Goal: Transaction & Acquisition: Book appointment/travel/reservation

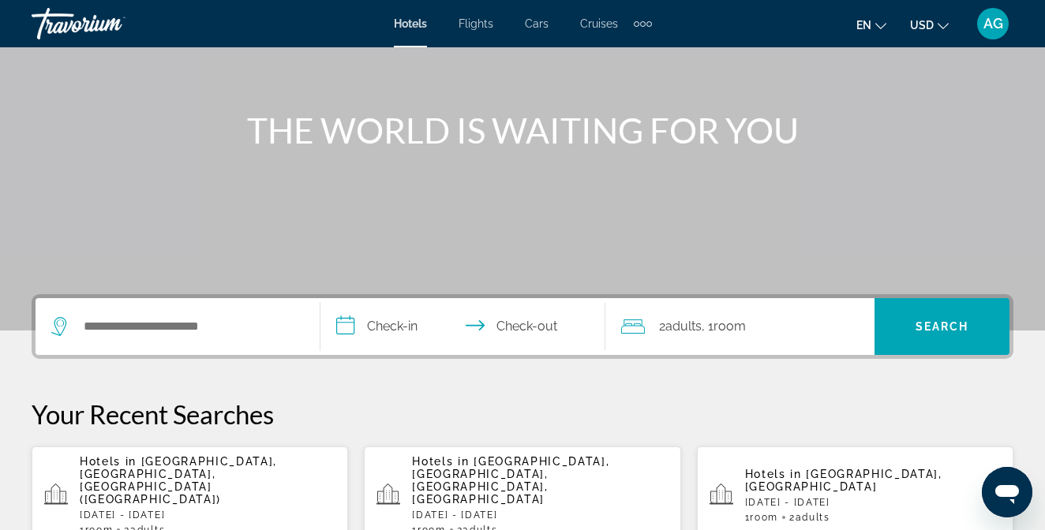
click at [193, 339] on div "Search widget" at bounding box center [177, 326] width 253 height 57
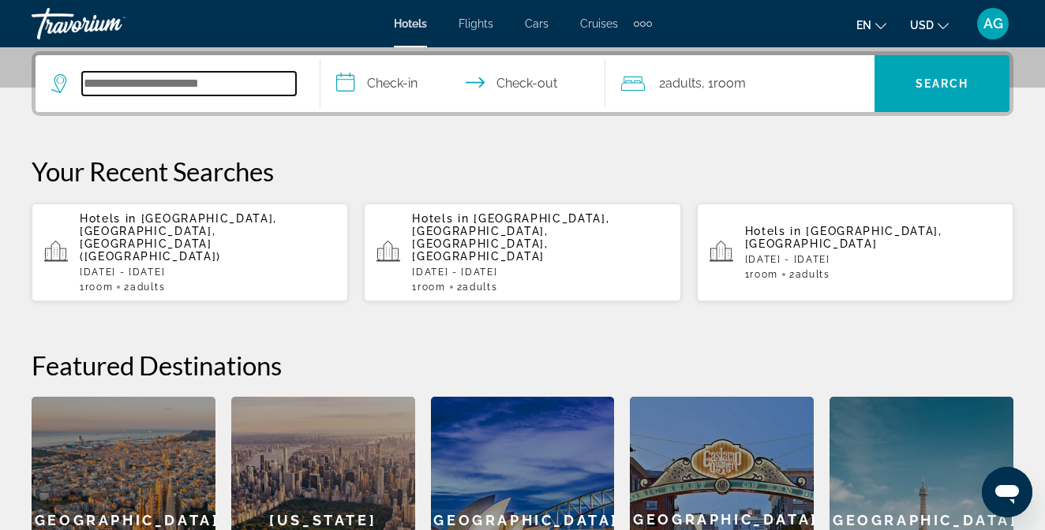
click at [186, 88] on input "Search widget" at bounding box center [189, 84] width 214 height 24
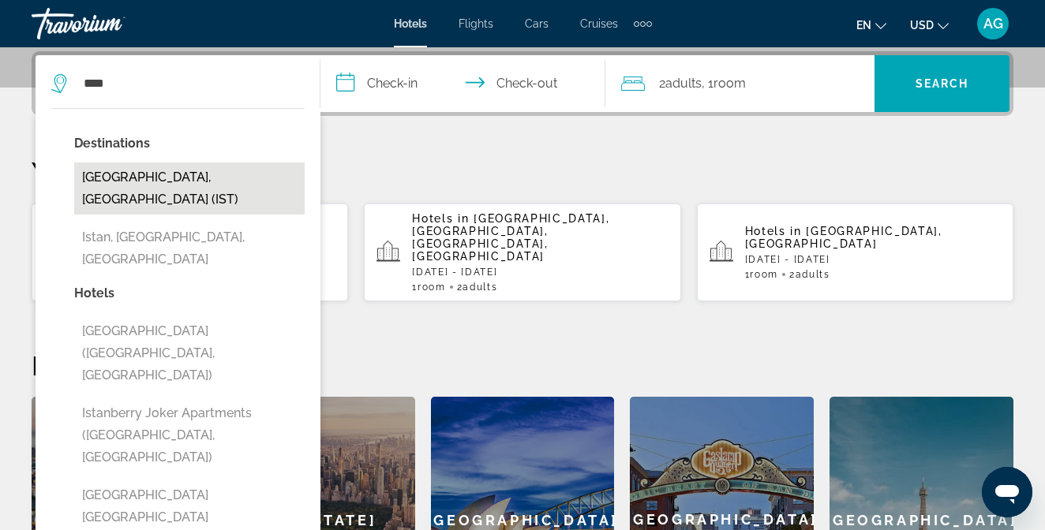
drag, startPoint x: 186, startPoint y: 88, endPoint x: 190, endPoint y: 179, distance: 90.9
click at [190, 179] on button "Istanbul, Turkey (IST)" at bounding box center [189, 189] width 231 height 52
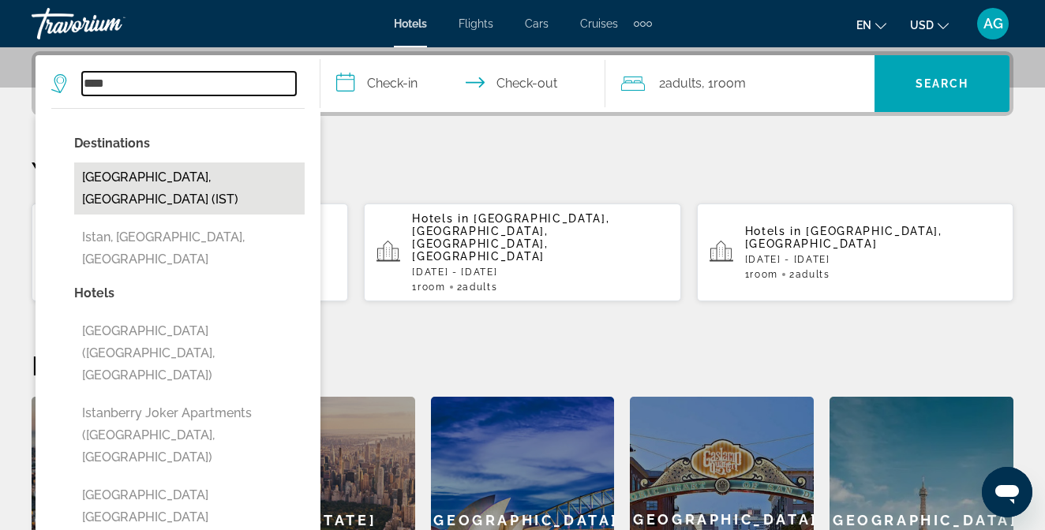
type input "**********"
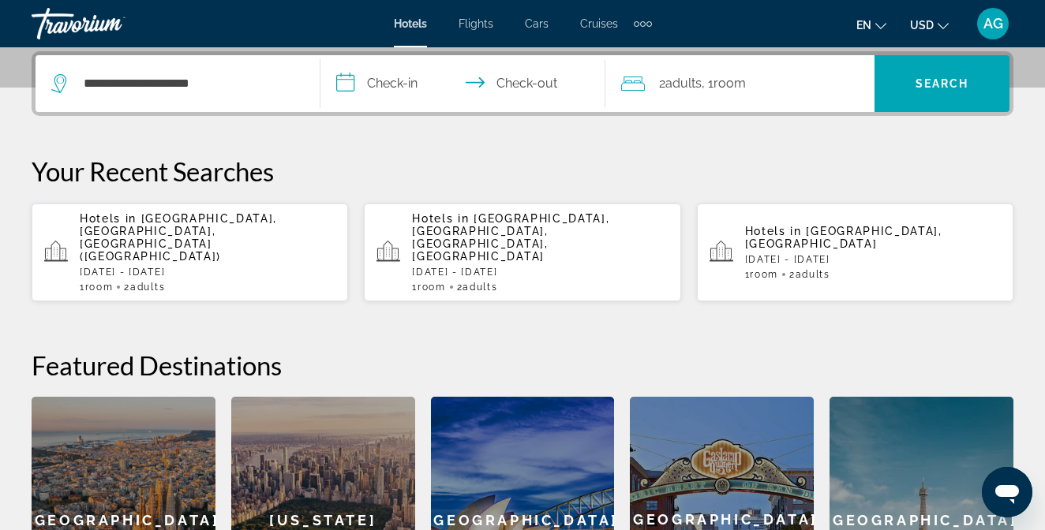
click at [403, 92] on input "**********" at bounding box center [465, 86] width 291 height 62
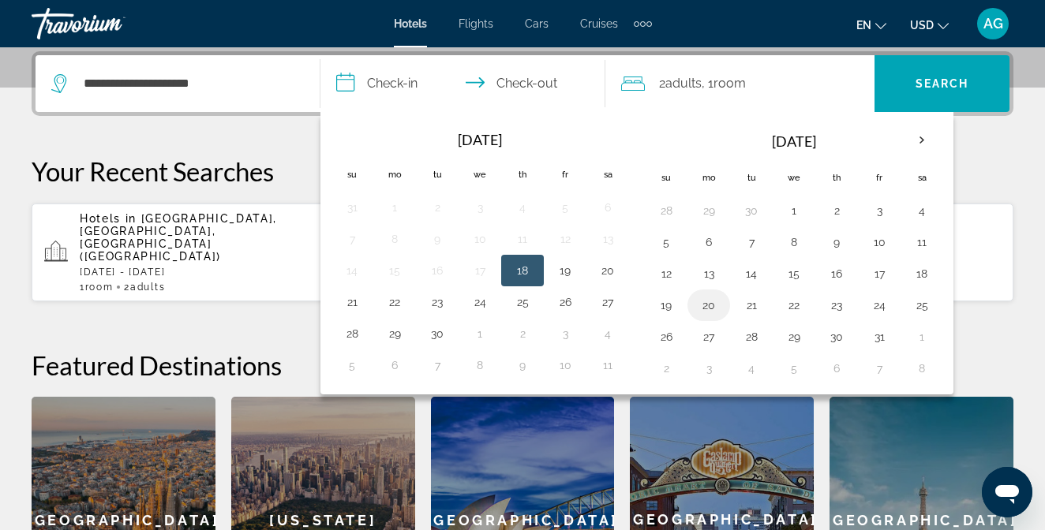
click at [699, 306] on button "20" at bounding box center [708, 305] width 25 height 22
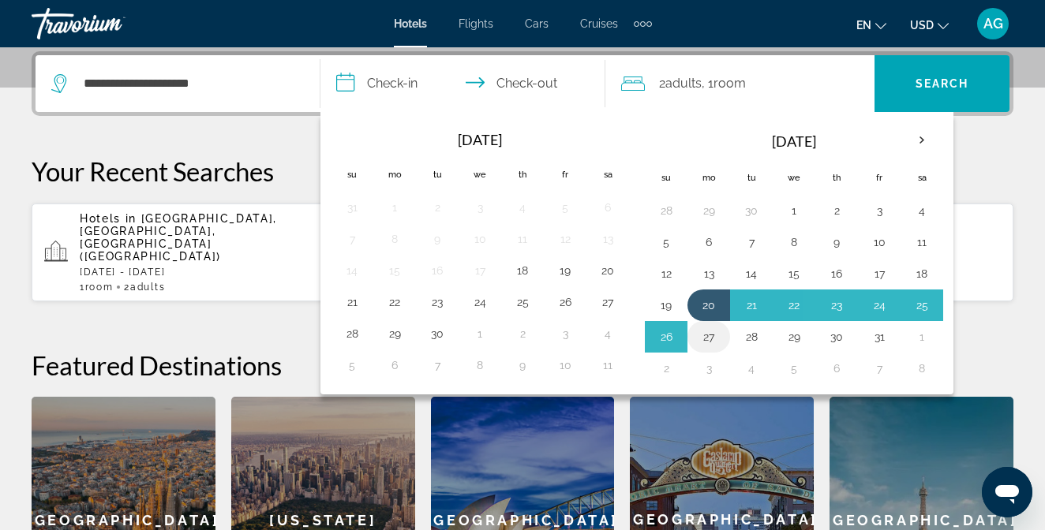
click at [706, 334] on button "27" at bounding box center [708, 337] width 25 height 22
type input "**********"
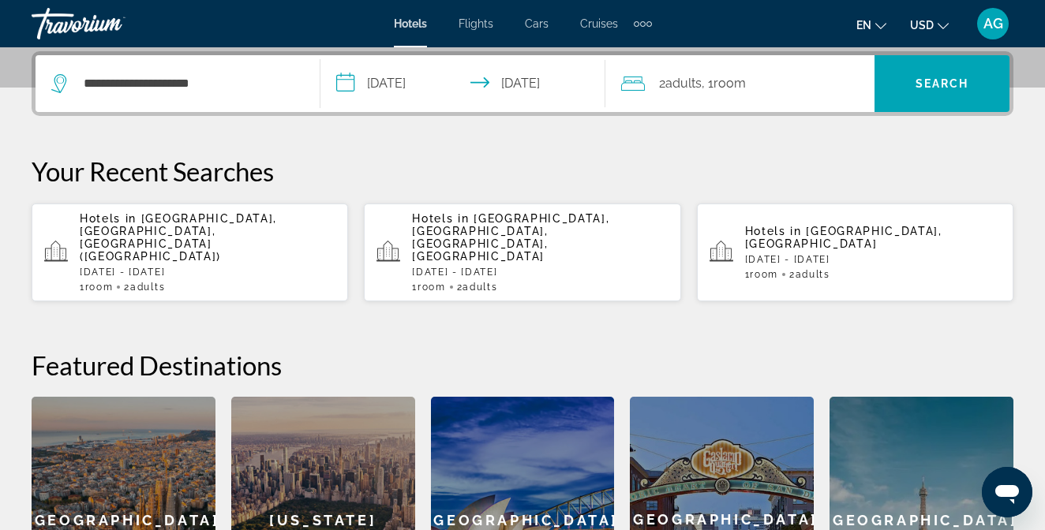
click at [935, 27] on button "USD USD ($) MXN (Mex$) CAD (Can$) GBP (£) EUR (€) AUD (A$) NZD (NZ$) CNY (CN¥)" at bounding box center [929, 24] width 39 height 23
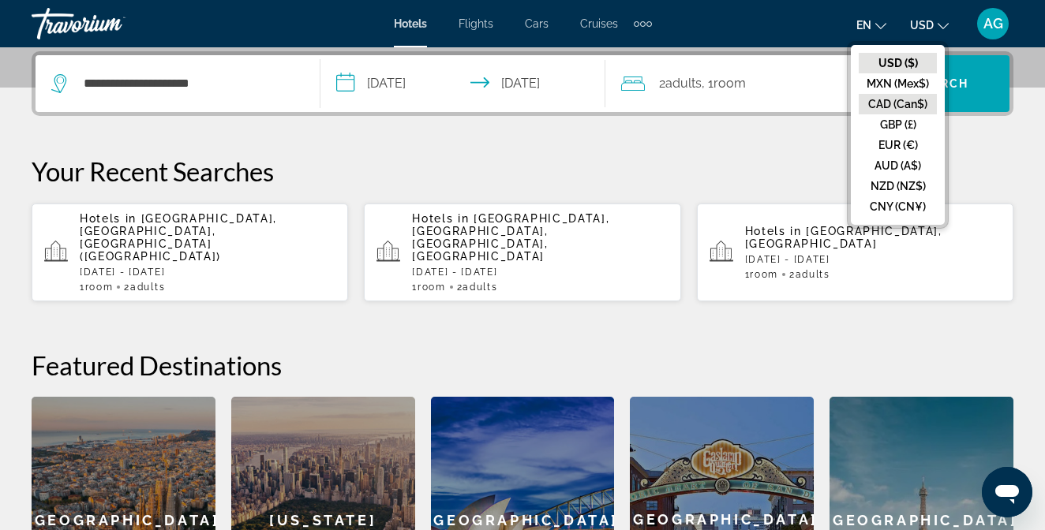
click at [917, 106] on button "CAD (Can$)" at bounding box center [898, 104] width 78 height 21
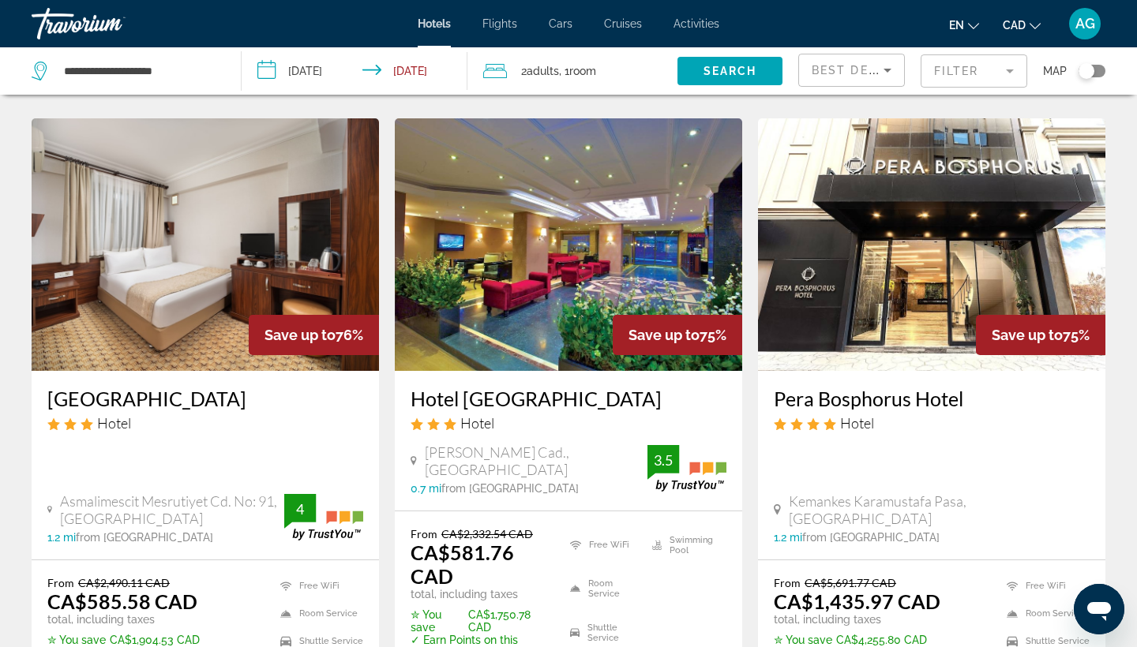
scroll to position [1156, 0]
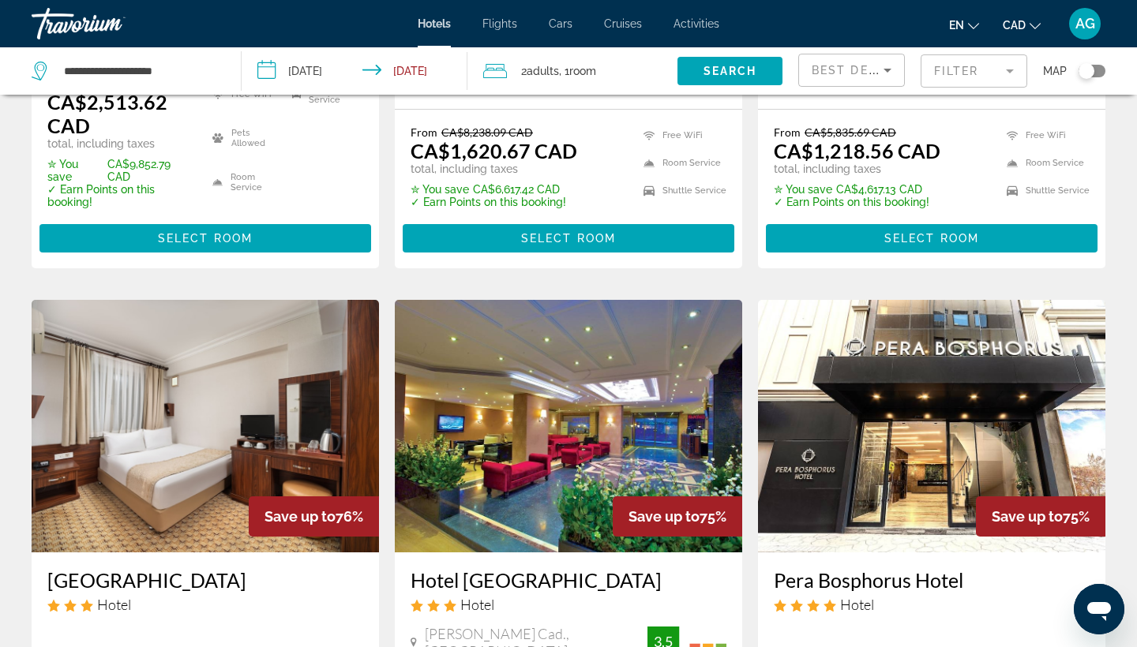
click at [970, 76] on mat-form-field "Filter" at bounding box center [973, 70] width 107 height 33
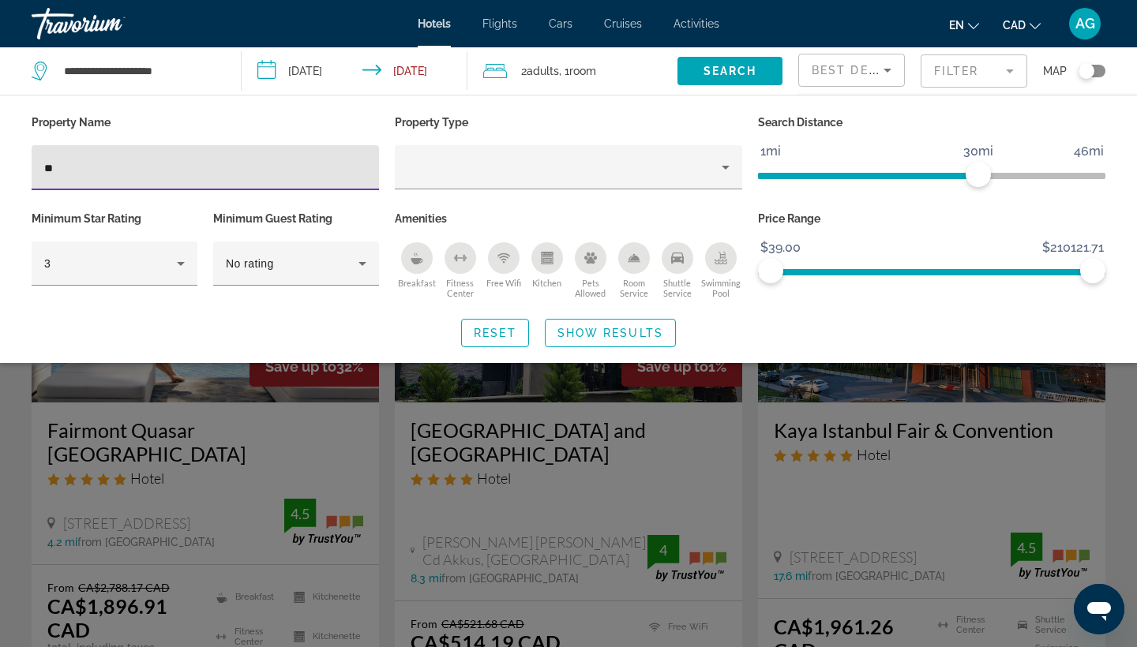
type input "*"
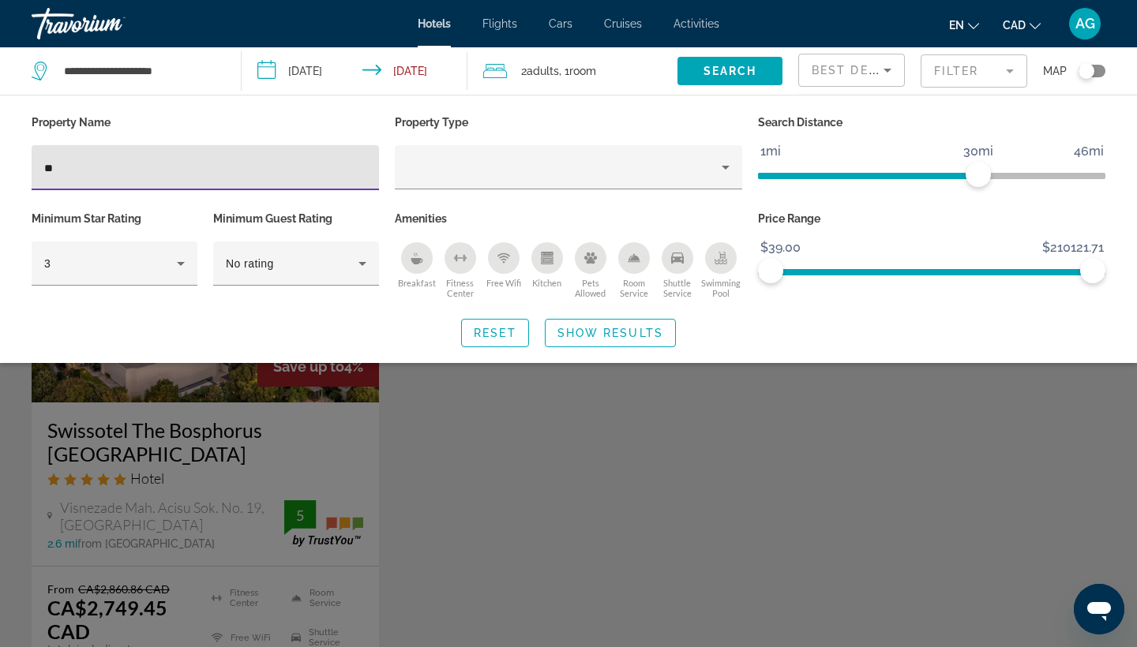
type input "*"
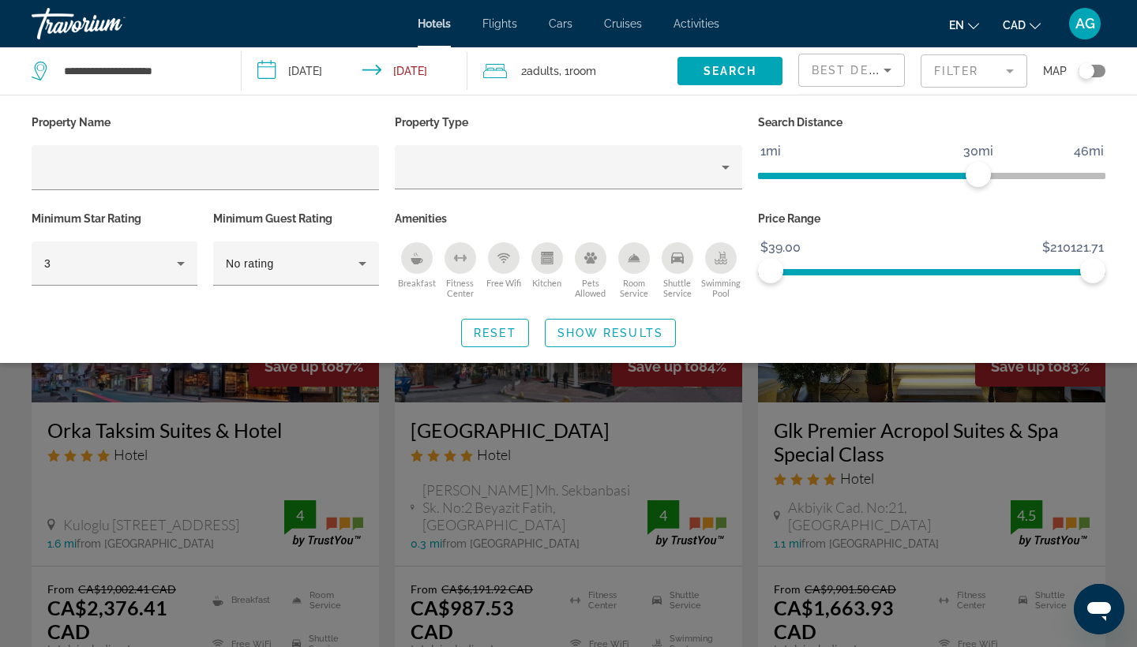
click at [1044, 446] on div "Search widget" at bounding box center [568, 442] width 1137 height 410
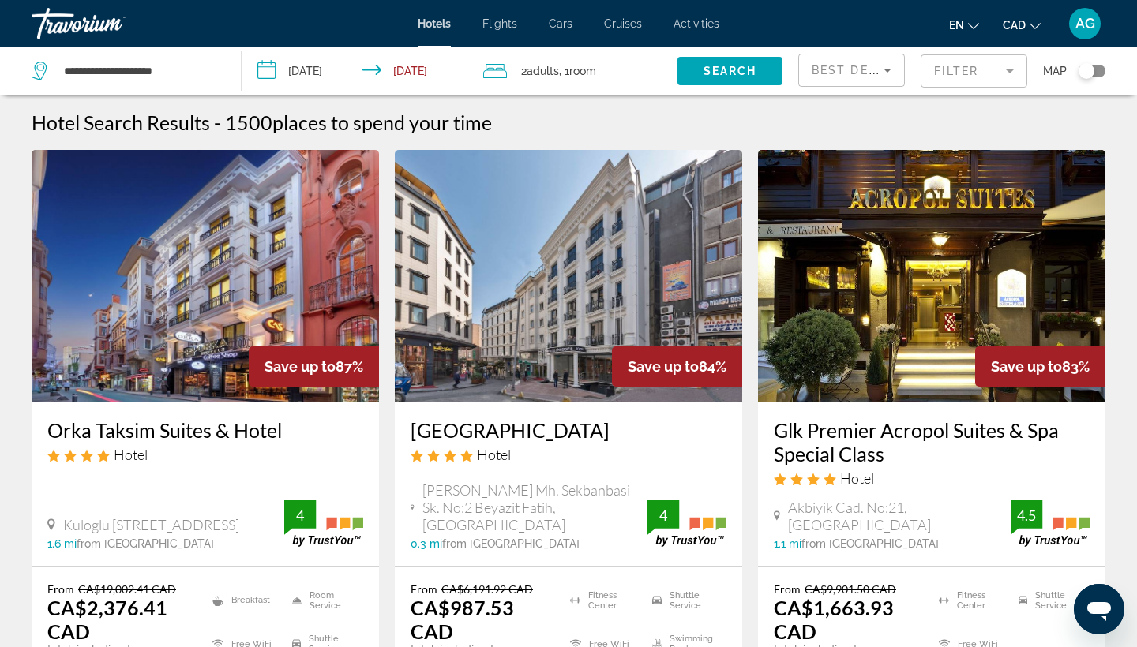
click at [1044, 73] on div "Toggle map" at bounding box center [1086, 71] width 16 height 16
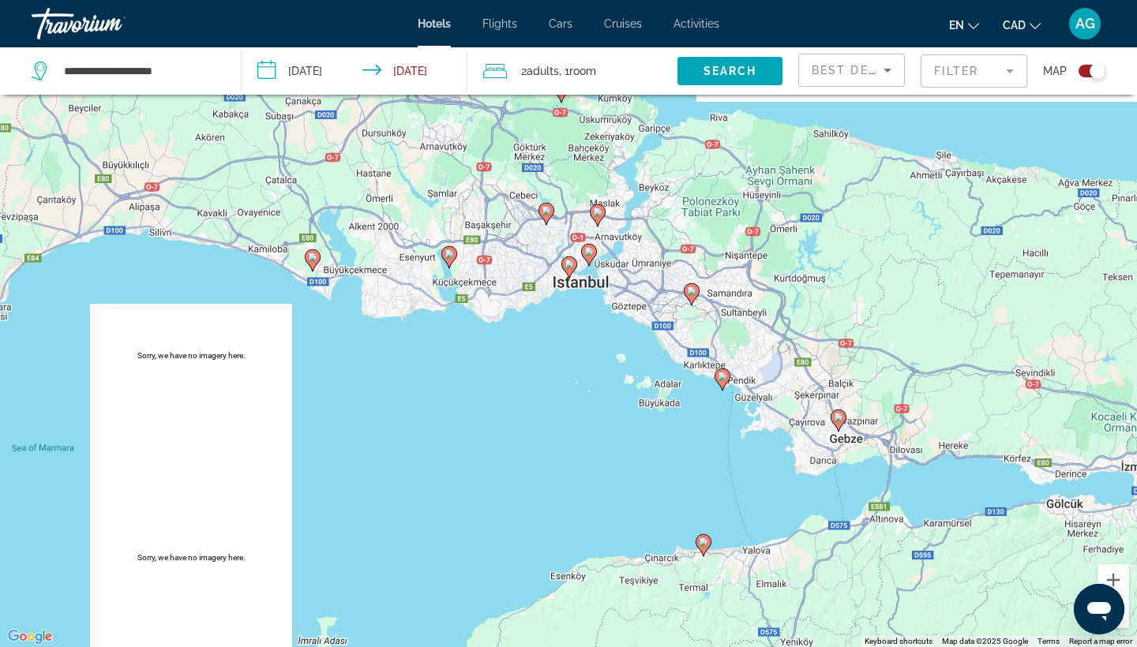
click at [565, 265] on image "Main content" at bounding box center [568, 264] width 9 height 9
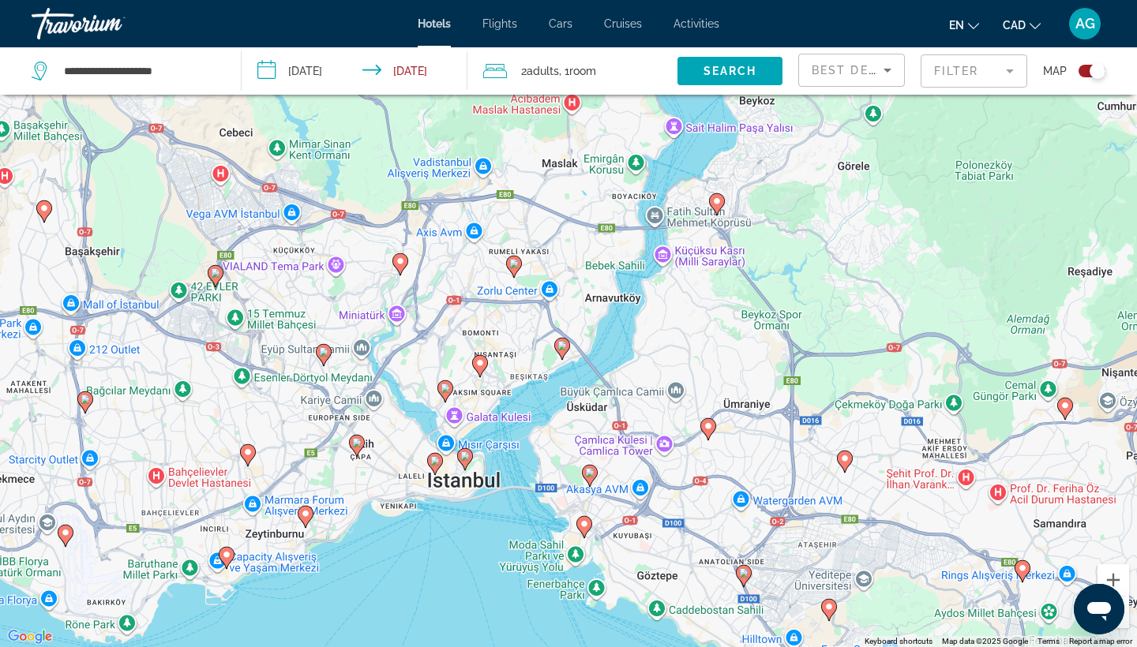
drag, startPoint x: 661, startPoint y: 285, endPoint x: 509, endPoint y: 426, distance: 207.2
click at [509, 430] on div "To navigate, press the arrow keys. To activate drag with keyboard, press Alt + …" at bounding box center [568, 323] width 1137 height 647
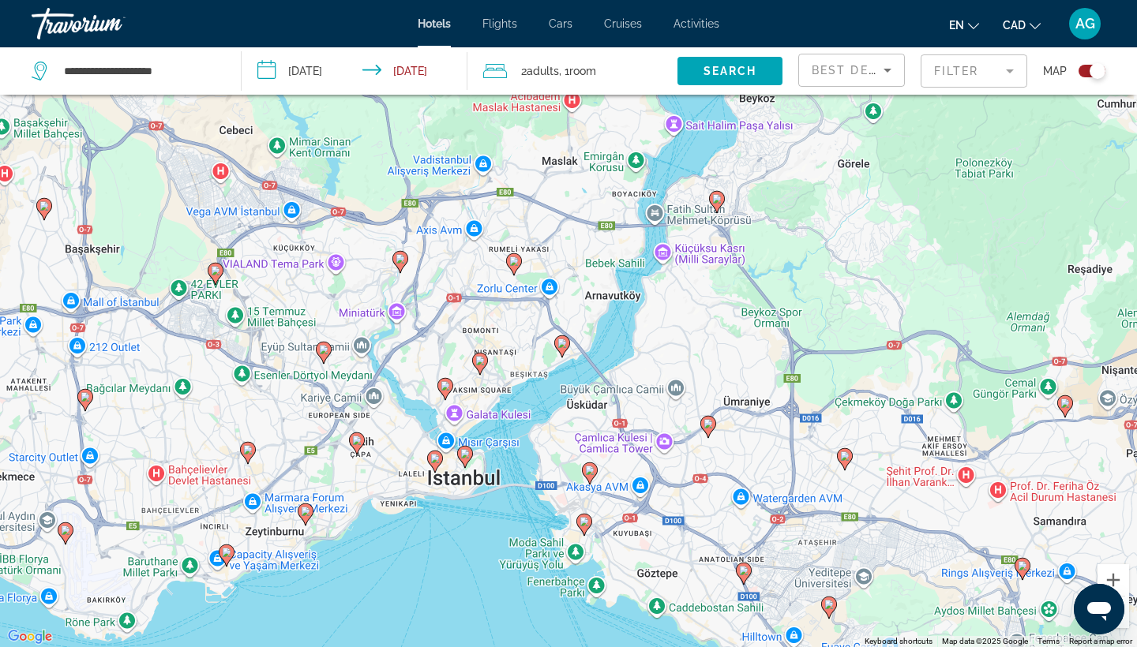
click at [531, 403] on div "To navigate, press the arrow keys. To activate drag with keyboard, press Alt + …" at bounding box center [568, 323] width 1137 height 647
click at [442, 423] on div "To navigate, press the arrow keys. To activate drag with keyboard, press Alt + …" at bounding box center [568, 323] width 1137 height 647
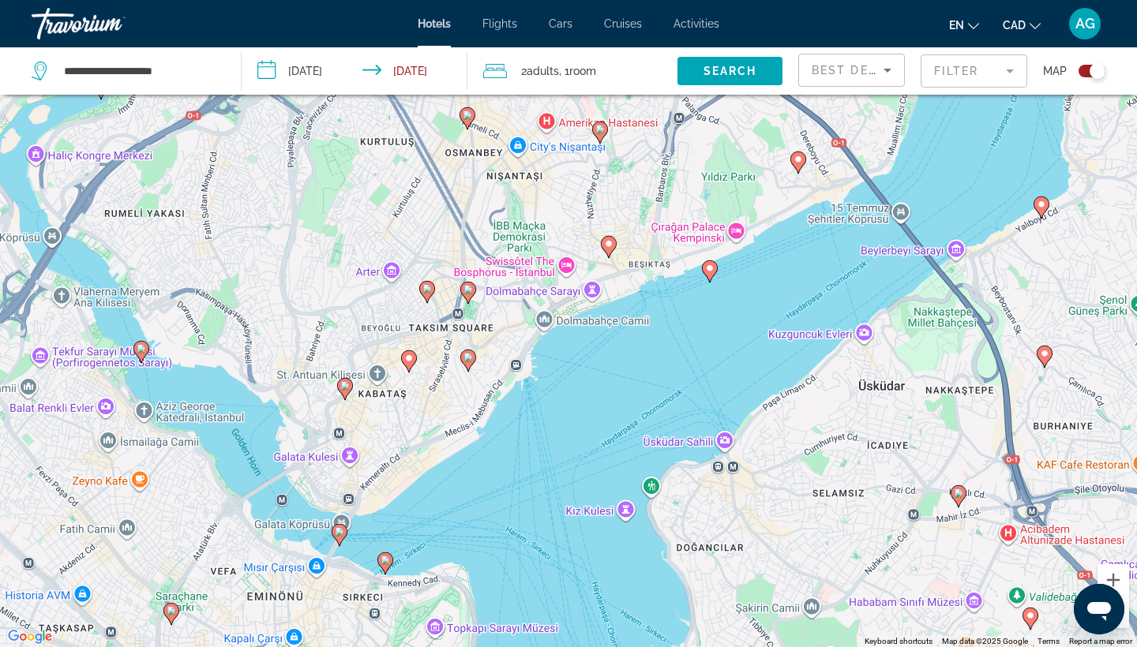
drag, startPoint x: 683, startPoint y: 399, endPoint x: 549, endPoint y: 437, distance: 139.2
click at [549, 437] on div "To navigate, press the arrow keys. To activate drag with keyboard, press Alt + …" at bounding box center [568, 323] width 1137 height 647
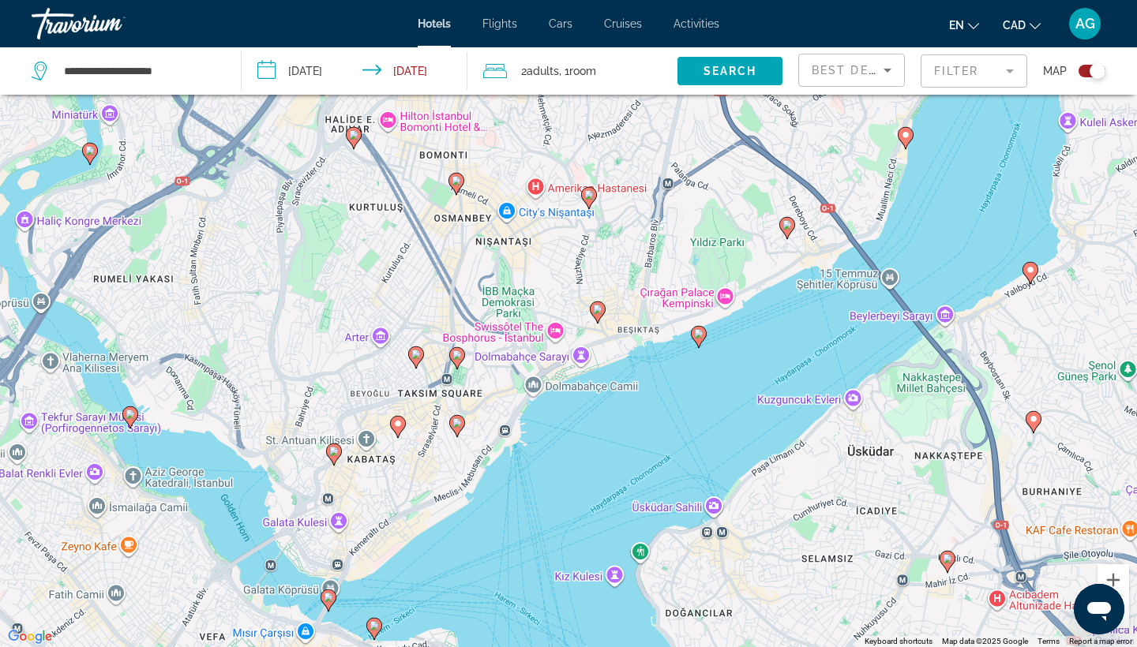
drag, startPoint x: 664, startPoint y: 337, endPoint x: 650, endPoint y: 403, distance: 67.8
click at [650, 407] on div "To navigate, press the arrow keys. To activate drag with keyboard, press Alt + …" at bounding box center [568, 323] width 1137 height 647
click at [705, 297] on div "To navigate, press the arrow keys. To activate drag with keyboard, press Alt + …" at bounding box center [568, 323] width 1137 height 647
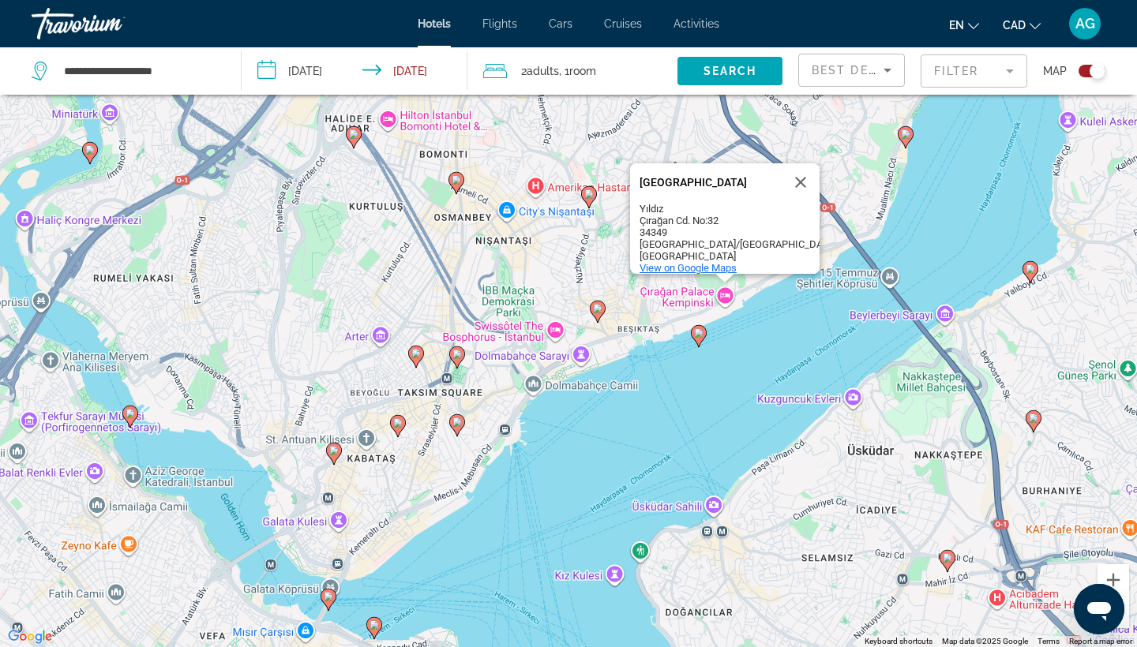
click at [692, 262] on span "View on Google Maps" at bounding box center [687, 268] width 97 height 12
click at [1044, 73] on div "Toggle map" at bounding box center [1091, 71] width 27 height 13
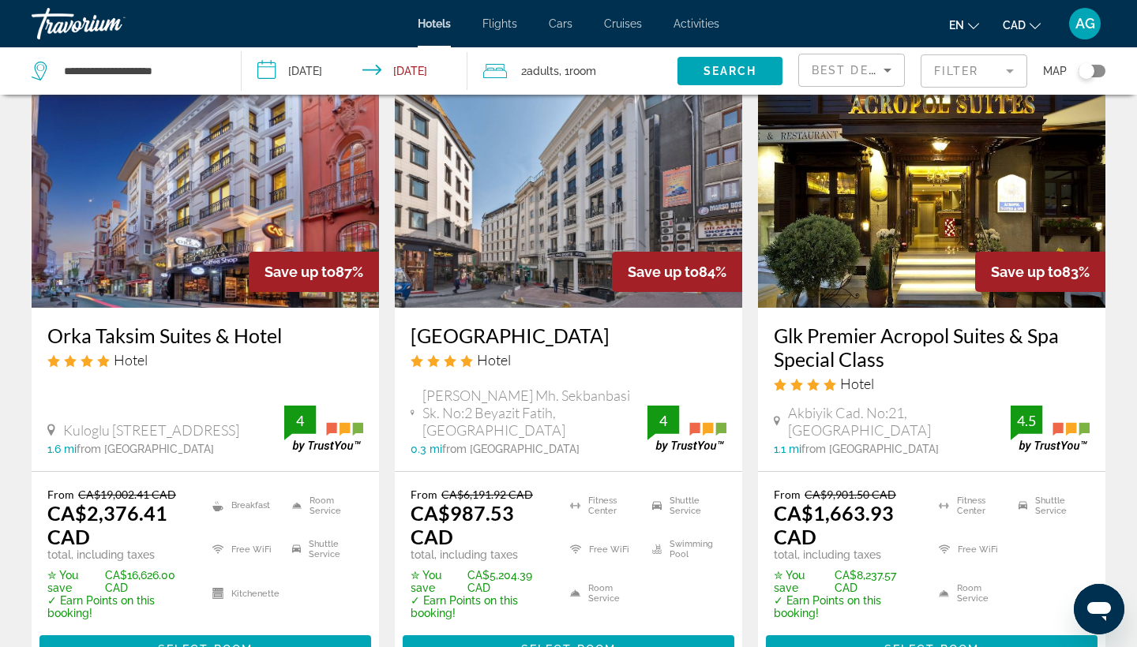
click at [987, 77] on mat-form-field "Filter" at bounding box center [973, 70] width 107 height 33
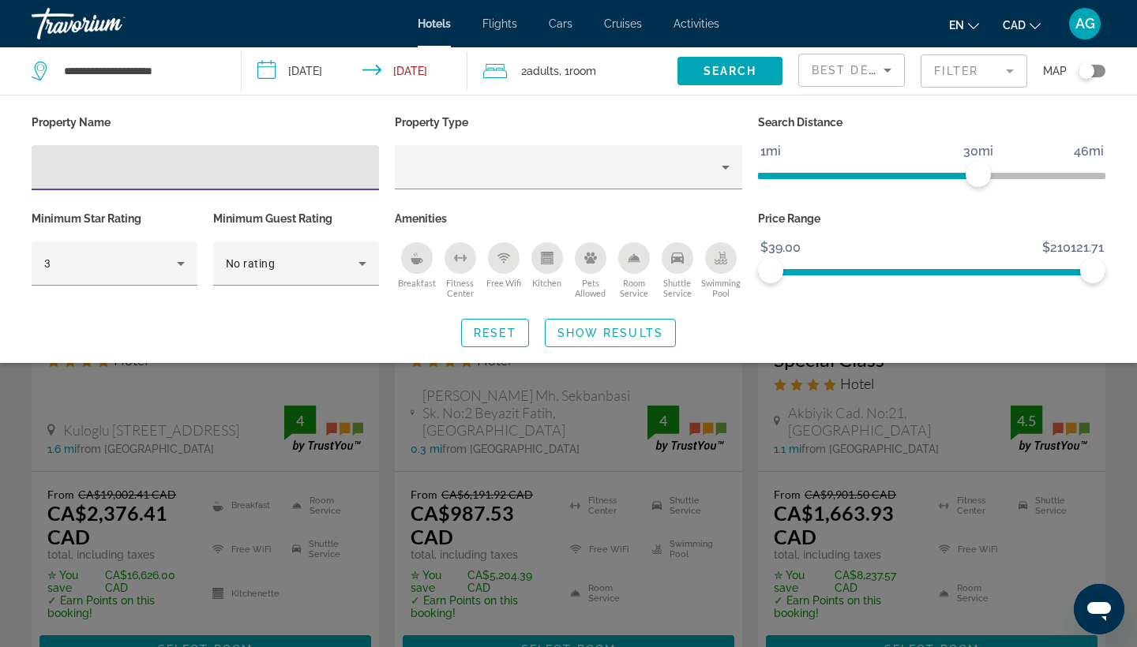
click at [268, 171] on input "Hotel Filters" at bounding box center [205, 168] width 322 height 19
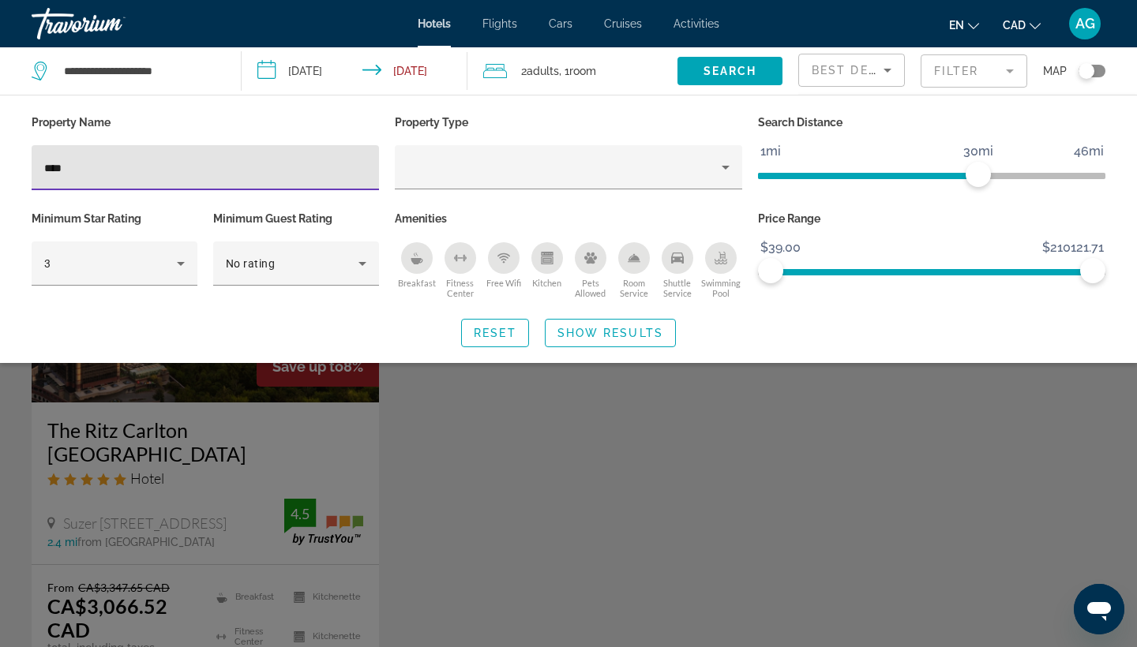
type input "****"
click at [212, 524] on div "Search widget" at bounding box center [568, 442] width 1137 height 410
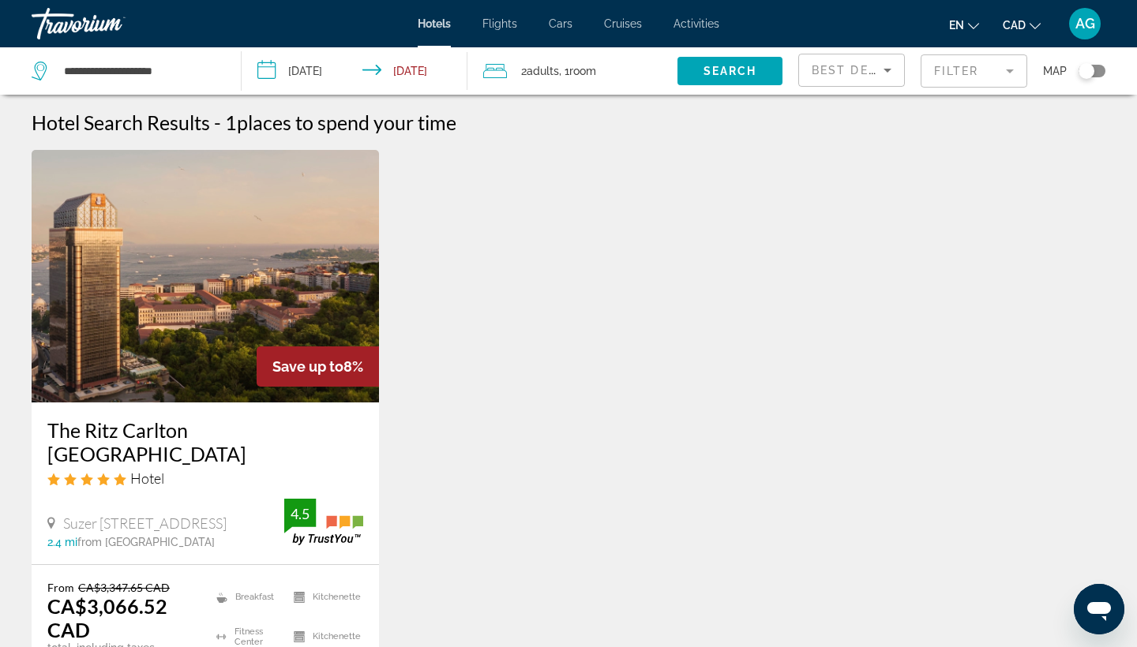
click at [182, 339] on img "Main content" at bounding box center [205, 276] width 347 height 253
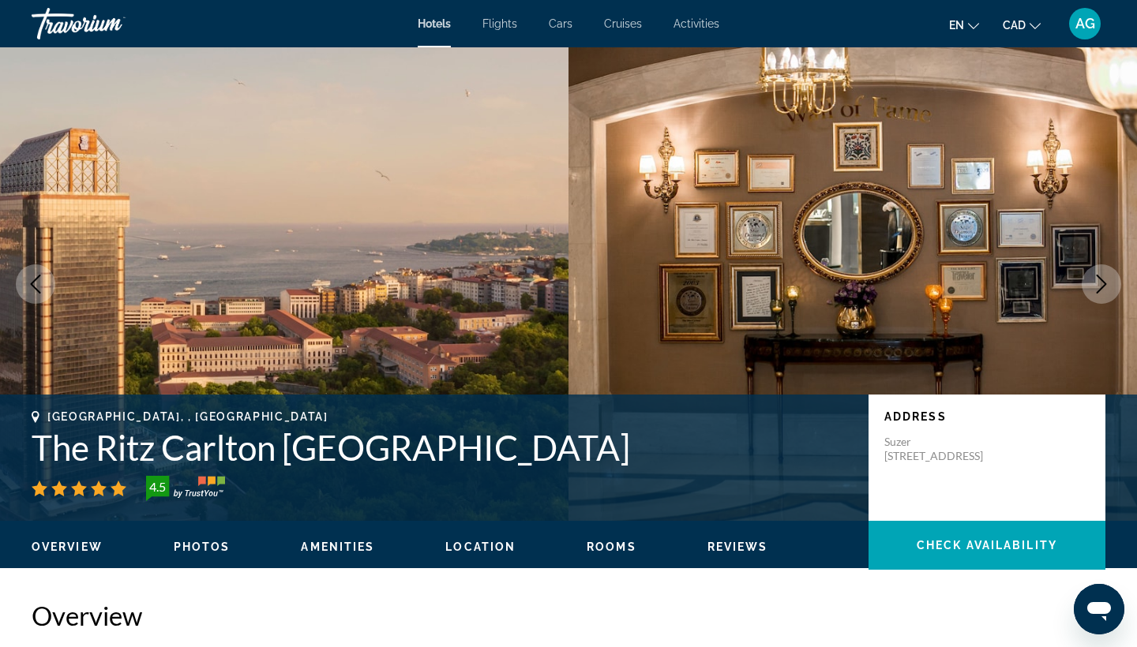
click at [198, 530] on span "Photos" at bounding box center [202, 547] width 57 height 13
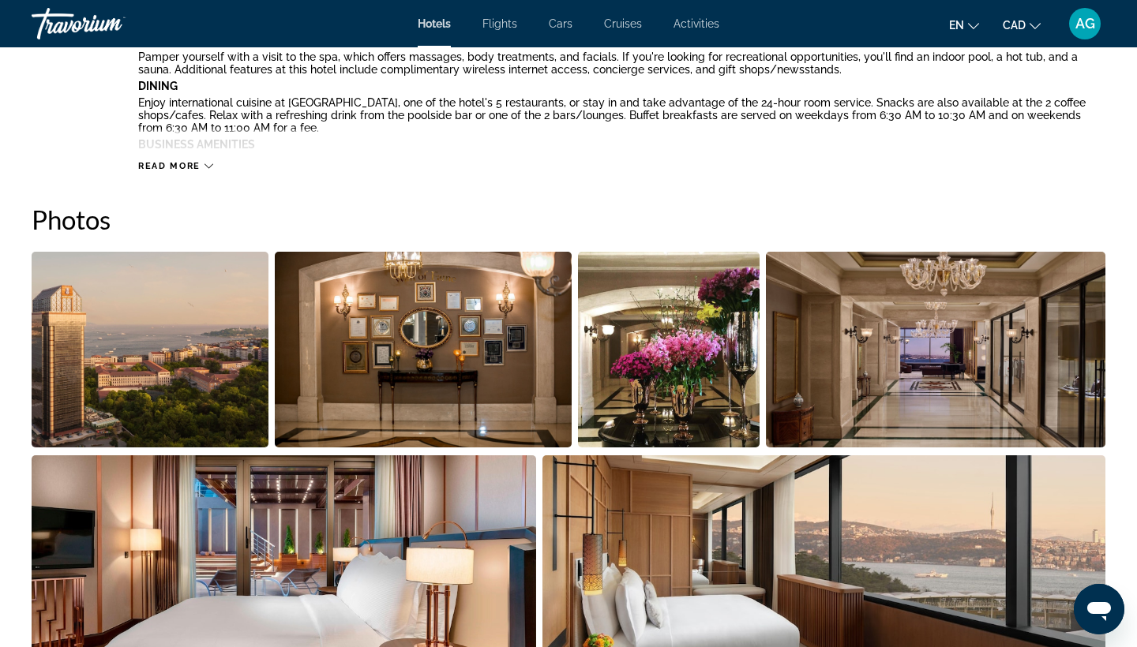
scroll to position [771, 0]
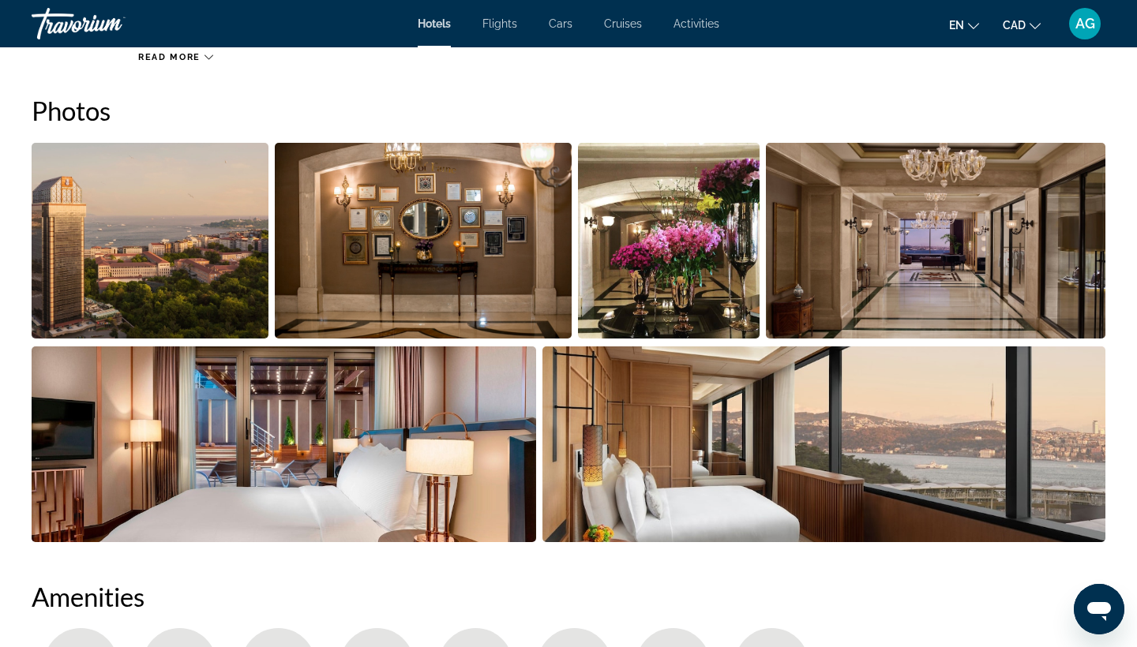
click at [178, 216] on img "Open full-screen image slider" at bounding box center [150, 241] width 237 height 196
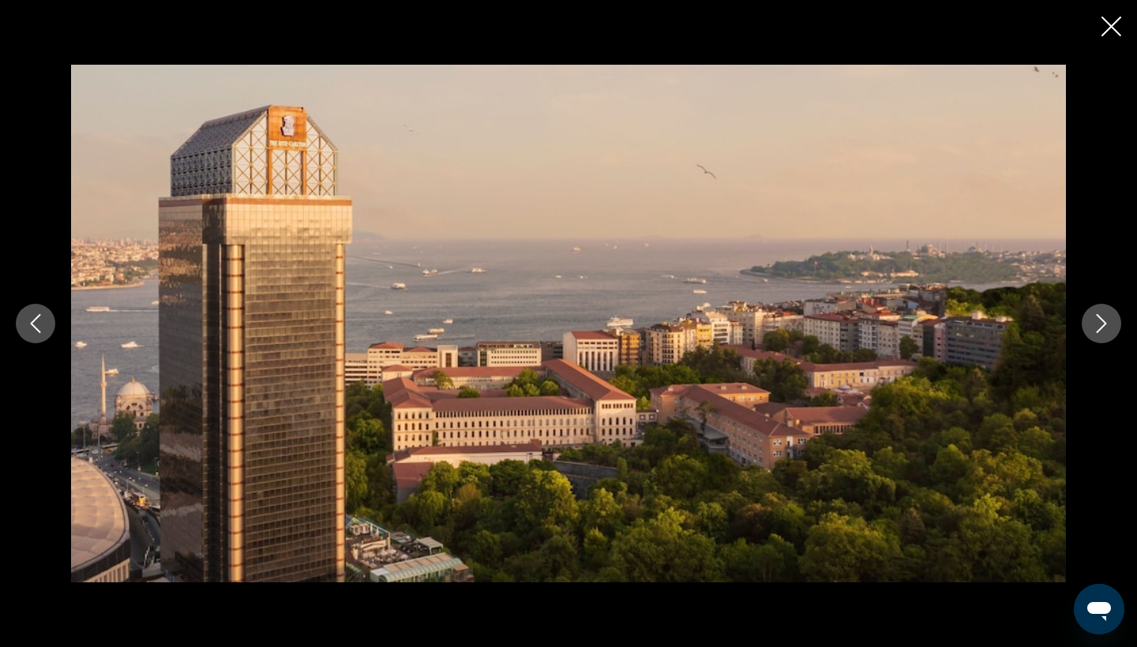
click at [1044, 31] on icon "Close slideshow" at bounding box center [1111, 27] width 20 height 20
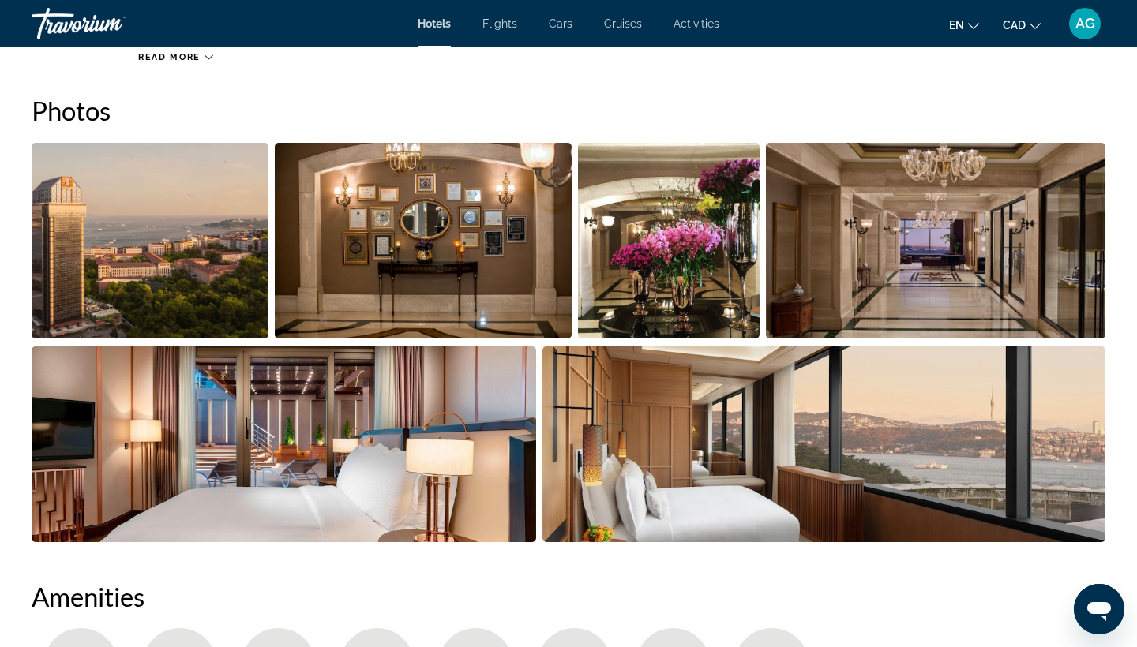
click at [228, 237] on img "Open full-screen image slider" at bounding box center [150, 241] width 237 height 196
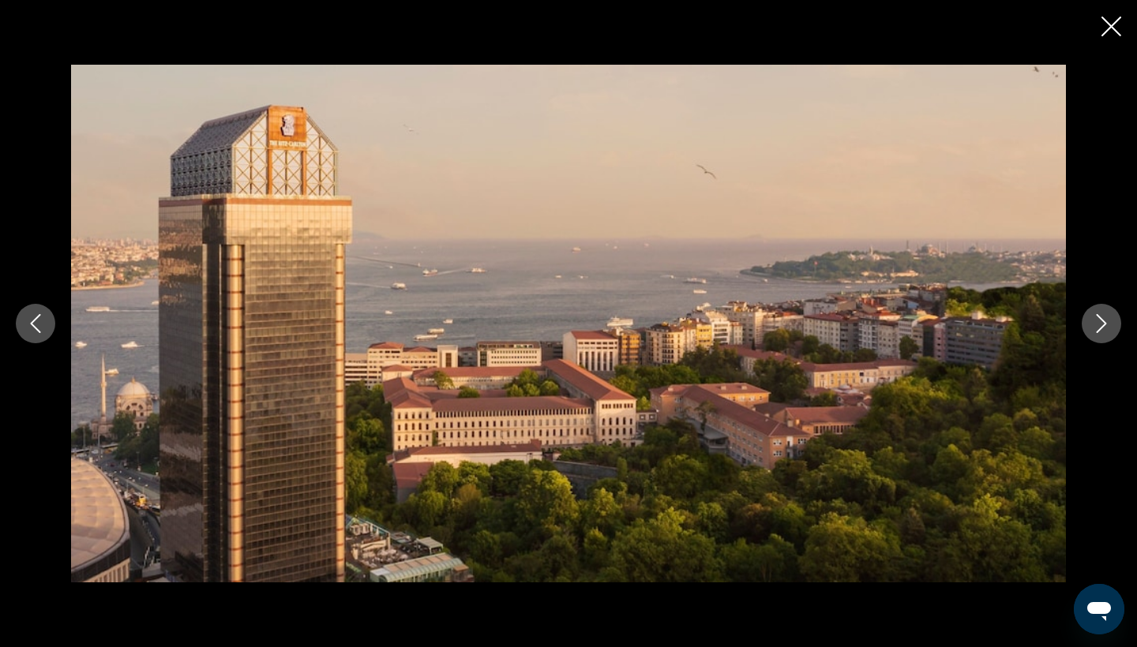
click at [1044, 328] on icon "Next image" at bounding box center [1101, 323] width 19 height 19
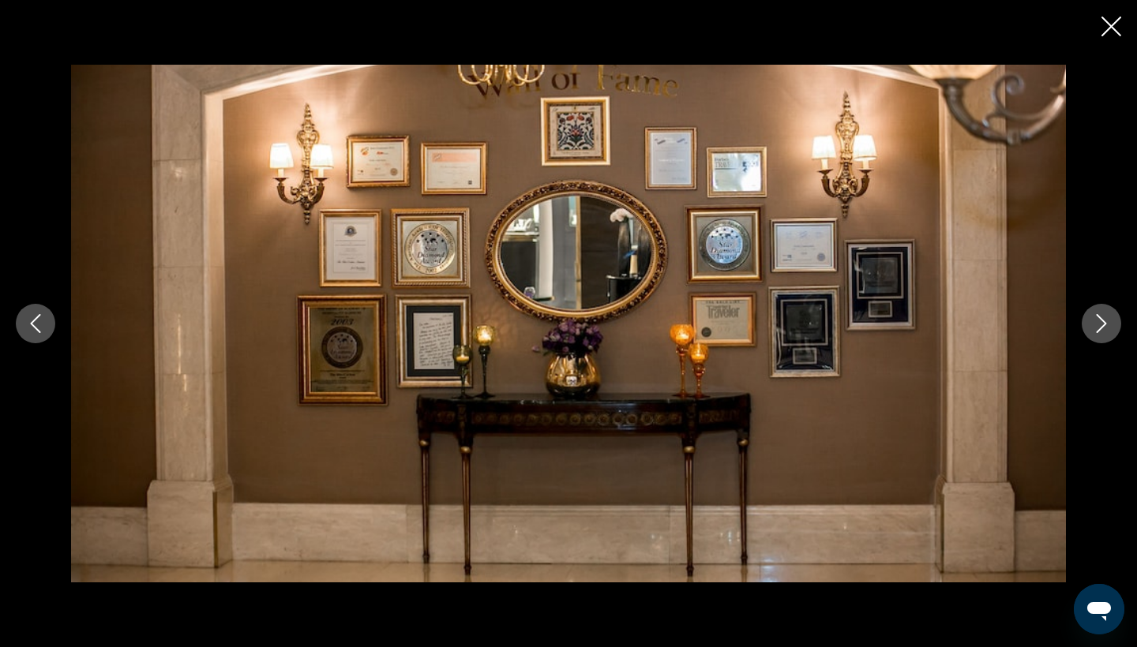
click at [1044, 329] on icon "Next image" at bounding box center [1101, 323] width 19 height 19
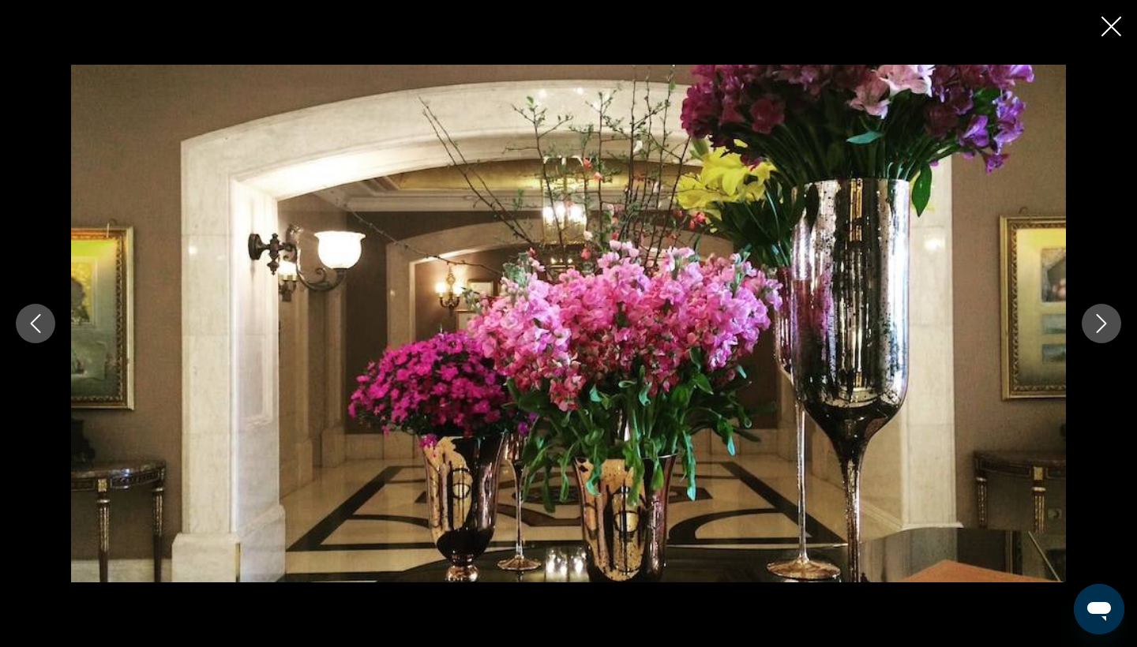
click at [1044, 330] on icon "Next image" at bounding box center [1101, 323] width 19 height 19
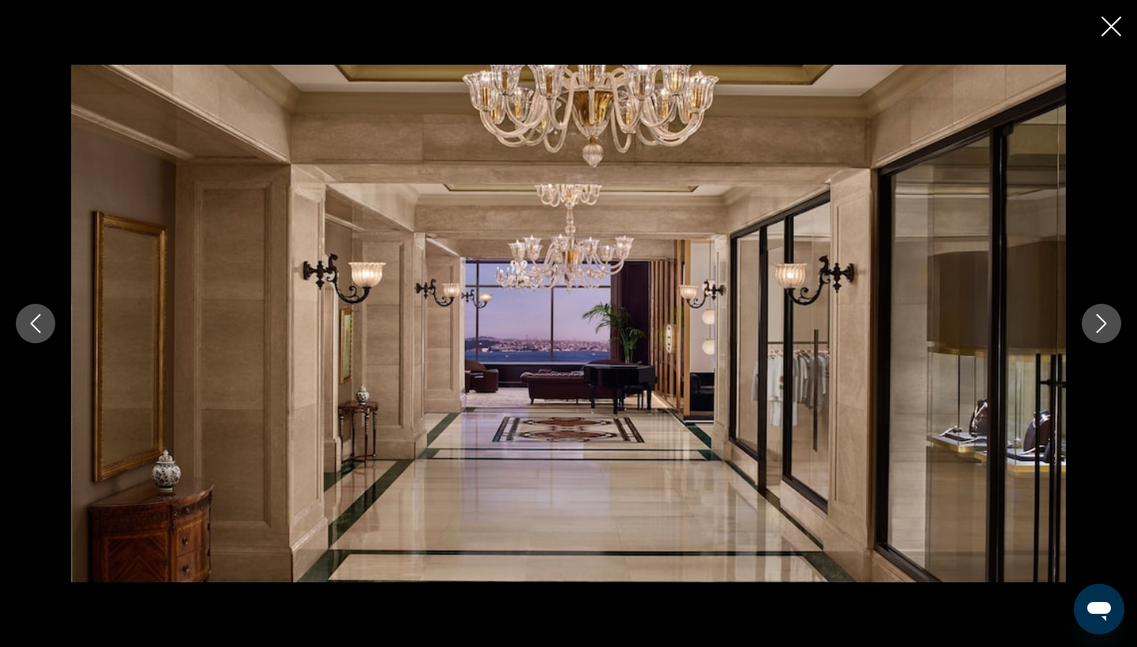
click at [1044, 331] on icon "Next image" at bounding box center [1101, 323] width 19 height 19
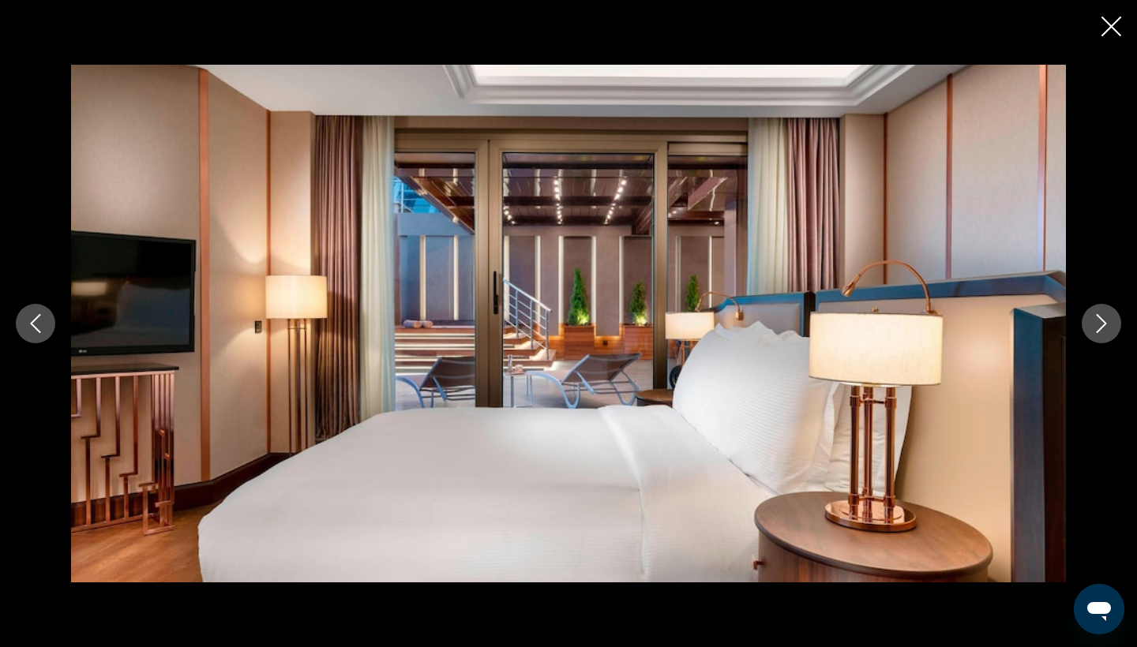
click at [1044, 331] on icon "Next image" at bounding box center [1101, 323] width 19 height 19
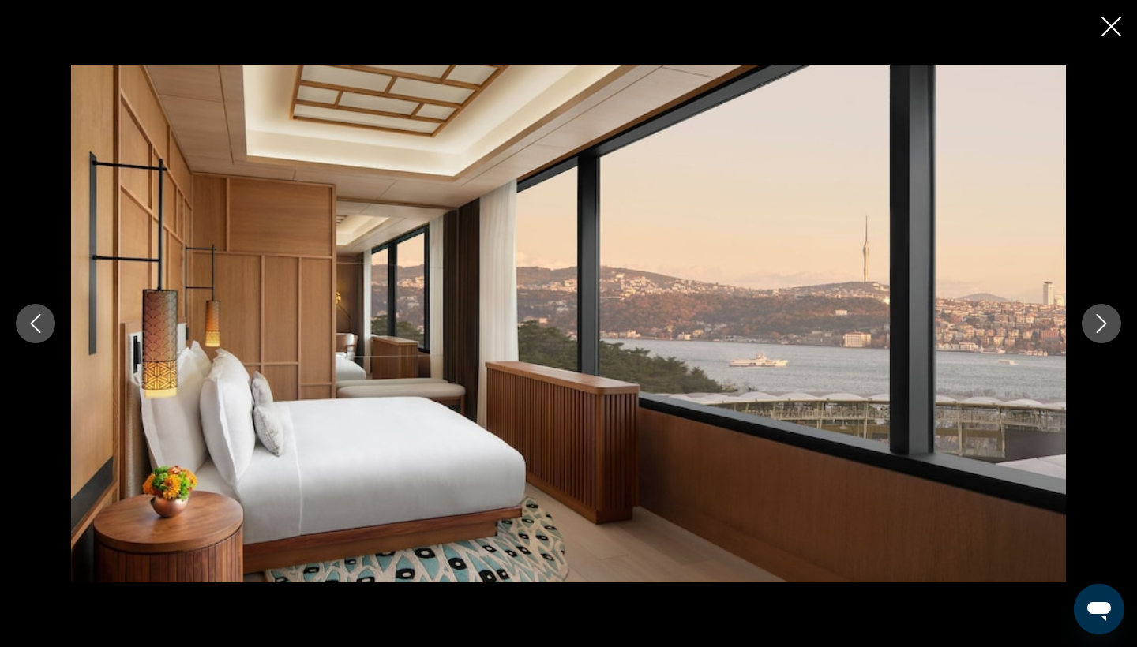
click at [1044, 332] on icon "Next image" at bounding box center [1101, 323] width 19 height 19
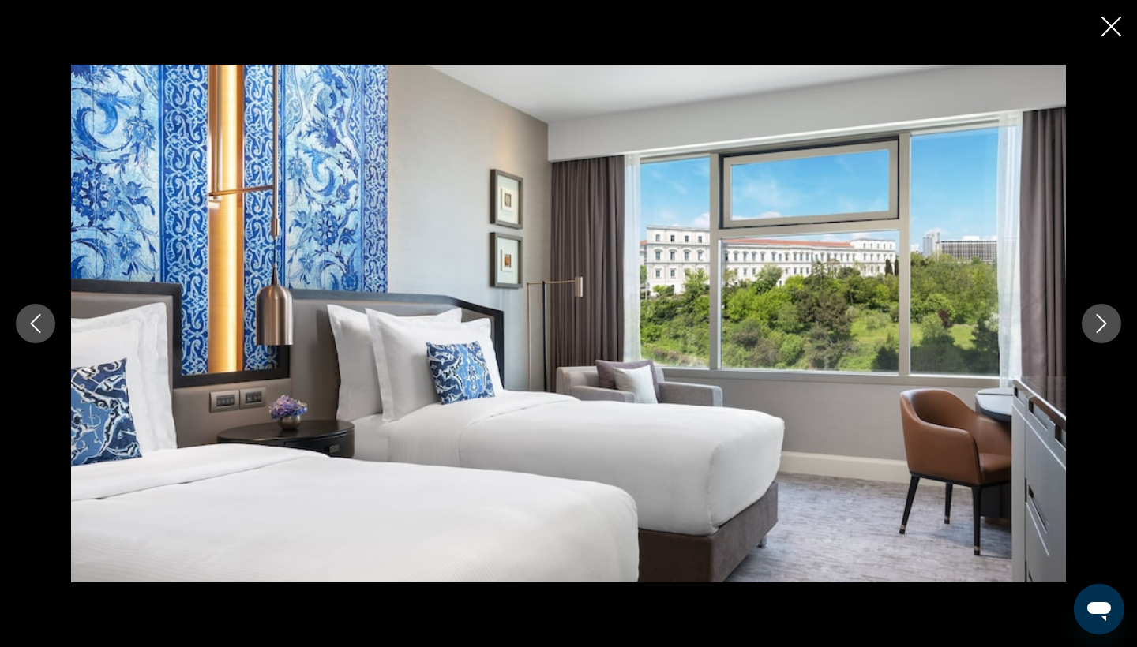
click at [1044, 332] on icon "Next image" at bounding box center [1101, 323] width 19 height 19
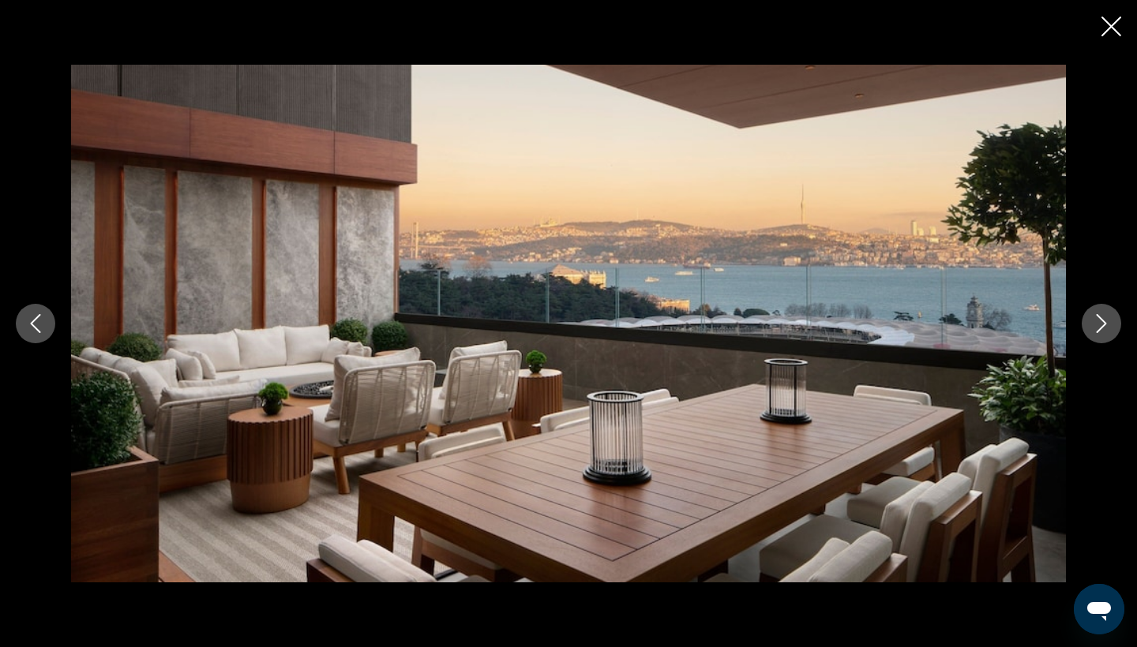
click at [1044, 332] on icon "Next image" at bounding box center [1101, 323] width 19 height 19
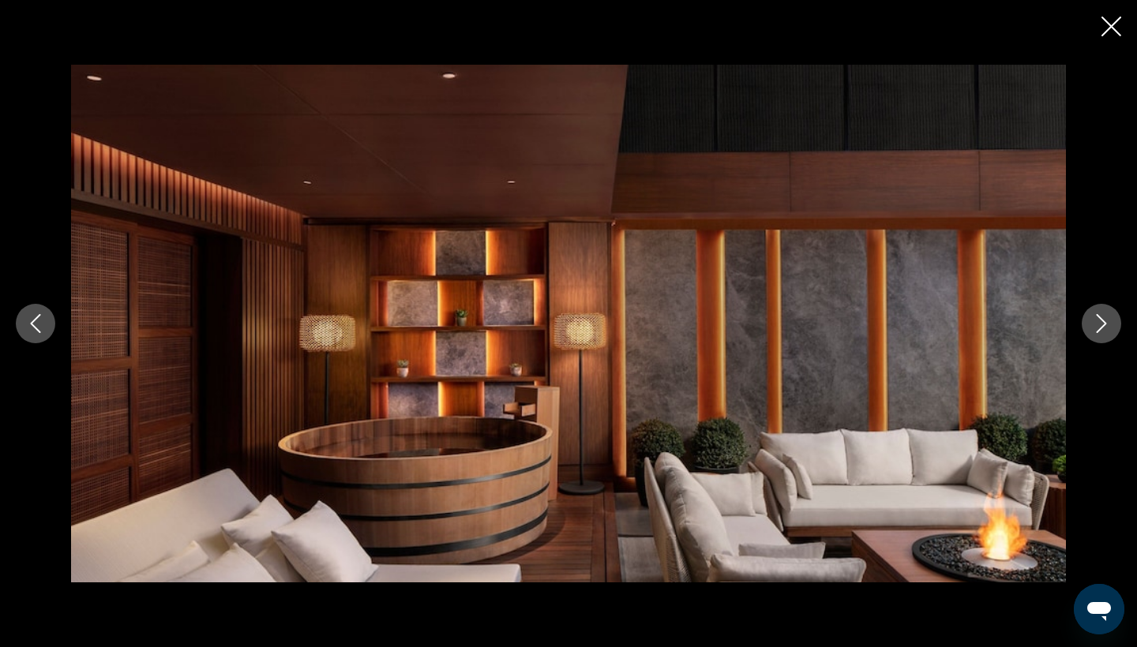
click at [1044, 334] on button "Next image" at bounding box center [1100, 323] width 39 height 39
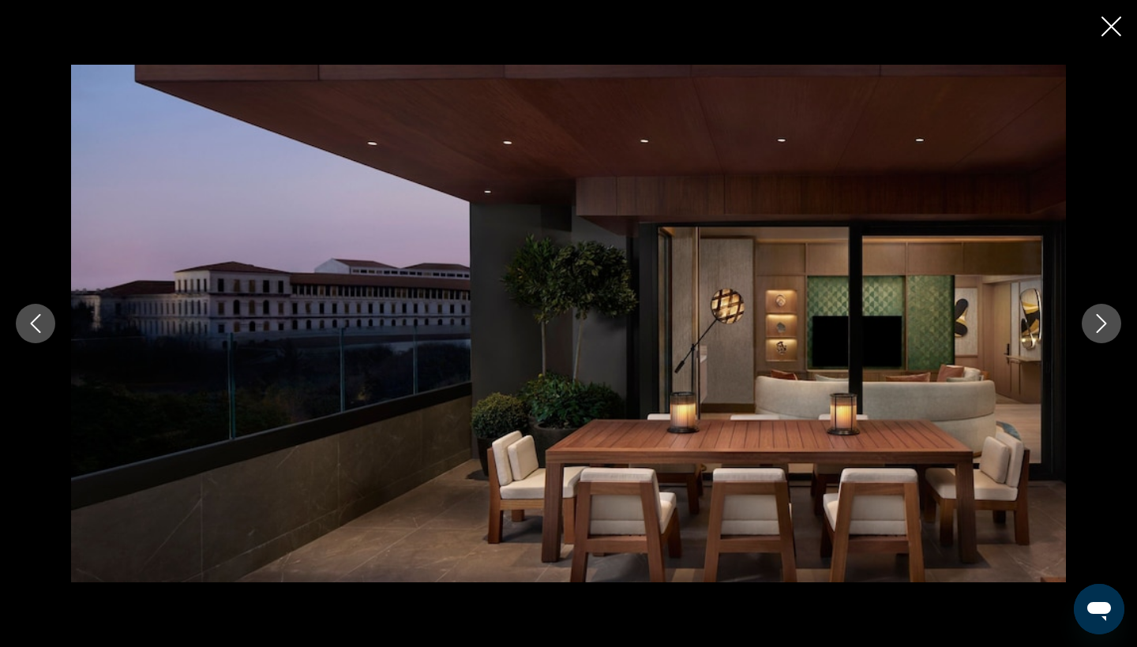
click at [1044, 334] on button "Next image" at bounding box center [1100, 323] width 39 height 39
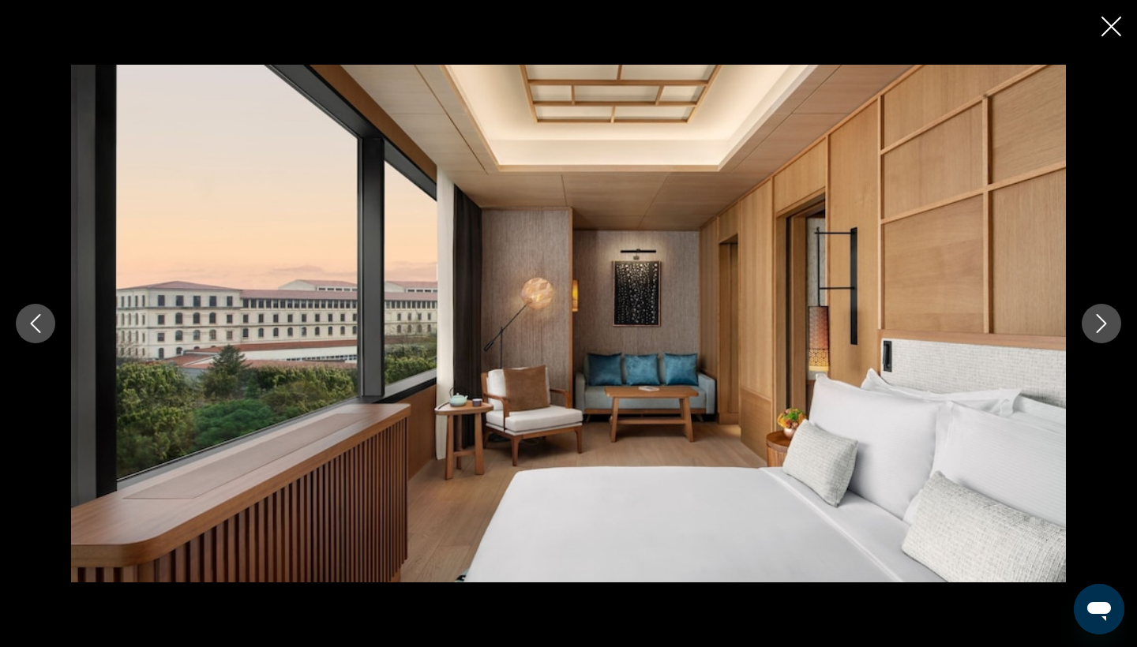
click at [1044, 335] on button "Next image" at bounding box center [1100, 323] width 39 height 39
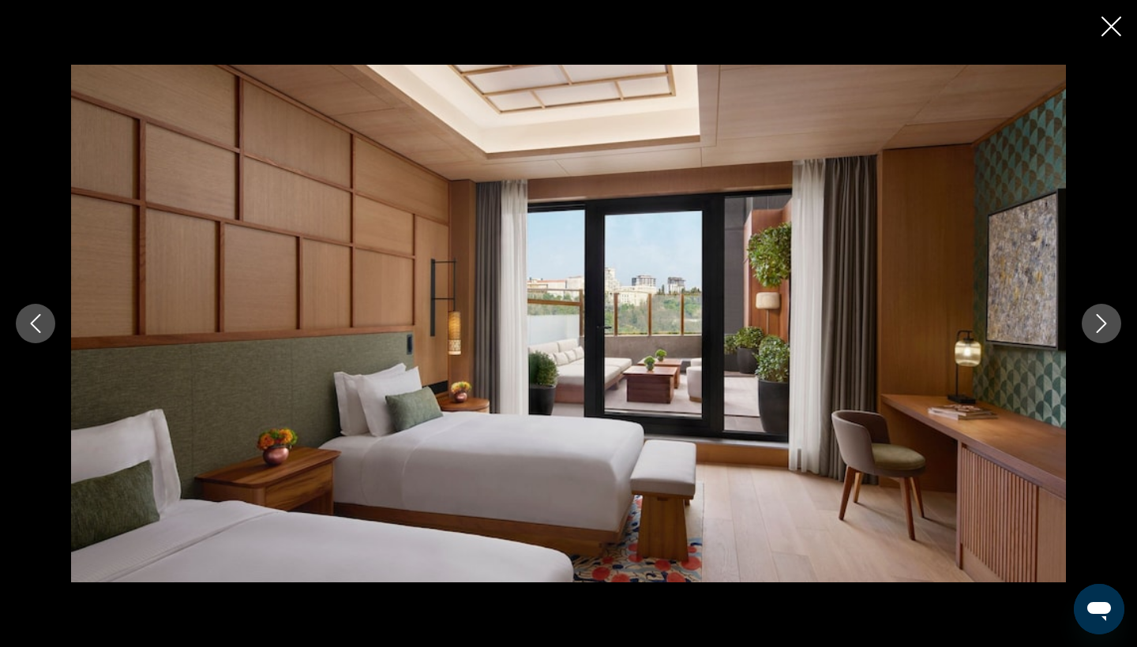
click at [1044, 336] on button "Next image" at bounding box center [1100, 323] width 39 height 39
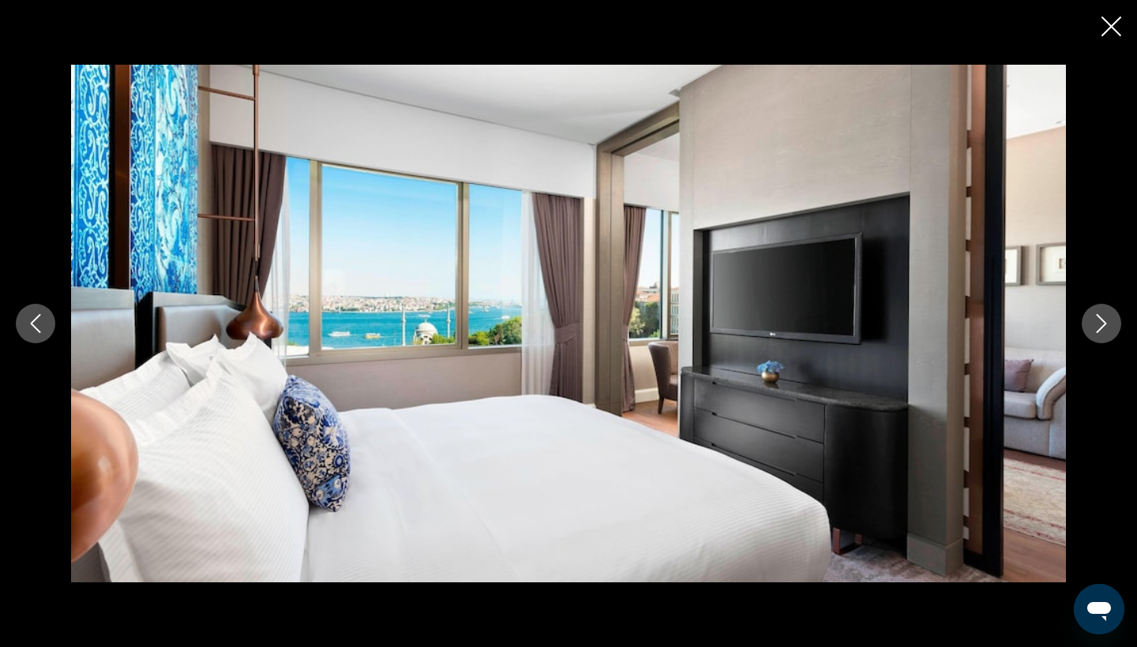
click at [1044, 336] on button "Next image" at bounding box center [1100, 323] width 39 height 39
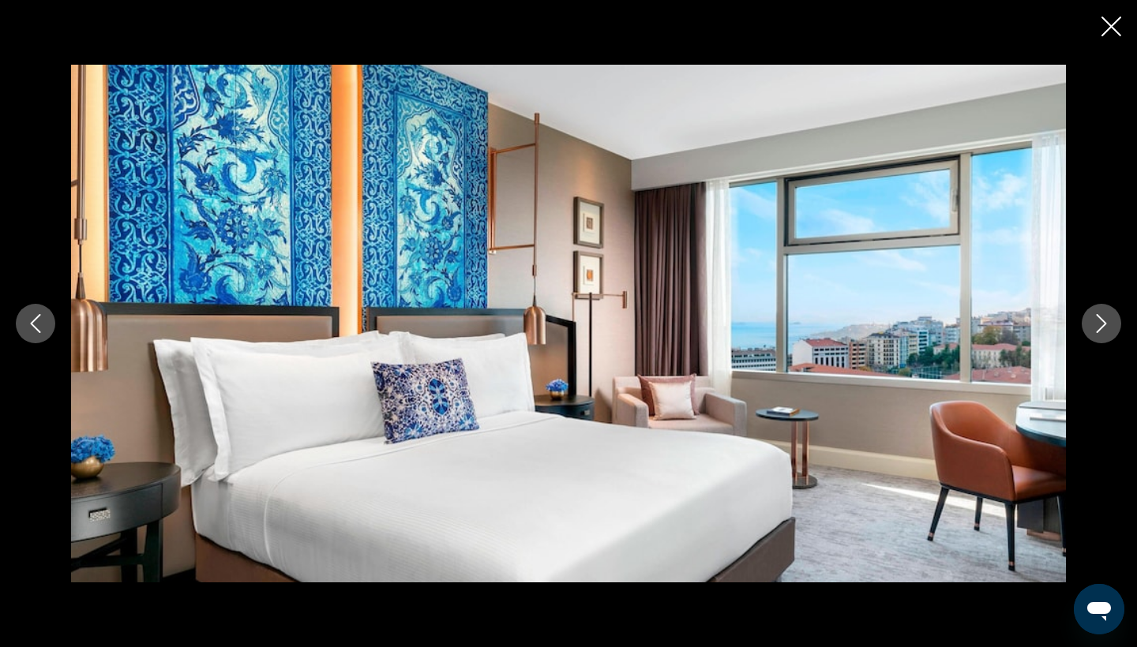
click at [1044, 336] on button "Next image" at bounding box center [1100, 323] width 39 height 39
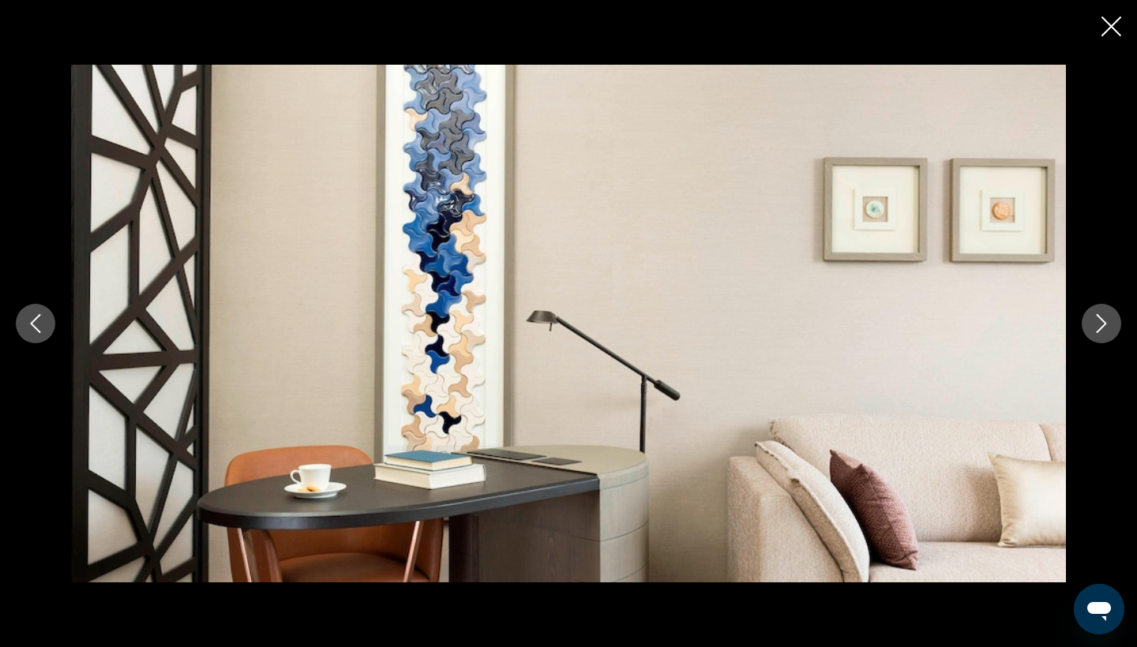
click at [1044, 338] on button "Next image" at bounding box center [1100, 323] width 39 height 39
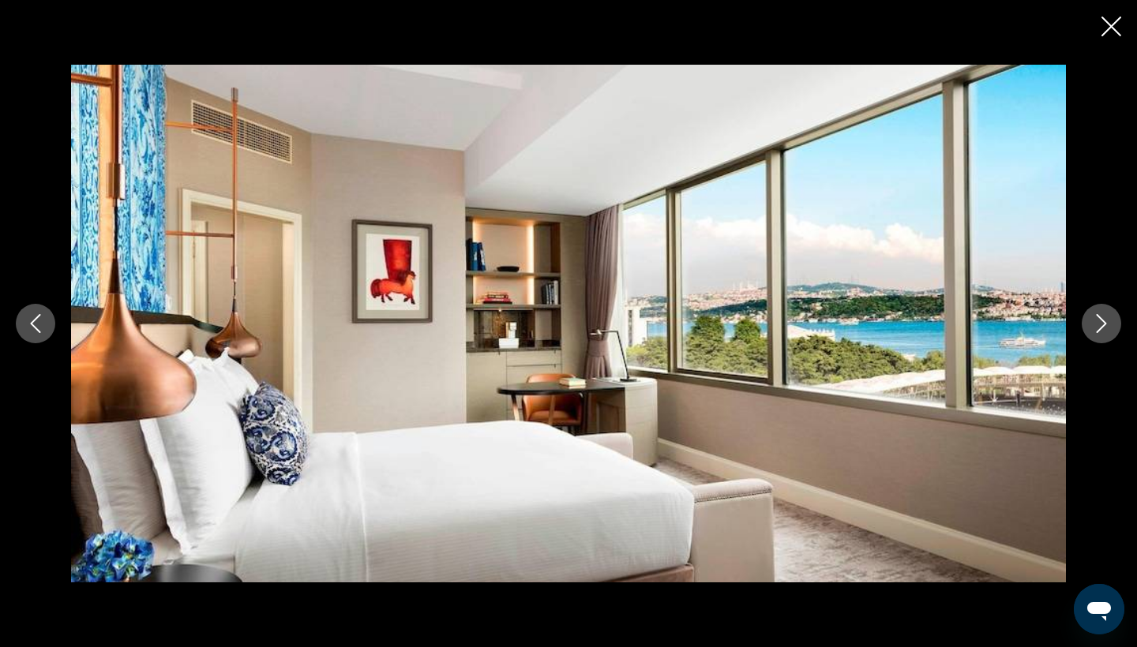
click at [1044, 339] on button "Next image" at bounding box center [1100, 323] width 39 height 39
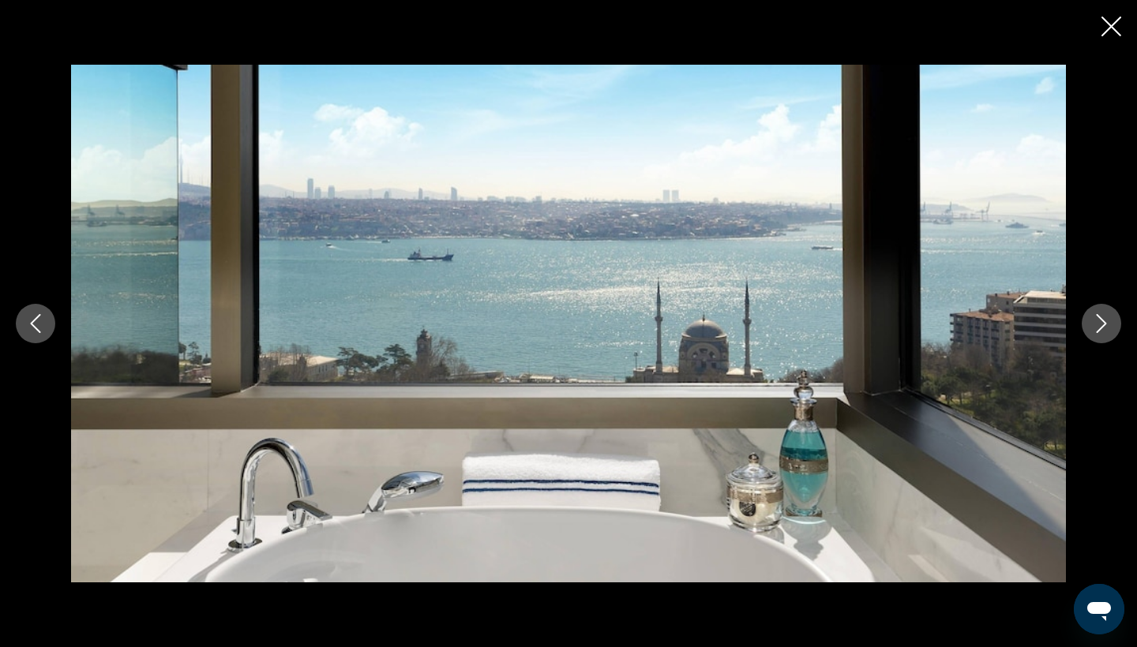
click at [1044, 31] on icon "Close slideshow" at bounding box center [1111, 27] width 20 height 20
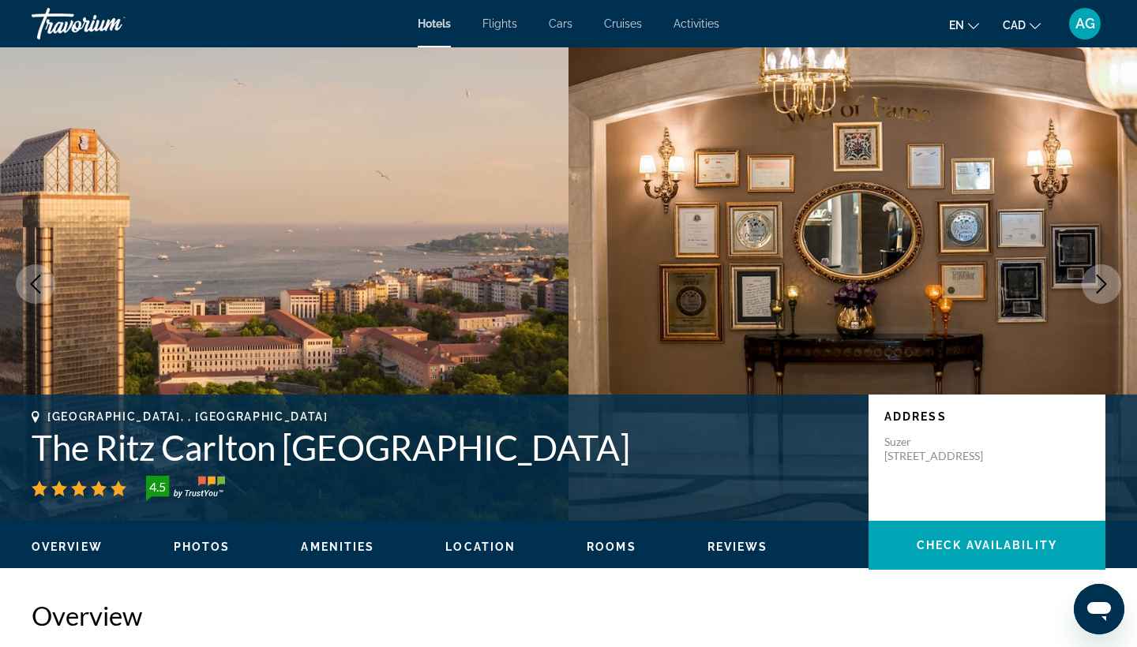
scroll to position [0, 0]
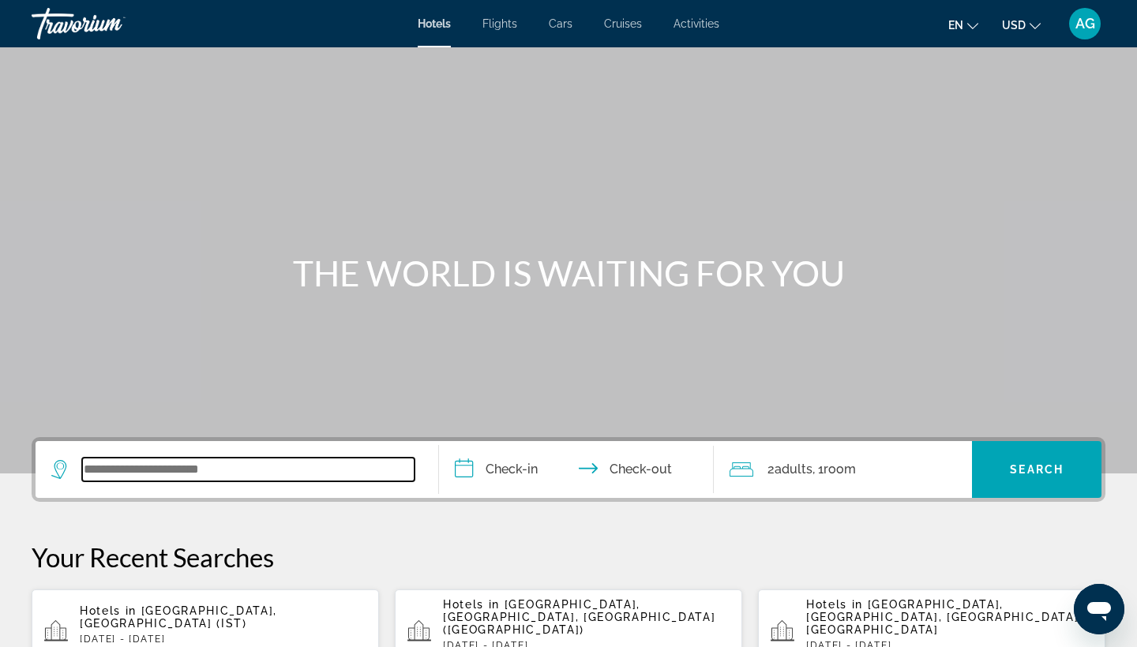
click at [320, 462] on input "Search widget" at bounding box center [248, 470] width 332 height 24
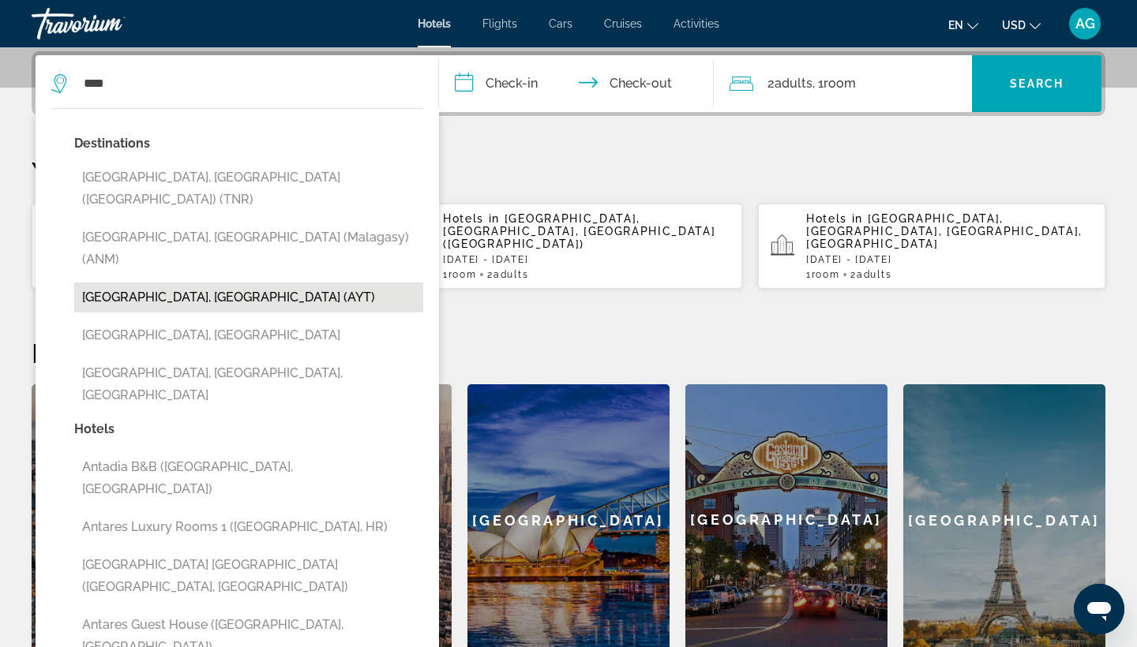
click at [174, 283] on button "[GEOGRAPHIC_DATA], [GEOGRAPHIC_DATA] (AYT)" at bounding box center [248, 298] width 349 height 30
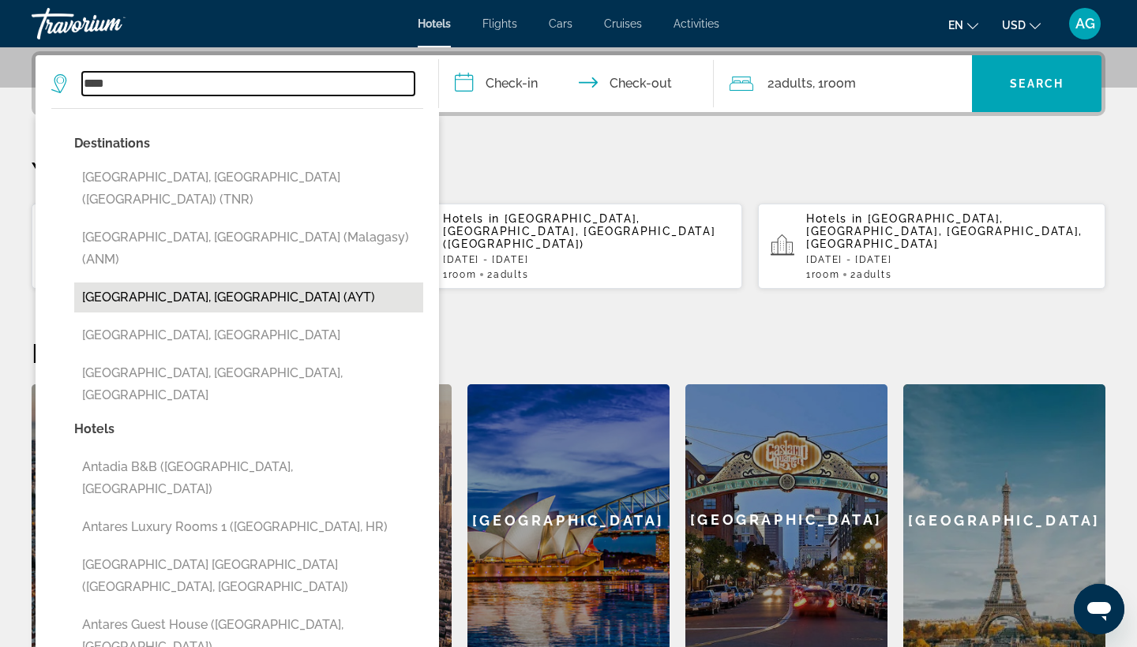
type input "**********"
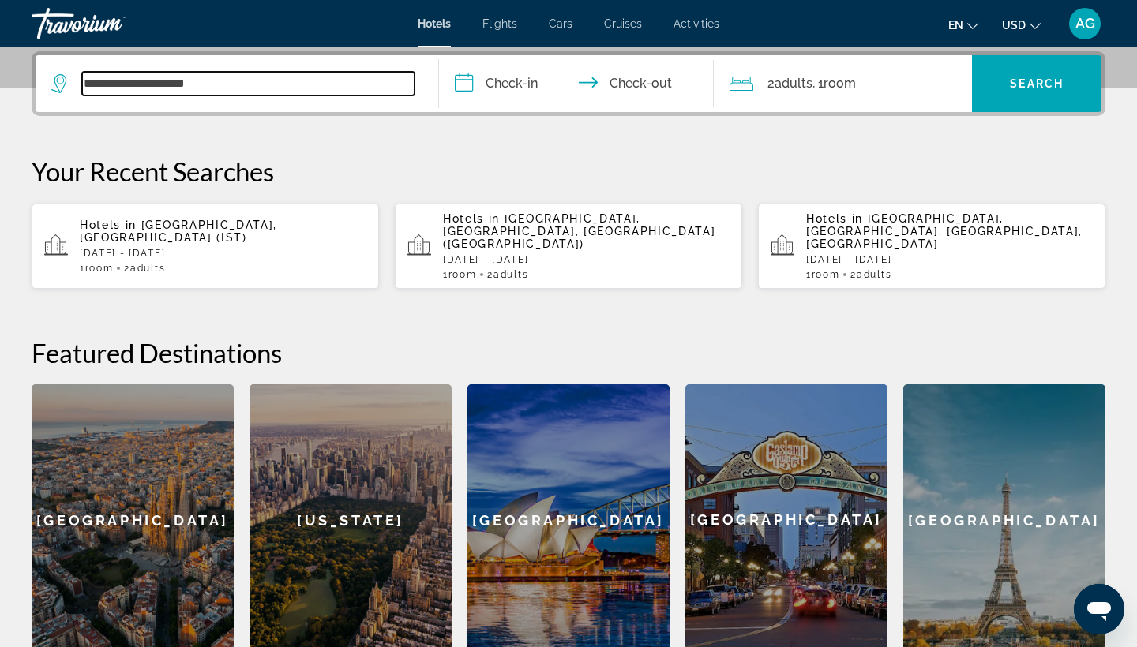
scroll to position [331, 0]
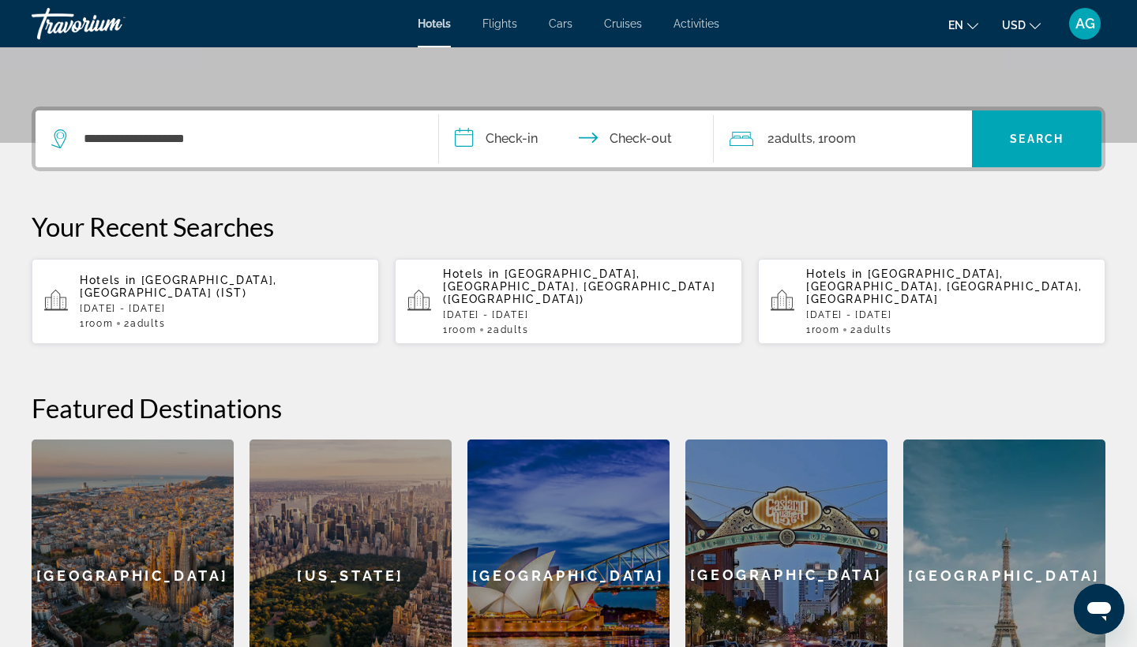
click at [510, 136] on input "**********" at bounding box center [579, 142] width 281 height 62
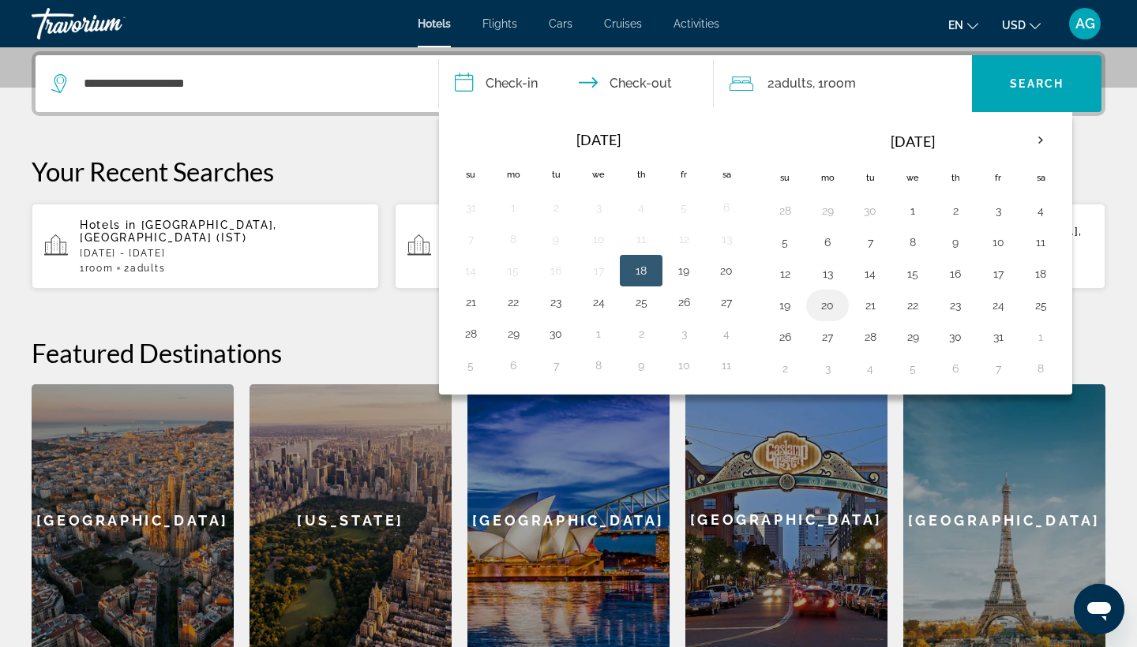
click at [835, 302] on button "20" at bounding box center [827, 305] width 25 height 22
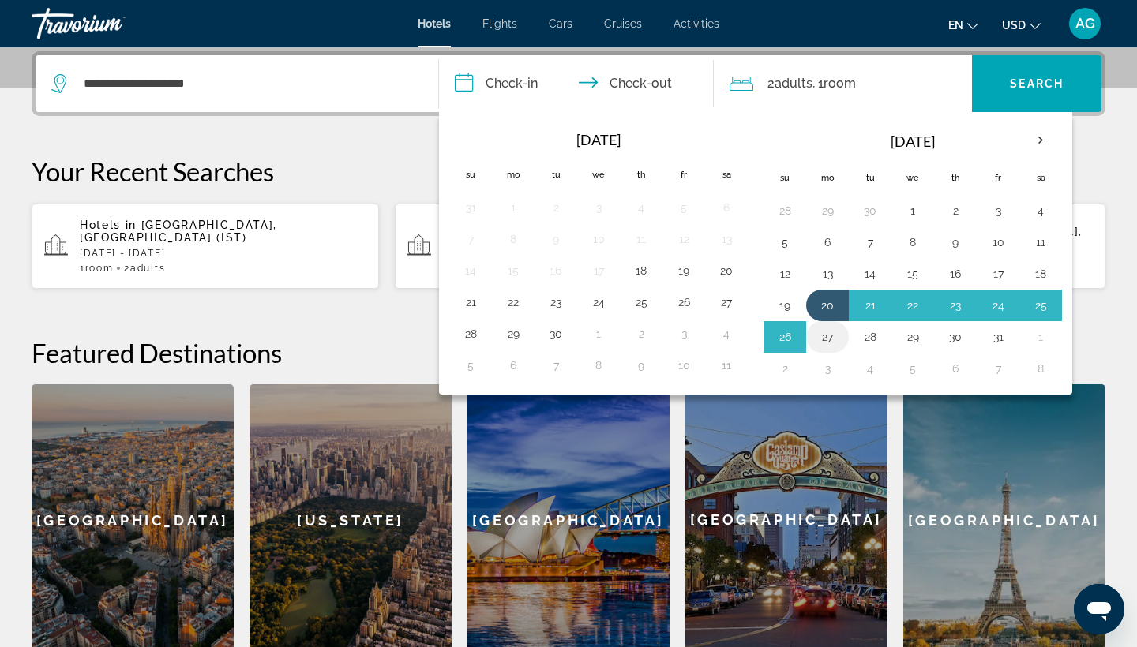
click at [834, 330] on button "27" at bounding box center [827, 337] width 25 height 22
type input "**********"
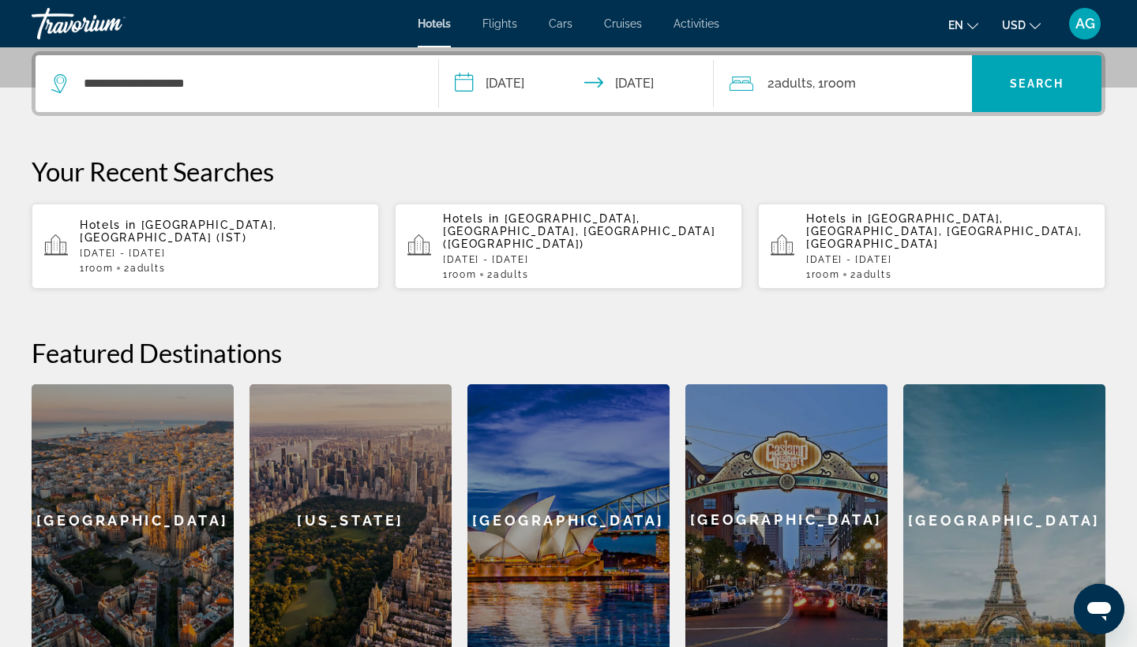
click at [1025, 20] on span "USD" at bounding box center [1014, 25] width 24 height 13
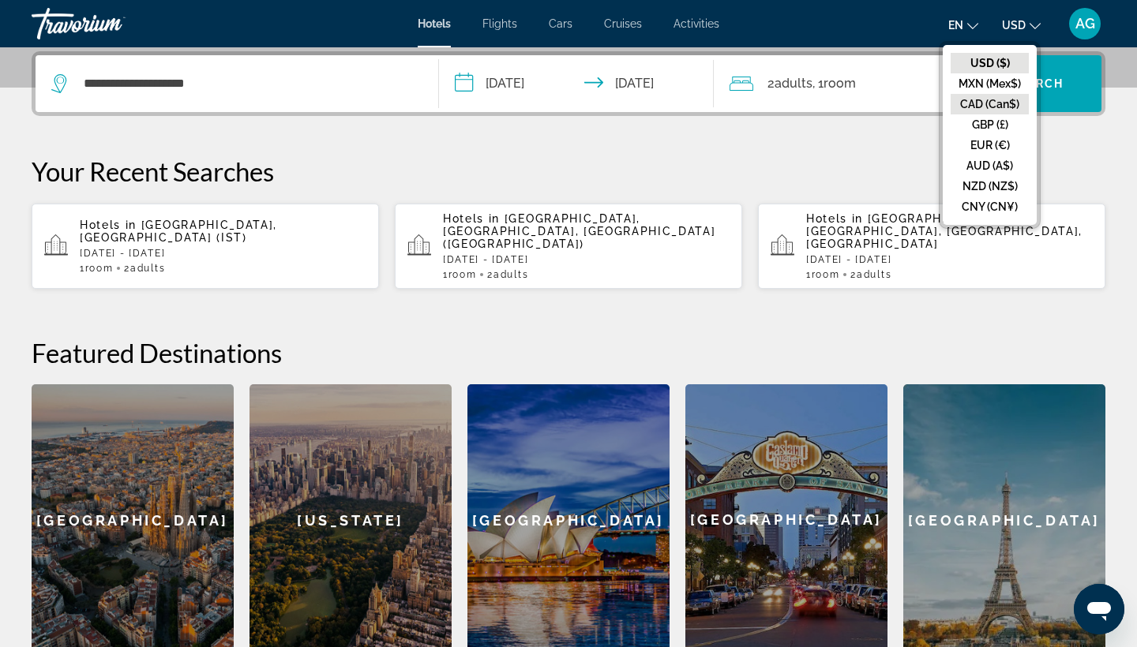
click at [1007, 103] on button "CAD (Can$)" at bounding box center [989, 104] width 78 height 21
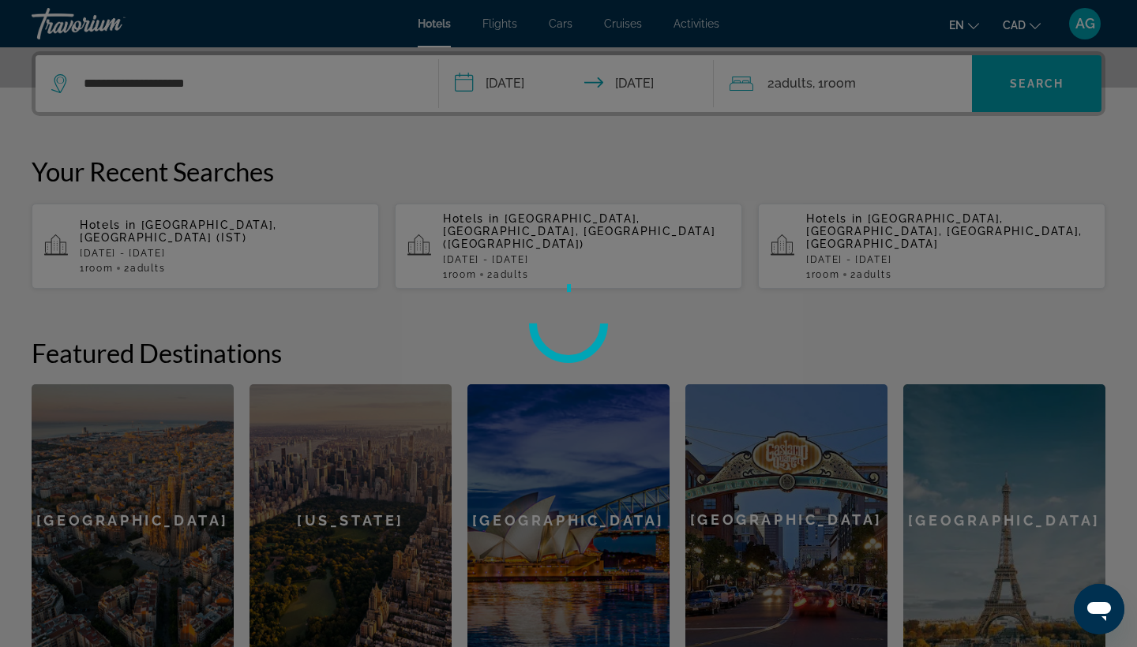
scroll to position [377, 0]
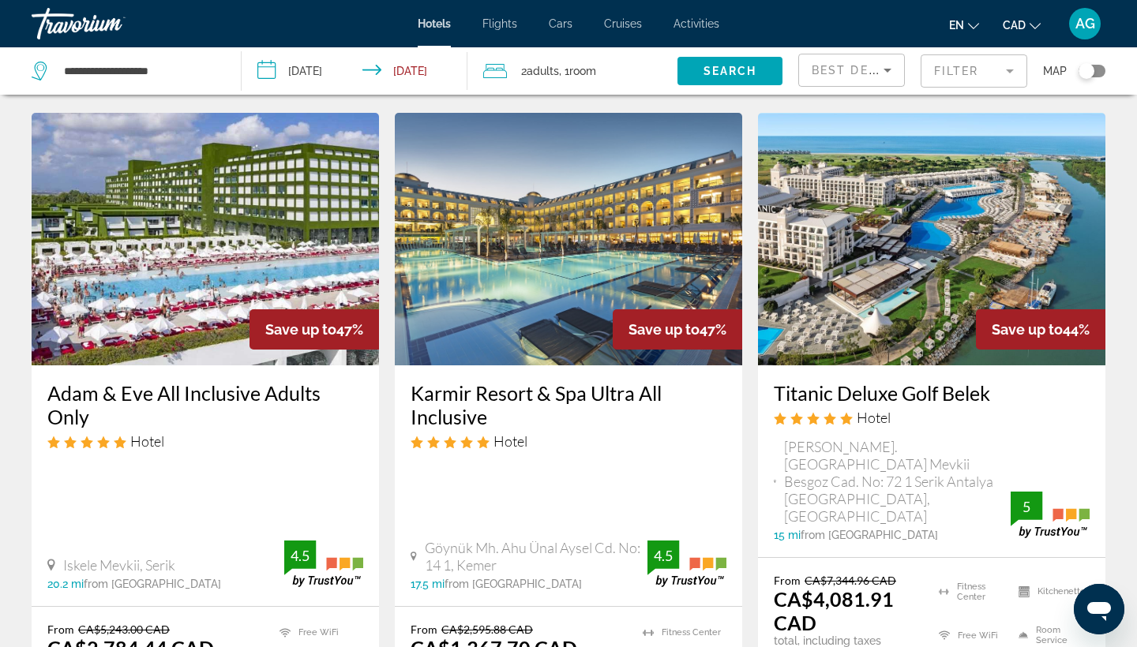
scroll to position [676, 0]
click at [600, 233] on img "Main content" at bounding box center [568, 239] width 347 height 253
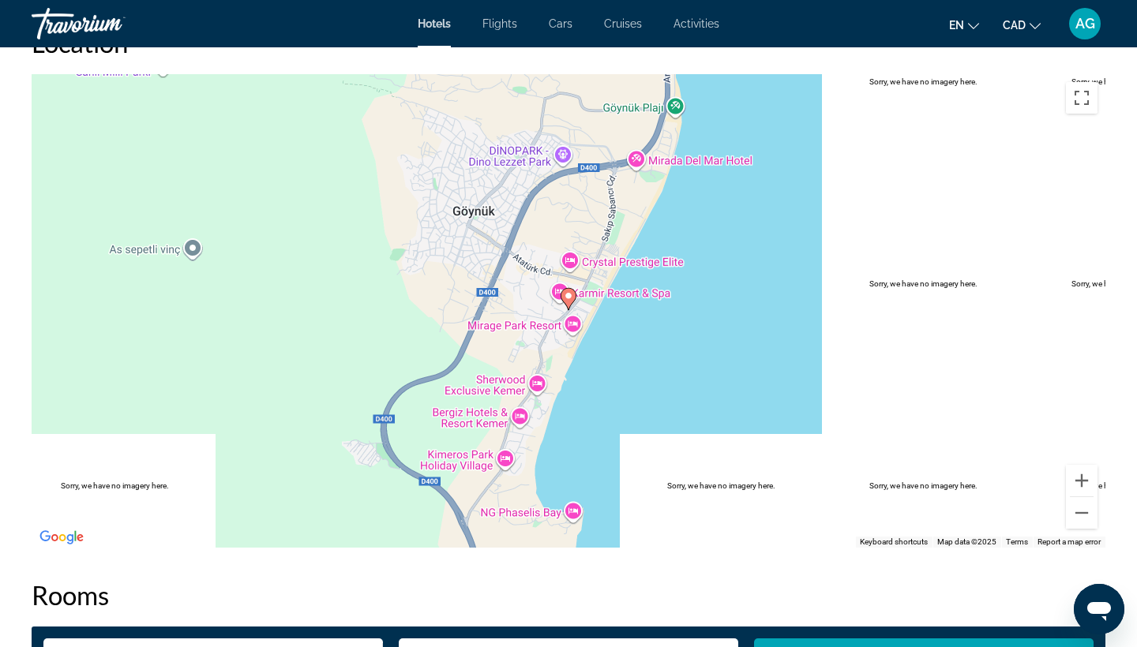
scroll to position [1536, 0]
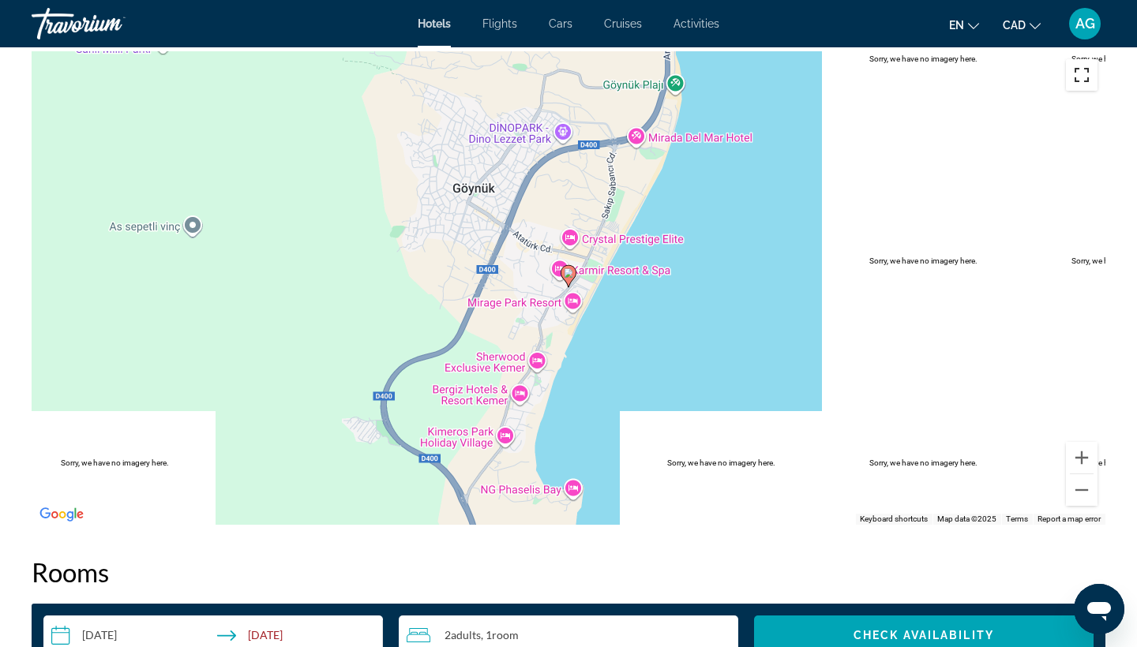
click at [1081, 77] on button "Toggle fullscreen view" at bounding box center [1082, 75] width 32 height 32
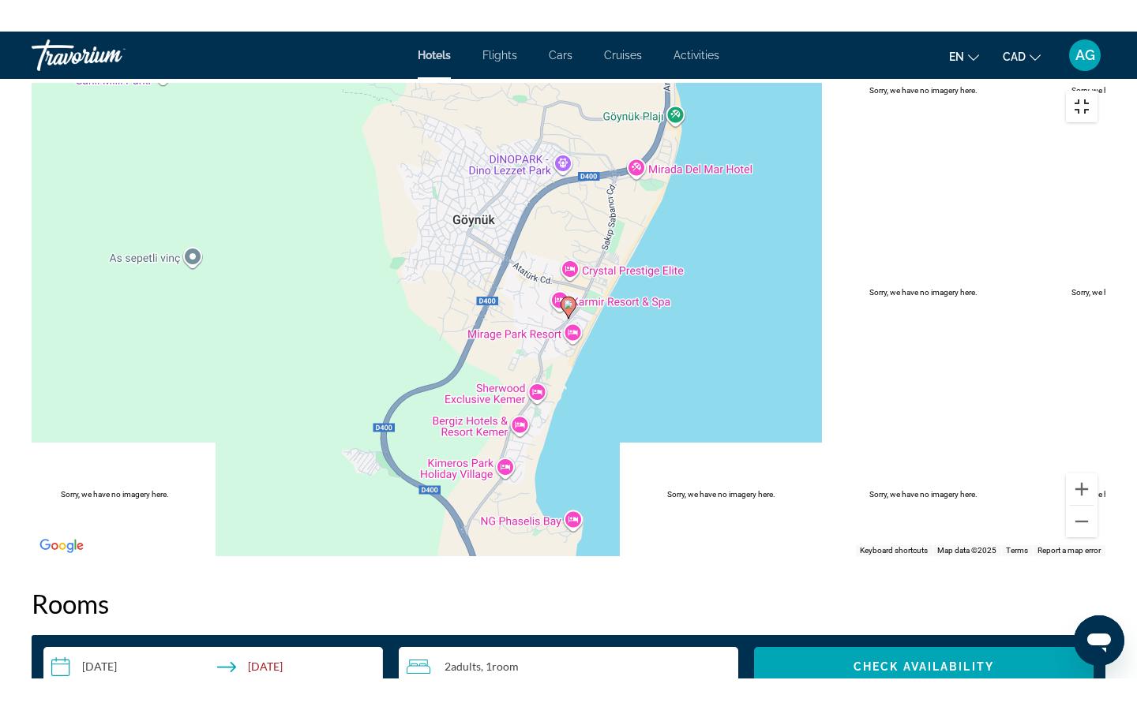
scroll to position [0, 0]
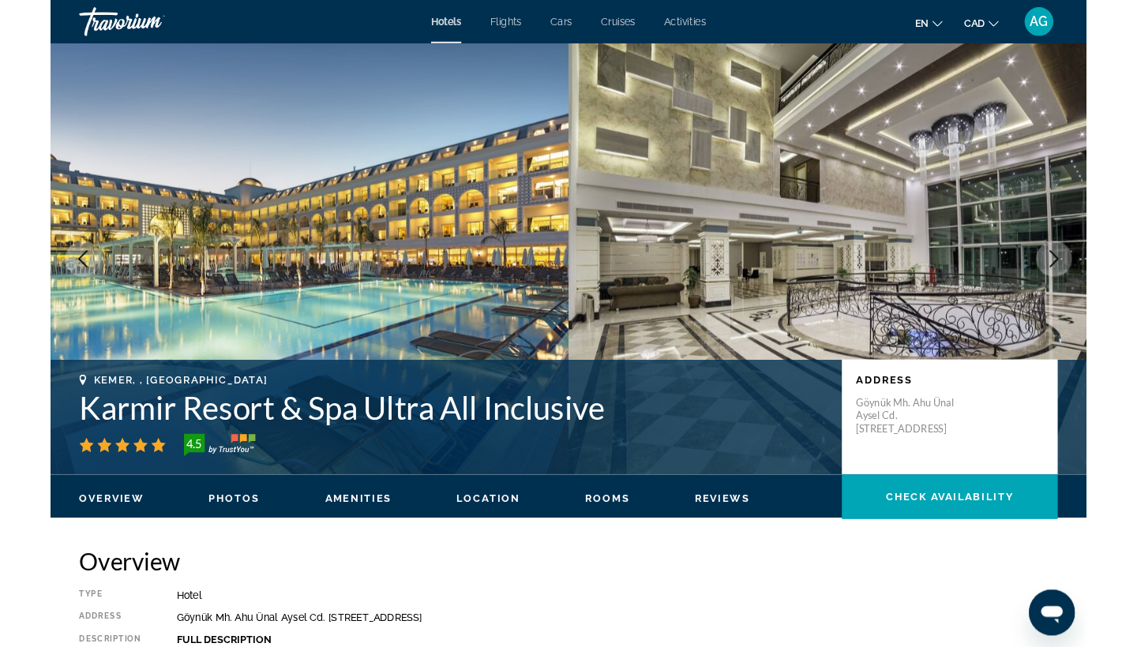
scroll to position [1536, 0]
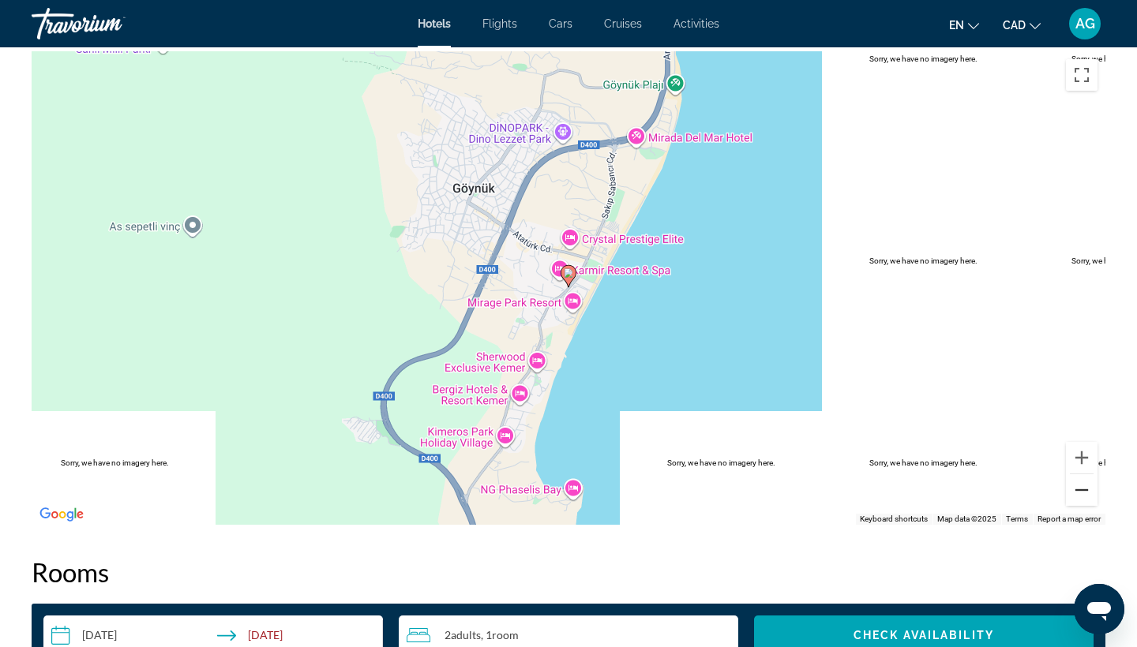
click at [1081, 494] on button "Zoom out" at bounding box center [1082, 490] width 32 height 32
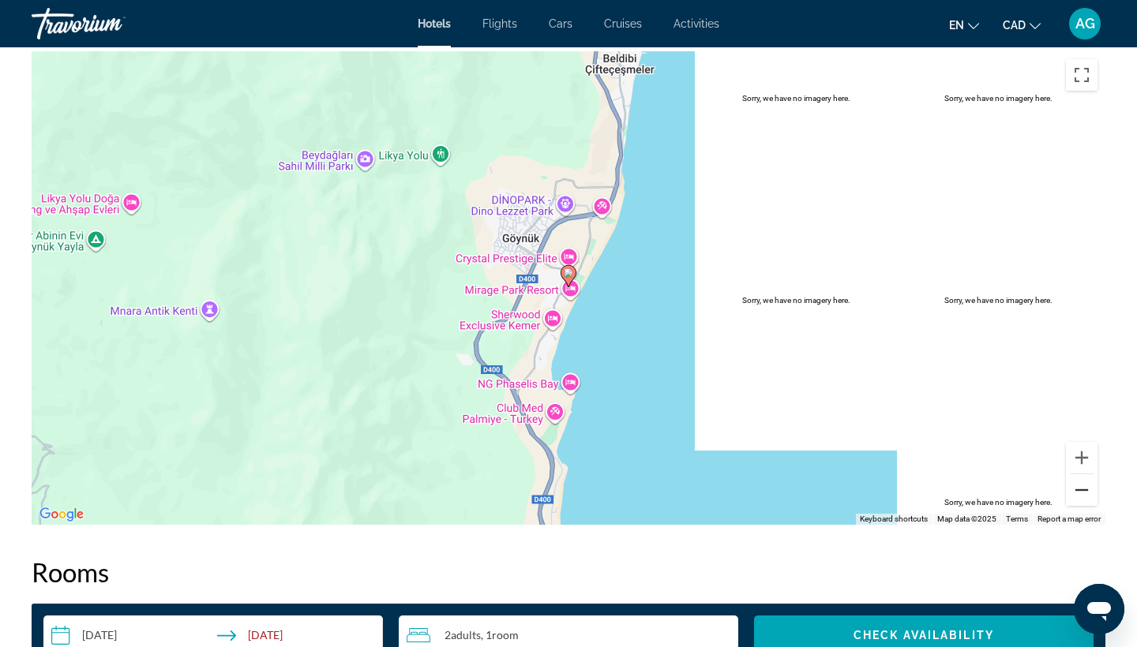
click at [1081, 495] on button "Zoom out" at bounding box center [1082, 490] width 32 height 32
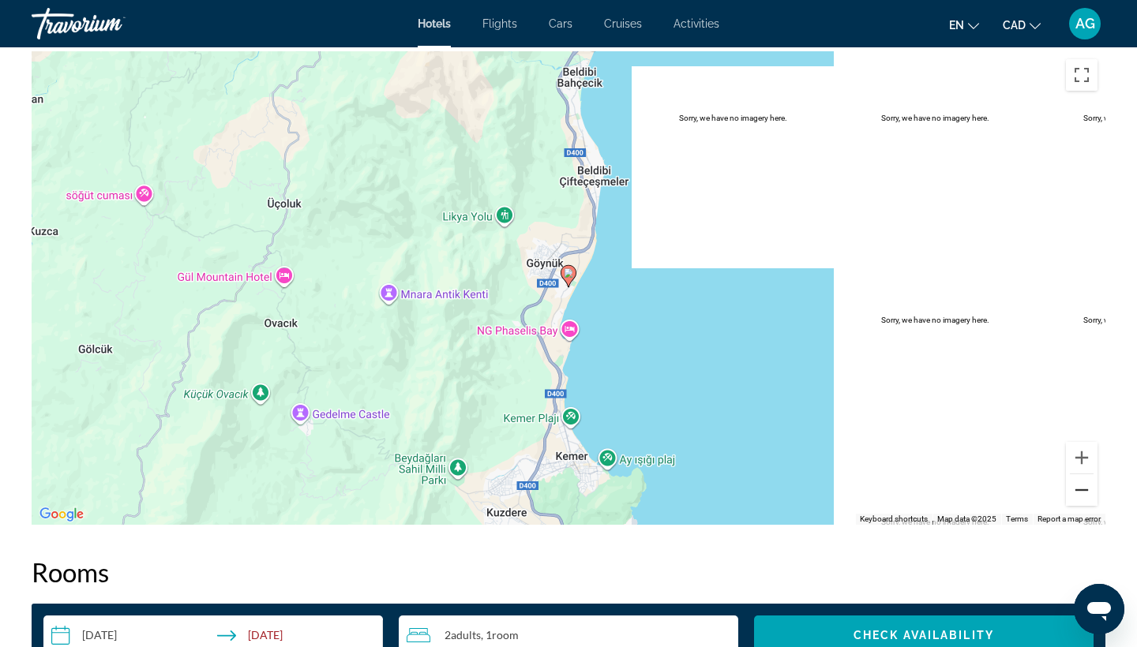
click at [1081, 495] on button "Zoom out" at bounding box center [1082, 490] width 32 height 32
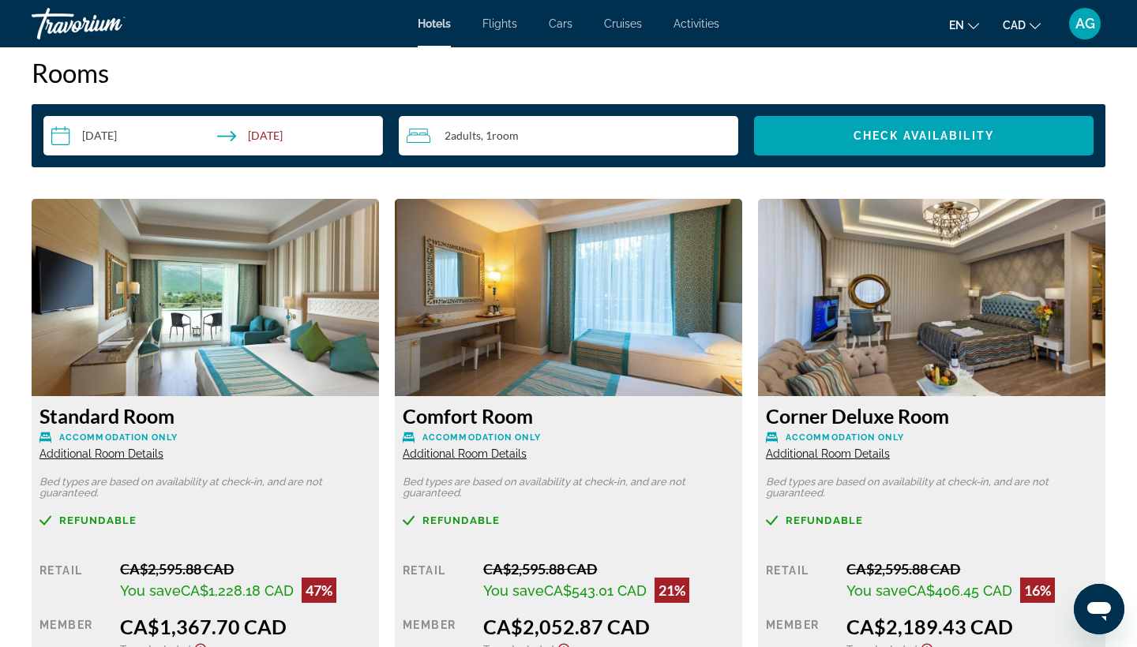
scroll to position [2114, 0]
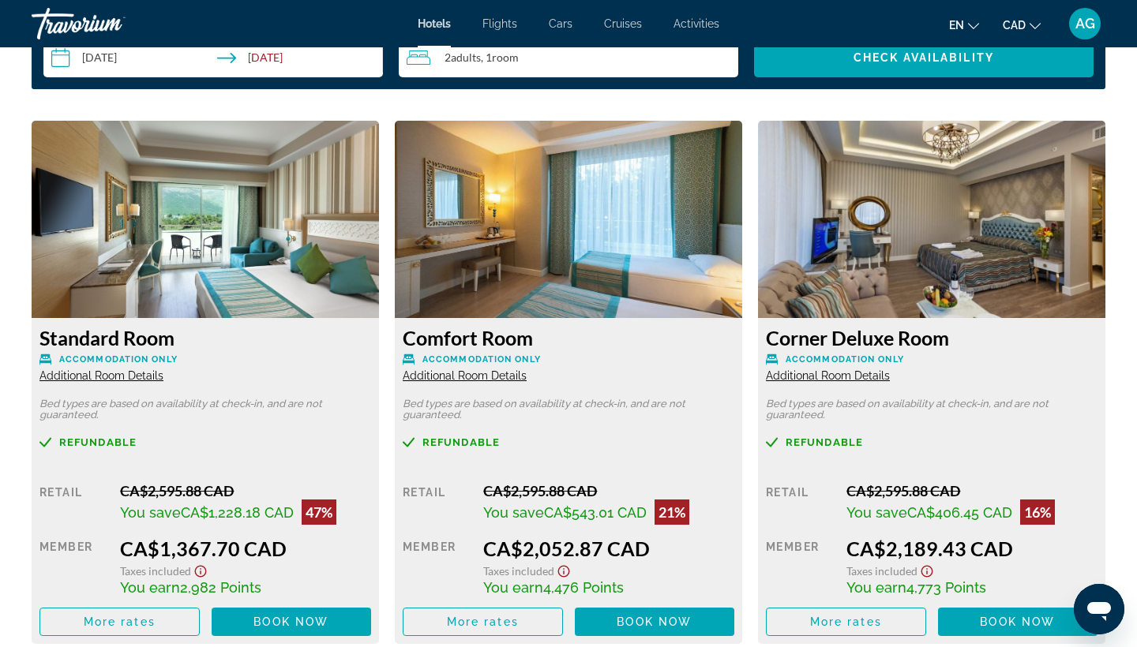
click at [234, 228] on img "Main content" at bounding box center [205, 219] width 347 height 197
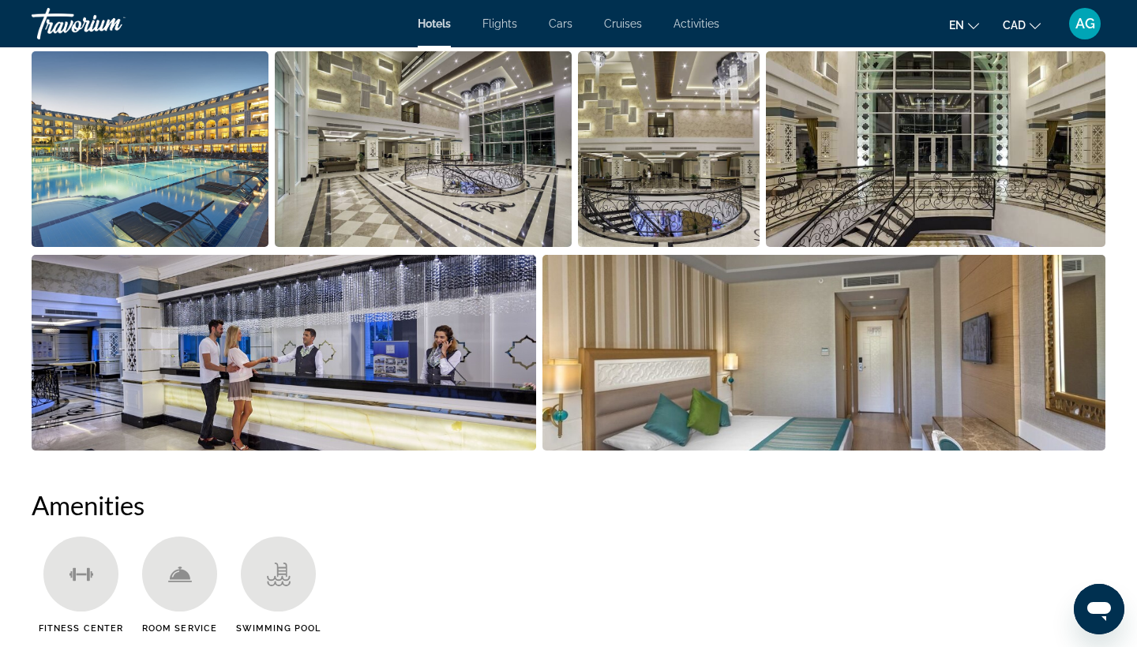
scroll to position [476, 0]
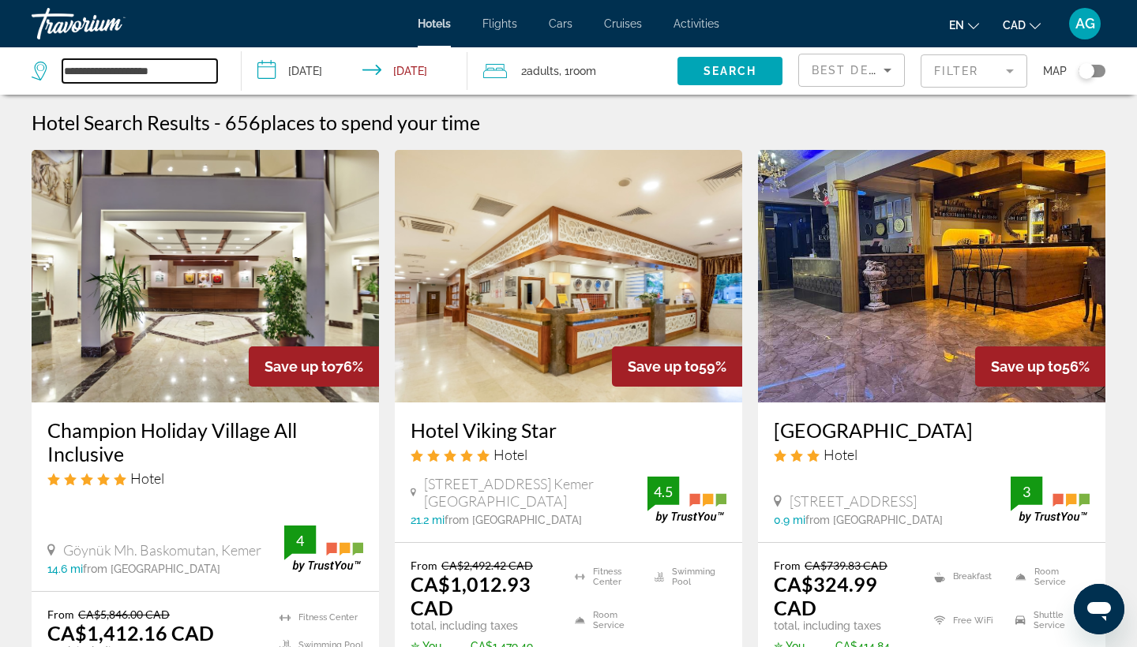
click at [159, 62] on input "**********" at bounding box center [139, 71] width 155 height 24
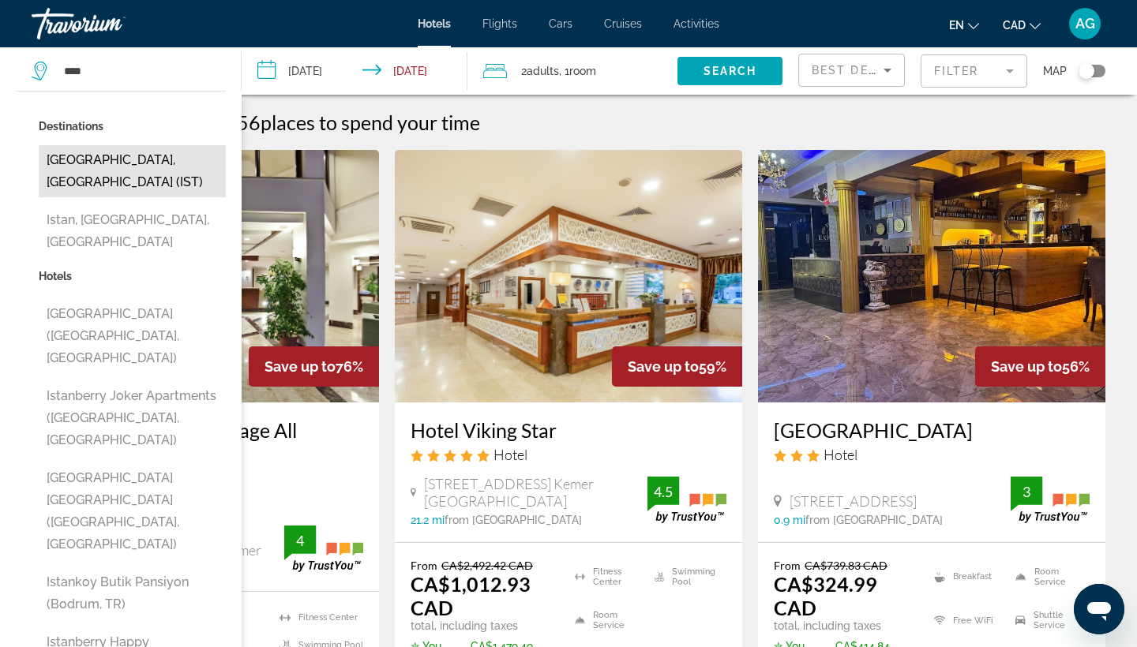
click at [133, 158] on button "Istanbul, Turkey (IST)" at bounding box center [132, 171] width 187 height 52
type input "**********"
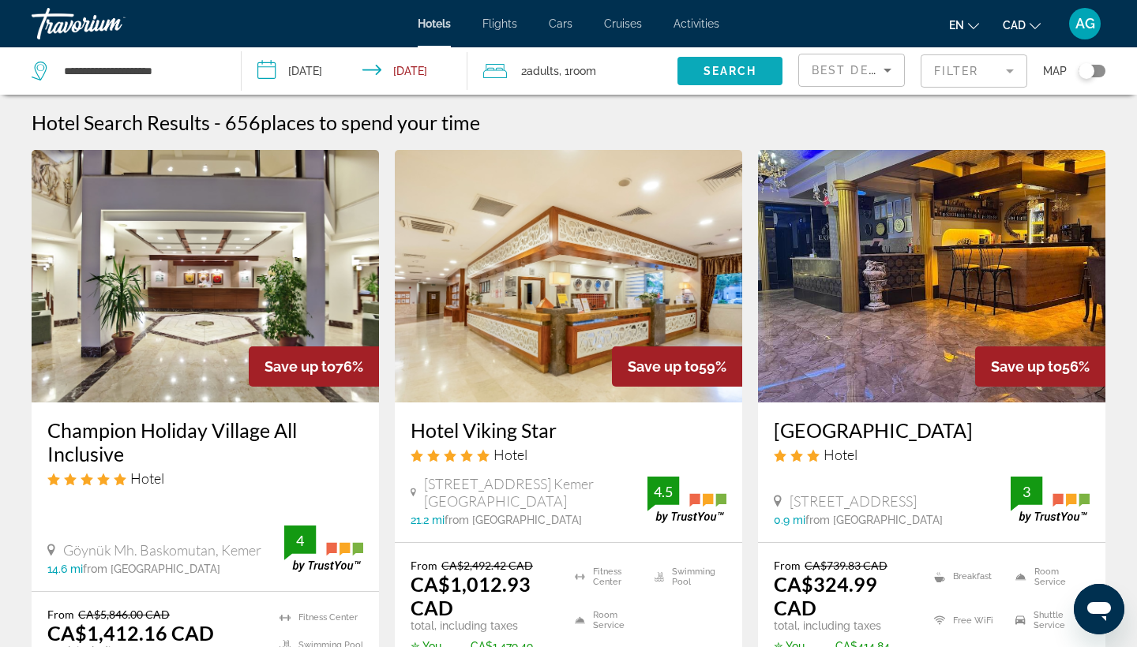
click at [723, 67] on span "Search" at bounding box center [730, 71] width 54 height 13
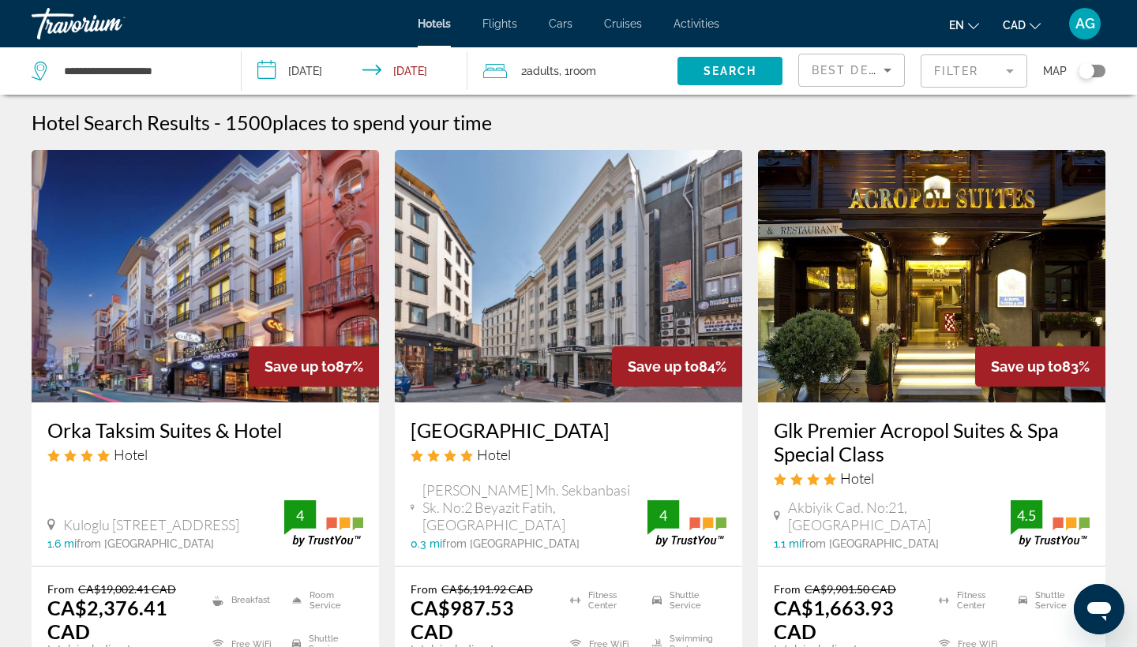
click at [878, 73] on icon "Sort by" at bounding box center [887, 70] width 19 height 19
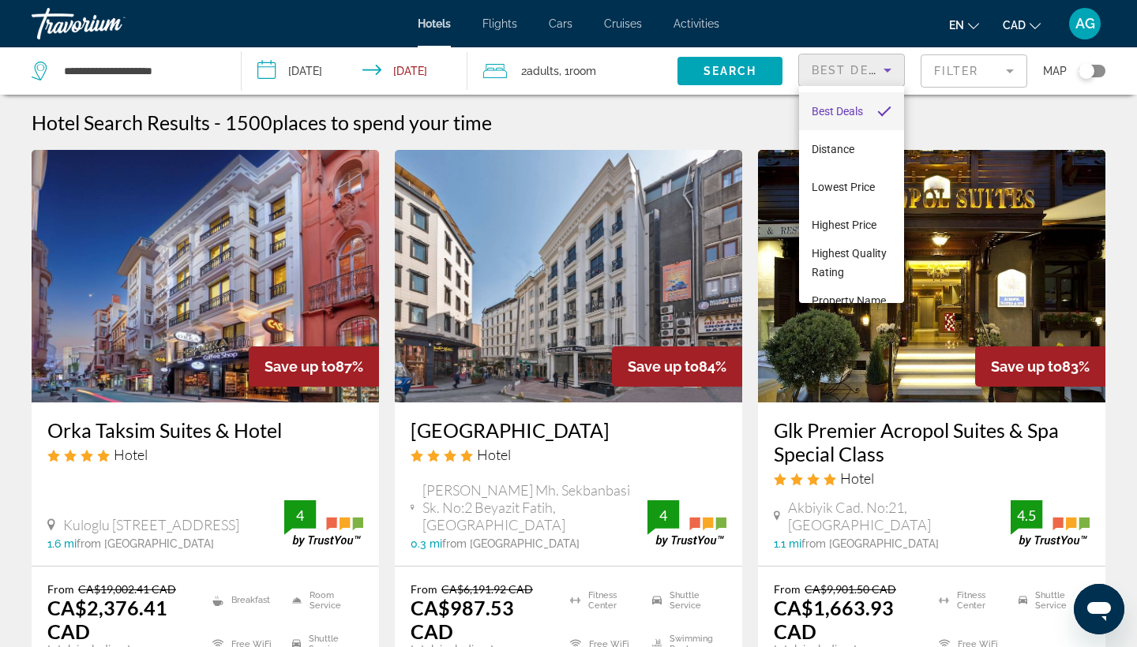
click at [961, 71] on div at bounding box center [568, 323] width 1137 height 647
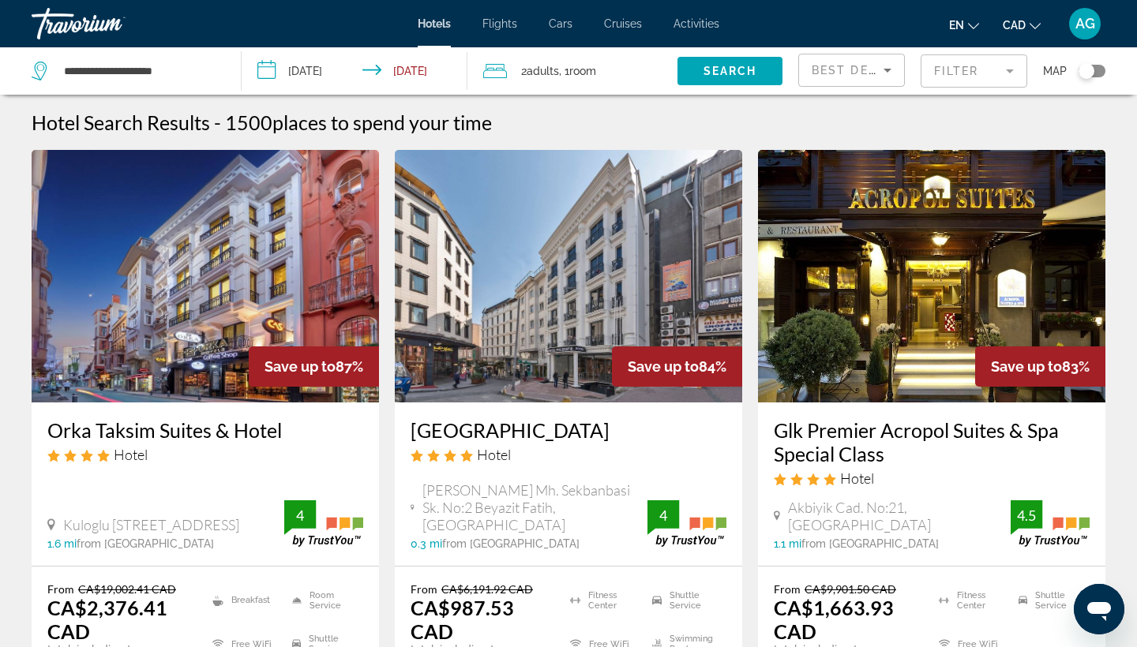
click at [962, 72] on mat-form-field "Filter" at bounding box center [973, 70] width 107 height 33
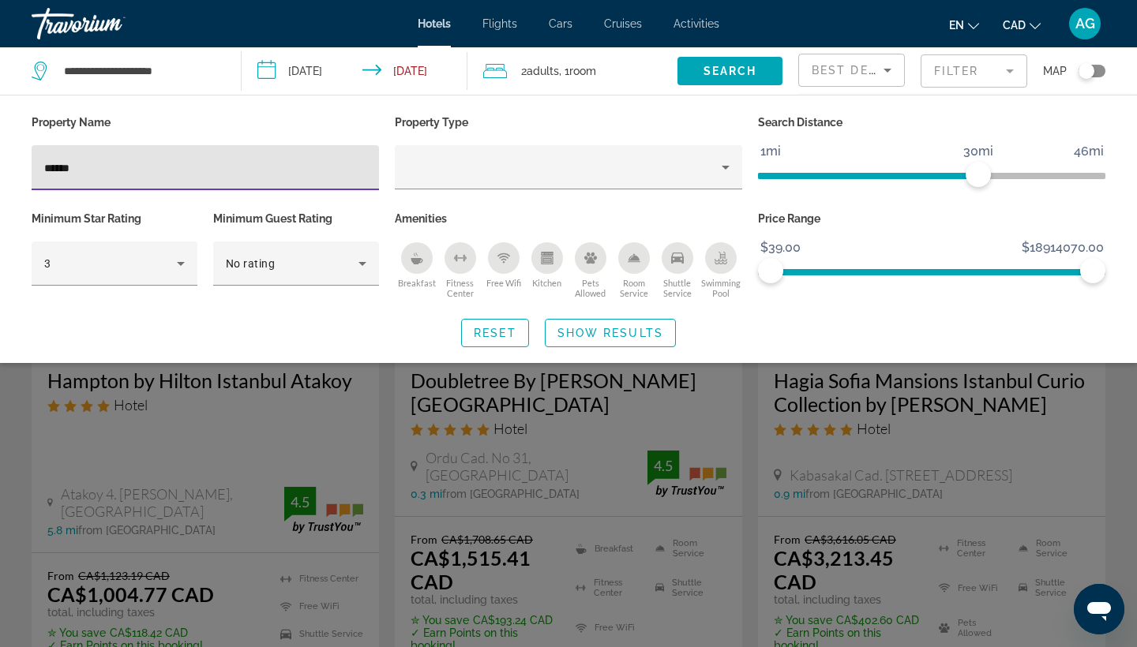
scroll to position [1344, 0]
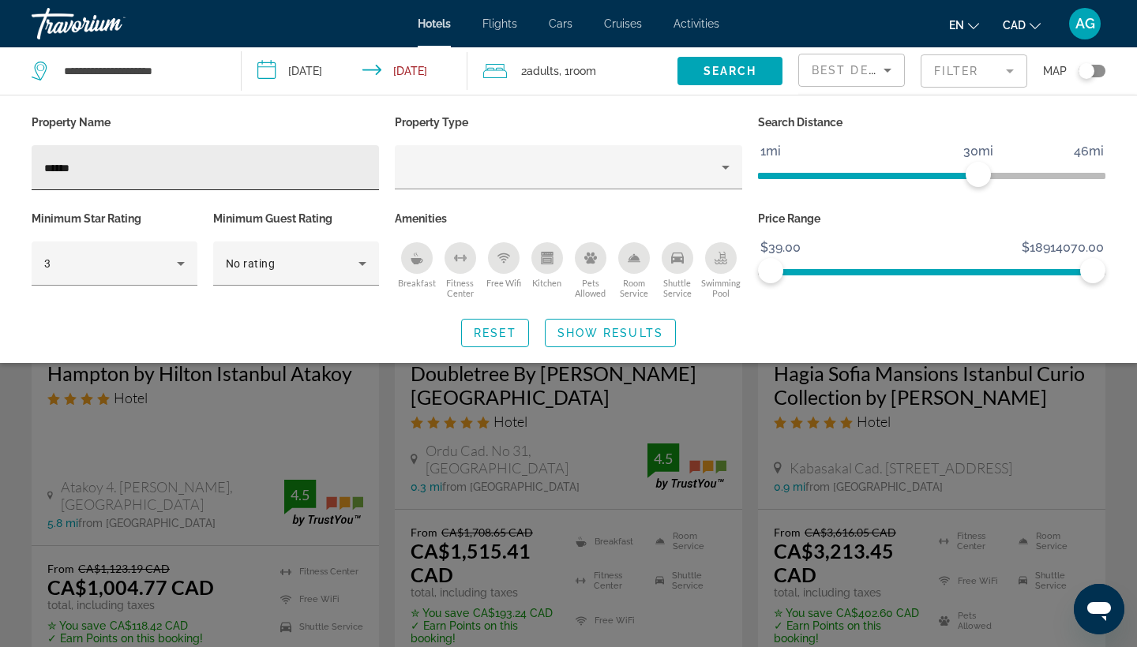
click at [247, 177] on div "******" at bounding box center [205, 167] width 322 height 45
type input "*"
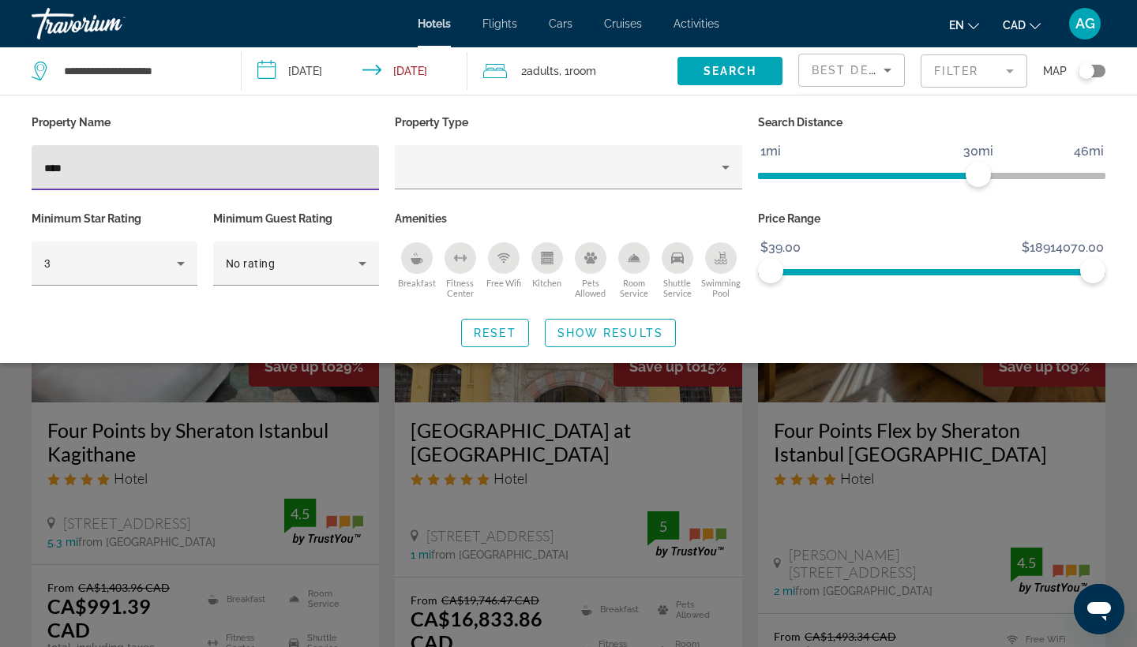
scroll to position [4, 0]
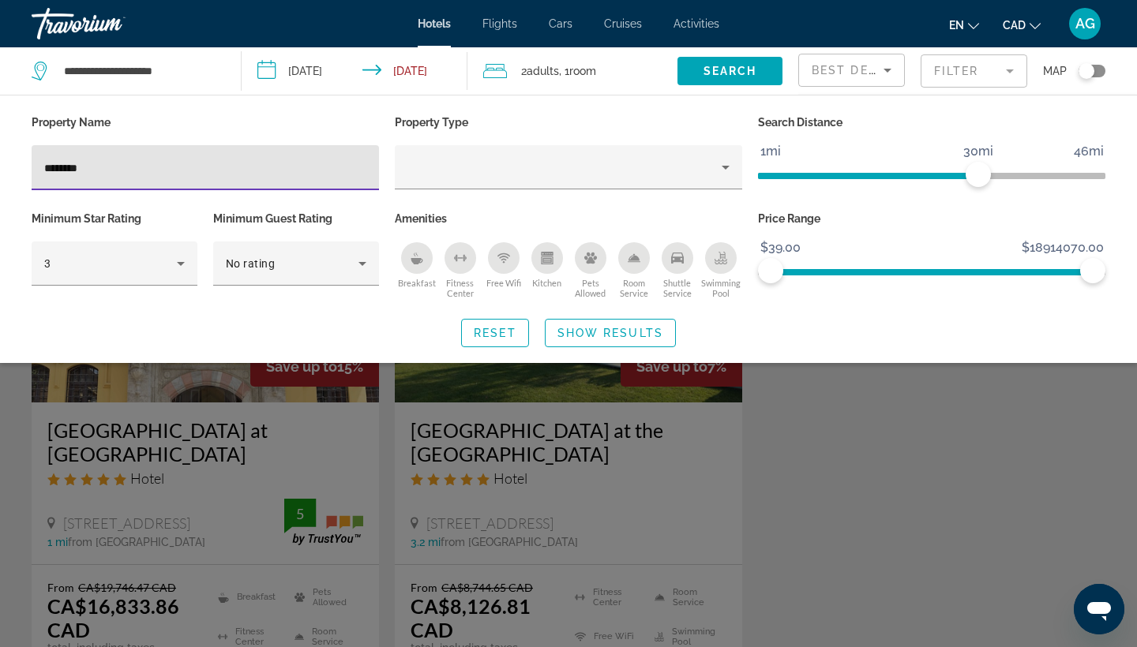
click at [171, 171] on input "********" at bounding box center [205, 168] width 322 height 19
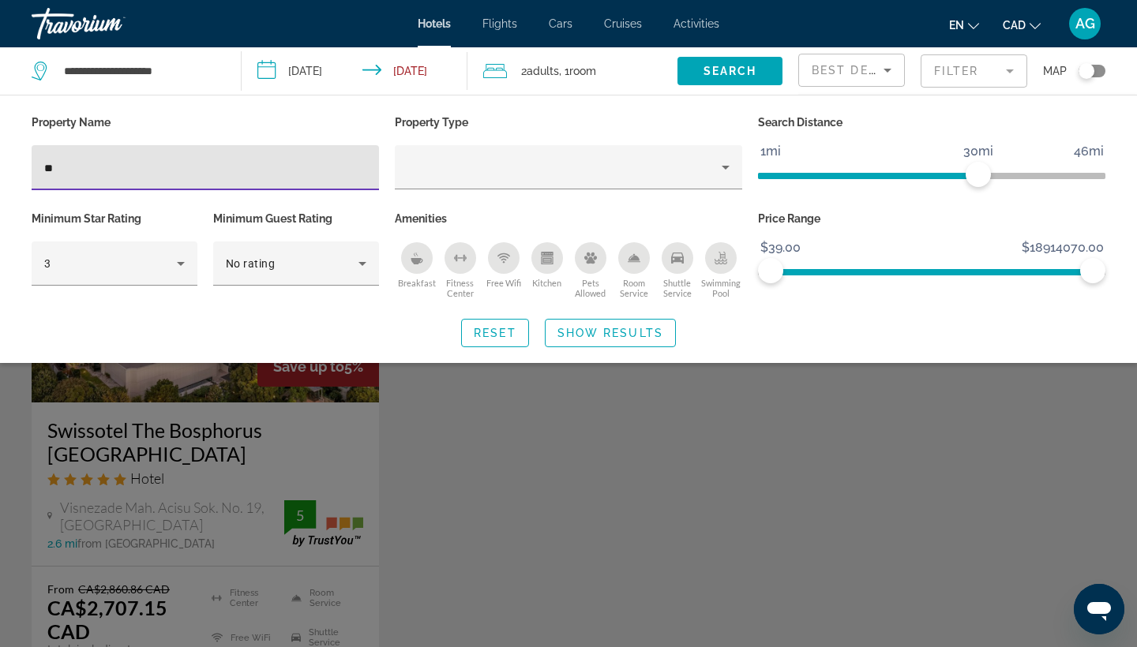
type input "*"
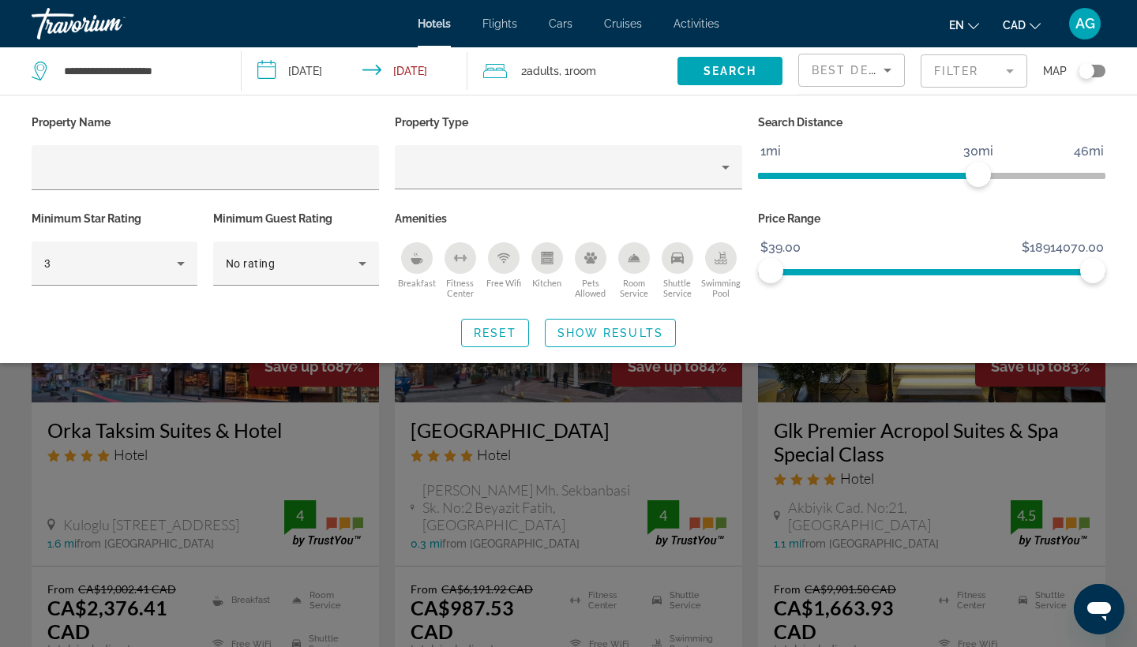
click at [1090, 76] on div "Toggle map" at bounding box center [1086, 71] width 16 height 16
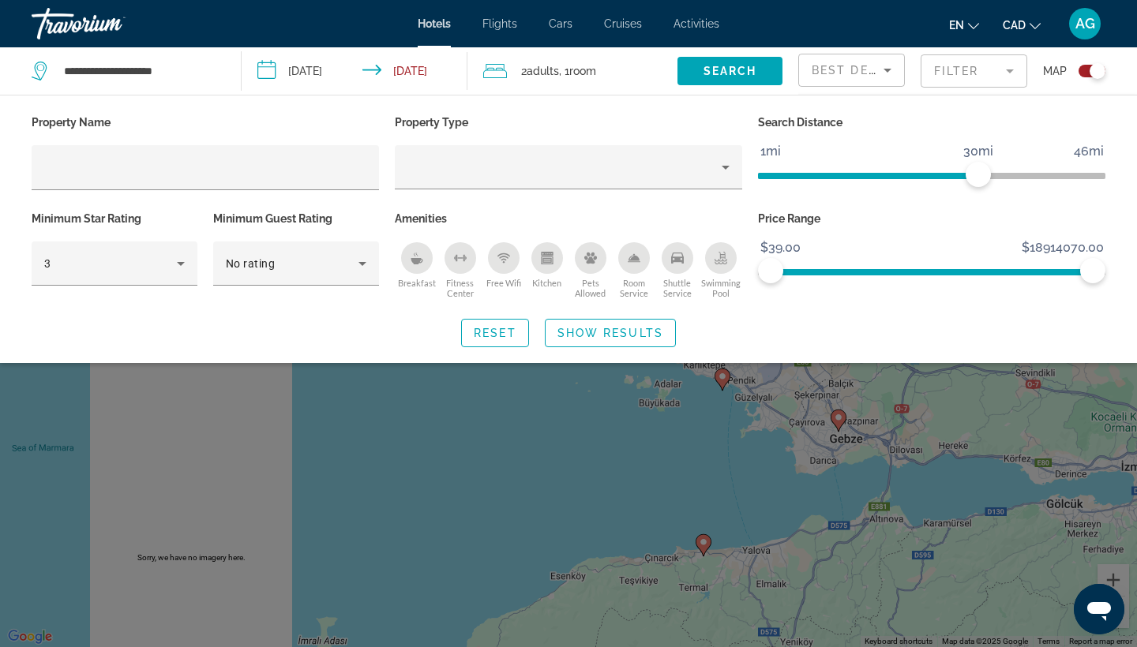
click at [947, 439] on div "Search widget" at bounding box center [568, 442] width 1137 height 410
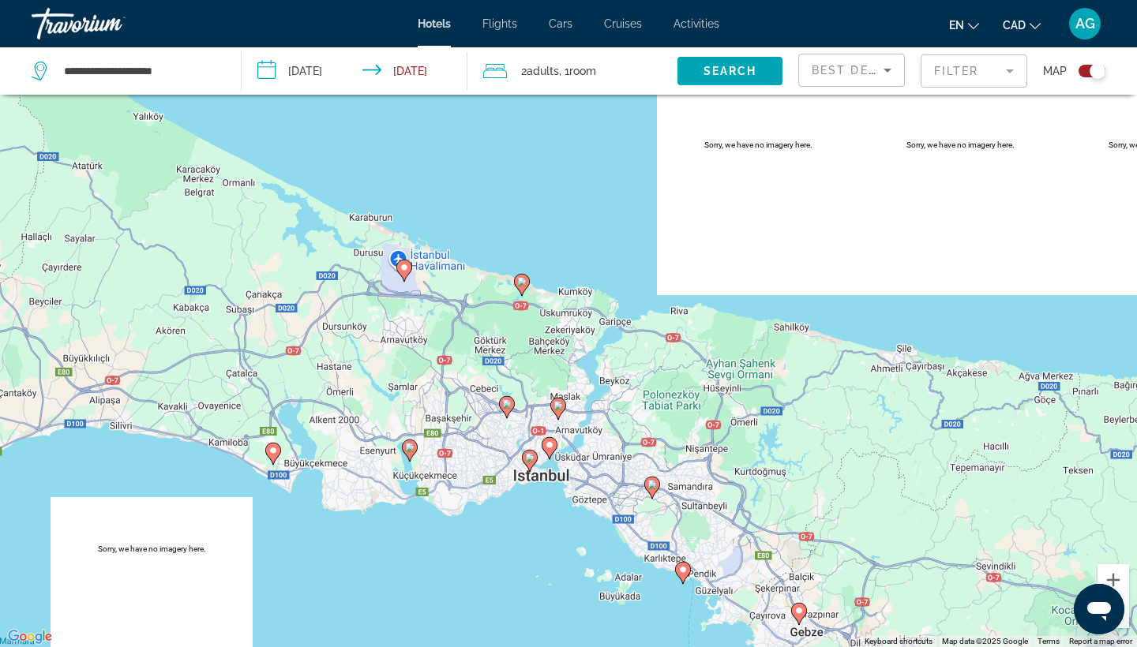
drag, startPoint x: 646, startPoint y: 336, endPoint x: 598, endPoint y: 523, distance: 192.2
click at [603, 534] on div "To activate drag with keyboard, press Alt + Enter. Once in keyboard drag state,…" at bounding box center [568, 323] width 1137 height 647
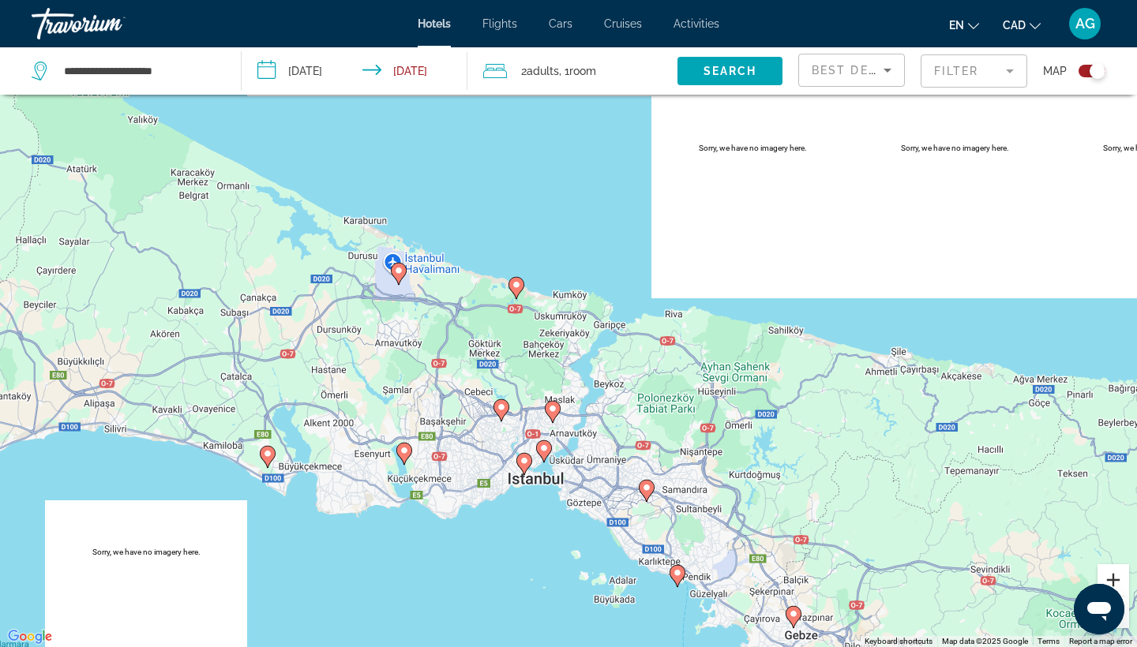
click at [1121, 580] on button "Zoom in" at bounding box center [1113, 580] width 32 height 32
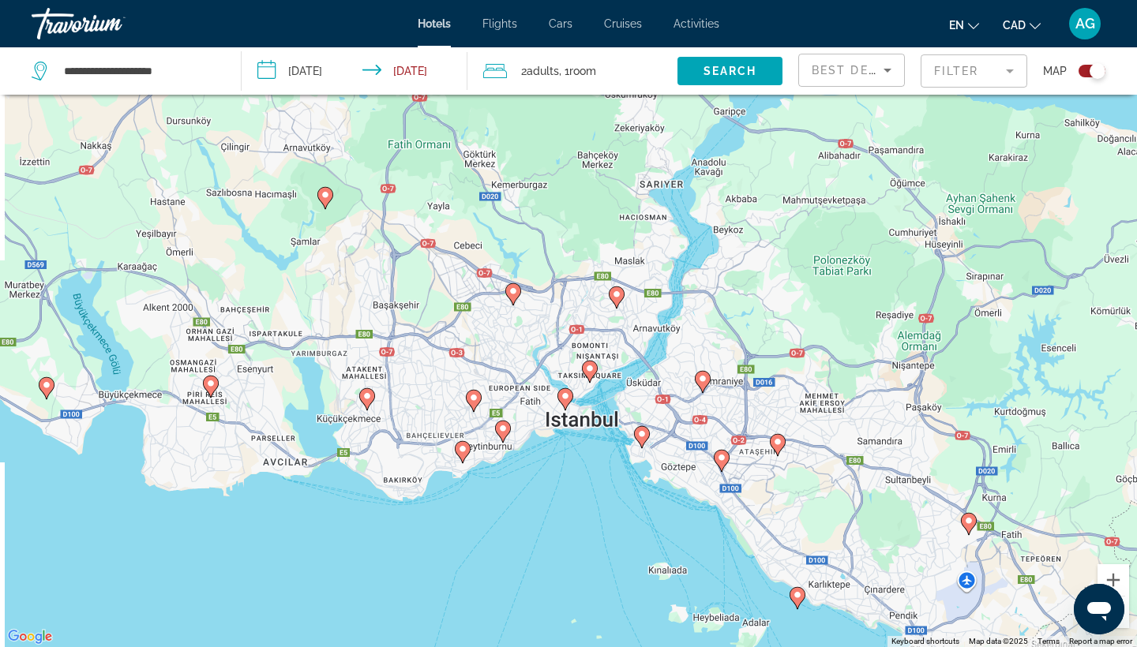
drag, startPoint x: 732, startPoint y: 561, endPoint x: 811, endPoint y: 345, distance: 230.3
click at [811, 345] on div "To activate drag with keyboard, press Alt + Enter. Once in keyboard drag state,…" at bounding box center [568, 323] width 1137 height 647
click at [1115, 576] on button "Zoom in" at bounding box center [1113, 580] width 32 height 32
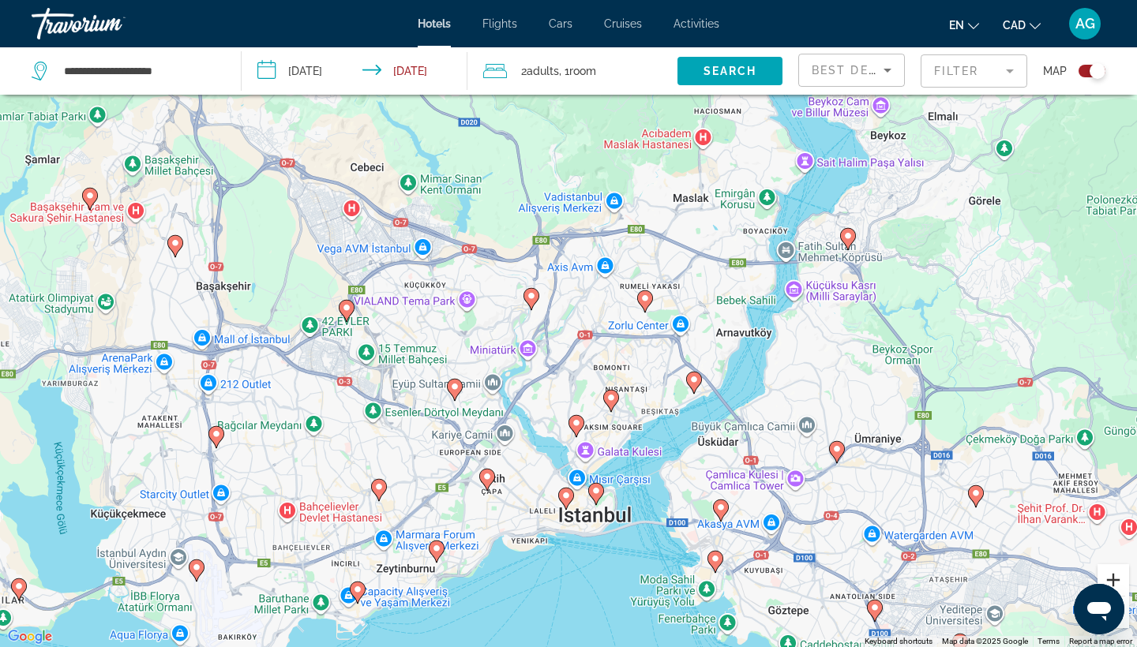
click at [1115, 576] on button "Zoom in" at bounding box center [1113, 580] width 32 height 32
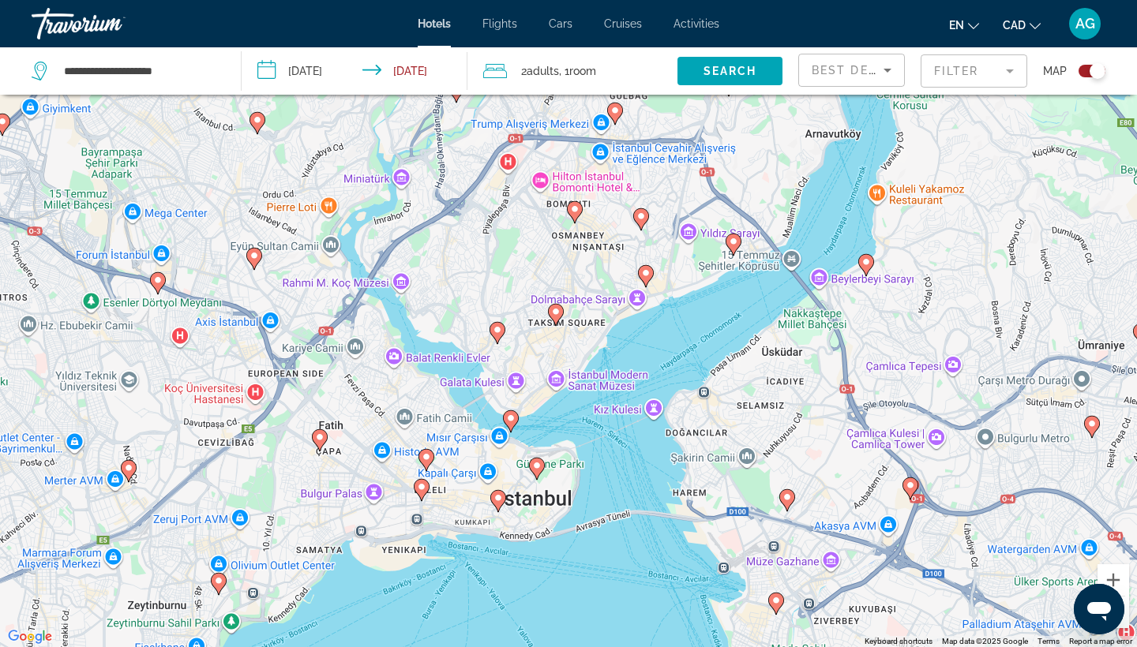
drag, startPoint x: 864, startPoint y: 564, endPoint x: 776, endPoint y: 351, distance: 229.7
click at [776, 351] on div "To activate drag with keyboard, press Alt + Enter. Once in keyboard drag state,…" at bounding box center [568, 323] width 1137 height 647
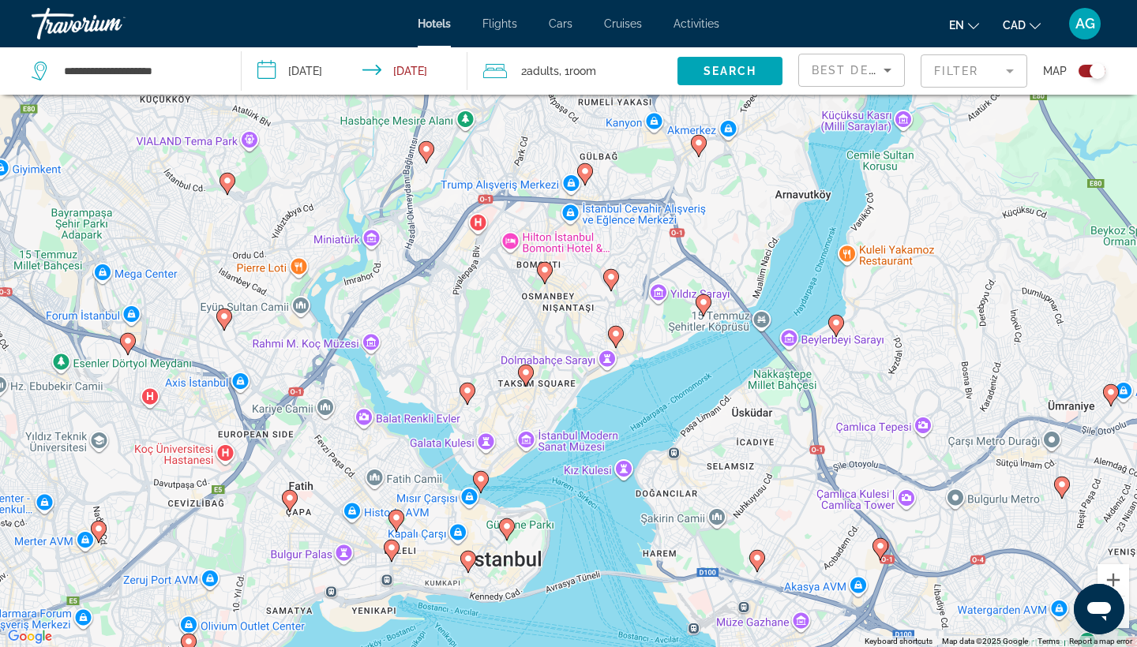
drag, startPoint x: 748, startPoint y: 354, endPoint x: 718, endPoint y: 418, distance: 69.9
click at [718, 420] on div "To activate drag with keyboard, press Alt + Enter. Once in keyboard drag state,…" at bounding box center [568, 323] width 1137 height 647
click at [1121, 581] on button "Zoom in" at bounding box center [1113, 580] width 32 height 32
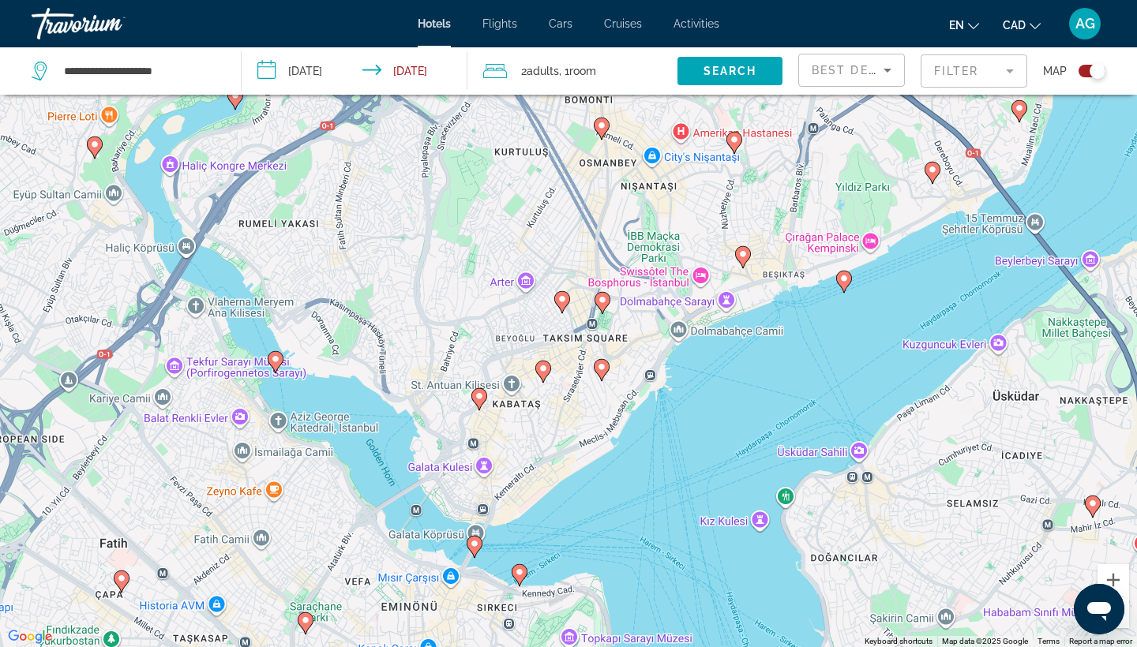
drag, startPoint x: 762, startPoint y: 455, endPoint x: 838, endPoint y: 347, distance: 132.1
click at [838, 347] on div "To activate drag with keyboard, press Alt + Enter. Once in keyboard drag state,…" at bounding box center [568, 323] width 1137 height 647
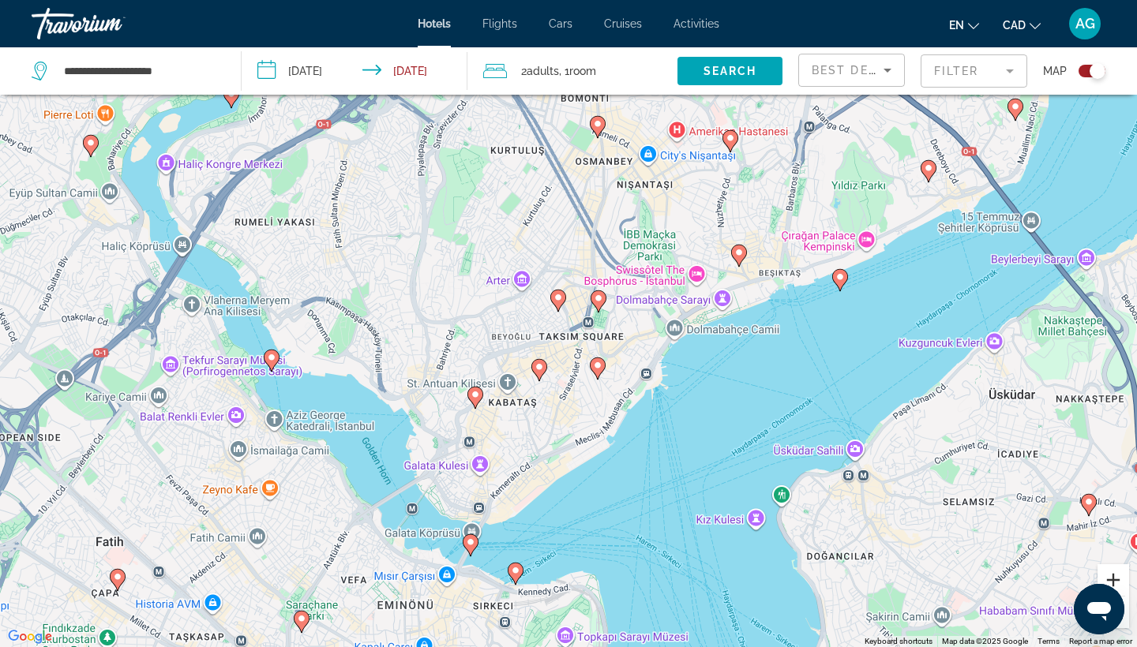
click at [1118, 572] on button "Zoom in" at bounding box center [1113, 580] width 32 height 32
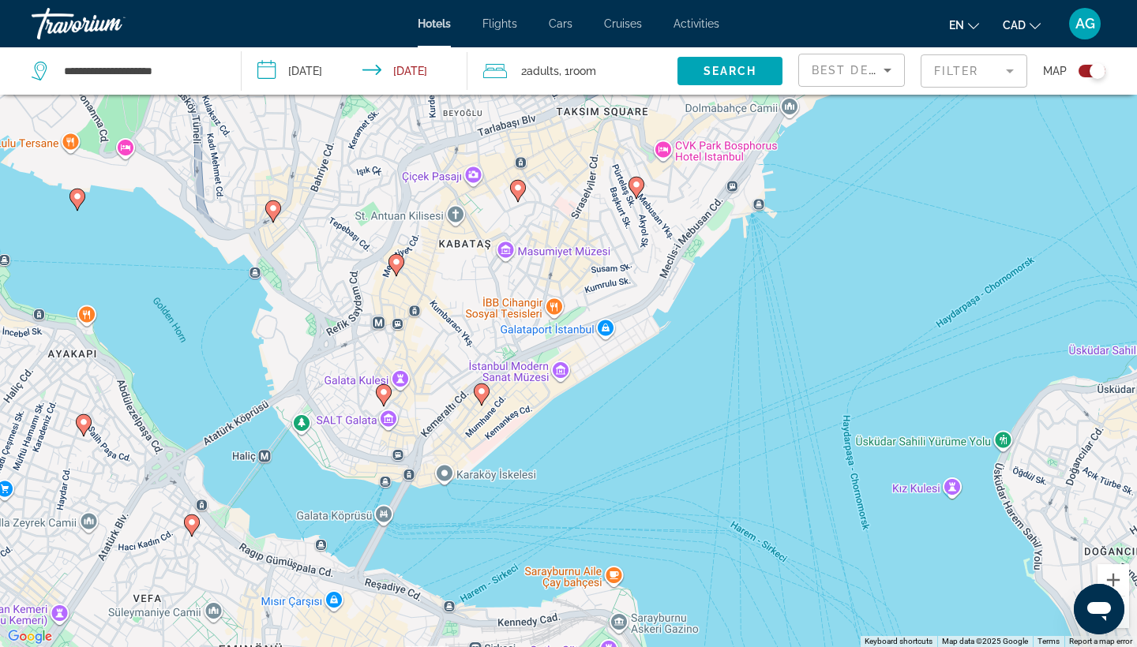
drag, startPoint x: 669, startPoint y: 493, endPoint x: 678, endPoint y: 253, distance: 240.1
click at [678, 253] on div "To activate drag with keyboard, press Alt + Enter. Once in keyboard drag state,…" at bounding box center [568, 323] width 1137 height 647
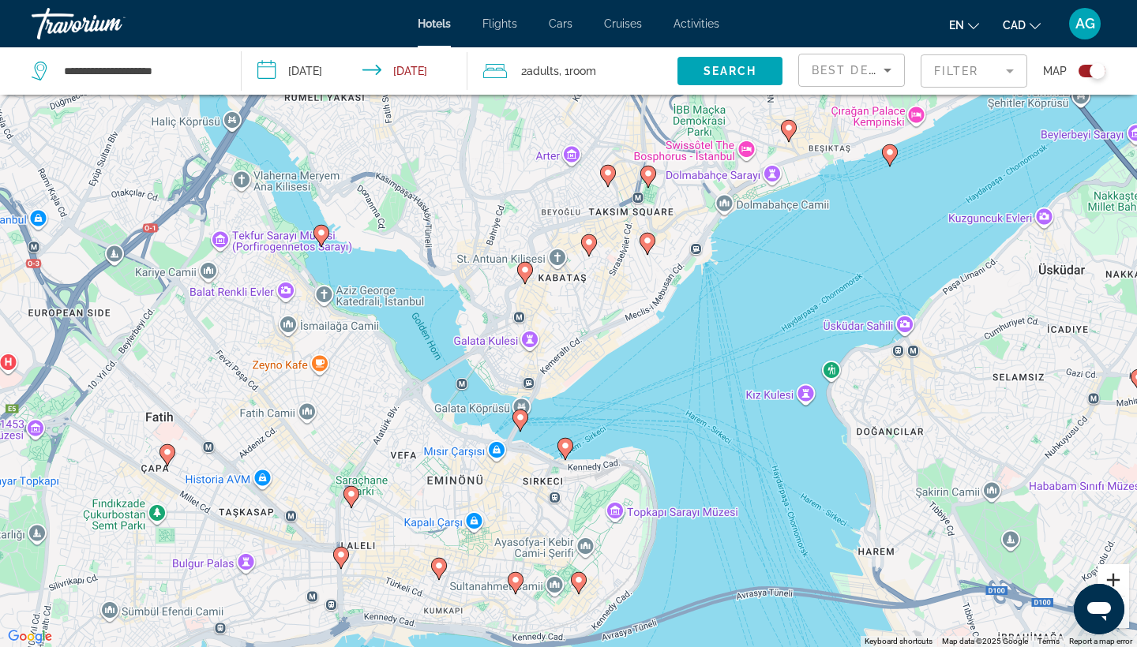
click at [1114, 576] on button "Zoom in" at bounding box center [1113, 580] width 32 height 32
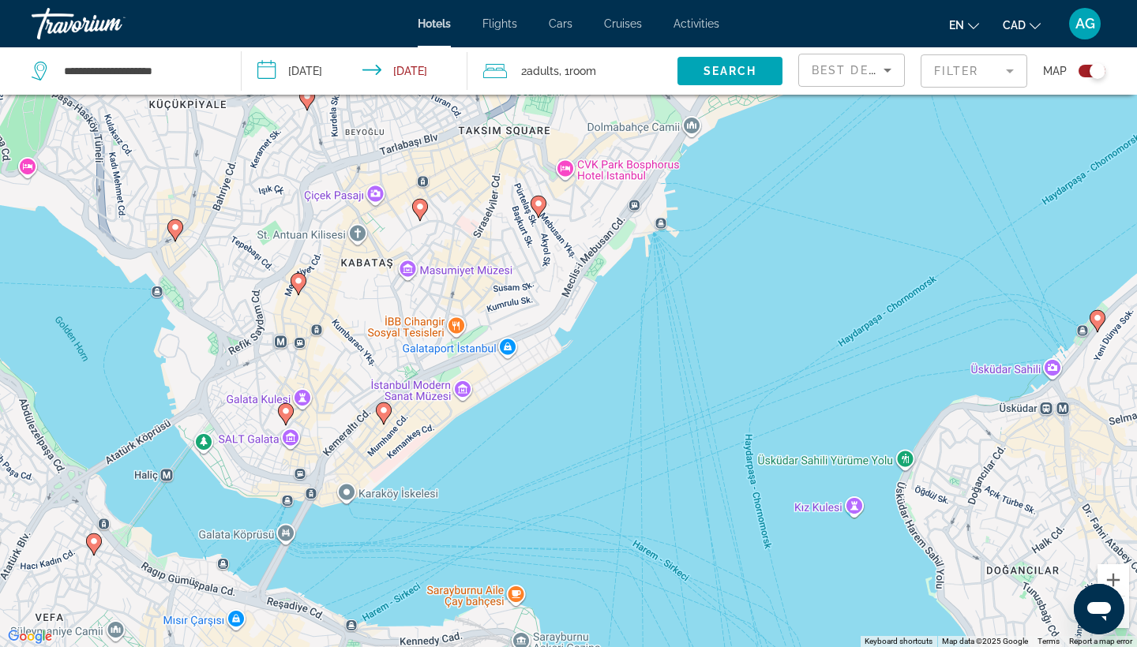
drag, startPoint x: 879, startPoint y: 403, endPoint x: 685, endPoint y: 432, distance: 195.6
click at [685, 433] on div "To activate drag with keyboard, press Alt + Enter. Once in keyboard drag state,…" at bounding box center [568, 323] width 1137 height 647
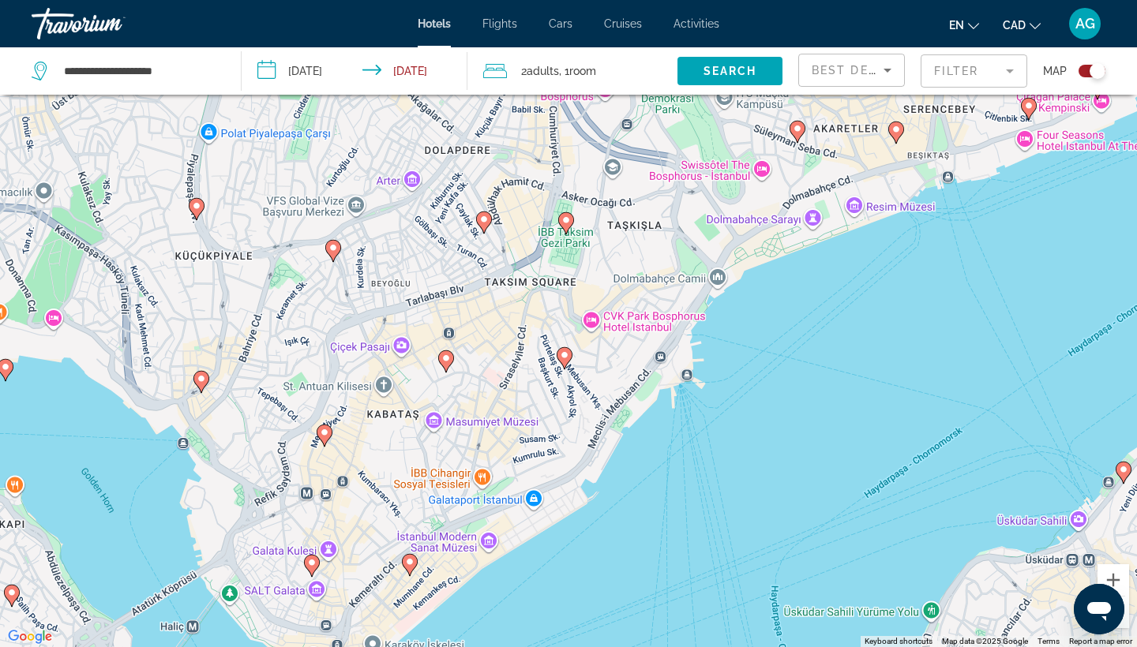
drag, startPoint x: 677, startPoint y: 393, endPoint x: 699, endPoint y: 548, distance: 156.4
click at [700, 548] on div "To activate drag with keyboard, press Alt + Enter. Once in keyboard drag state,…" at bounding box center [568, 323] width 1137 height 647
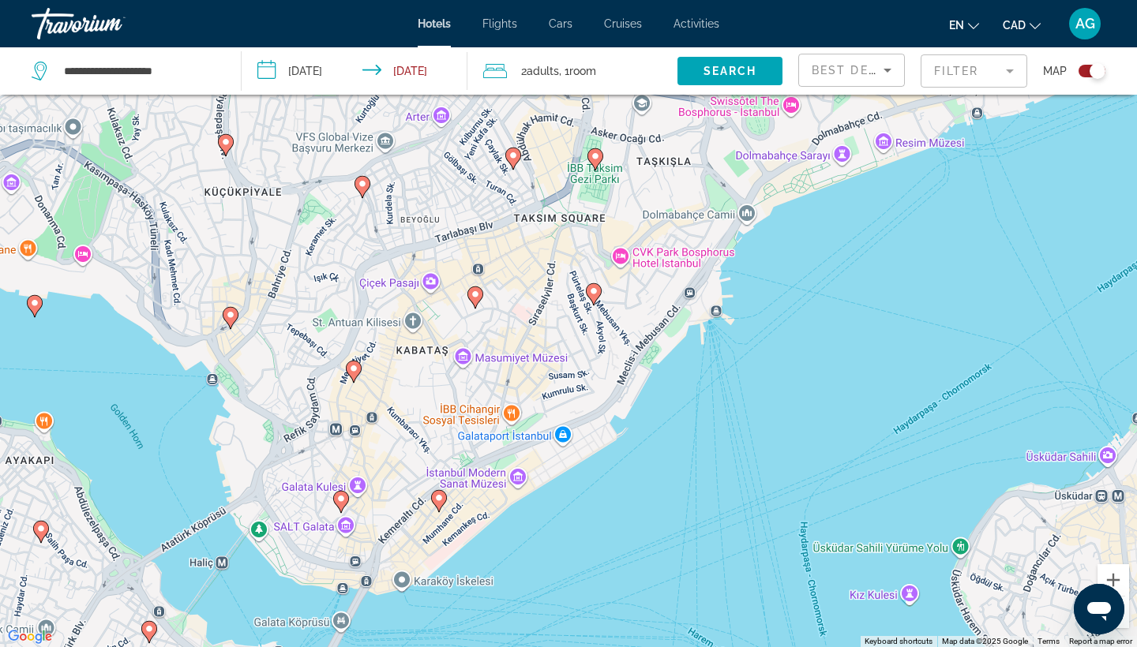
drag, startPoint x: 673, startPoint y: 583, endPoint x: 703, endPoint y: 518, distance: 72.1
click at [706, 518] on div "To activate drag with keyboard, press Alt + Enter. Once in keyboard drag state,…" at bounding box center [568, 323] width 1137 height 647
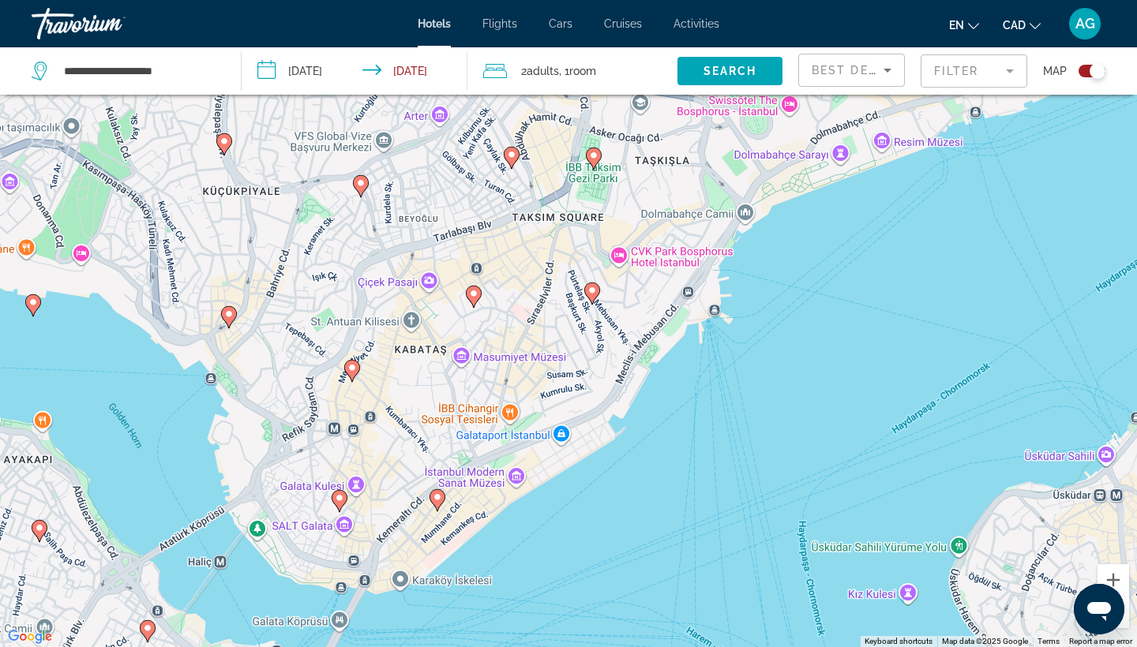
click at [349, 527] on div "To activate drag with keyboard, press Alt + Enter. Once in keyboard drag state,…" at bounding box center [568, 323] width 1137 height 647
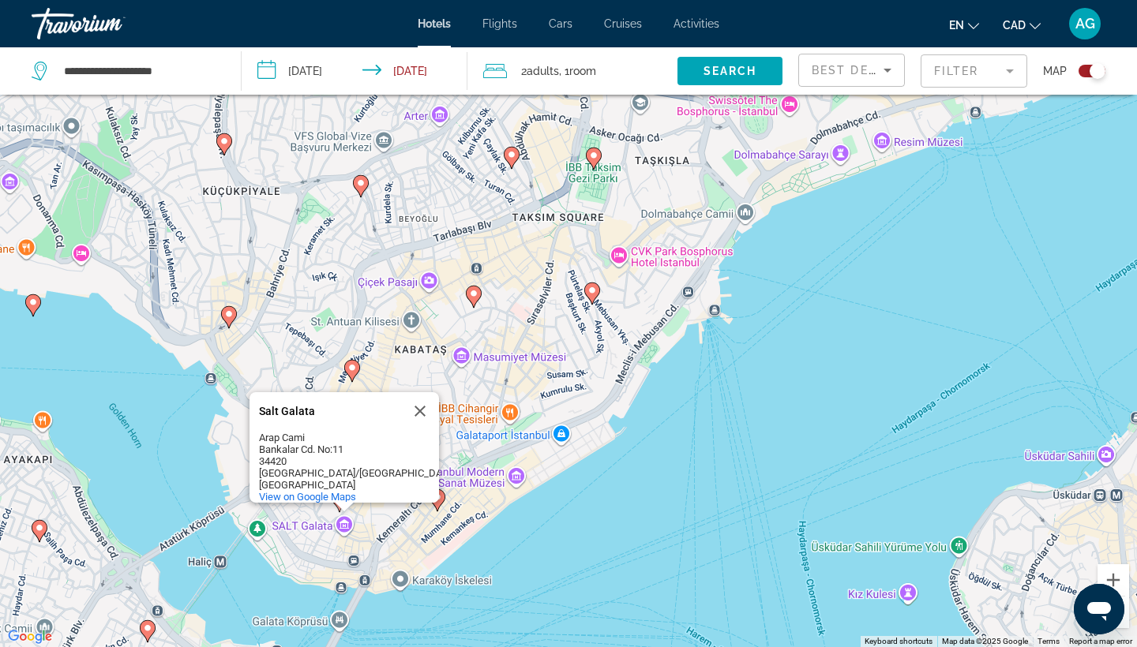
click at [416, 556] on div "To activate drag with keyboard, press Alt + Enter. Once in keyboard drag state,…" at bounding box center [568, 323] width 1137 height 647
click at [438, 533] on div "To activate drag with keyboard, press Alt + Enter. Once in keyboard drag state,…" at bounding box center [568, 323] width 1137 height 647
click at [691, 485] on div "To activate drag with keyboard, press Alt + Enter. Once in keyboard drag state,…" at bounding box center [568, 323] width 1137 height 647
click at [516, 346] on div "To activate drag with keyboard, press Alt + Enter. Once in keyboard drag state,…" at bounding box center [568, 323] width 1137 height 647
click at [414, 317] on div "To activate drag with keyboard, press Alt + Enter. Once in keyboard drag state,…" at bounding box center [568, 323] width 1137 height 647
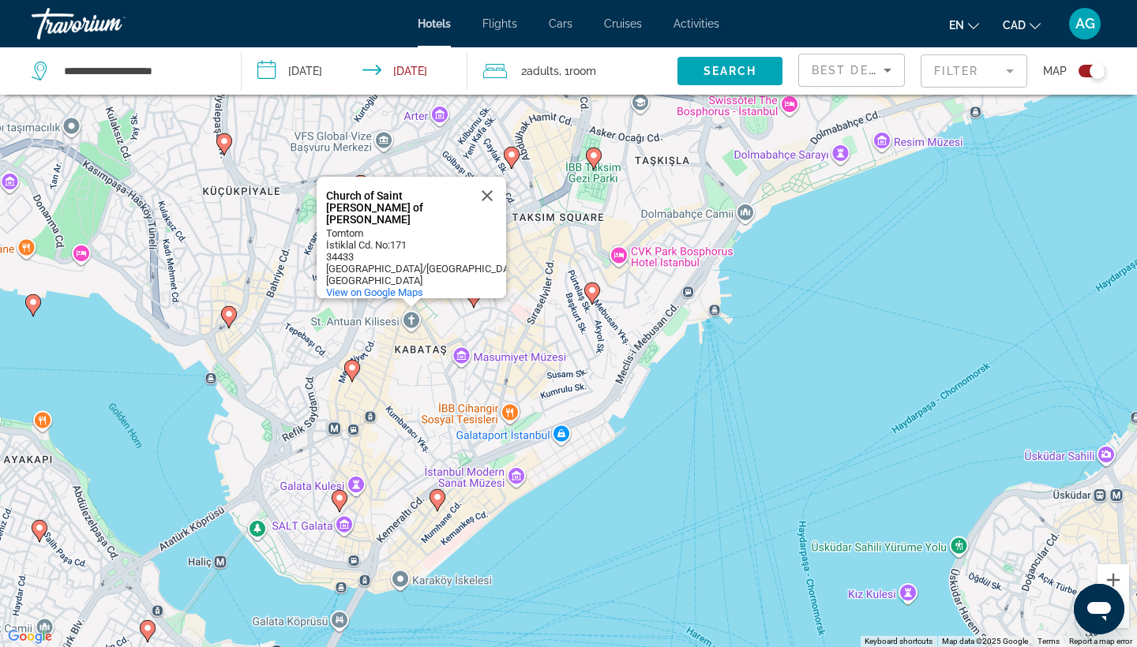
click at [485, 207] on button "Close" at bounding box center [487, 196] width 38 height 38
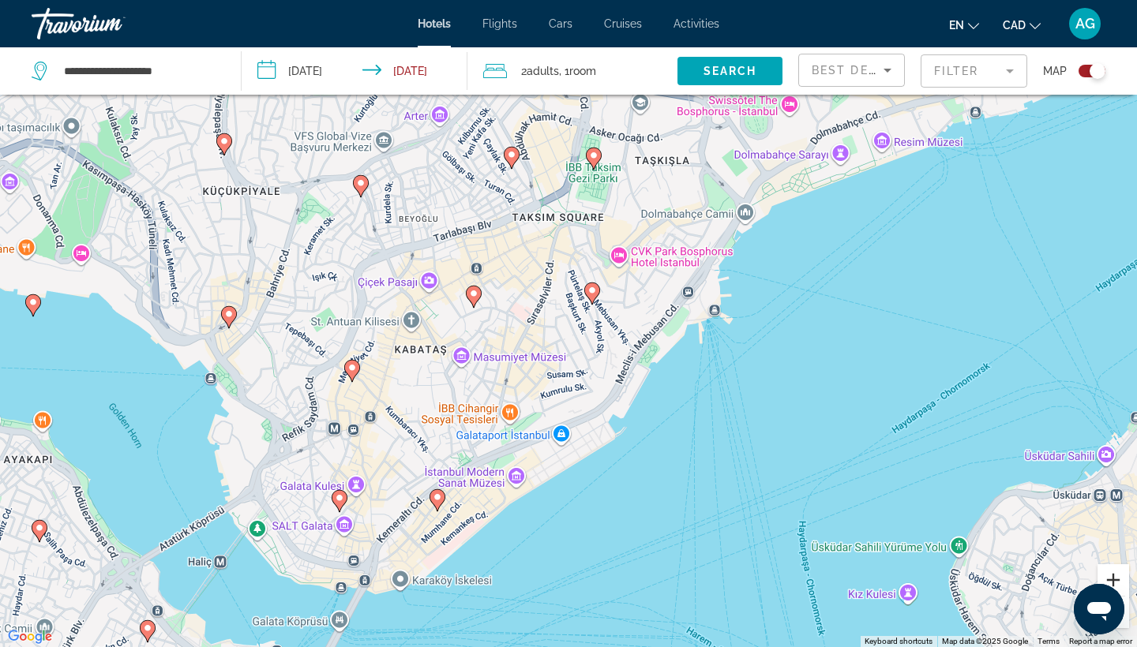
click at [1123, 579] on button "Zoom in" at bounding box center [1113, 580] width 32 height 32
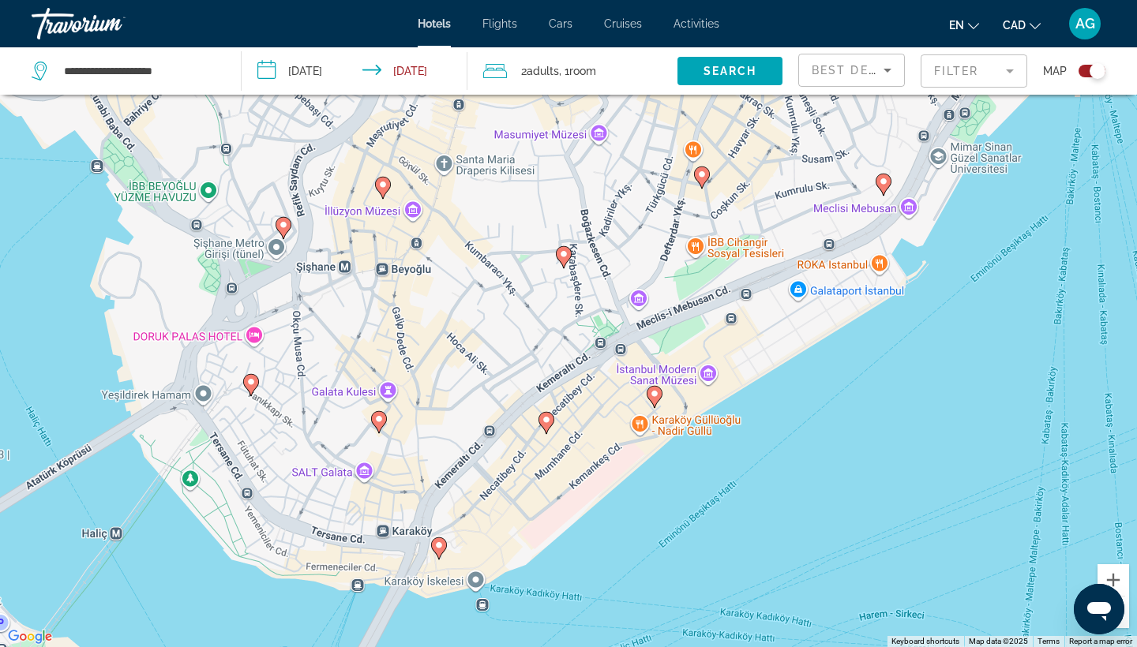
drag, startPoint x: 606, startPoint y: 594, endPoint x: 849, endPoint y: 327, distance: 361.0
click at [849, 327] on div "To activate drag with keyboard, press Alt + Enter. Once in keyboard drag state,…" at bounding box center [568, 323] width 1137 height 647
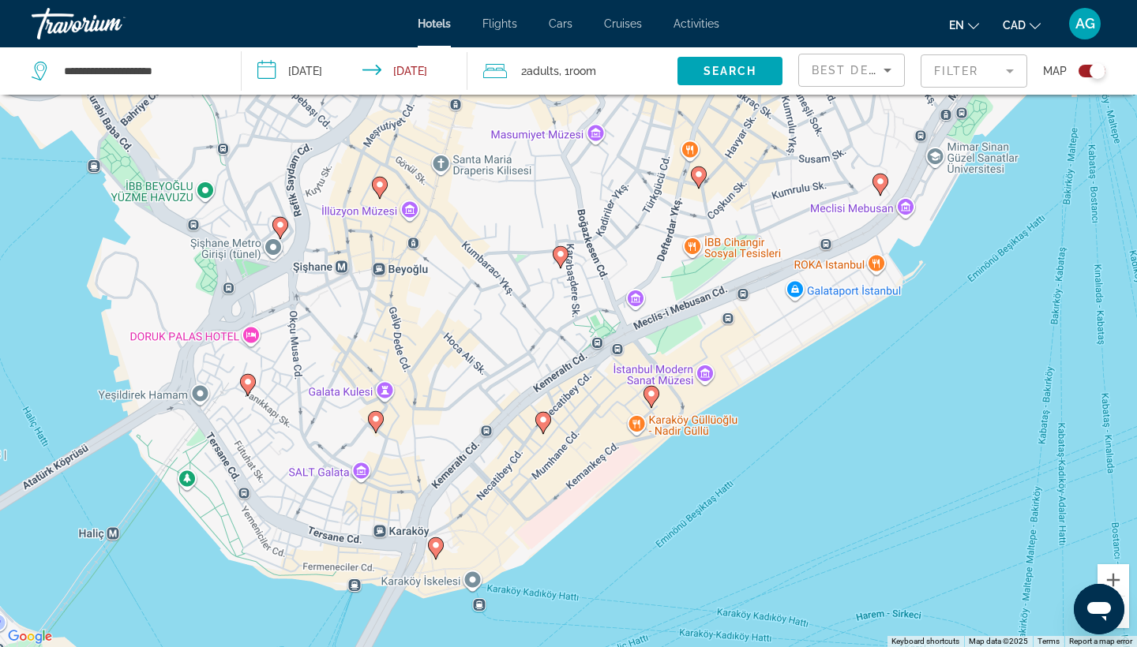
click at [433, 549] on image "Main content" at bounding box center [435, 545] width 9 height 9
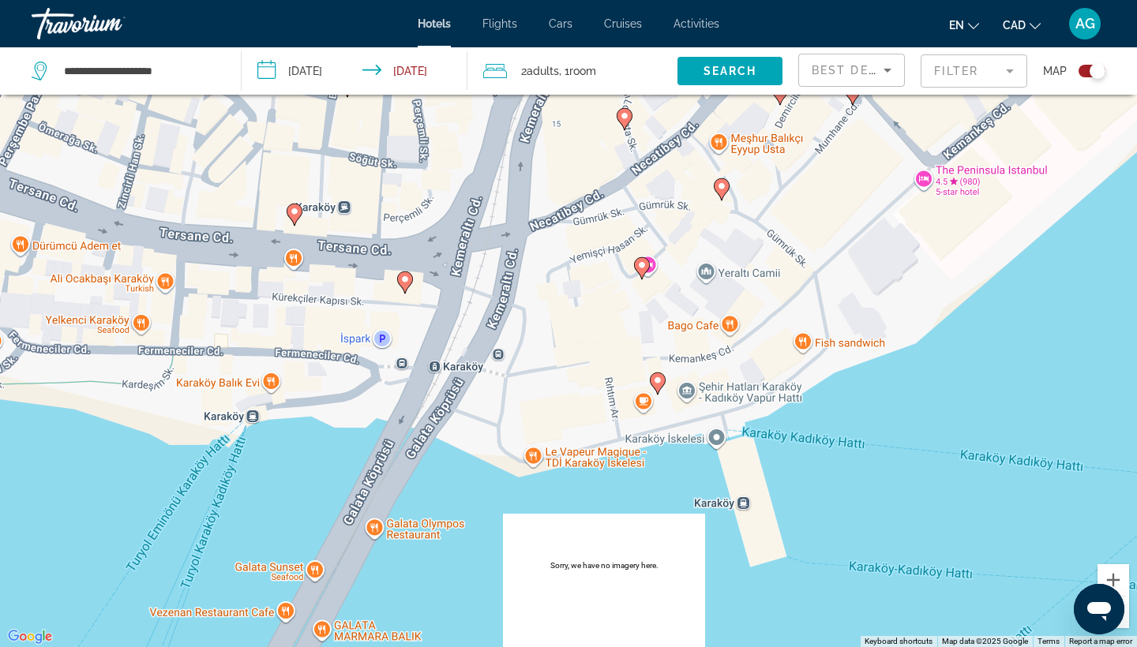
click at [645, 412] on div "To navigate, press the arrow keys. To activate drag with keyboard, press Alt + …" at bounding box center [568, 323] width 1137 height 647
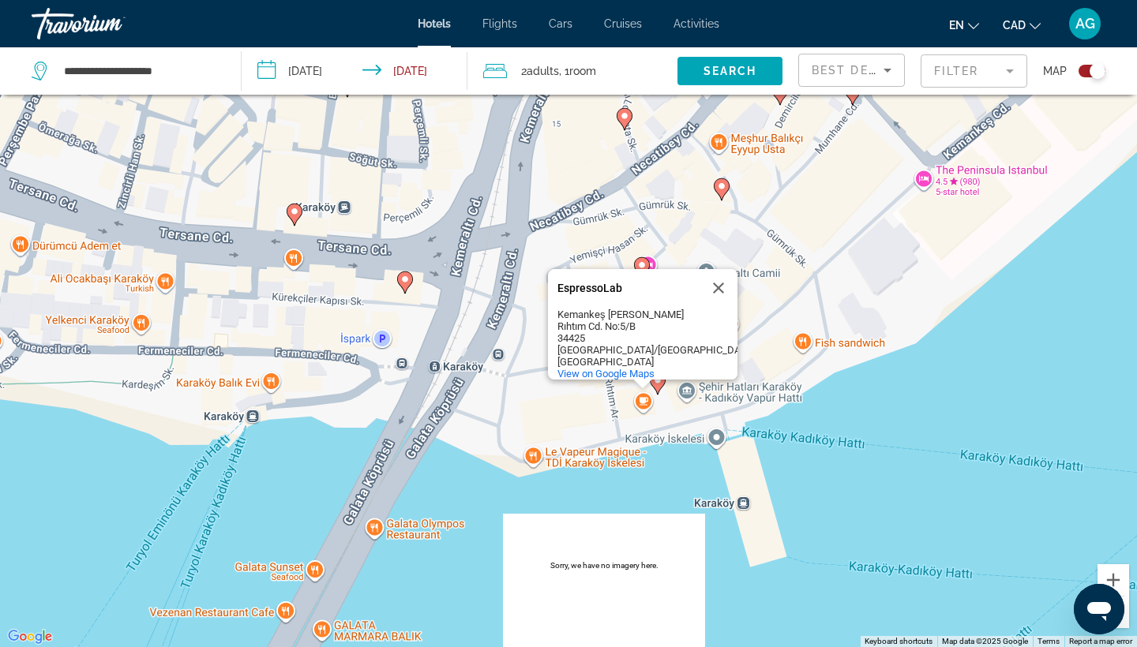
click at [772, 298] on div "To navigate, press the arrow keys. To activate drag with keyboard, press Alt + …" at bounding box center [568, 323] width 1137 height 647
click at [1119, 577] on button "Zoom in" at bounding box center [1113, 580] width 32 height 32
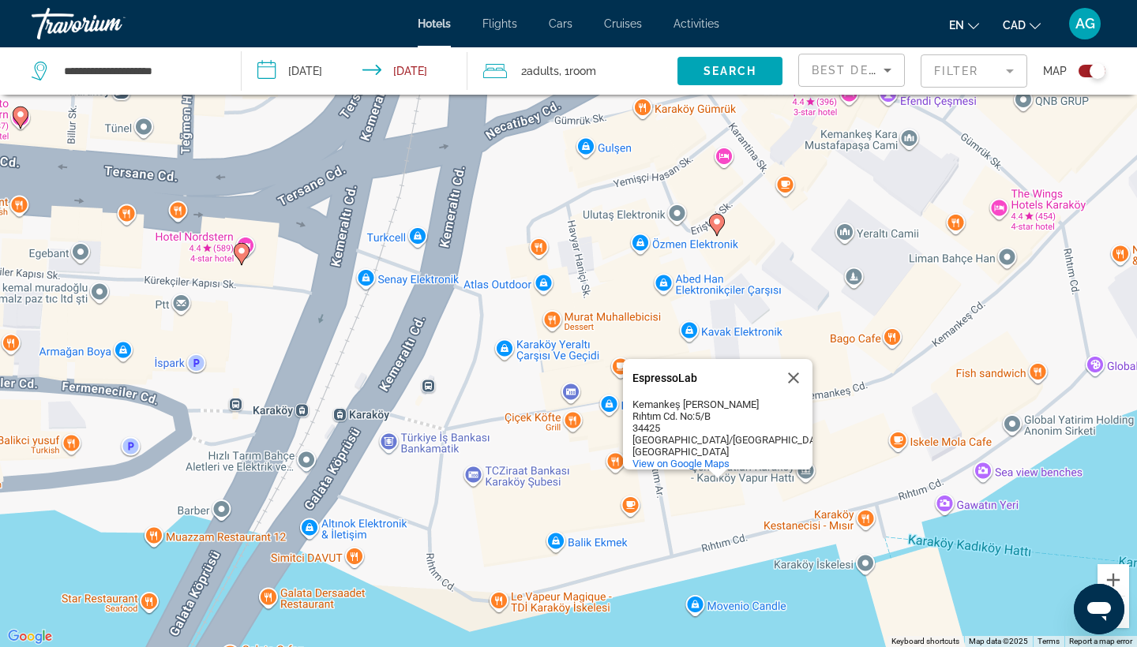
click at [1123, 624] on button "Zoom out" at bounding box center [1113, 613] width 32 height 32
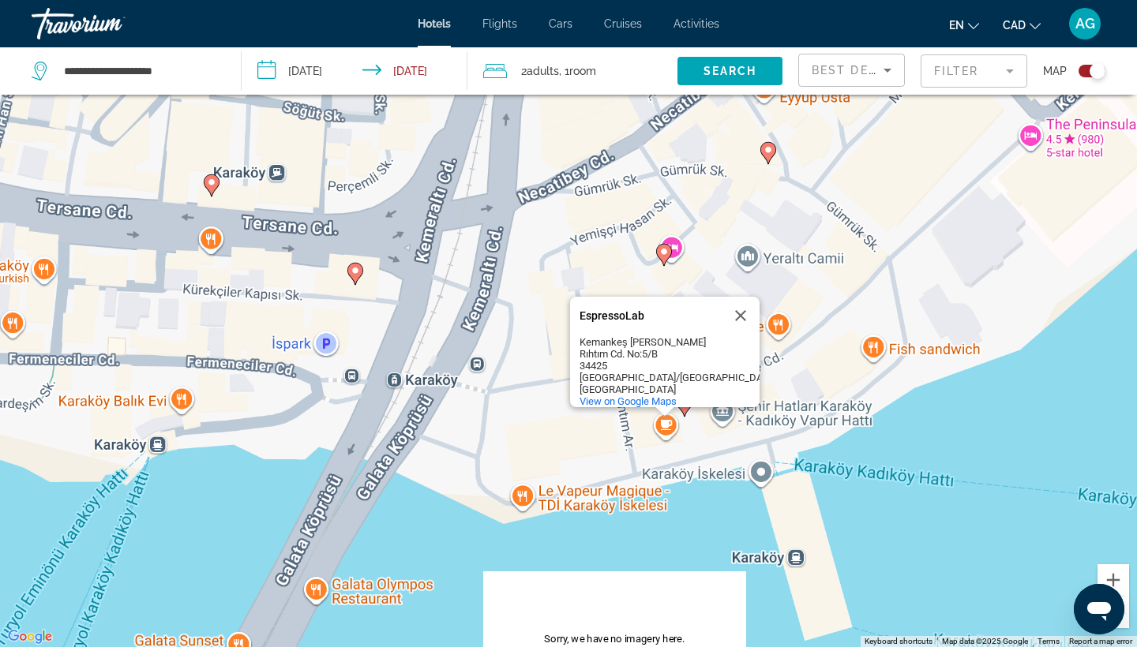
click at [1124, 624] on button "Zoom out" at bounding box center [1113, 613] width 32 height 32
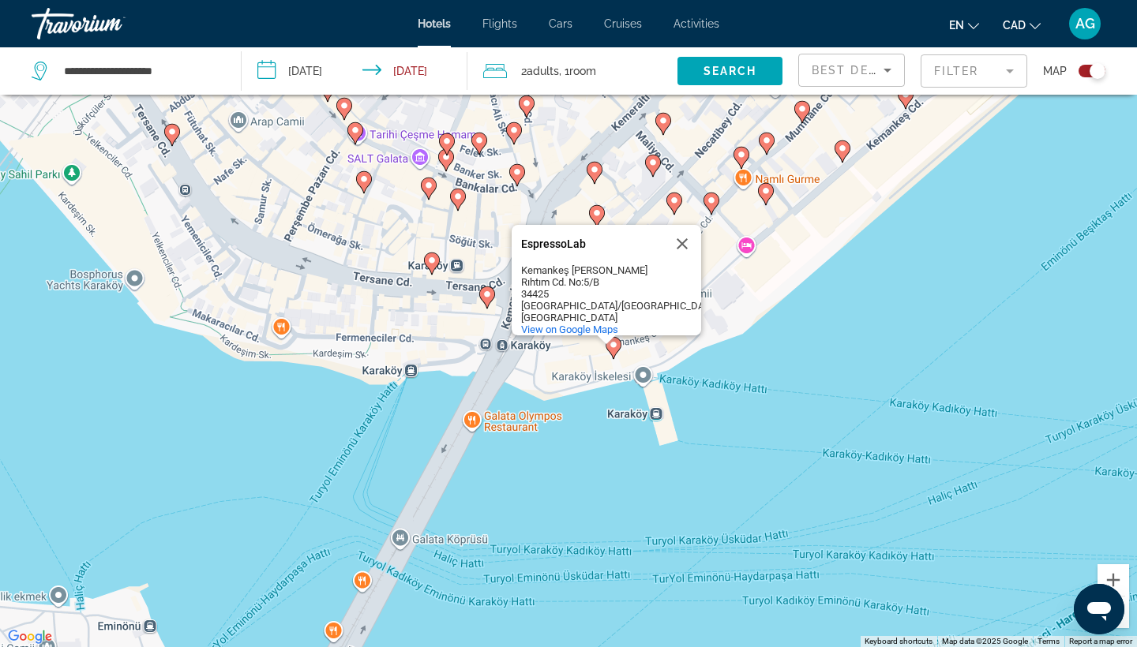
click at [710, 204] on image "Main content" at bounding box center [711, 200] width 9 height 9
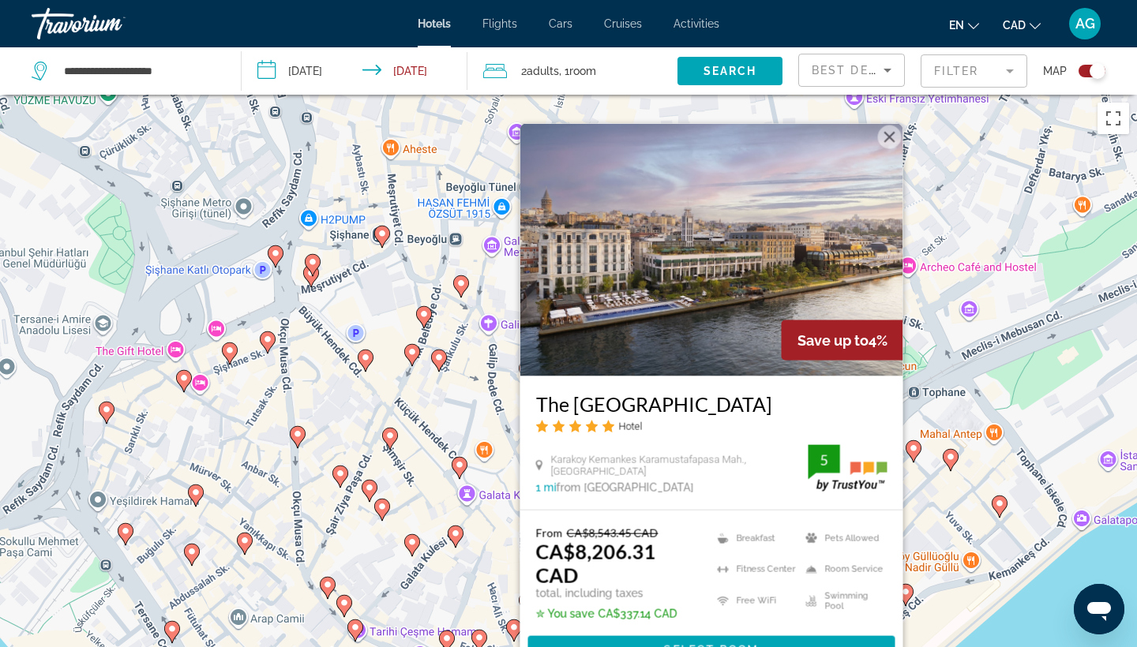
click at [887, 141] on button "Close" at bounding box center [890, 138] width 24 height 24
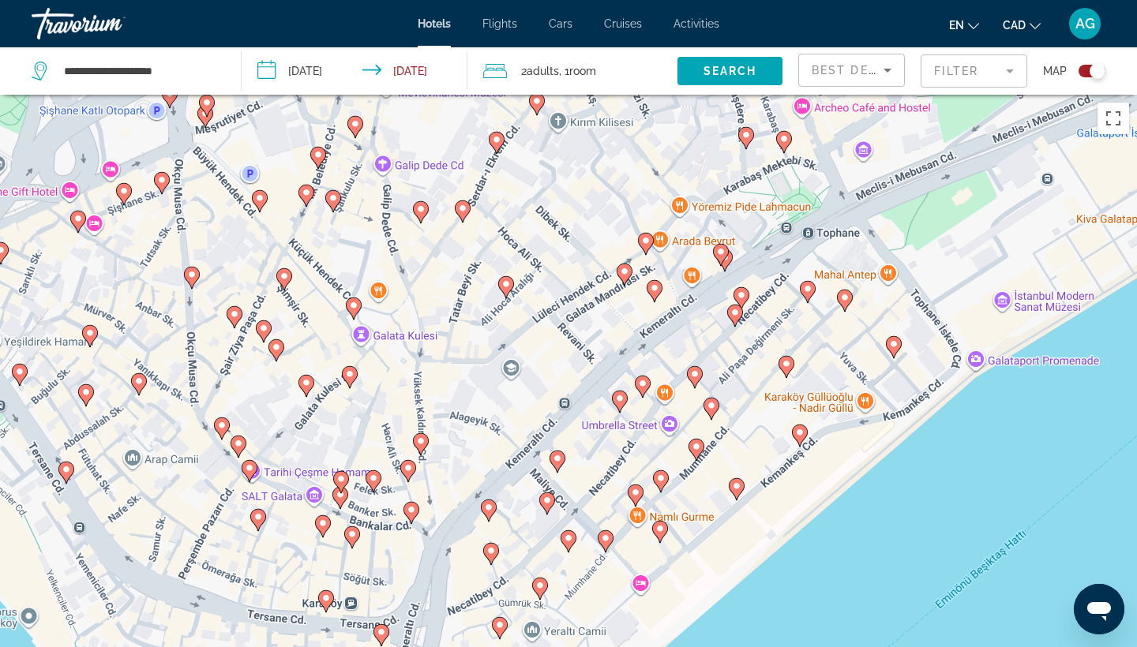
drag, startPoint x: 828, startPoint y: 507, endPoint x: 719, endPoint y: 348, distance: 192.5
click at [719, 347] on div "To activate drag with keyboard, press Alt + Enter. Once in keyboard drag state,…" at bounding box center [568, 418] width 1137 height 647
click at [865, 63] on div "Best Deals" at bounding box center [848, 70] width 72 height 19
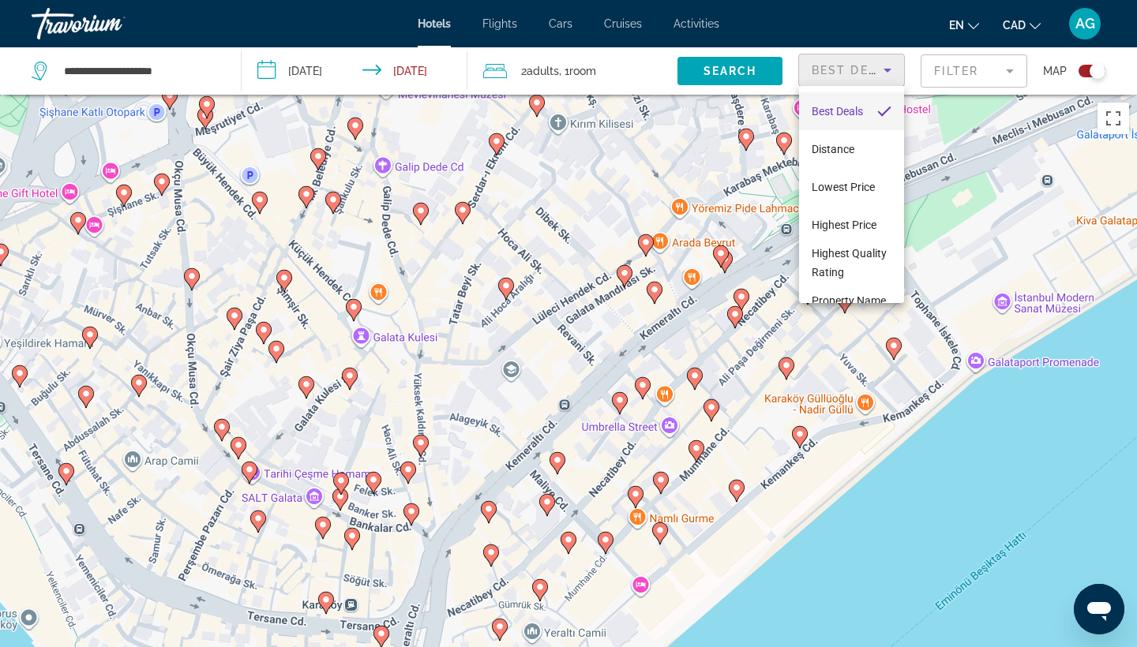
click at [735, 490] on div at bounding box center [568, 323] width 1137 height 647
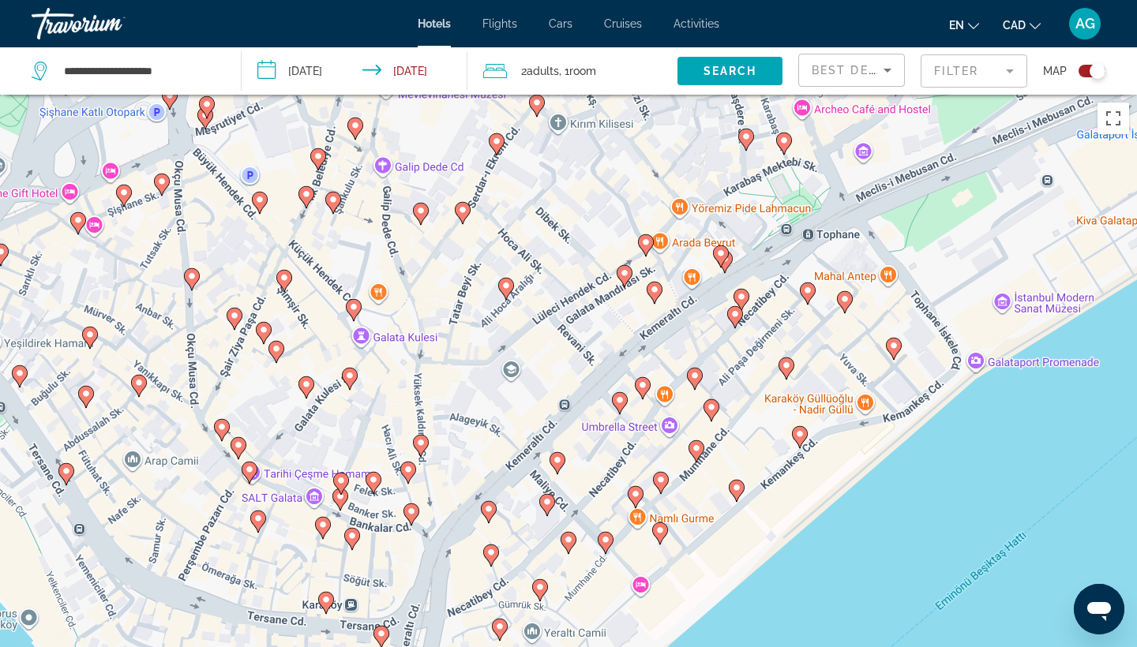
click at [737, 487] on image "Main content" at bounding box center [736, 487] width 9 height 9
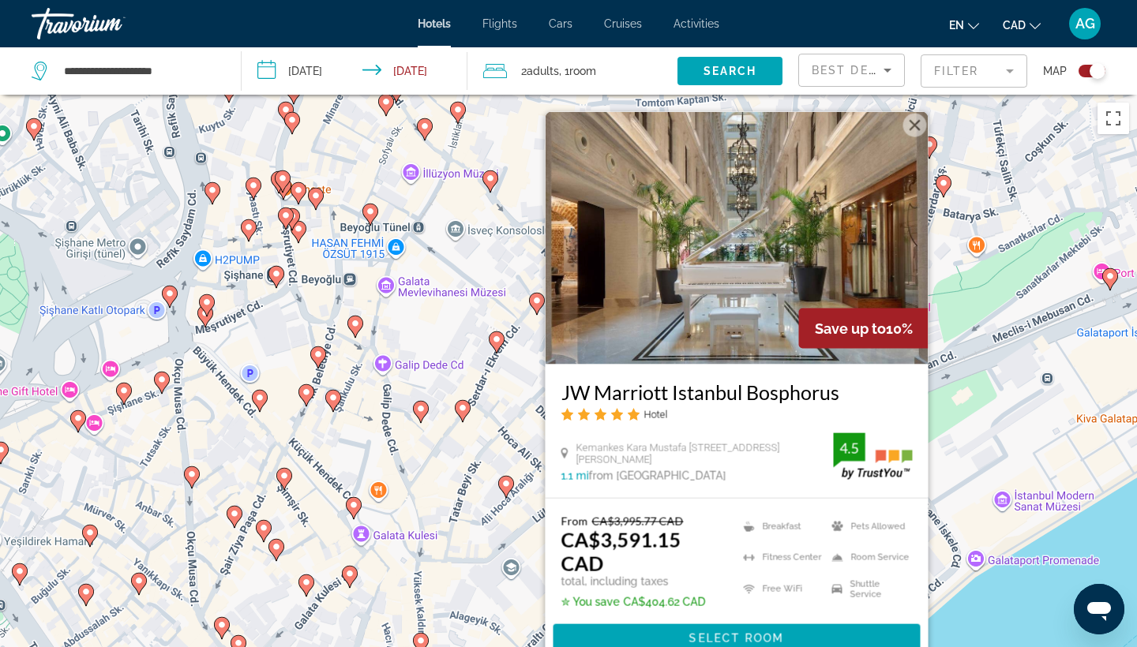
click at [542, 393] on div "To activate drag with keyboard, press Alt + Enter. Once in keyboard drag state,…" at bounding box center [568, 418] width 1137 height 647
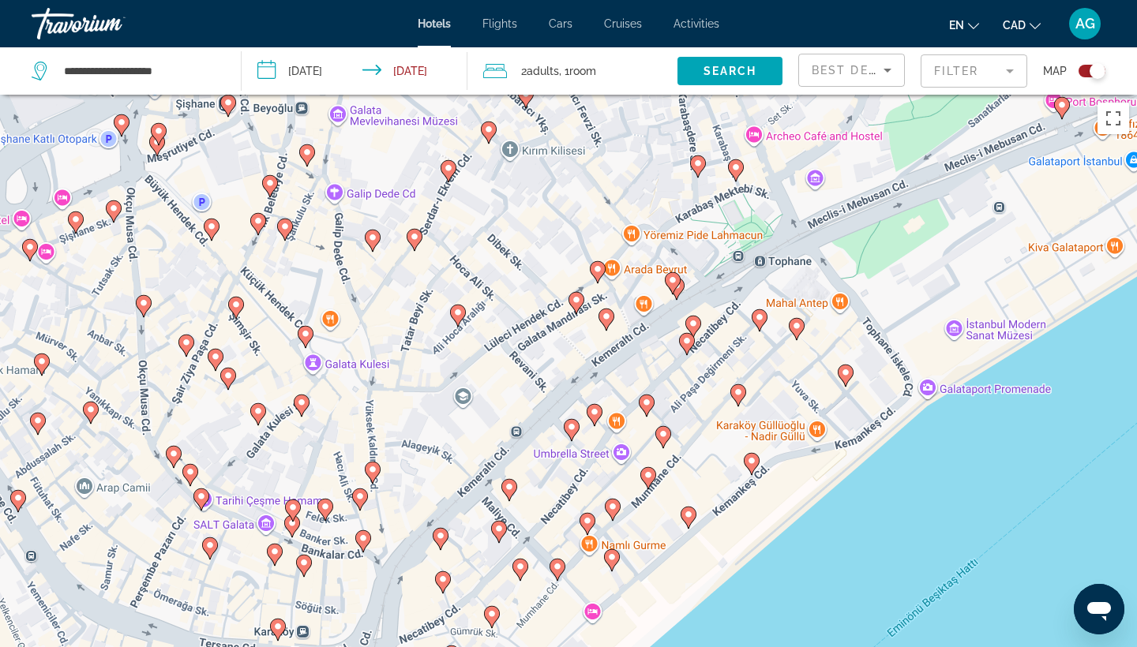
drag, startPoint x: 972, startPoint y: 560, endPoint x: 920, endPoint y: 385, distance: 182.6
click at [921, 385] on div "To activate drag with keyboard, press Alt + Enter. Once in keyboard drag state,…" at bounding box center [568, 418] width 1137 height 647
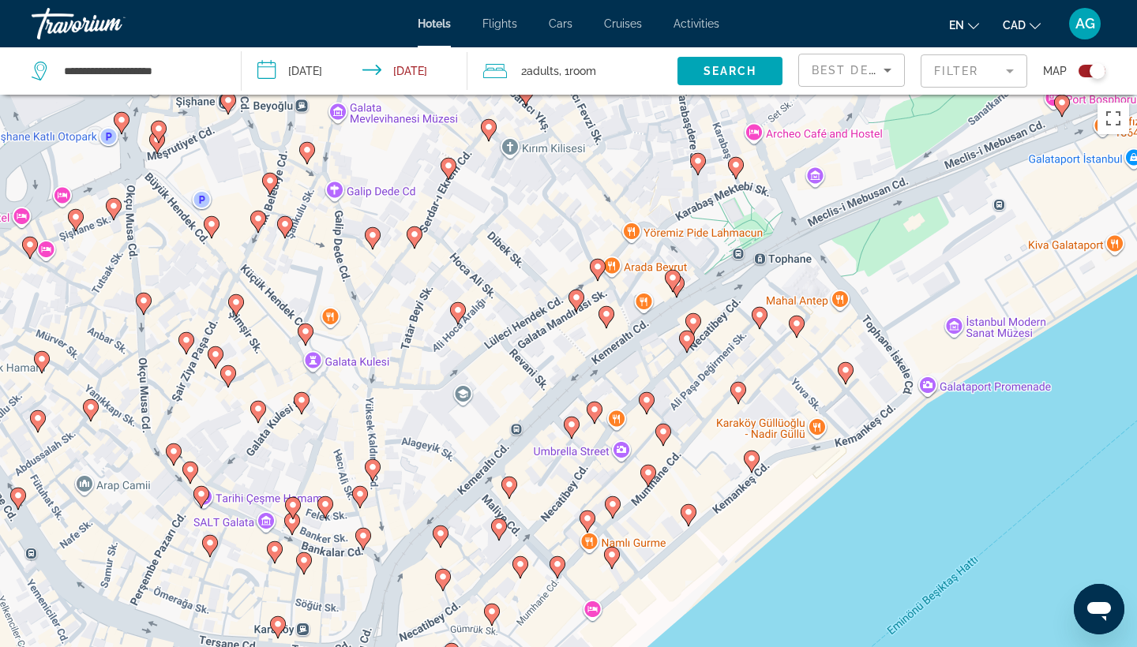
click at [754, 458] on image "Main content" at bounding box center [751, 458] width 9 height 9
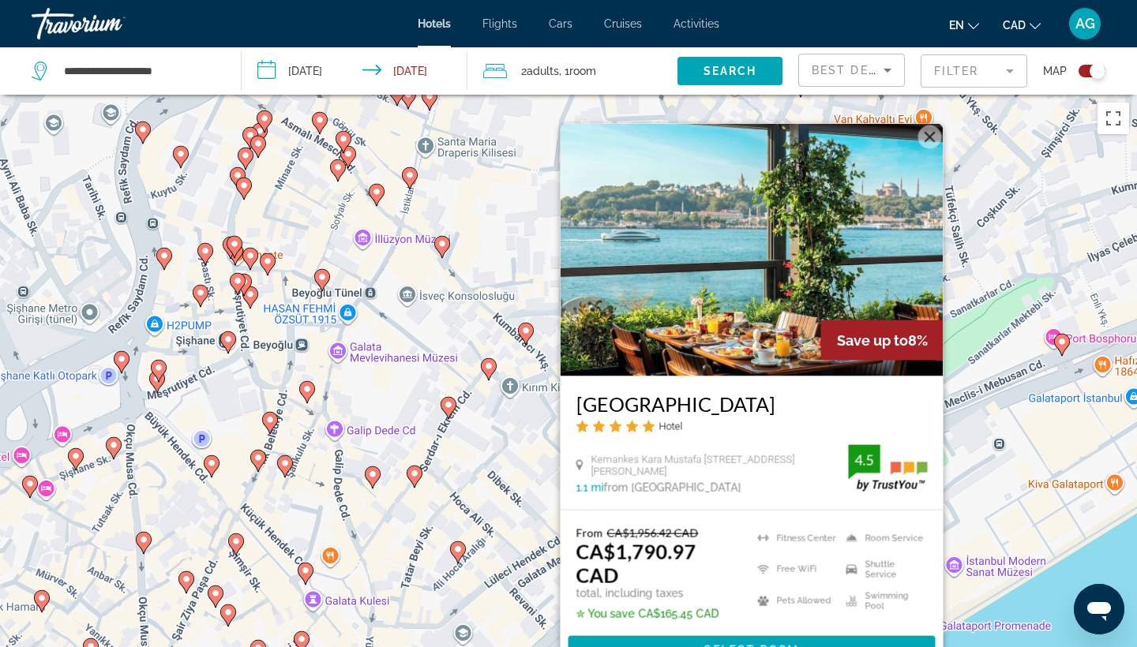
click at [995, 479] on div "To activate drag with keyboard, press Alt + Enter. Once in keyboard drag state,…" at bounding box center [568, 418] width 1137 height 647
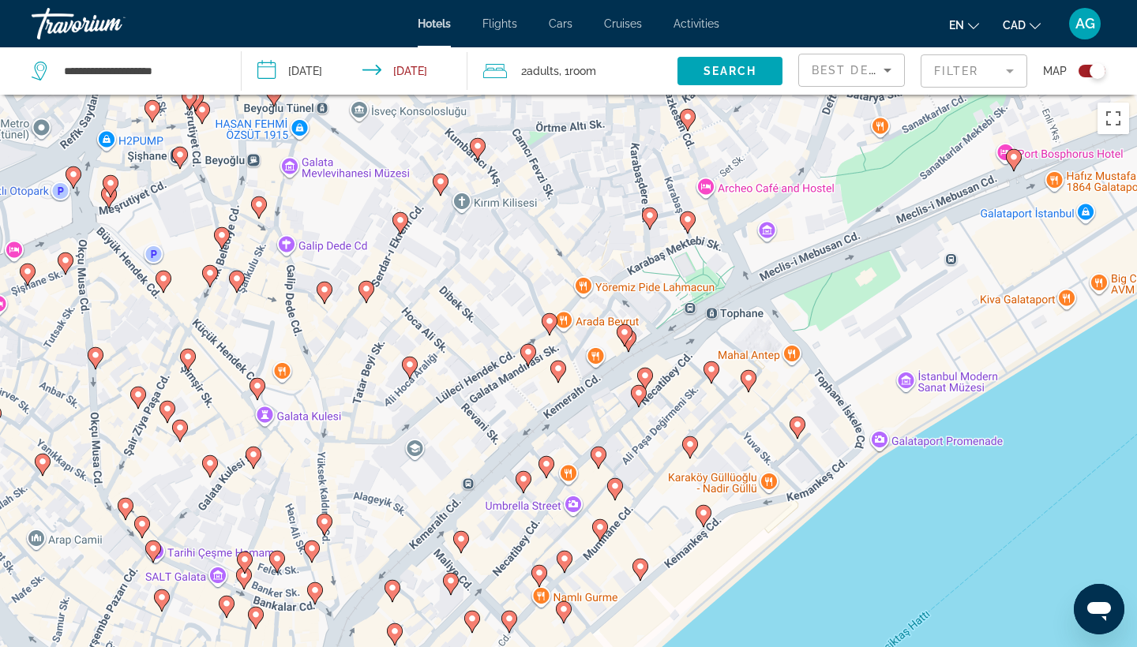
drag, startPoint x: 908, startPoint y: 504, endPoint x: 857, endPoint y: 314, distance: 196.3
click at [857, 314] on div "To activate drag with keyboard, press Alt + Enter. Once in keyboard drag state,…" at bounding box center [568, 418] width 1137 height 647
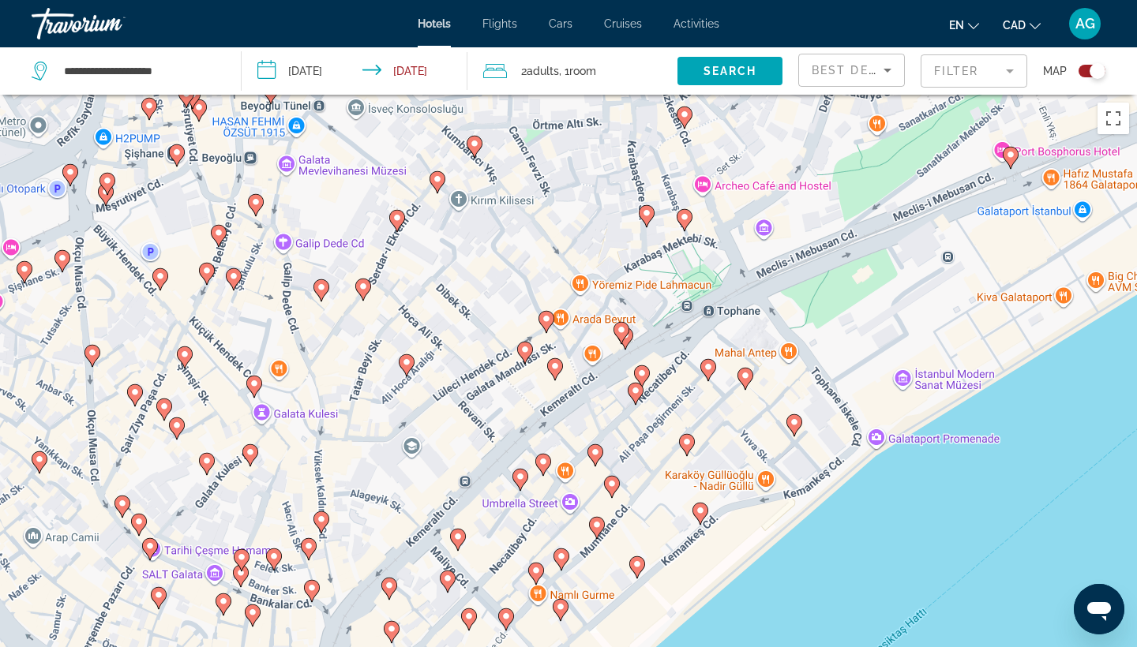
click at [800, 428] on icon "Main content" at bounding box center [794, 425] width 16 height 22
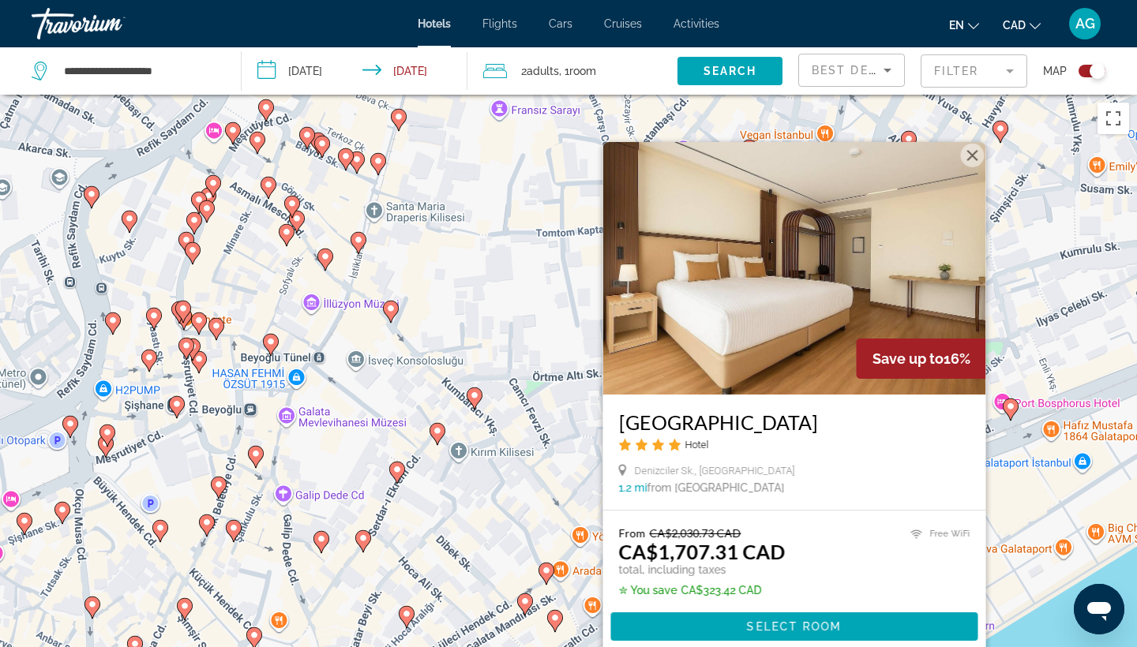
click at [970, 167] on button "Close" at bounding box center [973, 156] width 24 height 24
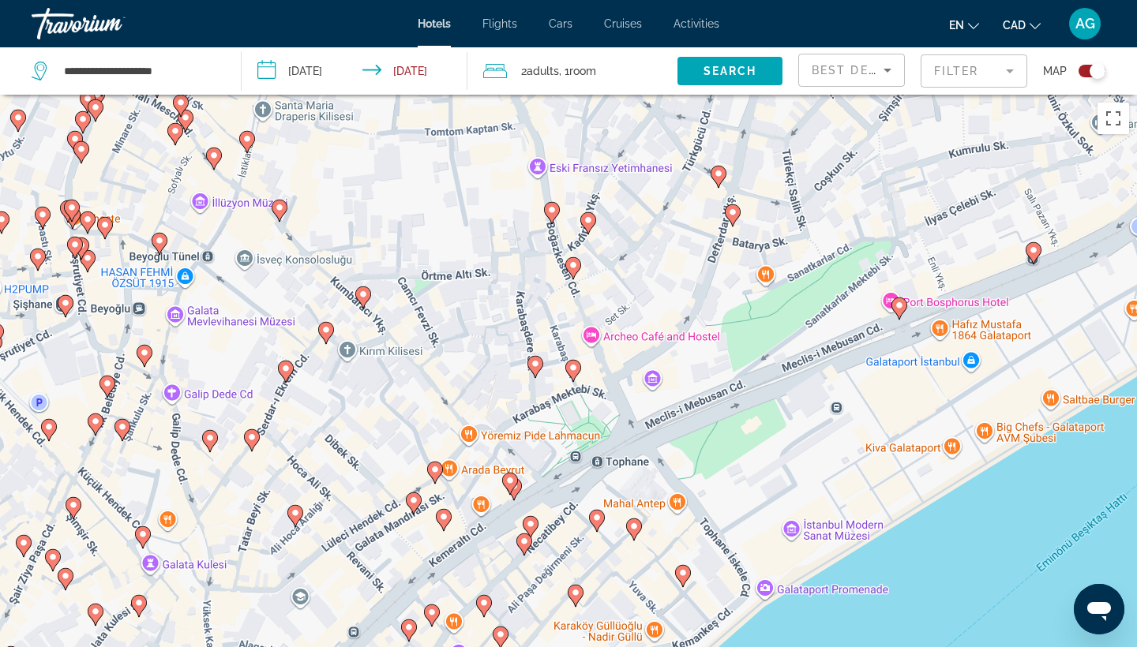
drag, startPoint x: 858, startPoint y: 378, endPoint x: 679, endPoint y: 287, distance: 201.2
click at [680, 287] on div "To activate drag with keyboard, press Alt + Enter. Once in keyboard drag state,…" at bounding box center [568, 418] width 1137 height 647
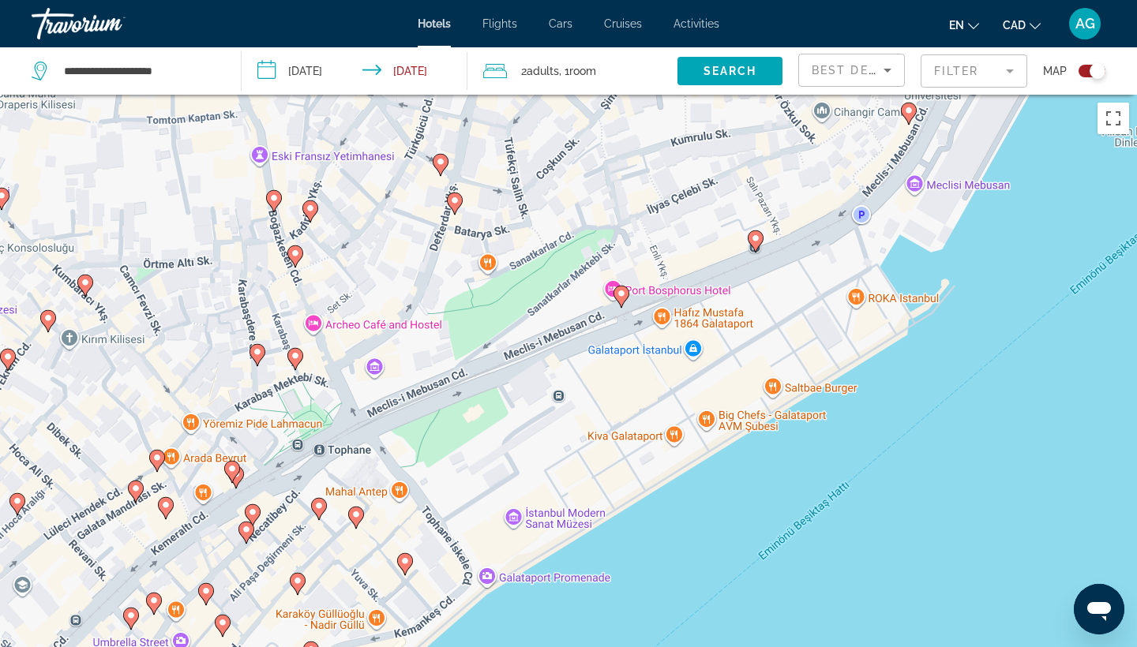
drag, startPoint x: 959, startPoint y: 392, endPoint x: 753, endPoint y: 369, distance: 207.3
click at [753, 369] on div "To activate drag with keyboard, press Alt + Enter. Once in keyboard drag state,…" at bounding box center [568, 418] width 1137 height 647
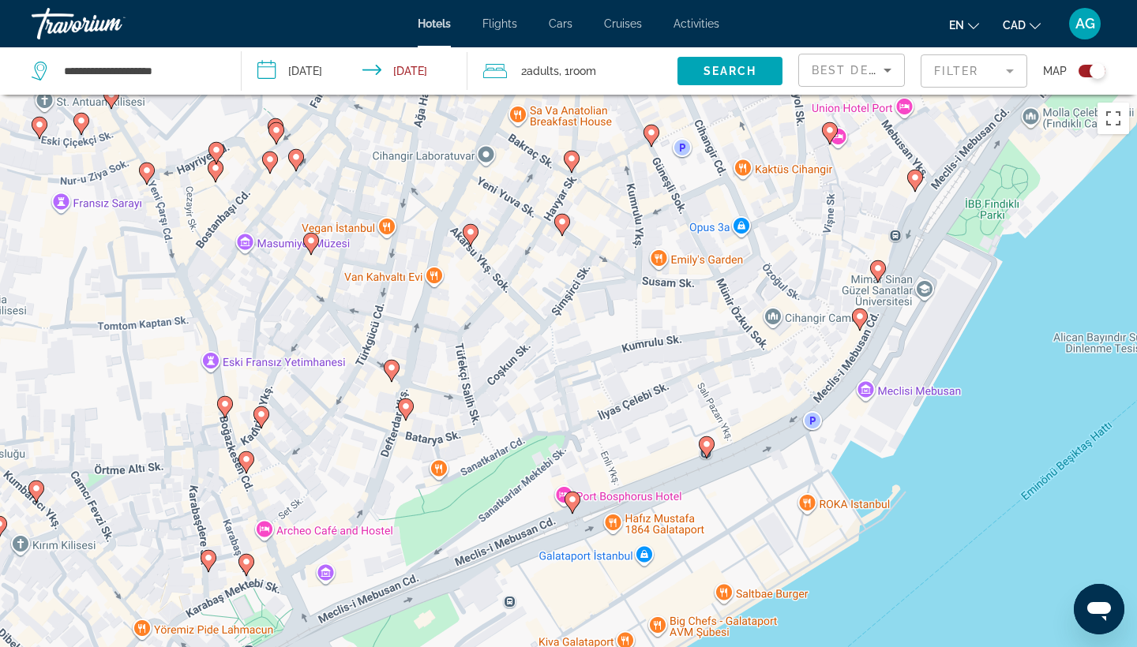
drag, startPoint x: 803, startPoint y: 323, endPoint x: 759, endPoint y: 534, distance: 216.1
click at [759, 534] on div "To activate drag with keyboard, press Alt + Enter. Once in keyboard drag state,…" at bounding box center [568, 418] width 1137 height 647
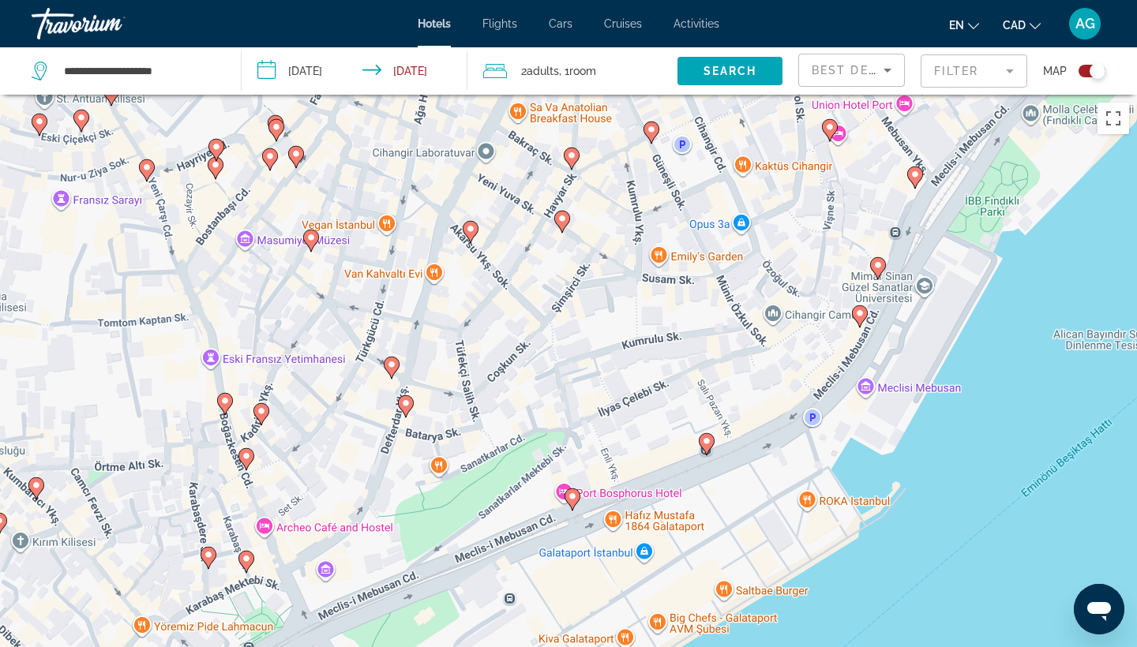
click at [859, 317] on image "Main content" at bounding box center [859, 313] width 9 height 9
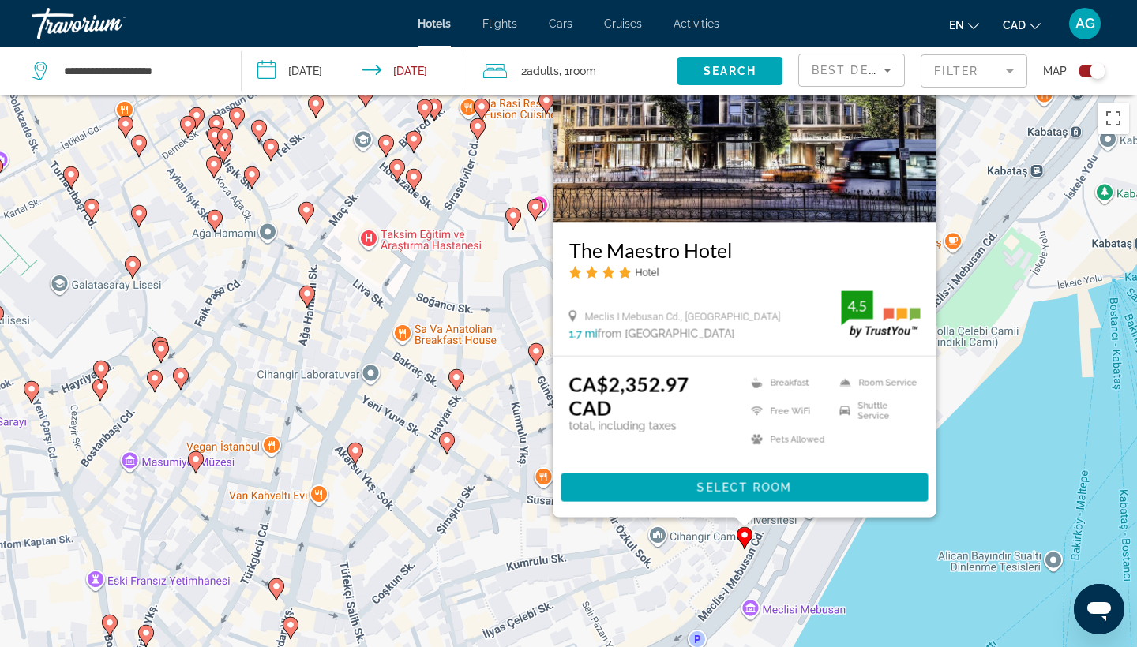
drag, startPoint x: 595, startPoint y: 598, endPoint x: 479, endPoint y: 448, distance: 189.6
click at [479, 448] on div "To activate drag with keyboard, press Alt + Enter. Once in keyboard drag state,…" at bounding box center [568, 418] width 1137 height 647
click at [663, 579] on div "To activate drag with keyboard, press Alt + Enter. Once in keyboard drag state,…" at bounding box center [568, 418] width 1137 height 647
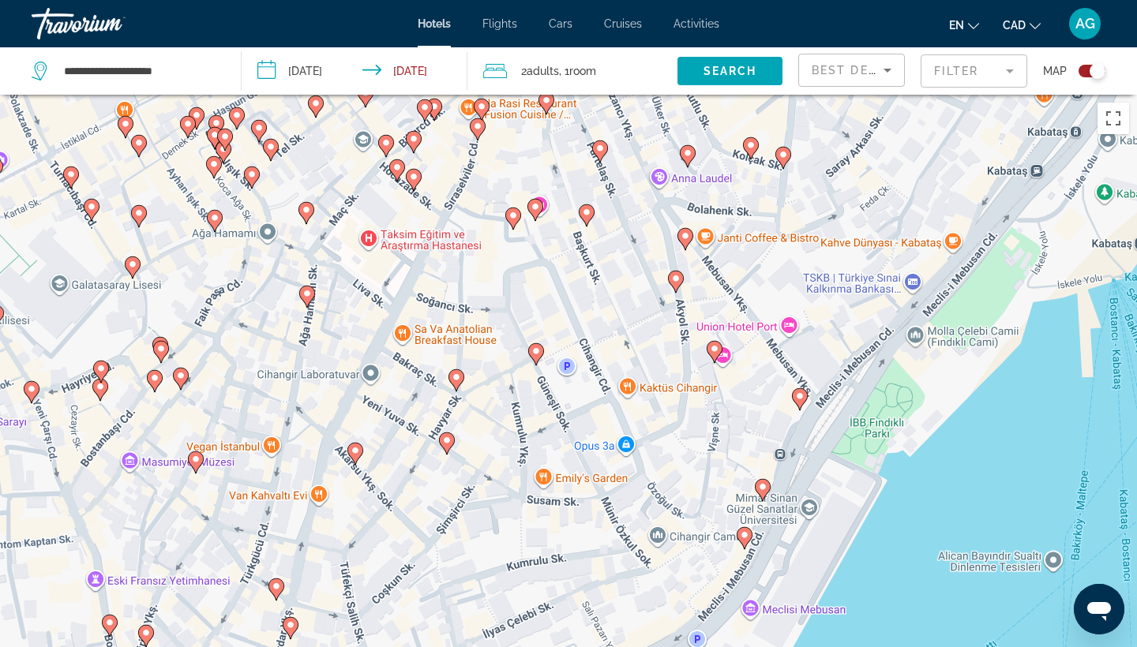
click at [538, 346] on icon "Main content" at bounding box center [536, 354] width 14 height 21
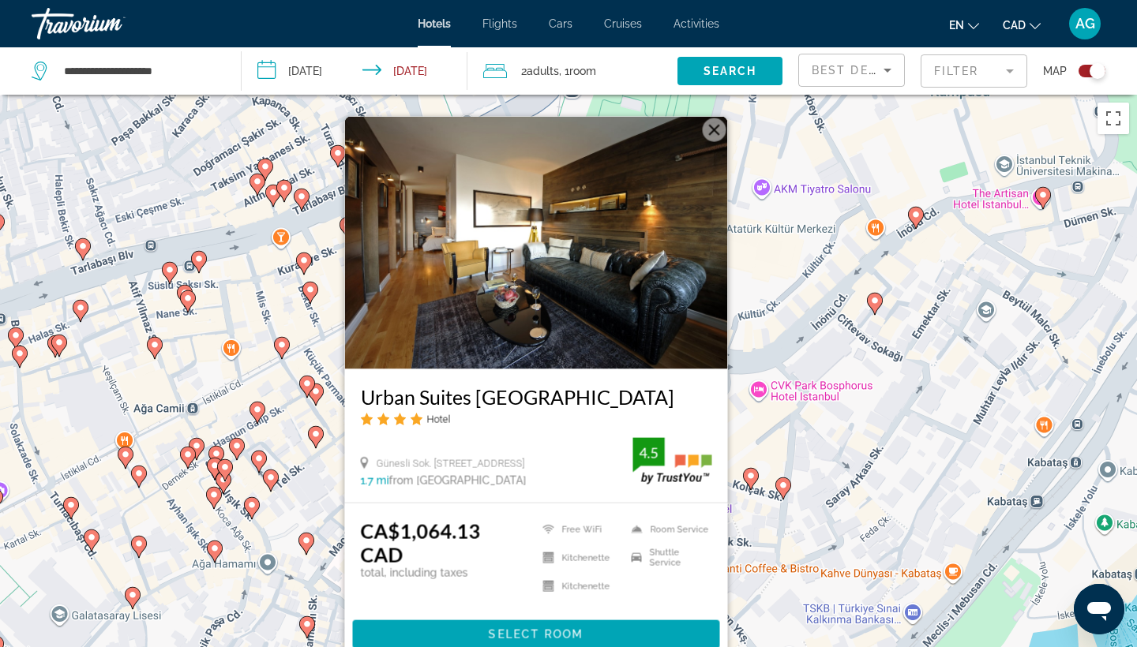
click at [708, 142] on button "Close" at bounding box center [715, 130] width 24 height 24
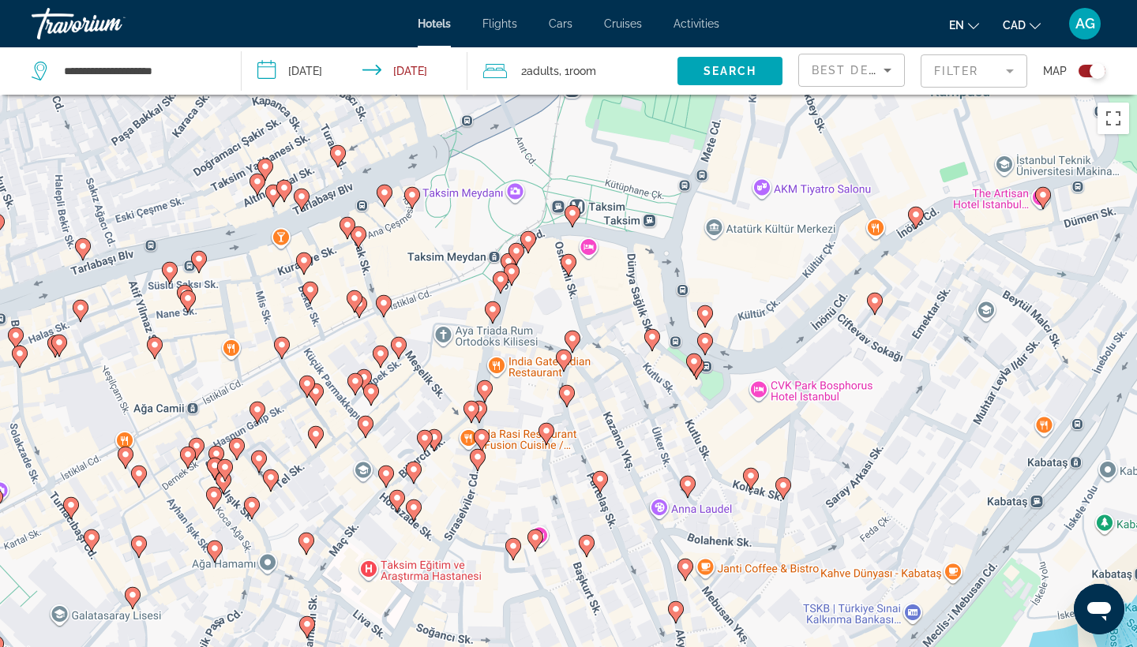
click at [688, 479] on icon "Main content" at bounding box center [687, 487] width 14 height 21
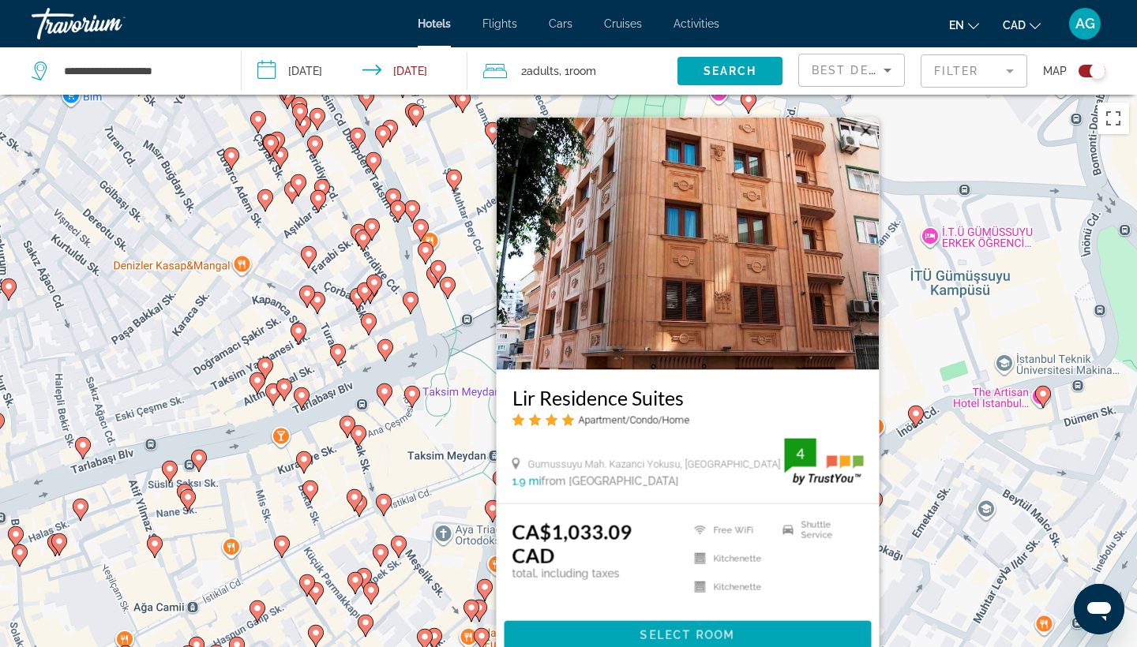
click at [872, 143] on button "Close" at bounding box center [866, 131] width 24 height 24
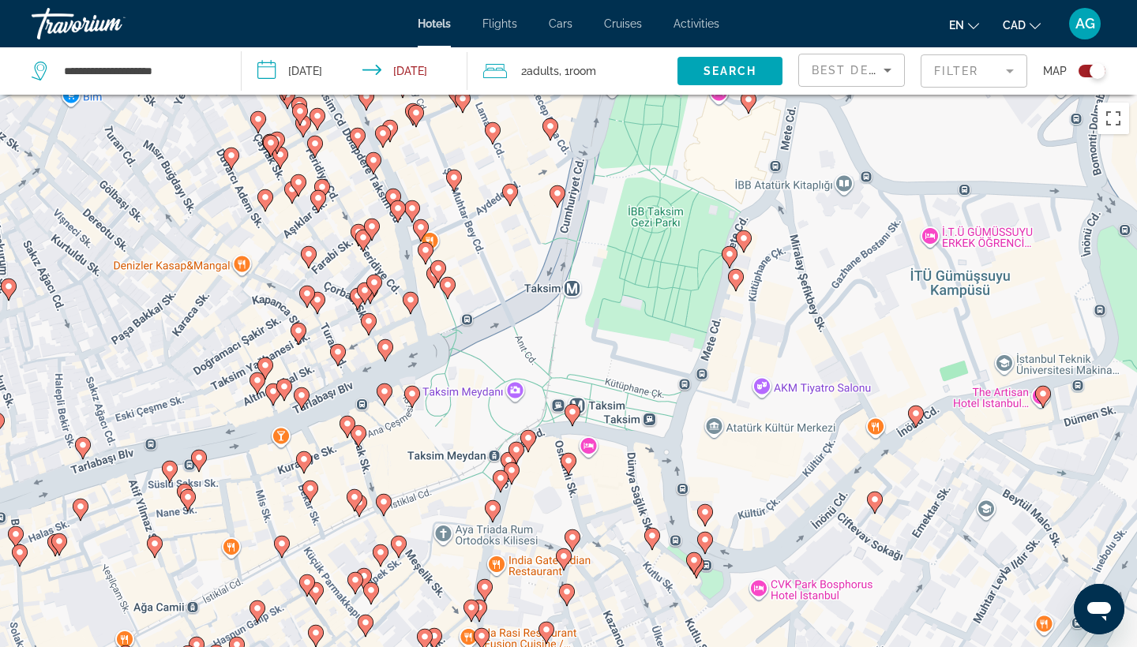
click at [446, 287] on image "Main content" at bounding box center [447, 284] width 9 height 9
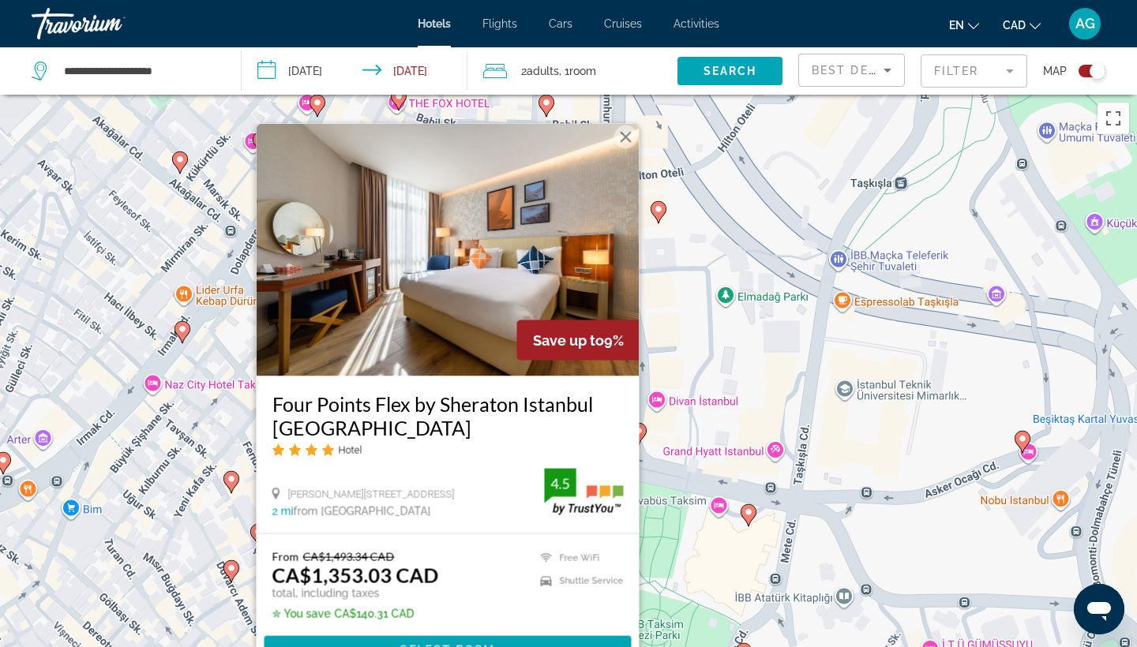
click at [628, 138] on button "Close" at bounding box center [626, 138] width 24 height 24
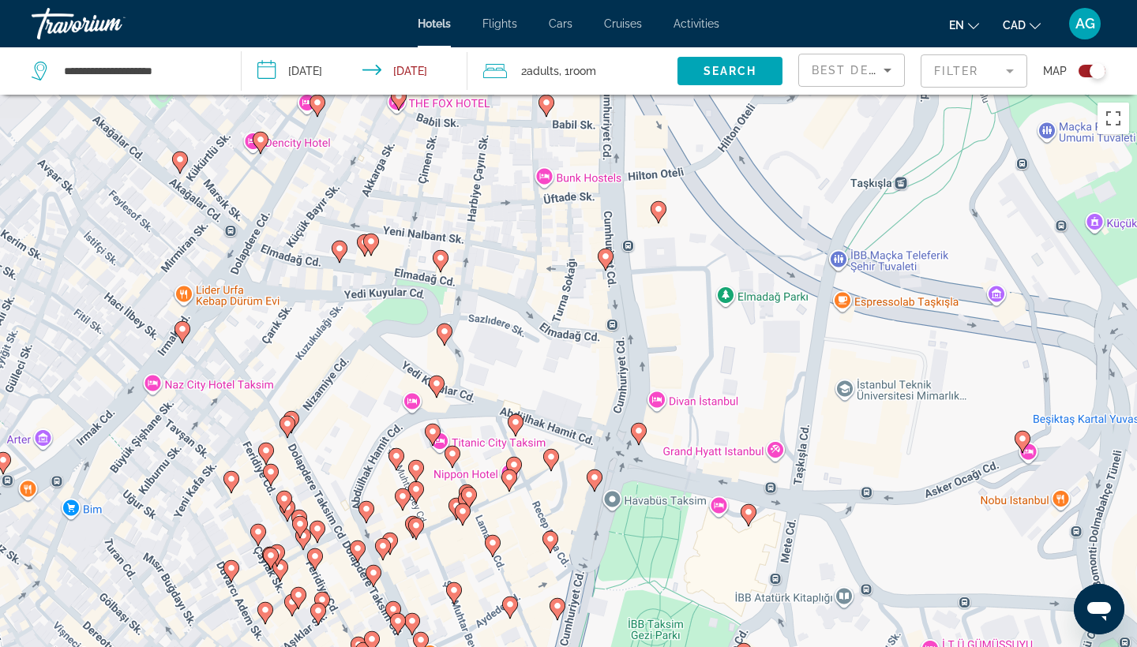
click at [439, 381] on image "Main content" at bounding box center [436, 383] width 9 height 9
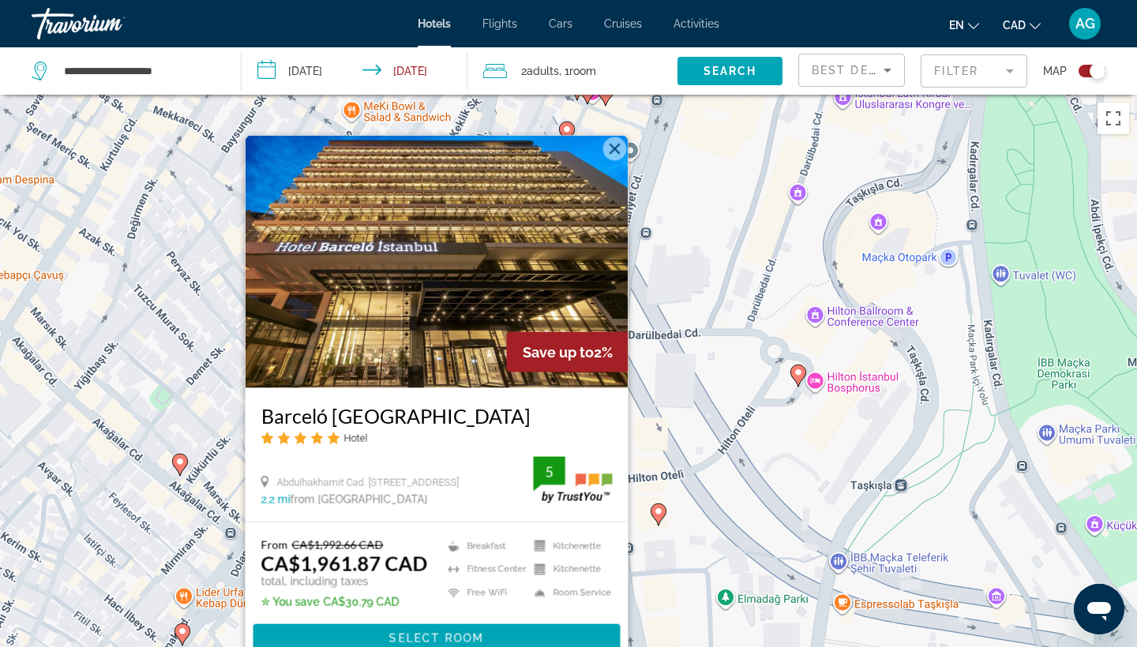
click at [613, 148] on button "Close" at bounding box center [615, 149] width 24 height 24
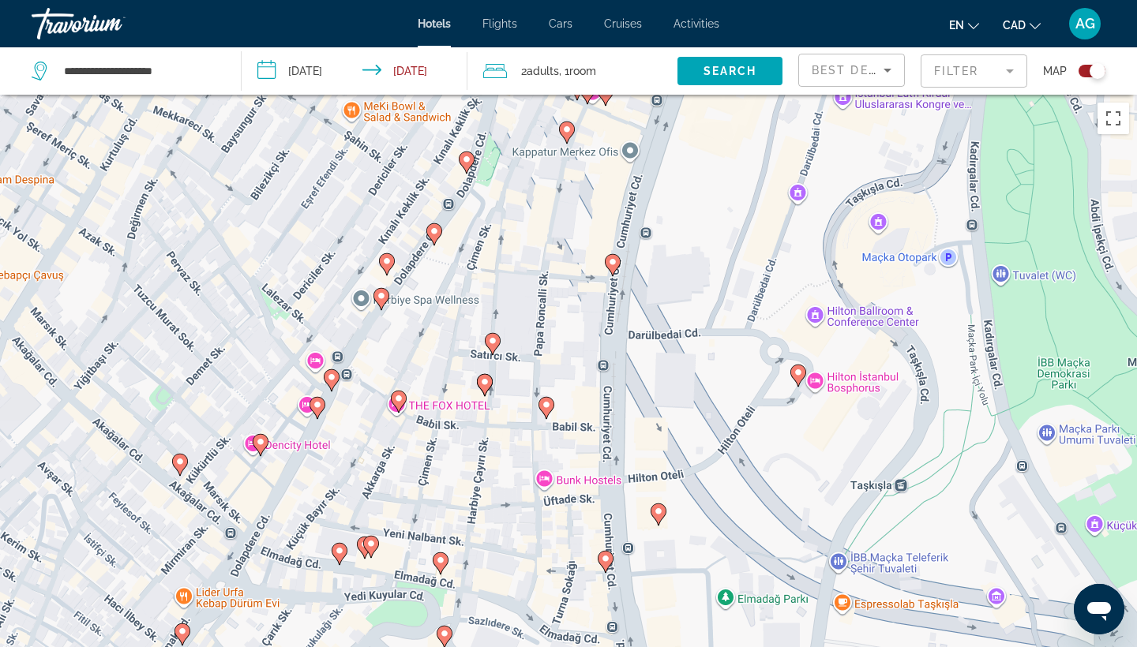
click at [403, 403] on icon "Main content" at bounding box center [399, 402] width 14 height 21
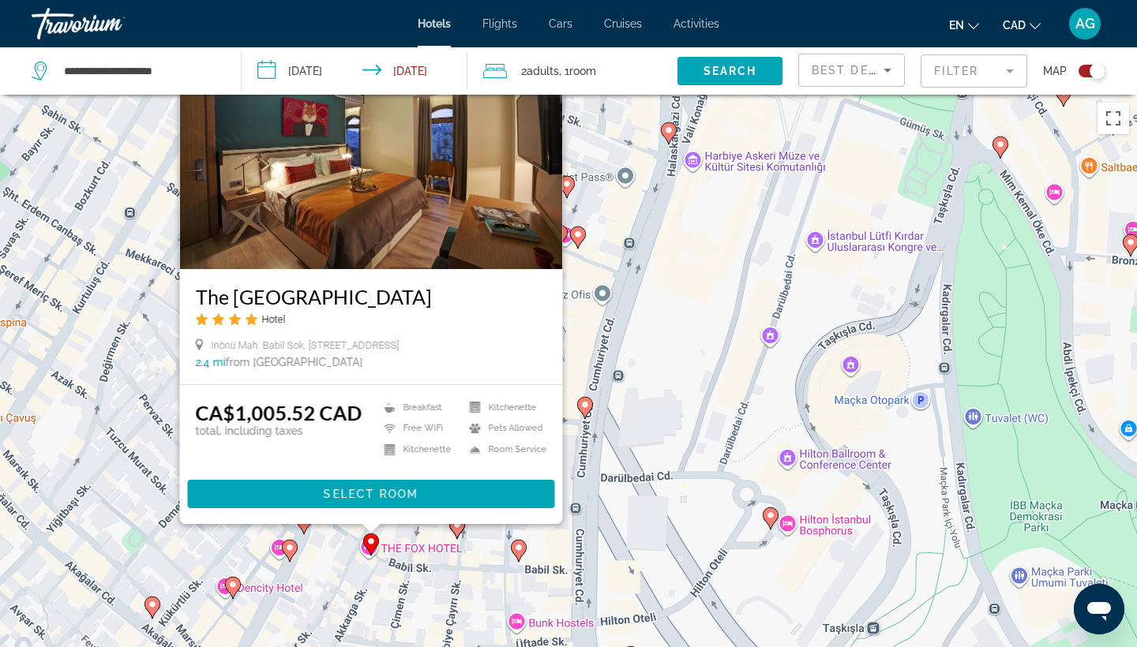
drag, startPoint x: 650, startPoint y: 525, endPoint x: 615, endPoint y: 373, distance: 155.7
click at [615, 373] on div "To activate drag with keyboard, press Alt + Enter. Once in keyboard drag state,…" at bounding box center [568, 418] width 1137 height 647
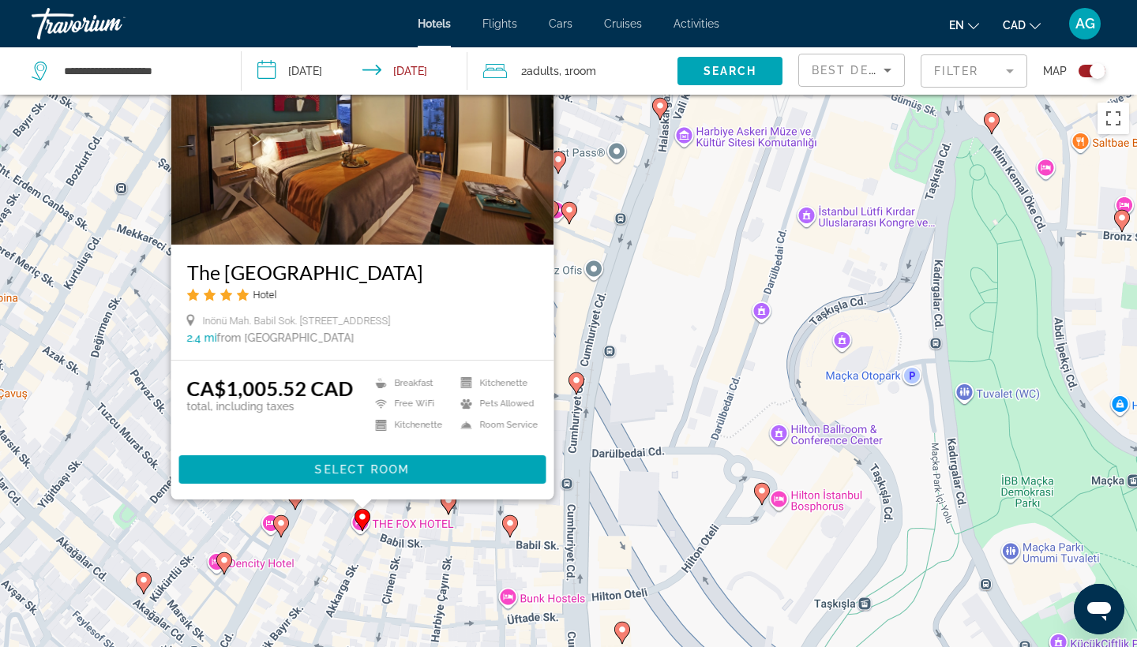
click at [616, 411] on div "To activate drag with keyboard, press Alt + Enter. Once in keyboard drag state,…" at bounding box center [568, 418] width 1137 height 647
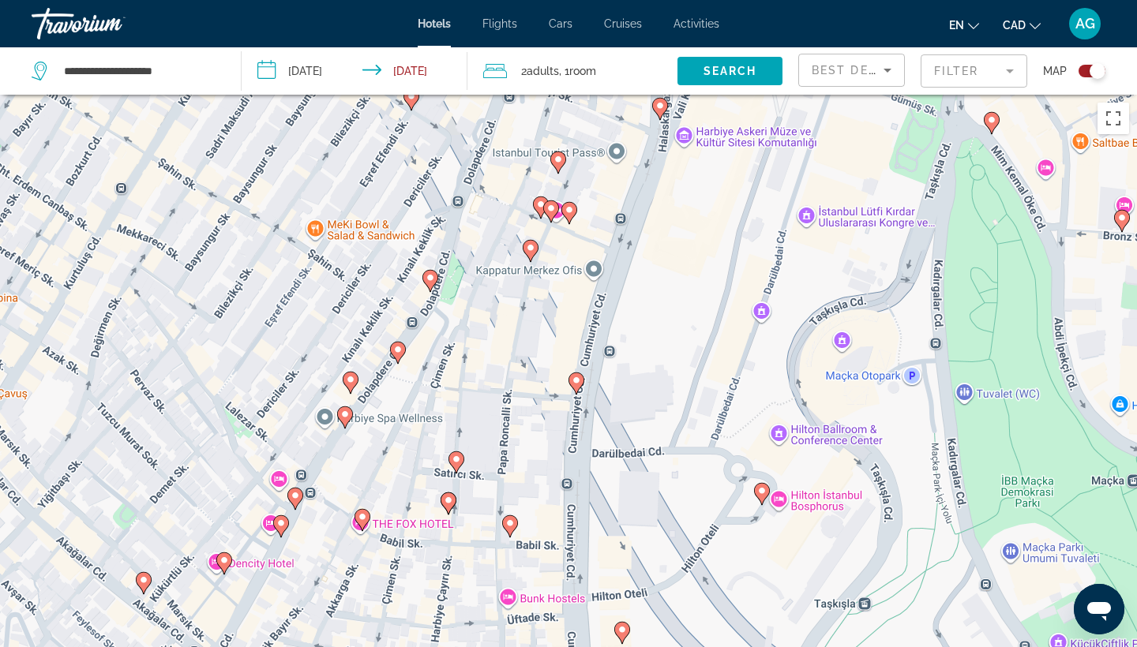
click at [455, 467] on icon "Main content" at bounding box center [456, 462] width 14 height 21
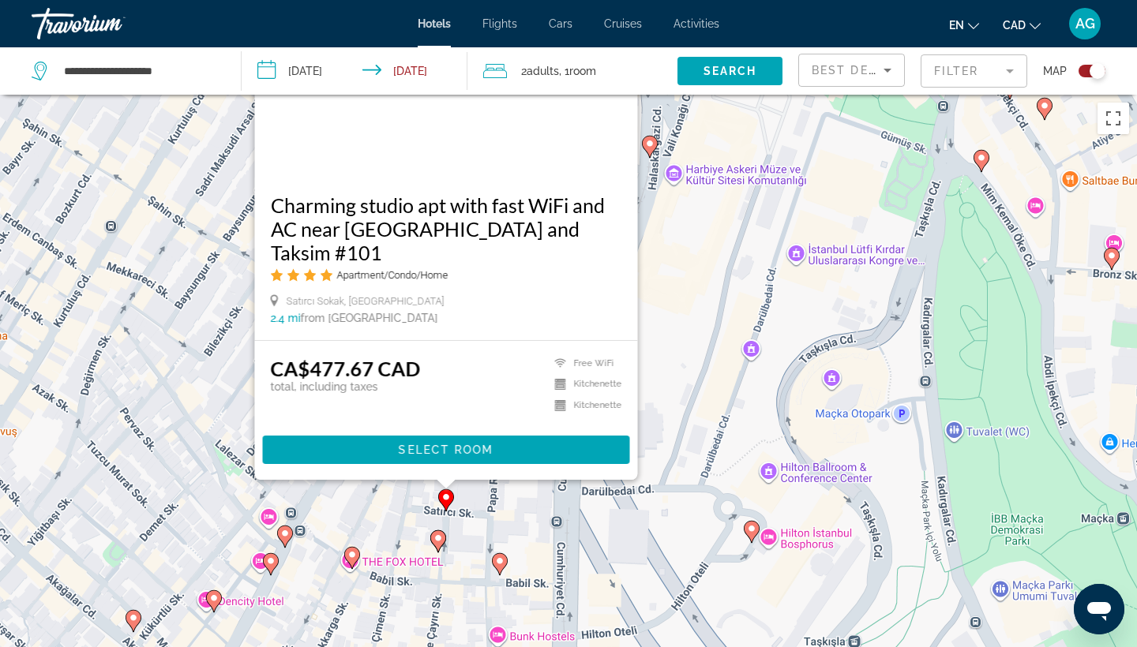
drag, startPoint x: 720, startPoint y: 549, endPoint x: 706, endPoint y: 329, distance: 220.7
click at [706, 329] on div "To activate drag with keyboard, press Alt + Enter. Once in keyboard drag state,…" at bounding box center [568, 418] width 1137 height 647
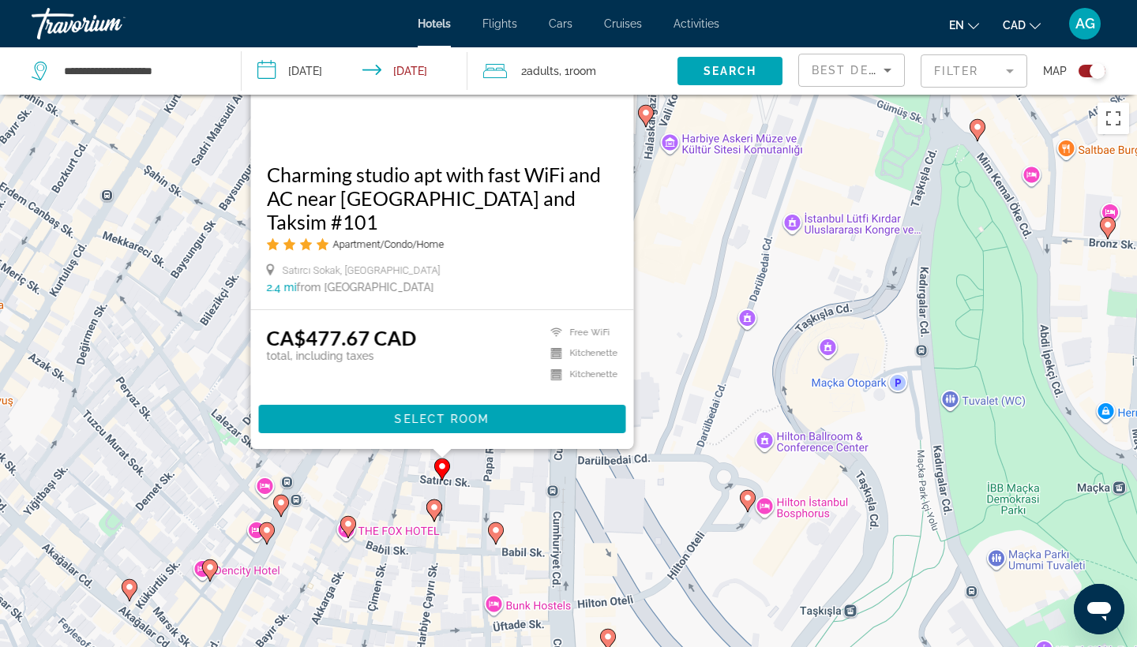
click at [432, 510] on image "Main content" at bounding box center [433, 507] width 9 height 9
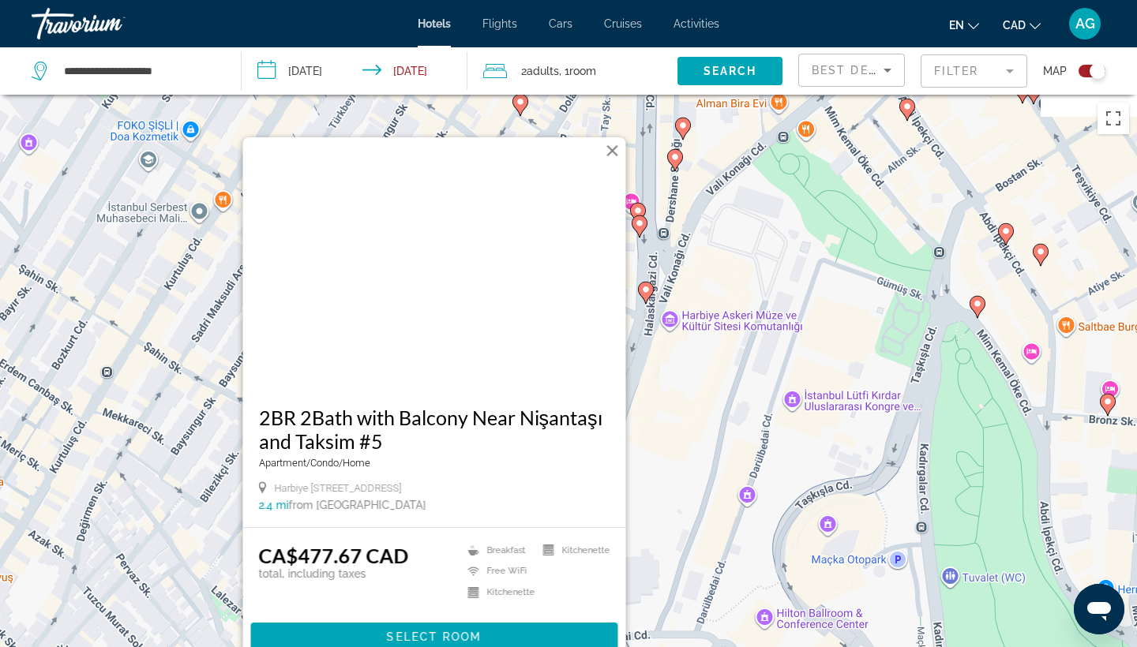
click at [677, 482] on div "To activate drag with keyboard, press Alt + Enter. Once in keyboard drag state,…" at bounding box center [568, 418] width 1137 height 647
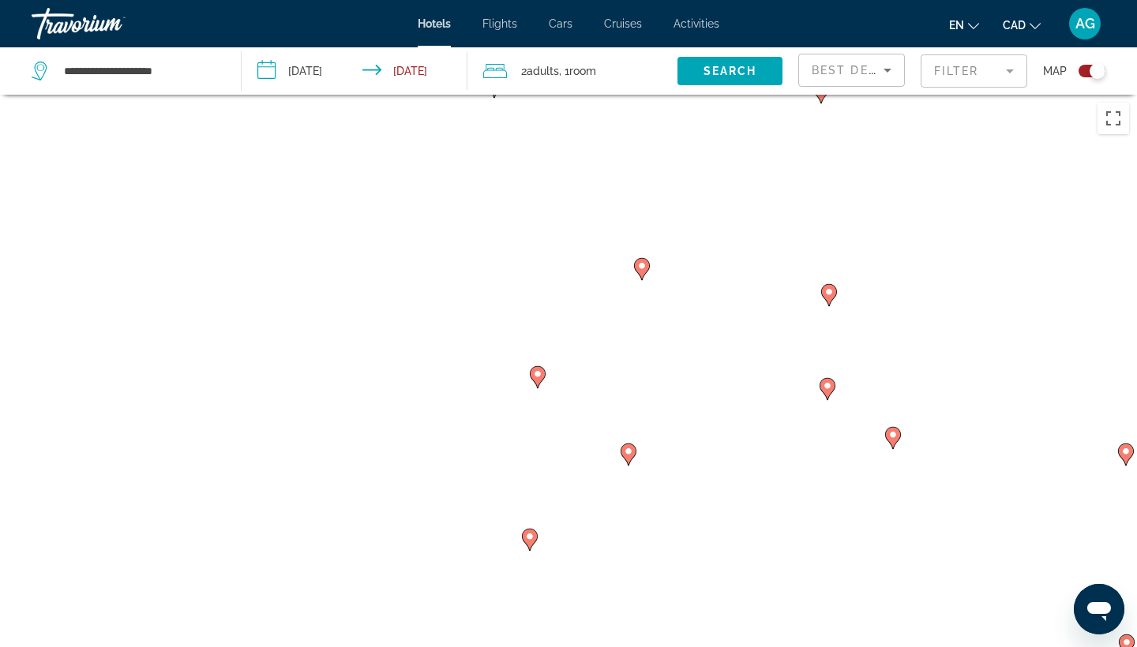
click at [533, 373] on icon "Main content" at bounding box center [537, 377] width 14 height 21
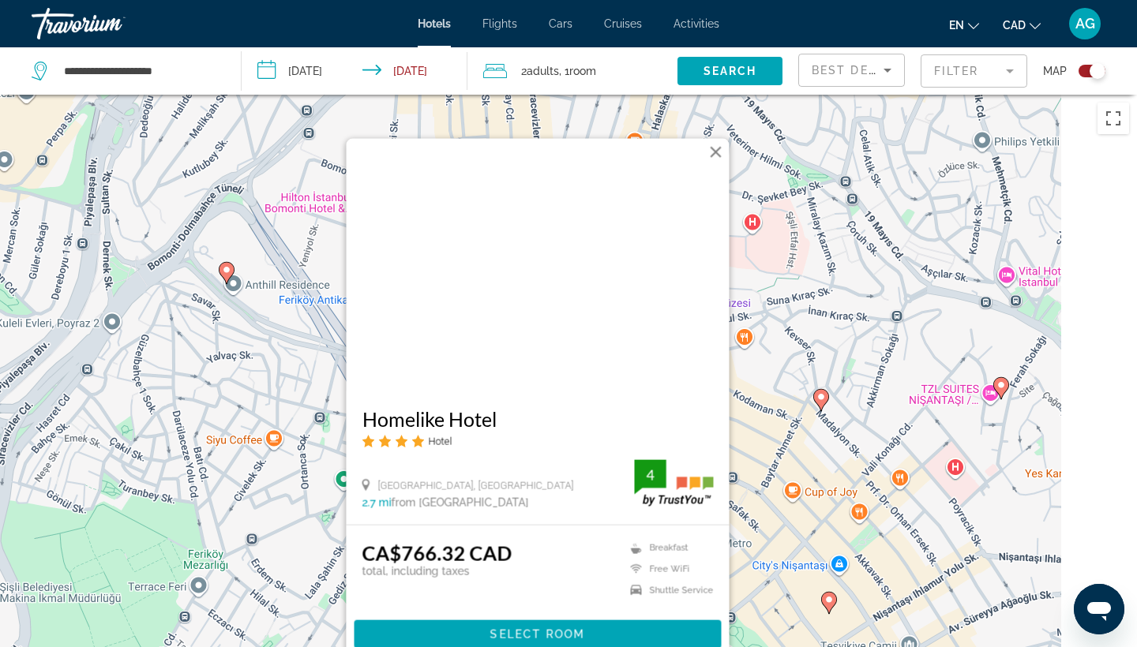
click at [718, 155] on button "Close" at bounding box center [716, 153] width 24 height 24
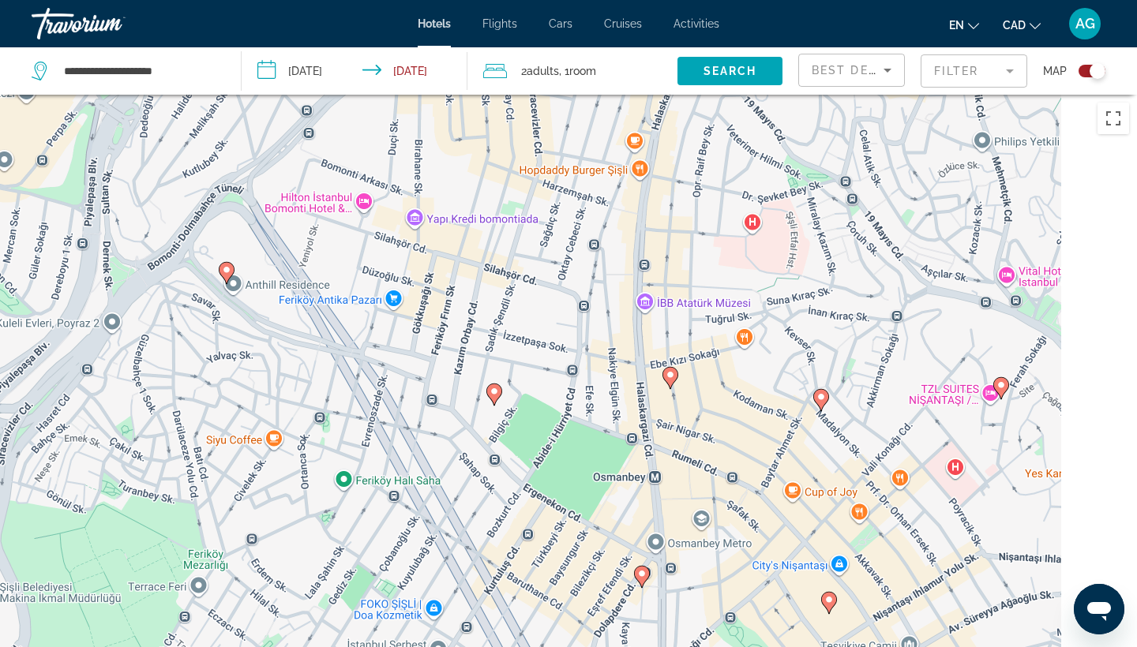
click at [1093, 73] on div "Toggle map" at bounding box center [1097, 71] width 16 height 16
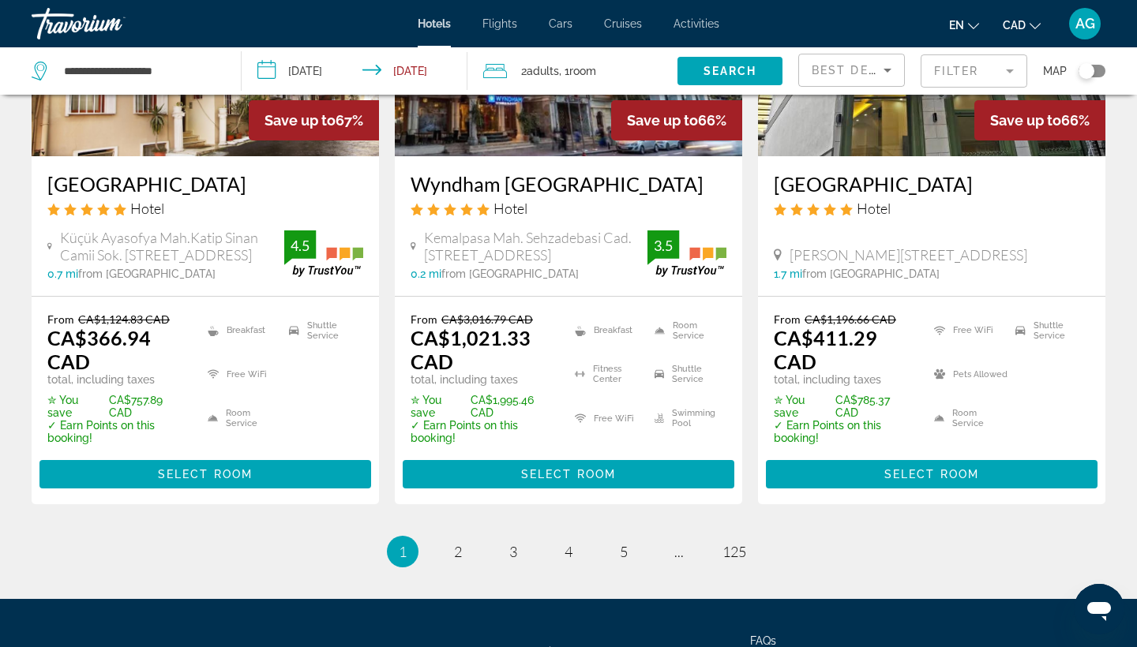
scroll to position [2184, 0]
click at [463, 551] on link "page 2" at bounding box center [458, 552] width 28 height 28
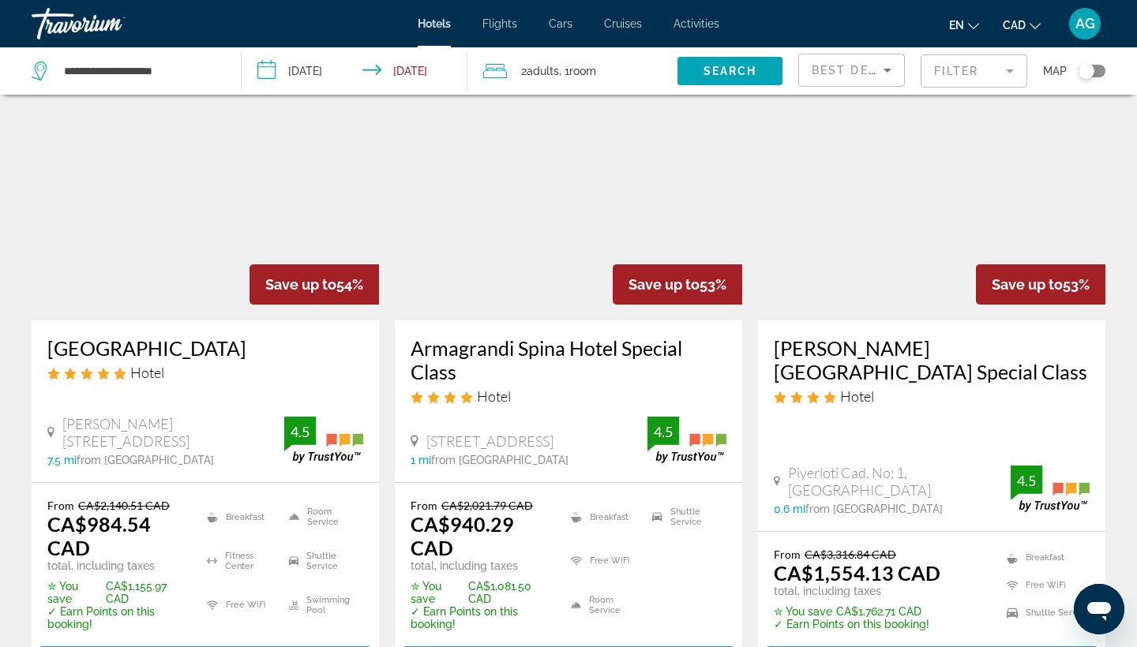
scroll to position [1363, 0]
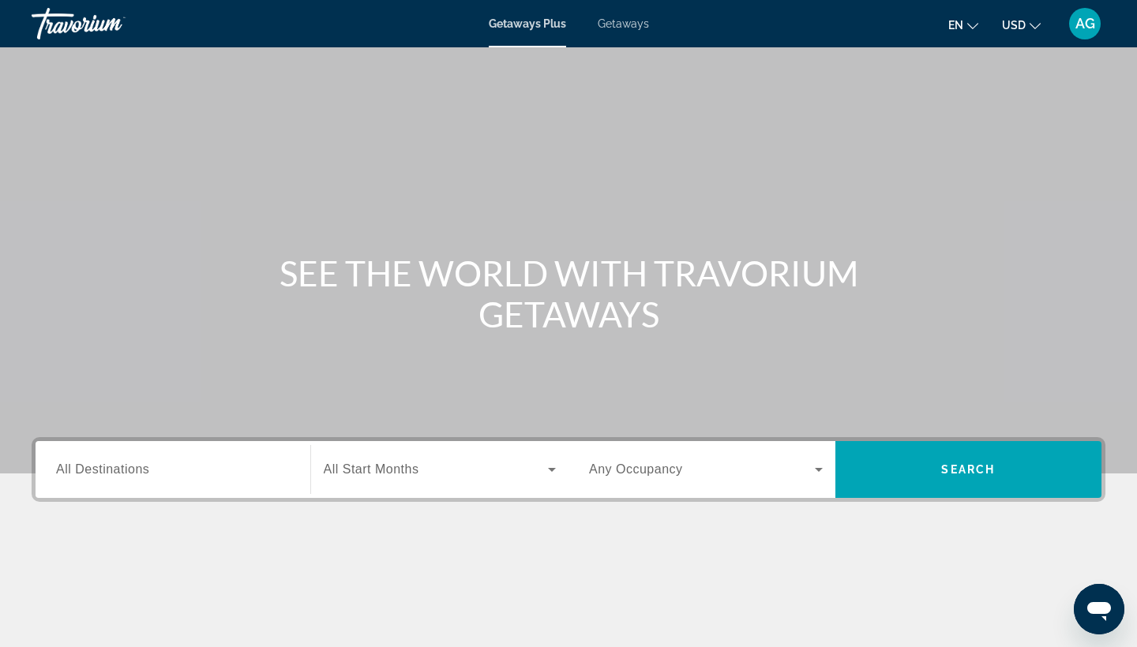
click at [1017, 24] on span "USD" at bounding box center [1014, 25] width 24 height 13
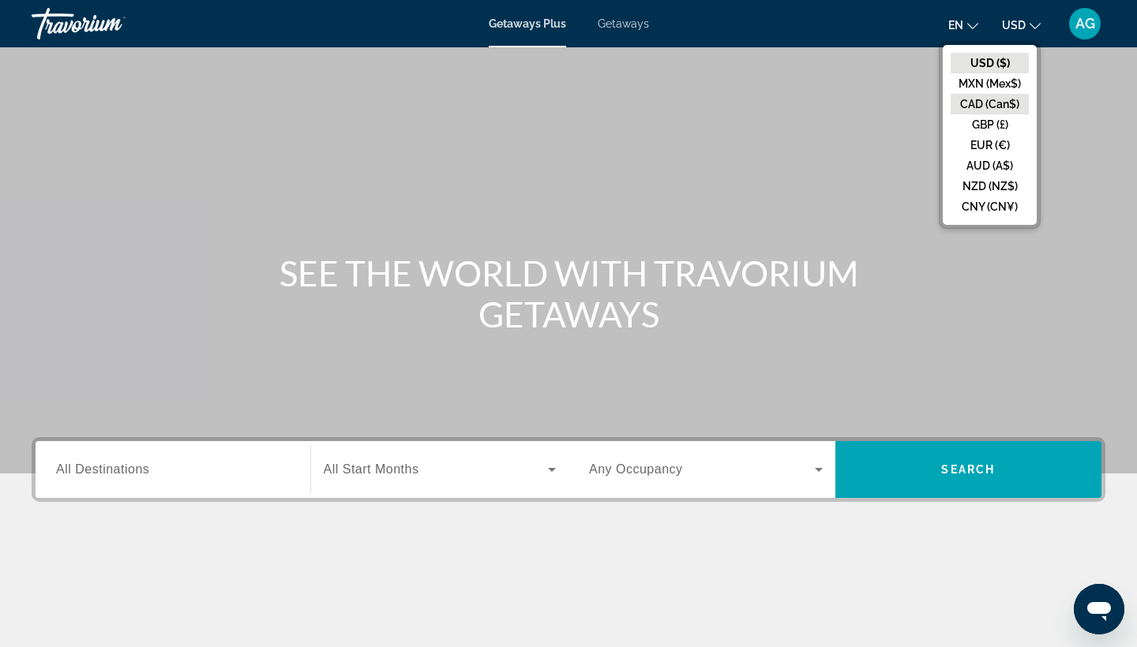
click at [1004, 103] on button "CAD (Can$)" at bounding box center [989, 104] width 78 height 21
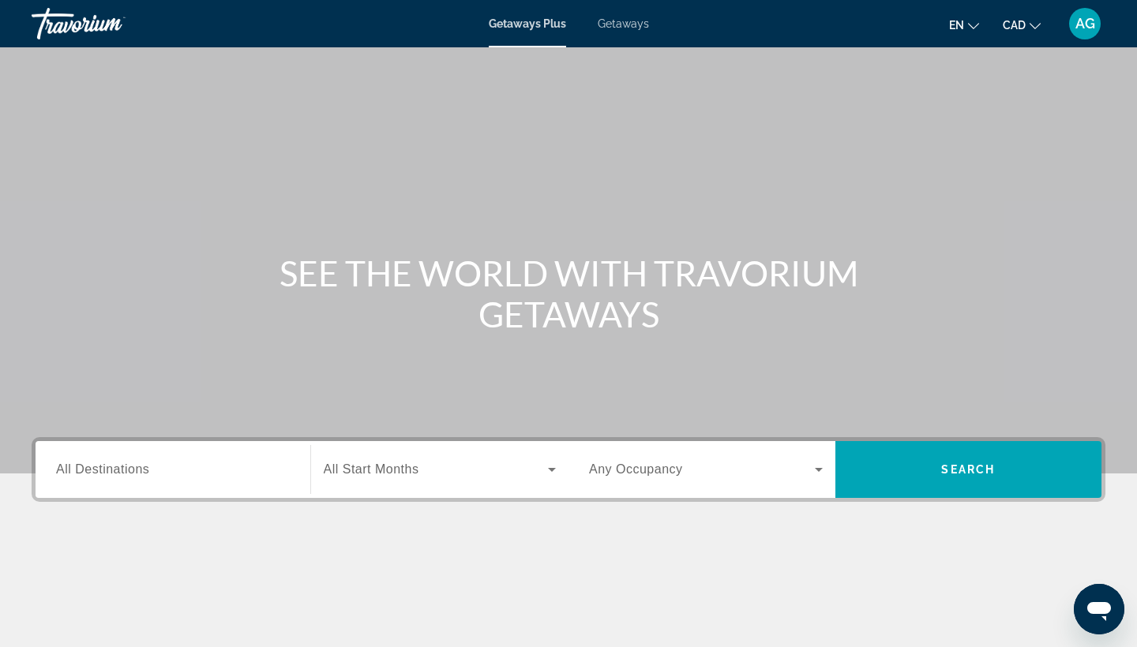
scroll to position [57, 0]
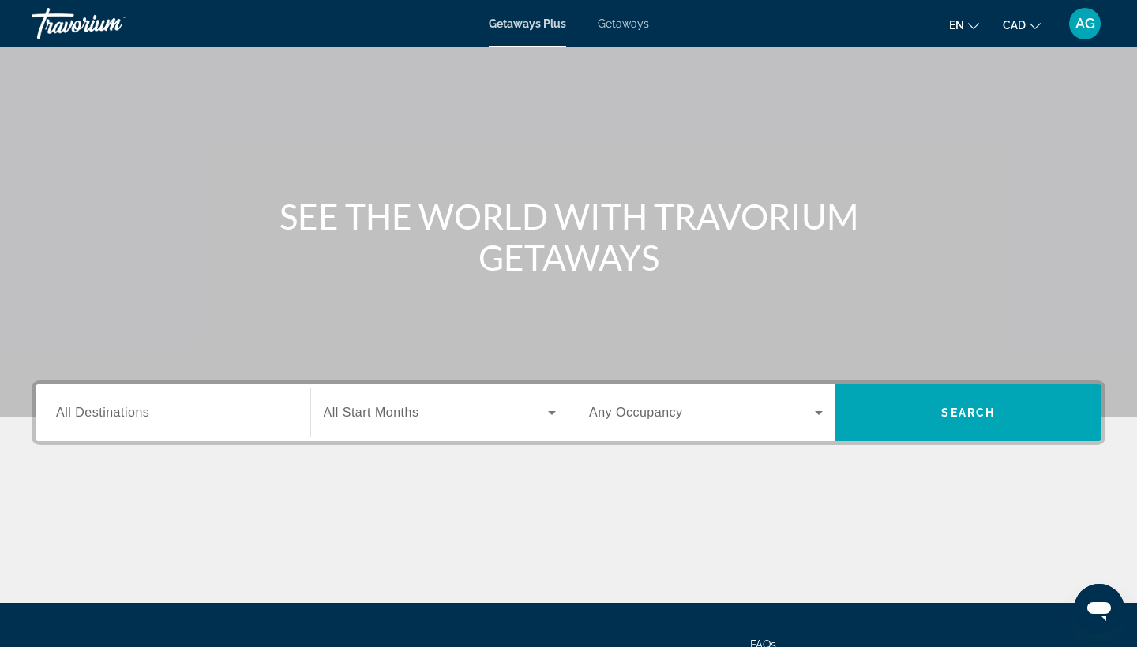
click at [203, 408] on input "Destination All Destinations" at bounding box center [173, 413] width 234 height 19
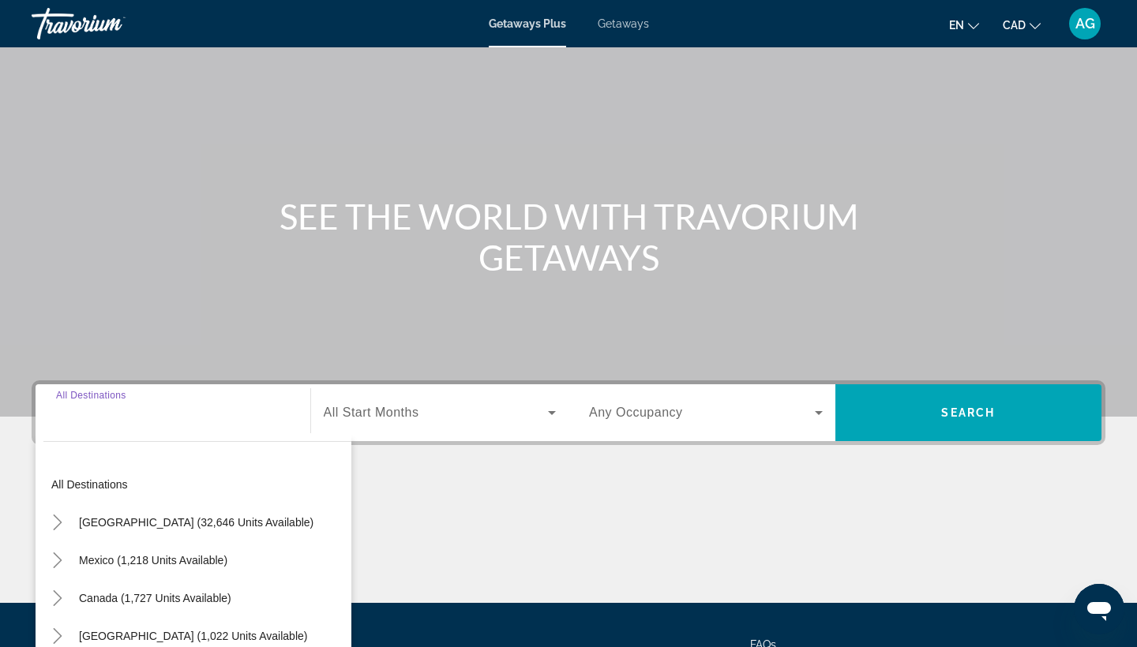
scroll to position [206, 0]
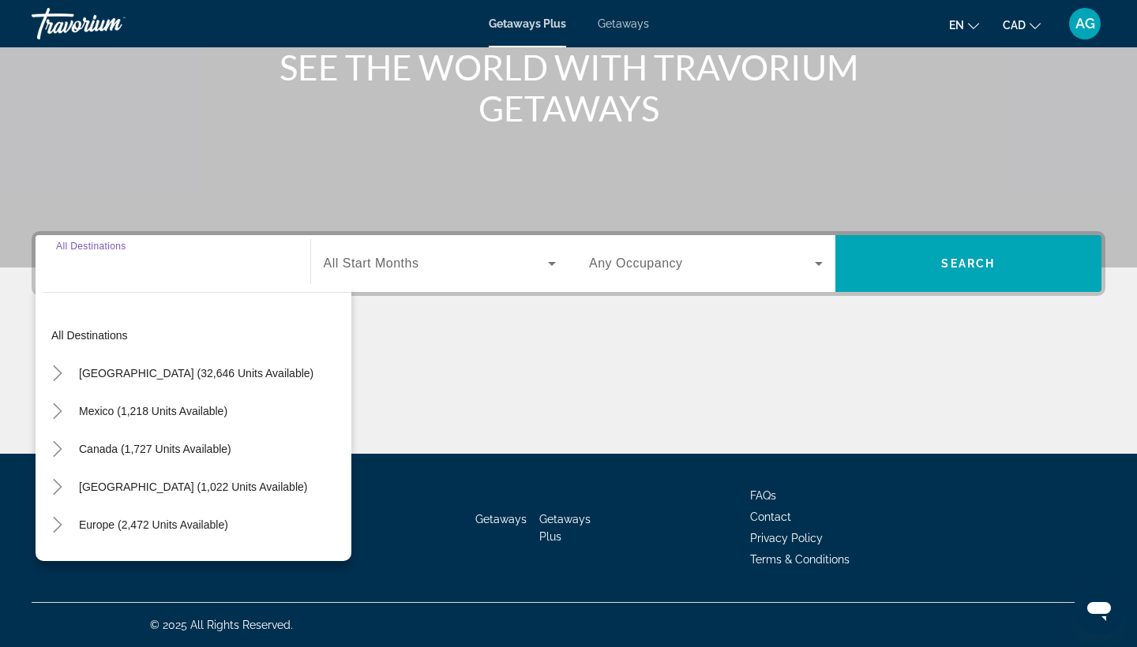
click at [165, 271] on input "Destination All Destinations" at bounding box center [173, 264] width 234 height 19
click at [113, 272] on input "Destination All Destinations" at bounding box center [173, 264] width 234 height 19
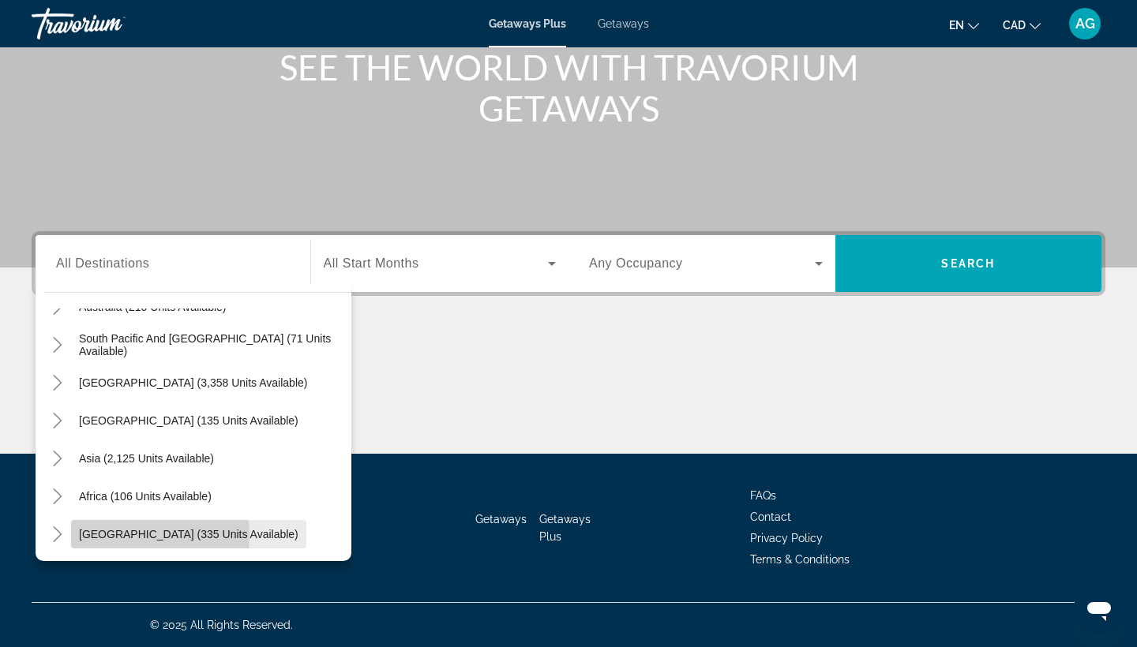
click at [129, 535] on span "Middle East (335 units available)" at bounding box center [188, 534] width 219 height 13
type input "**********"
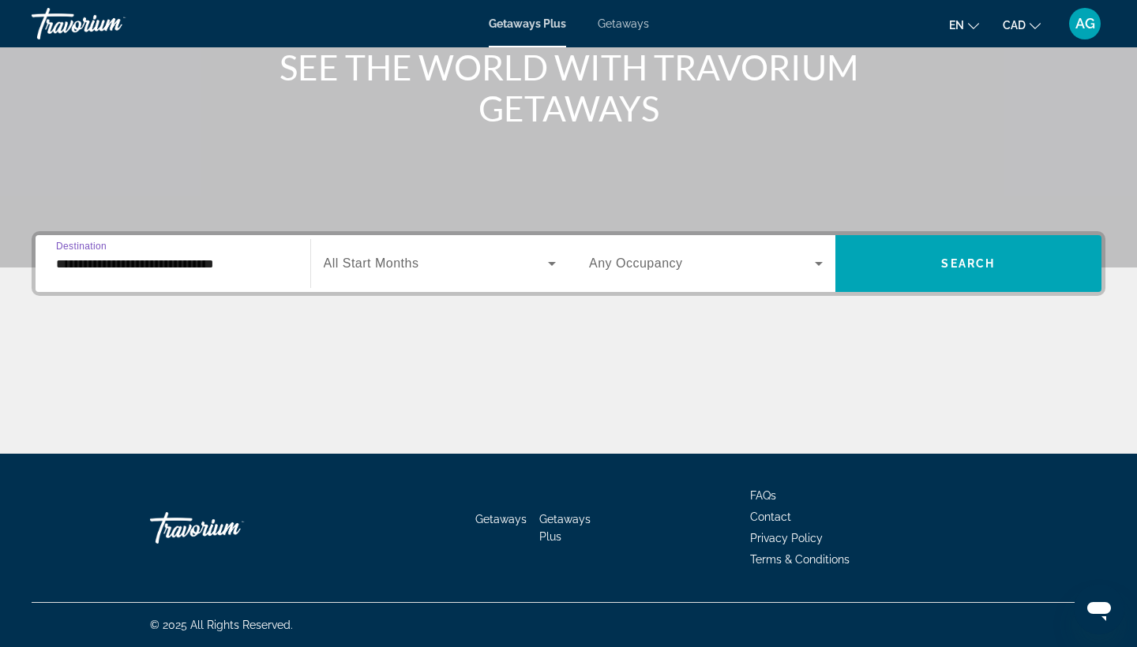
scroll to position [129, 1]
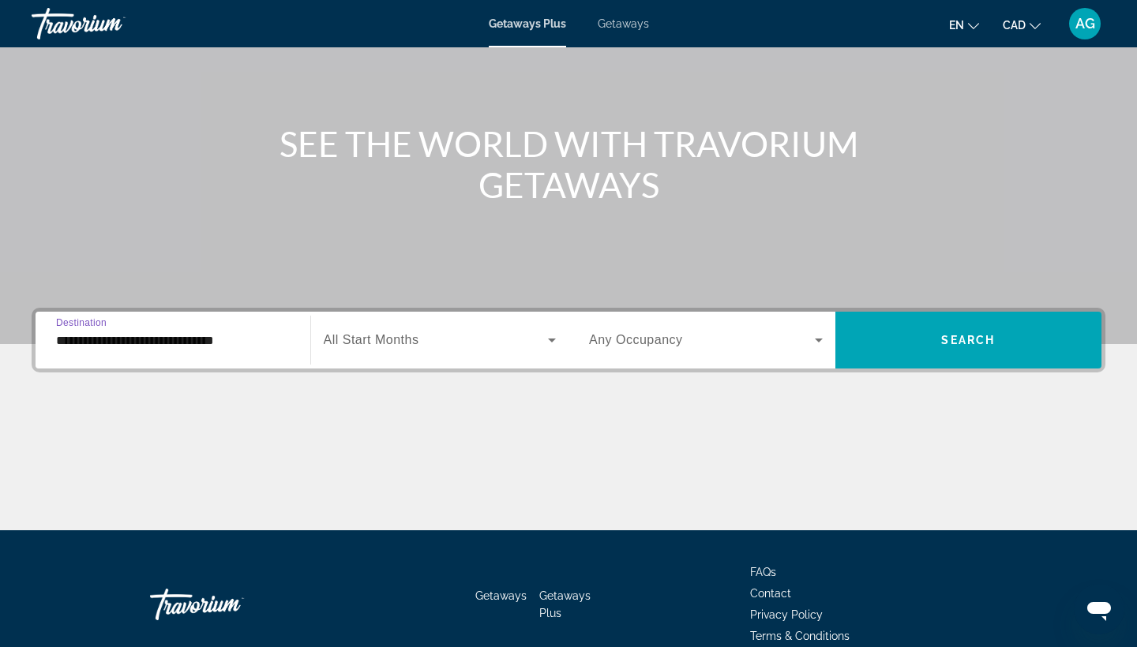
click at [196, 339] on input "**********" at bounding box center [173, 341] width 234 height 19
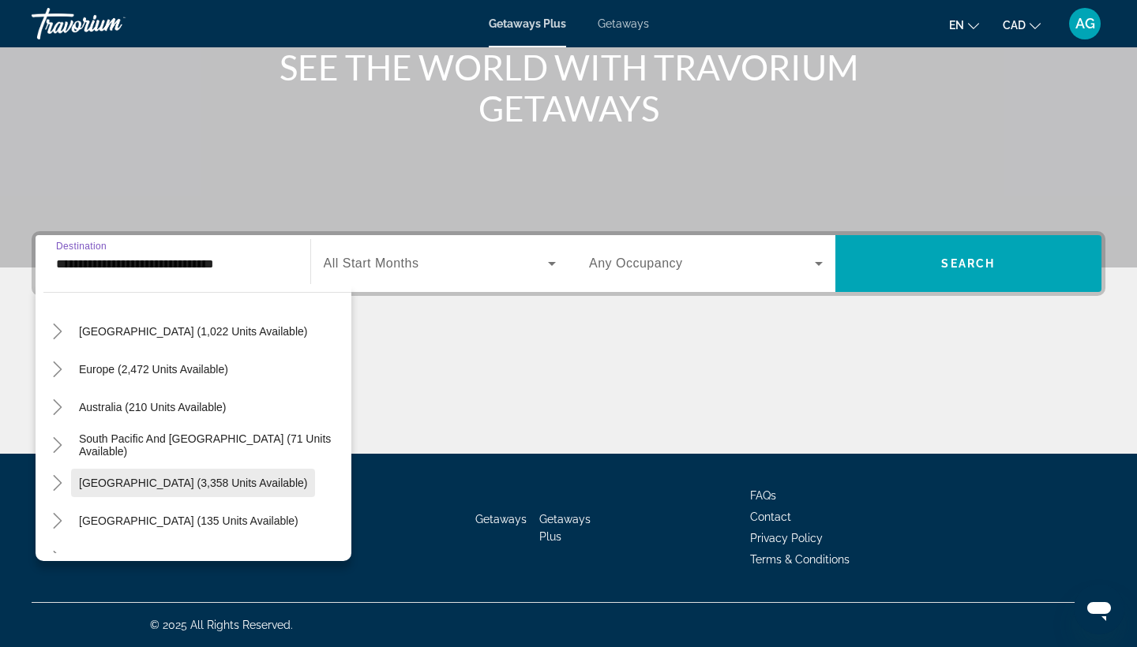
scroll to position [124, 0]
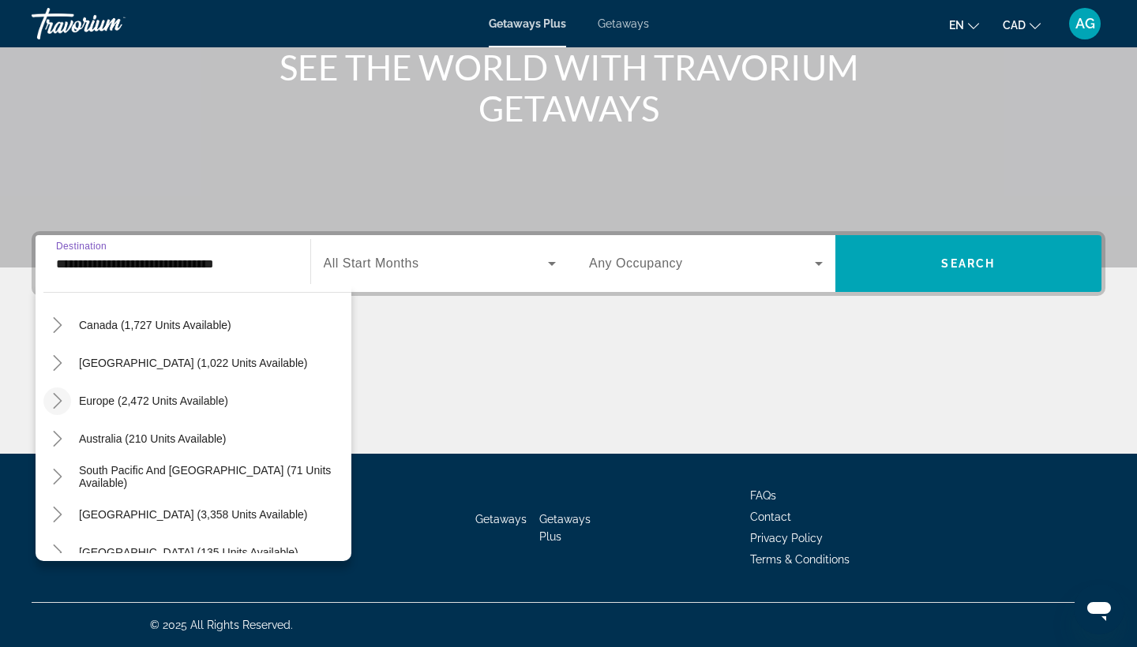
click at [56, 401] on icon "Toggle Europe (2,472 units available)" at bounding box center [58, 401] width 16 height 16
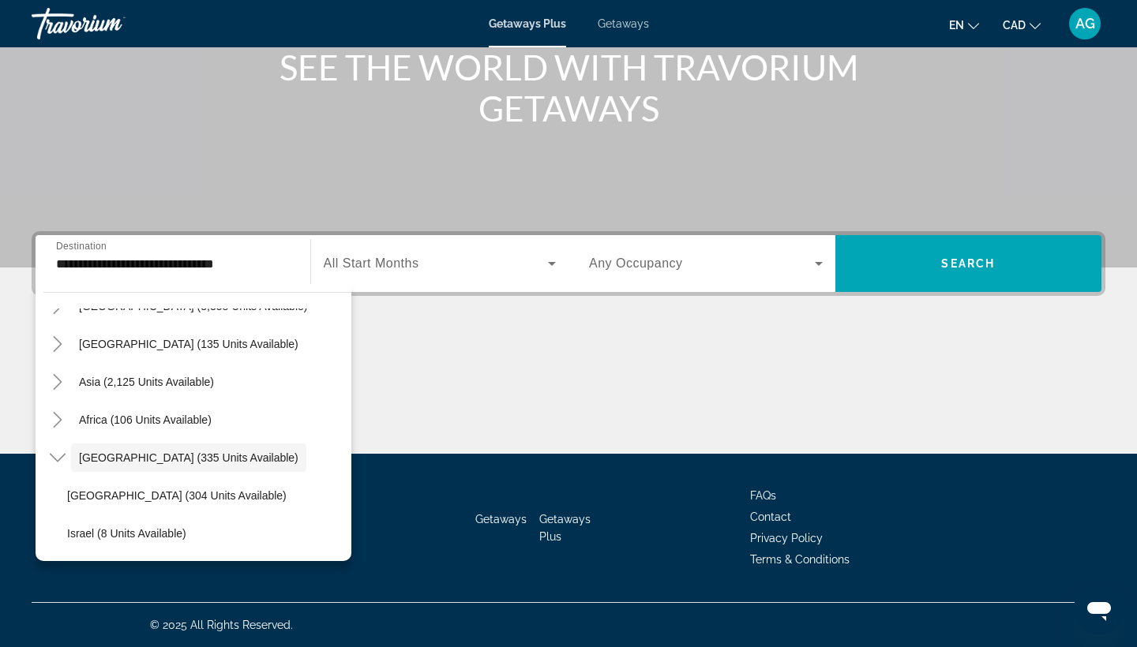
scroll to position [1130, 0]
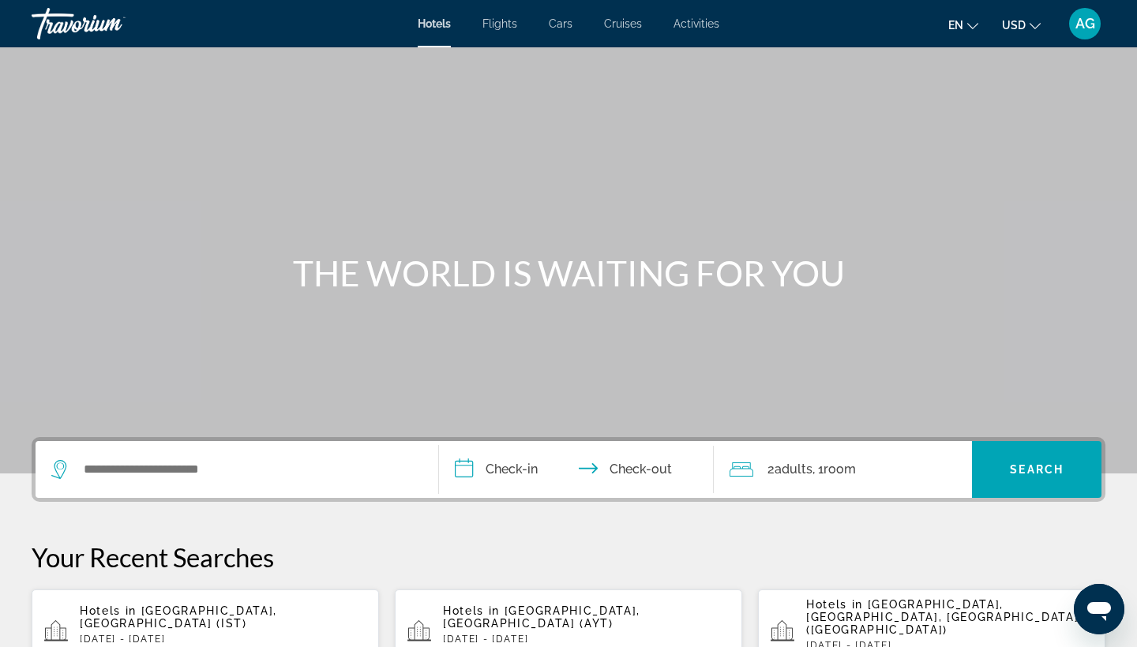
click at [1033, 15] on button "USD USD ($) MXN (Mex$) CAD (Can$) GBP (£) EUR (€) AUD (A$) NZD (NZ$) CNY (CN¥)" at bounding box center [1021, 24] width 39 height 23
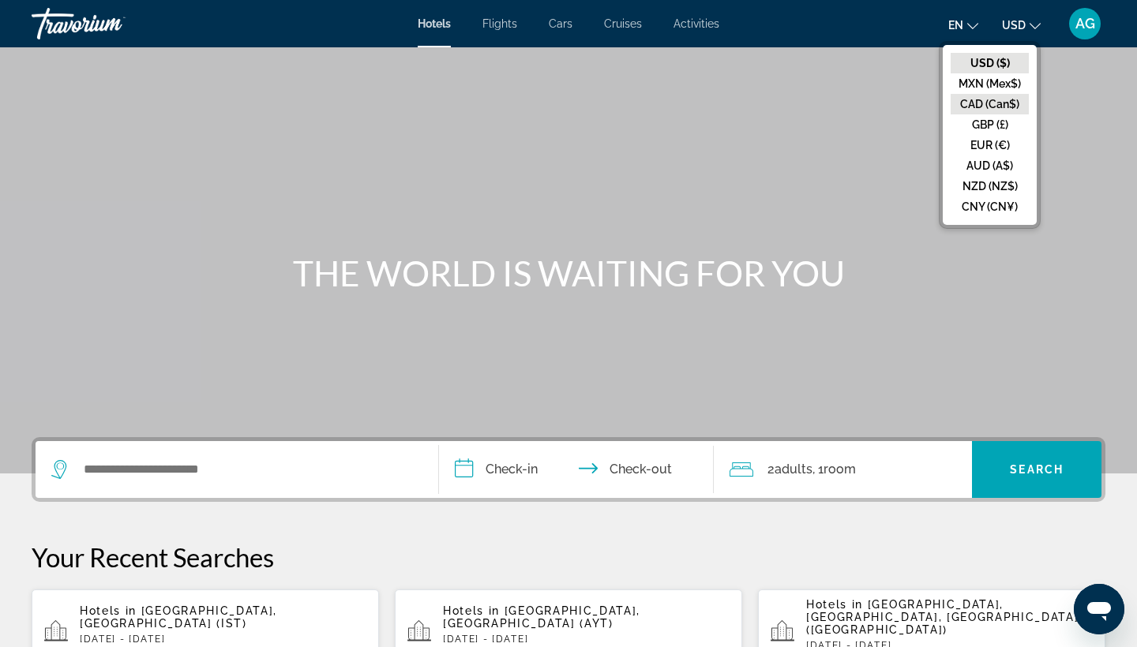
click at [997, 105] on button "CAD (Can$)" at bounding box center [989, 104] width 78 height 21
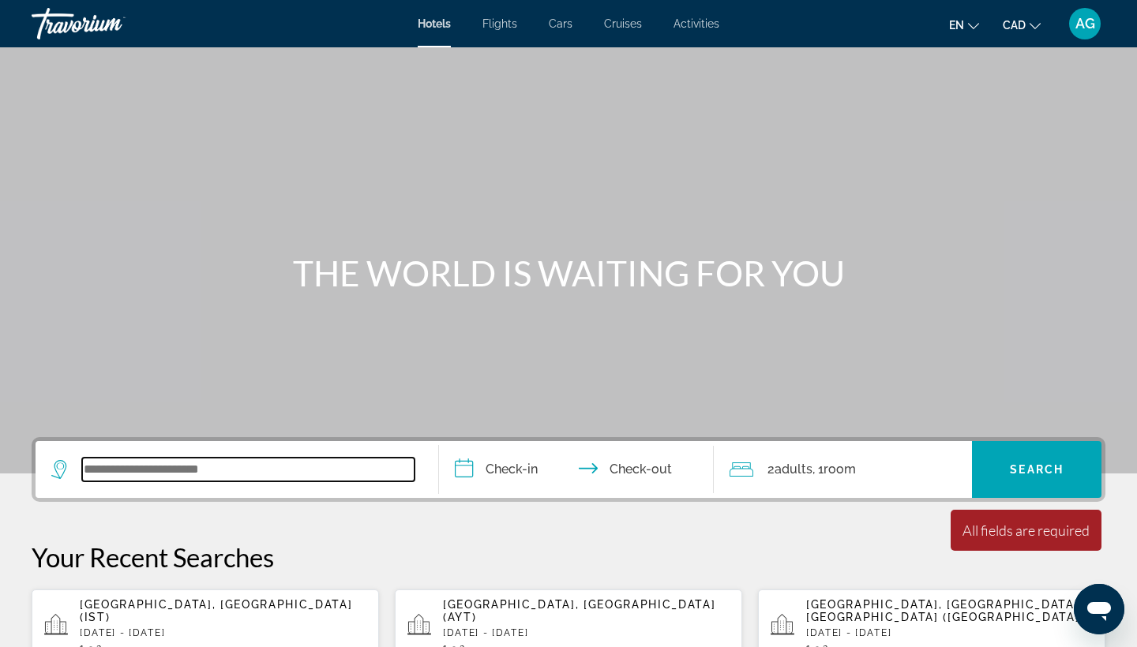
click at [236, 468] on input "Search widget" at bounding box center [248, 470] width 332 height 24
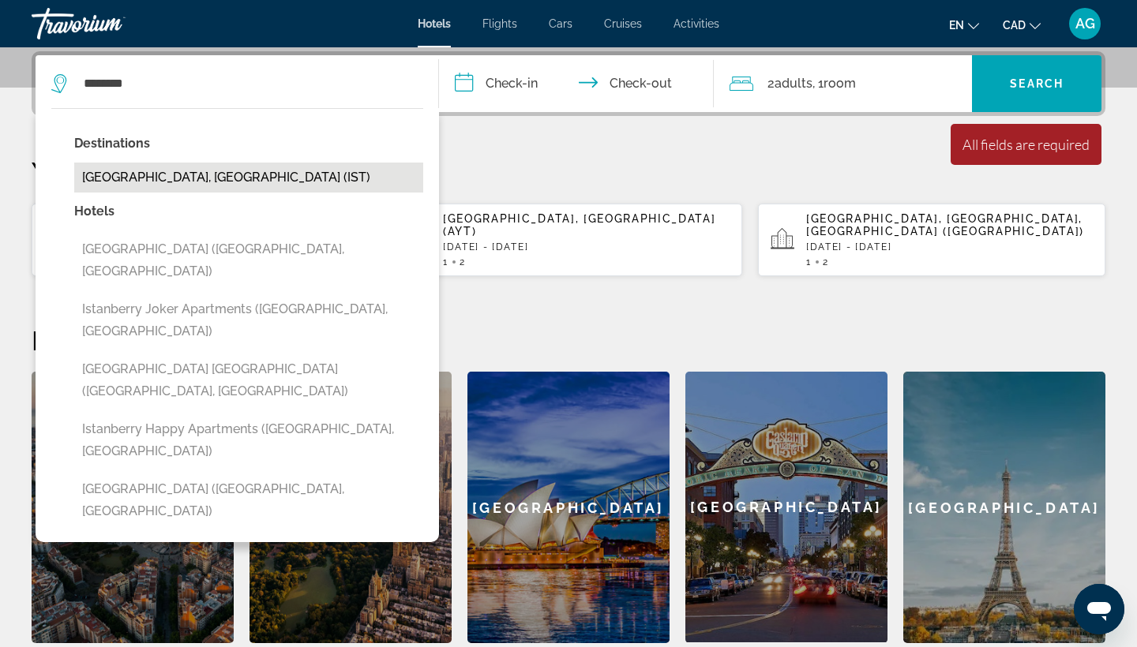
drag, startPoint x: 236, startPoint y: 468, endPoint x: 203, endPoint y: 174, distance: 295.5
click at [203, 174] on button "Istanbul, Turkey (IST)" at bounding box center [248, 178] width 349 height 30
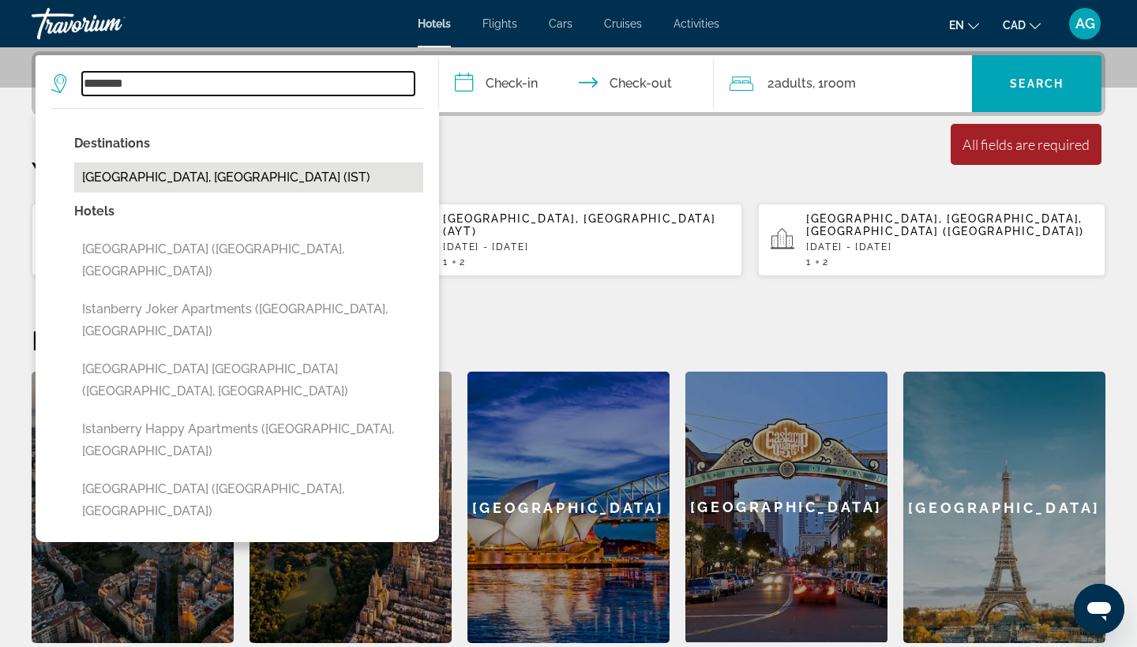
type input "**********"
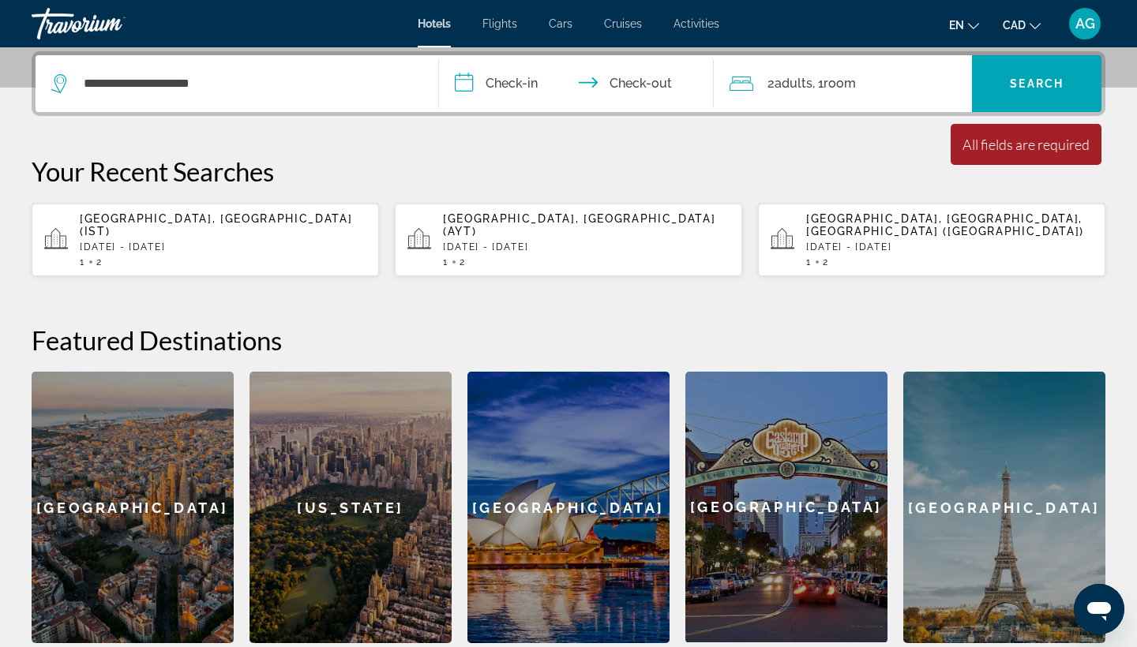
click at [509, 90] on input "**********" at bounding box center [579, 86] width 281 height 62
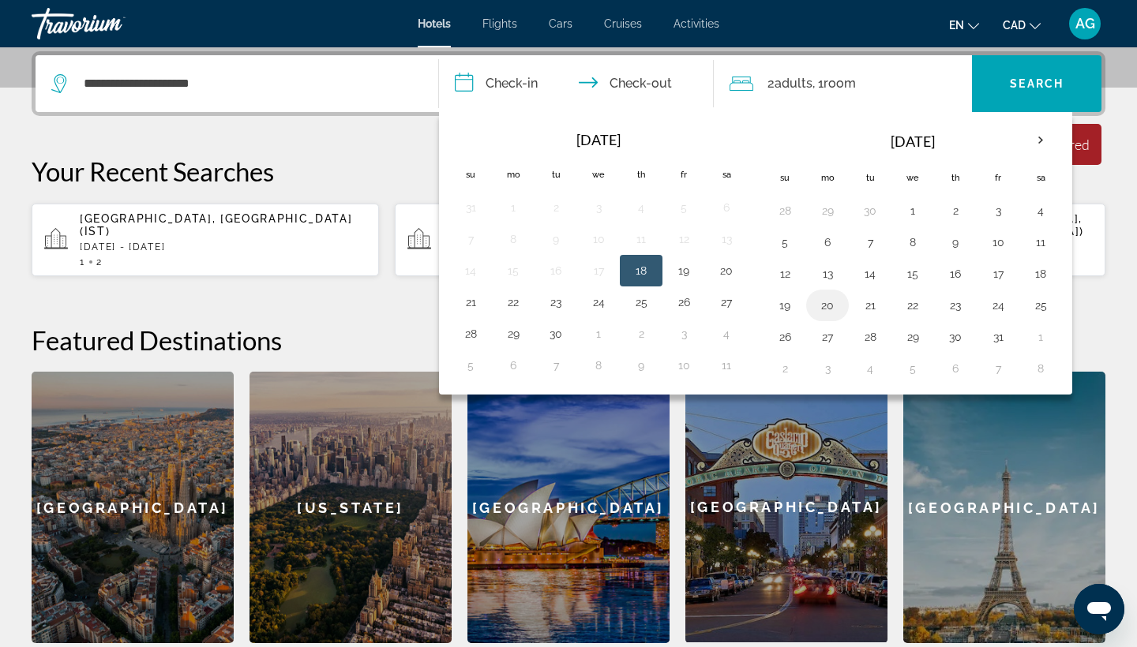
click at [830, 300] on button "20" at bounding box center [827, 305] width 25 height 22
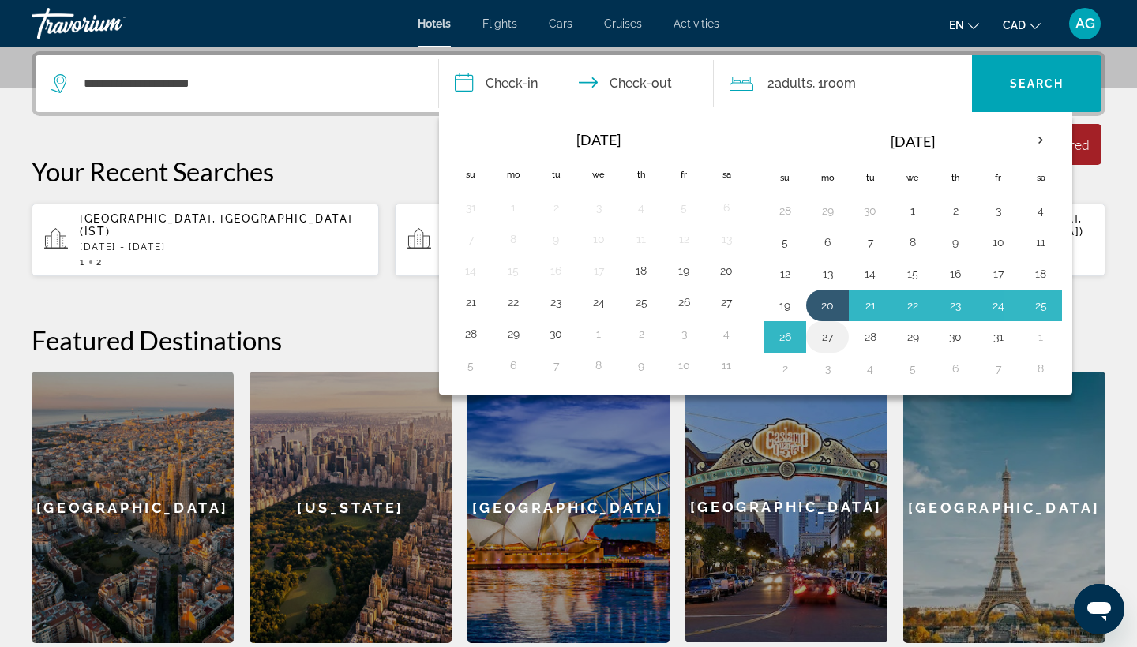
click at [827, 335] on button "27" at bounding box center [827, 337] width 25 height 22
type input "**********"
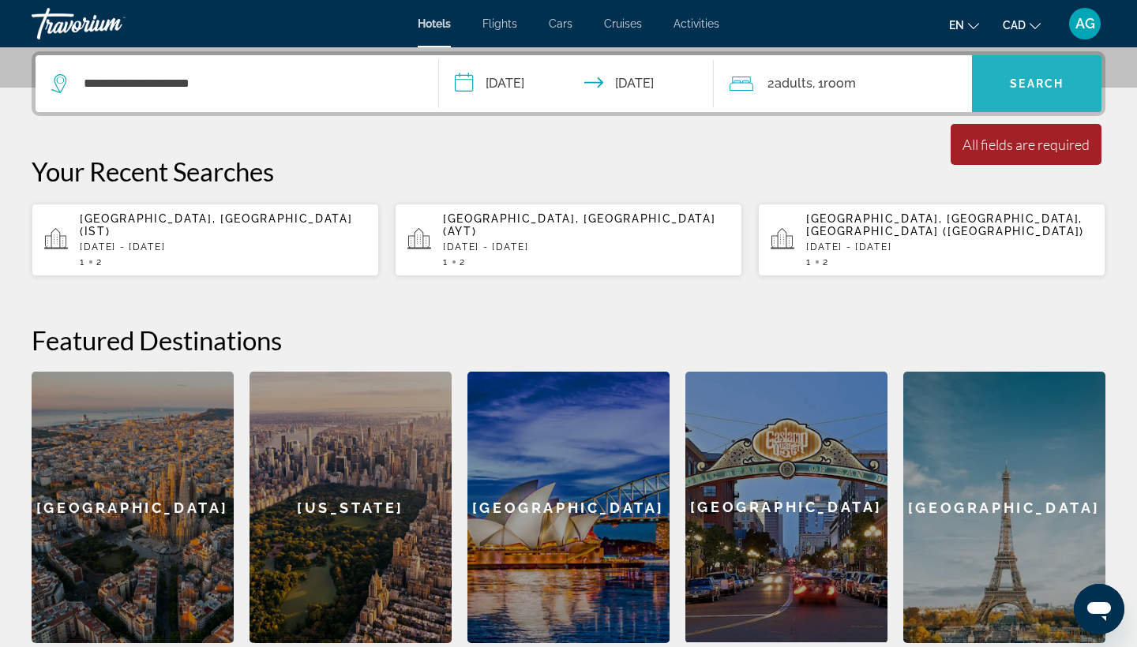
click at [1044, 84] on span "Search" at bounding box center [1037, 83] width 54 height 13
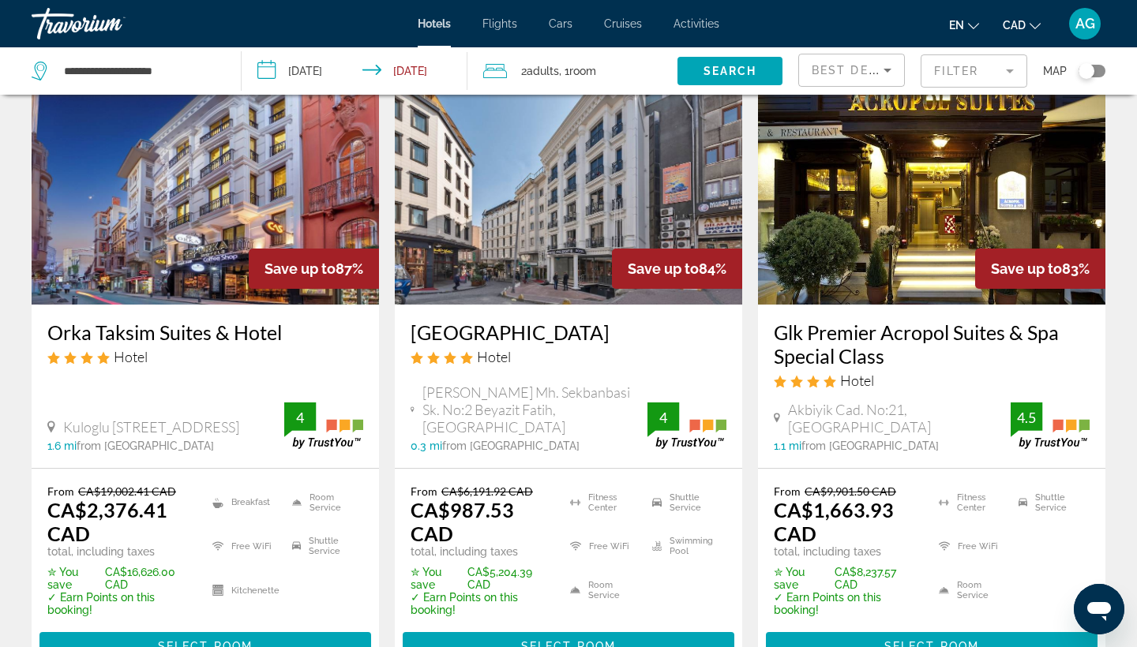
scroll to position [109, 0]
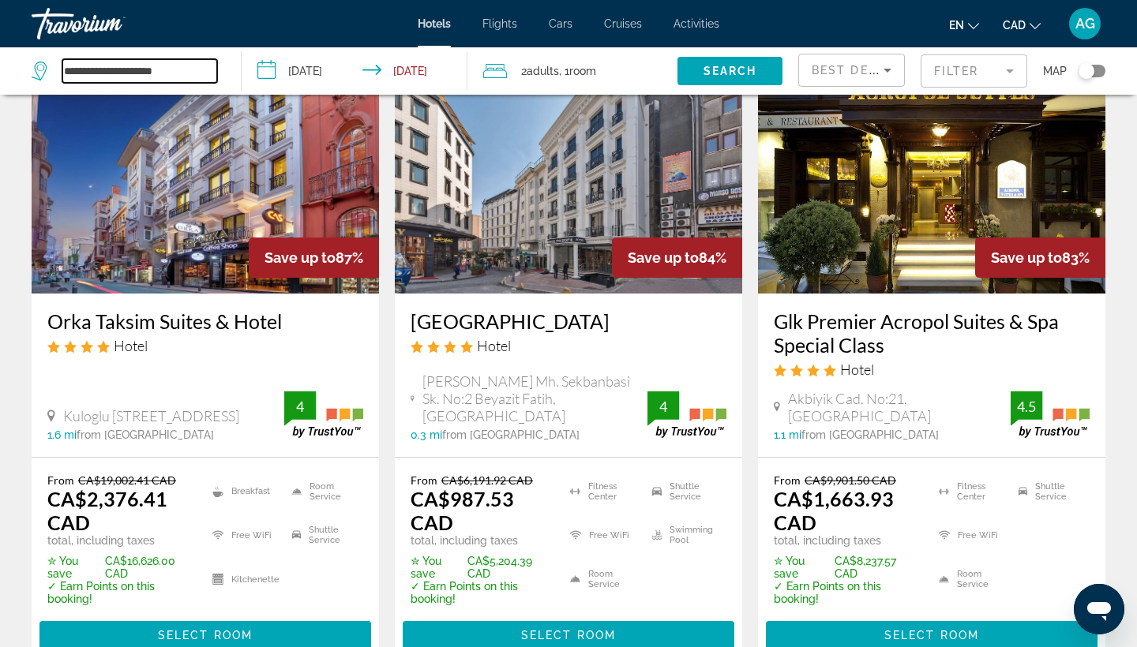
click at [196, 78] on input "**********" at bounding box center [139, 71] width 155 height 24
click at [891, 73] on icon "Sort by" at bounding box center [887, 70] width 19 height 19
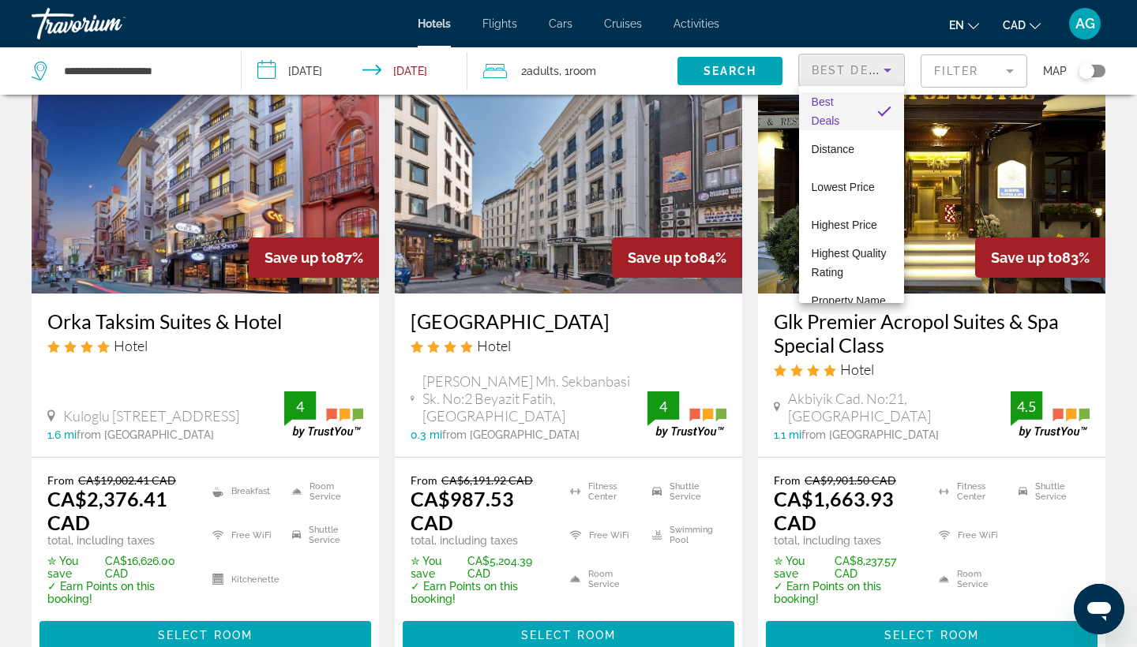
click at [1004, 64] on div at bounding box center [568, 323] width 1137 height 647
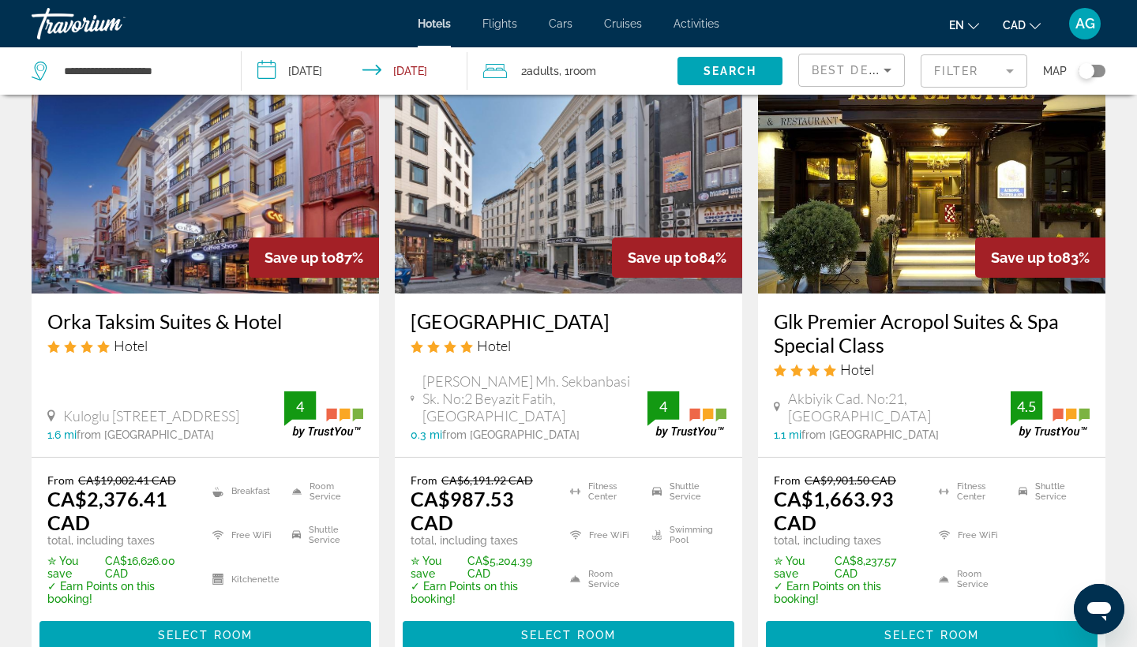
click at [1007, 76] on mat-form-field "Filter" at bounding box center [973, 70] width 107 height 33
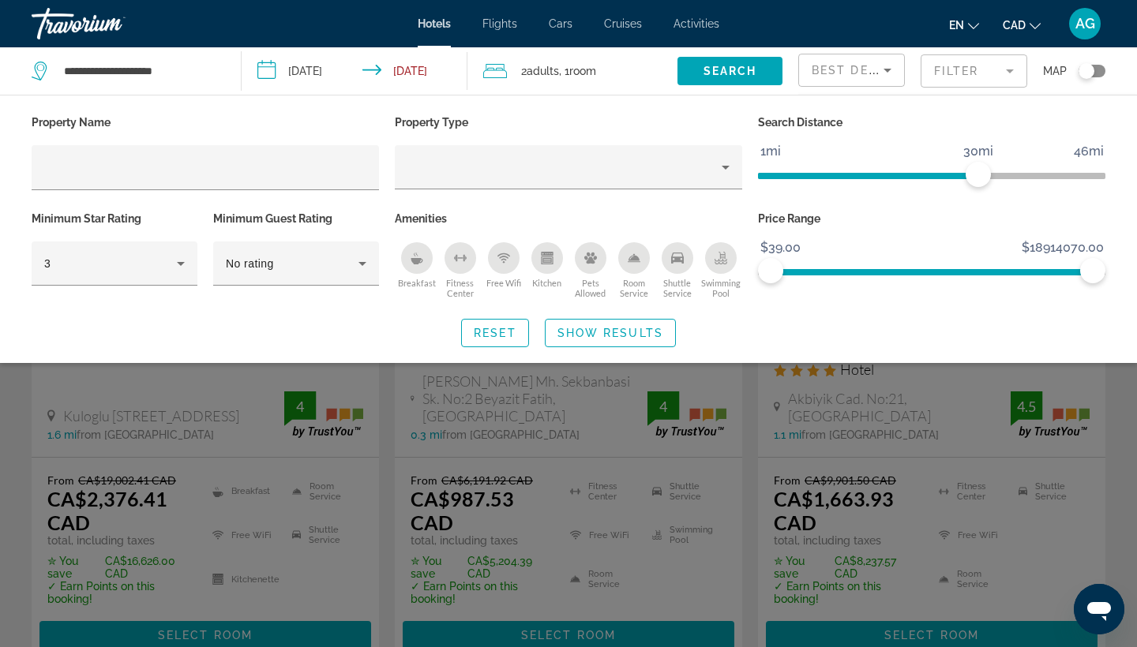
click at [935, 350] on div "Property Name Property Type Search Distance 1mi 46mi 30mi Minimum Star Rating 3…" at bounding box center [568, 229] width 1137 height 268
click at [929, 411] on div "Search widget" at bounding box center [568, 442] width 1137 height 410
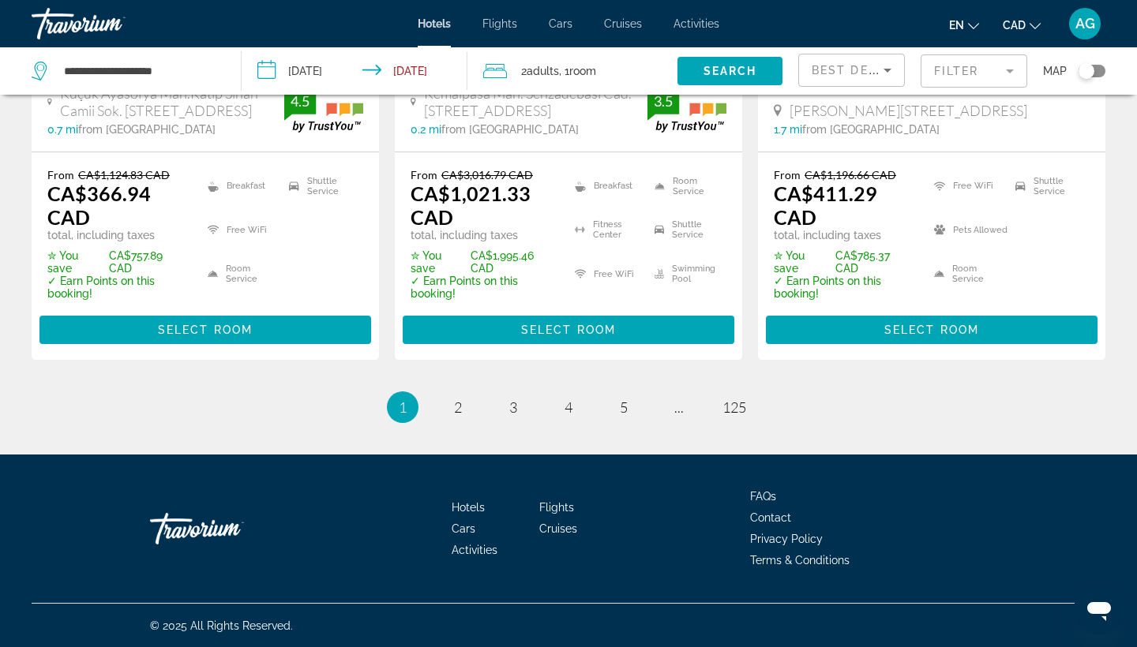
scroll to position [2327, 0]
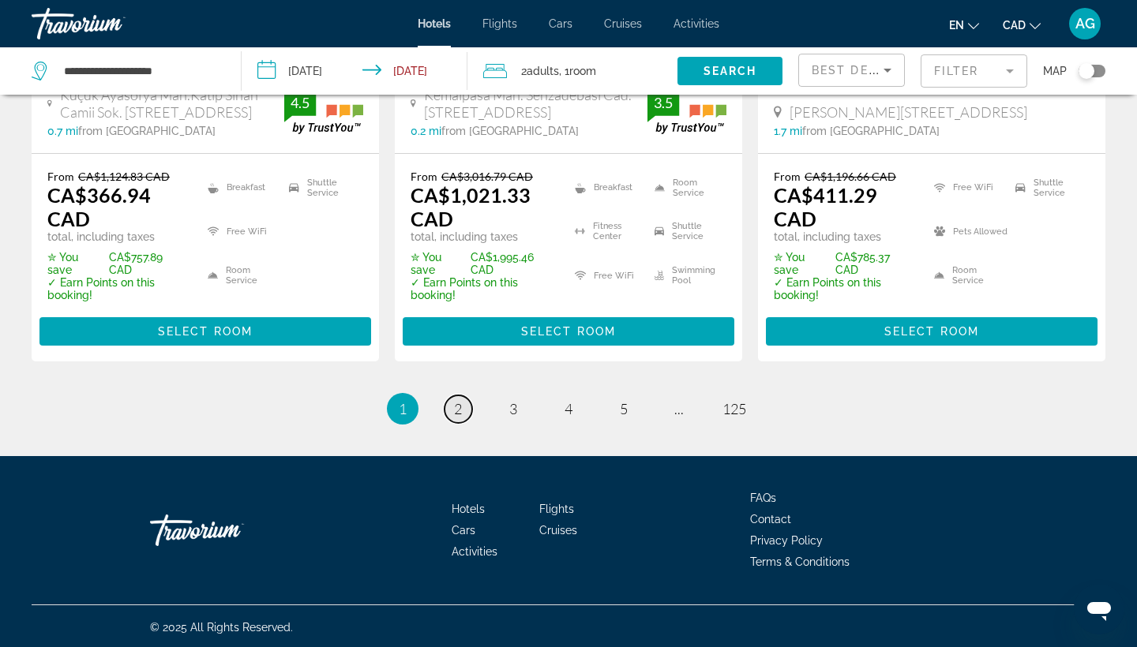
click at [462, 414] on span "2" at bounding box center [458, 408] width 8 height 17
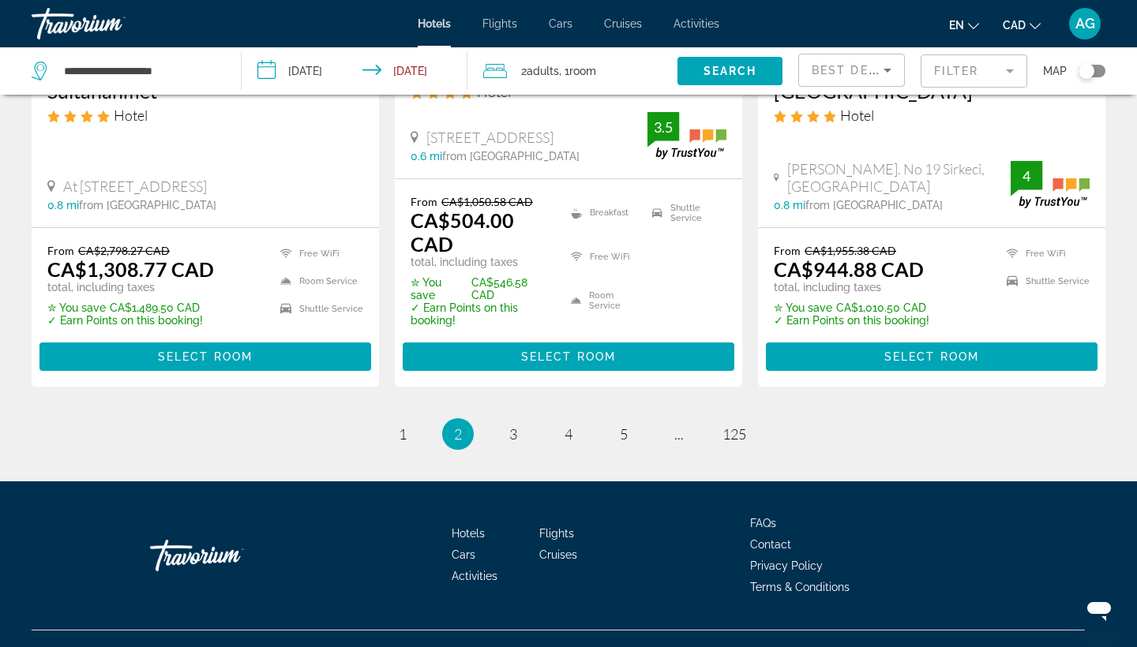
scroll to position [2299, 0]
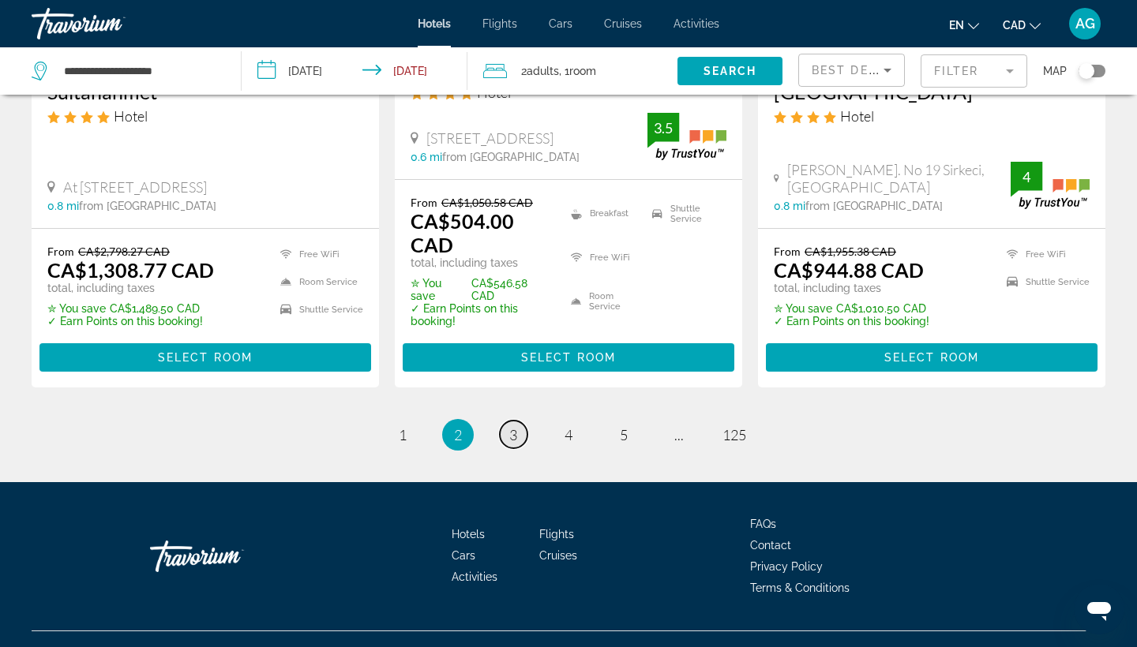
click at [512, 426] on span "3" at bounding box center [513, 434] width 8 height 17
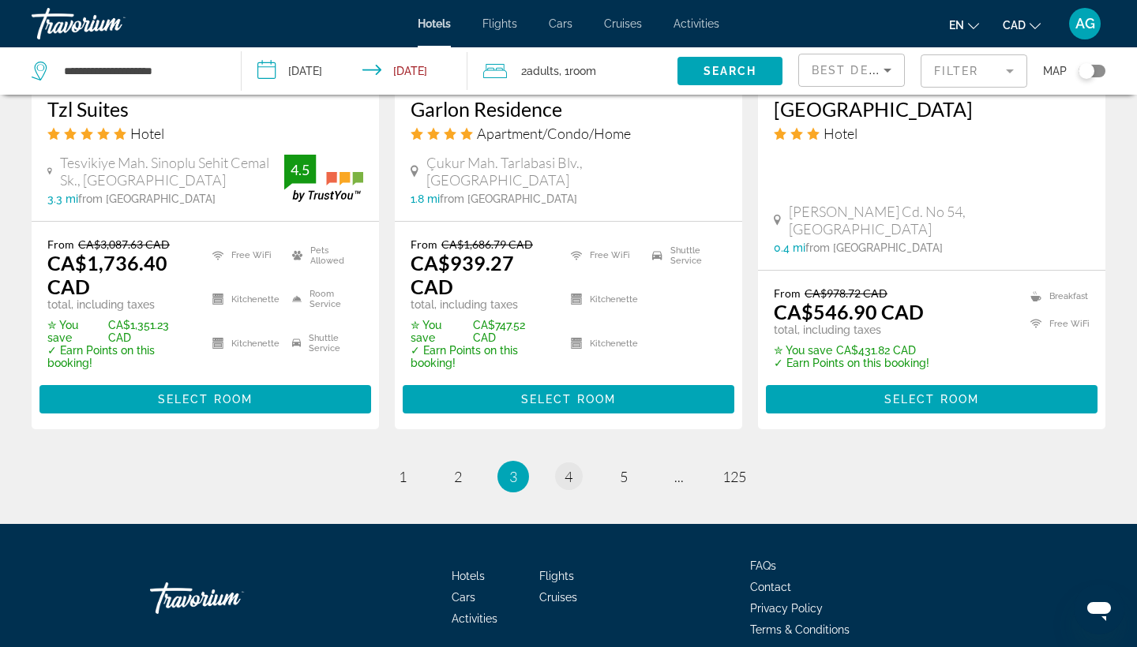
scroll to position [2310, 0]
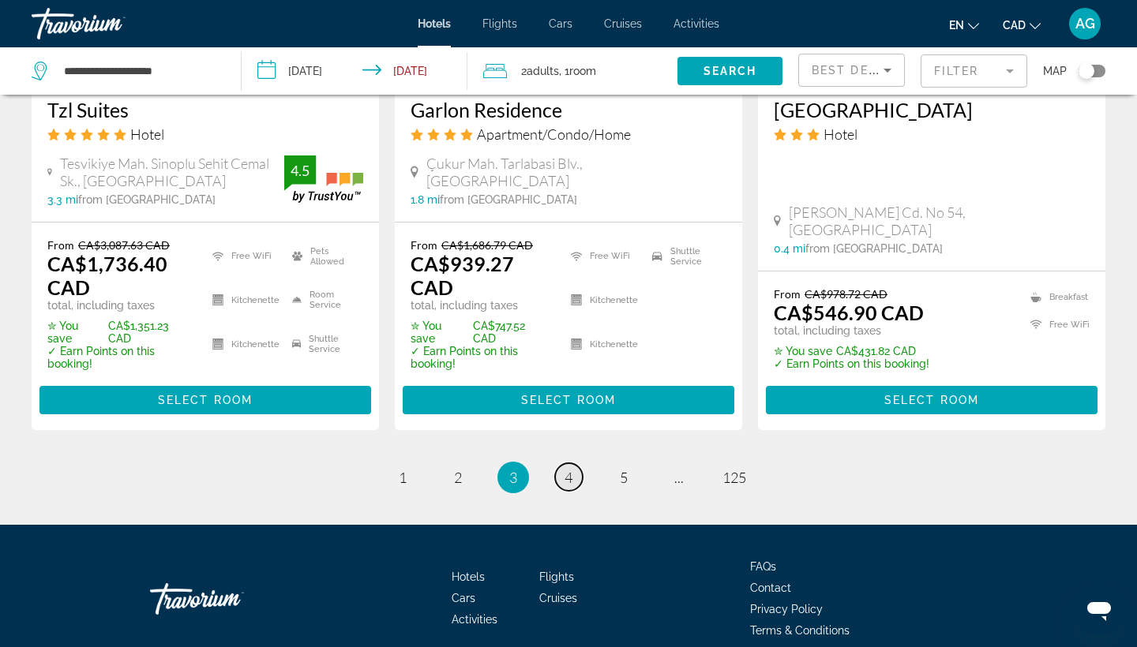
click at [578, 463] on link "page 4" at bounding box center [569, 477] width 28 height 28
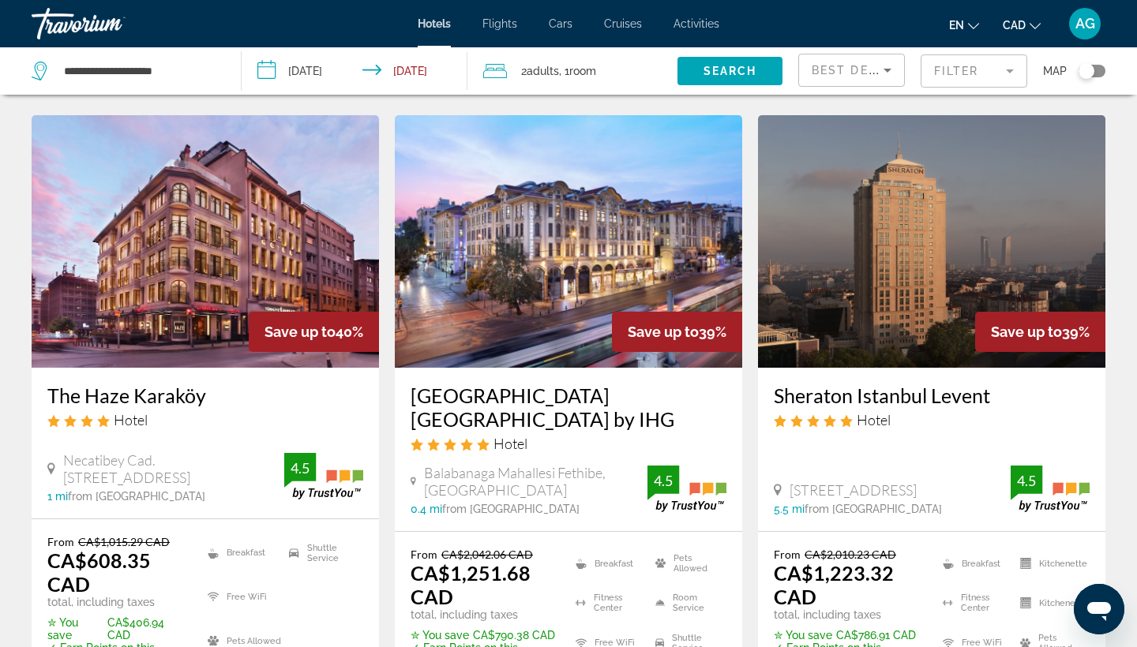
scroll to position [1380, 0]
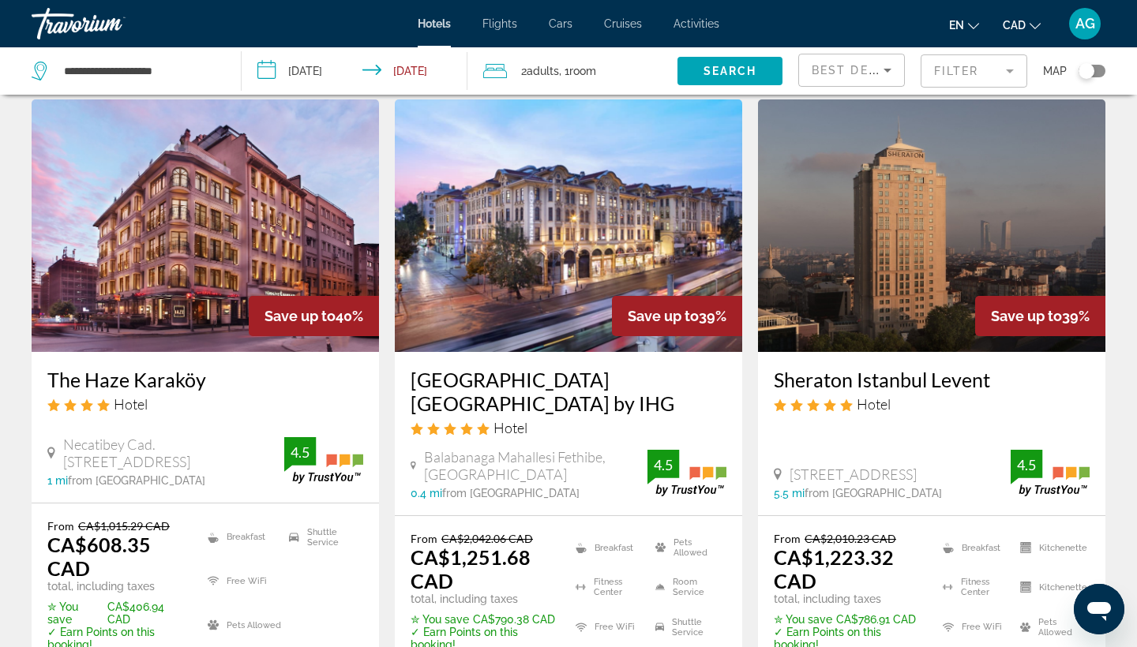
click at [194, 204] on img "Main content" at bounding box center [205, 225] width 347 height 253
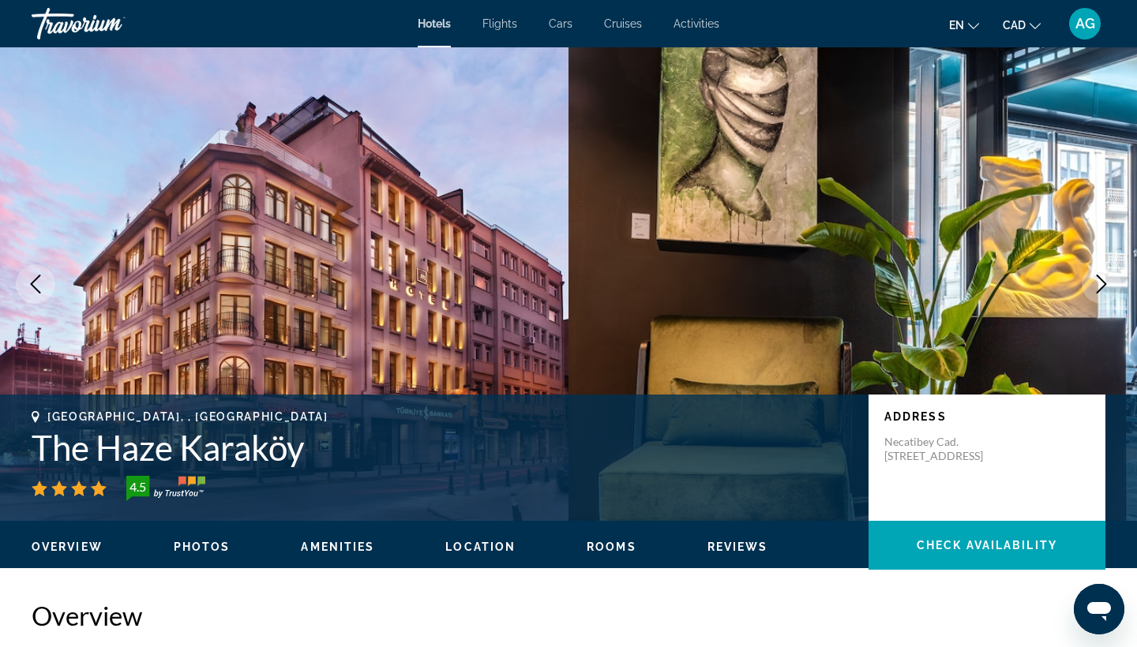
click at [1089, 288] on button "Next image" at bounding box center [1100, 283] width 39 height 39
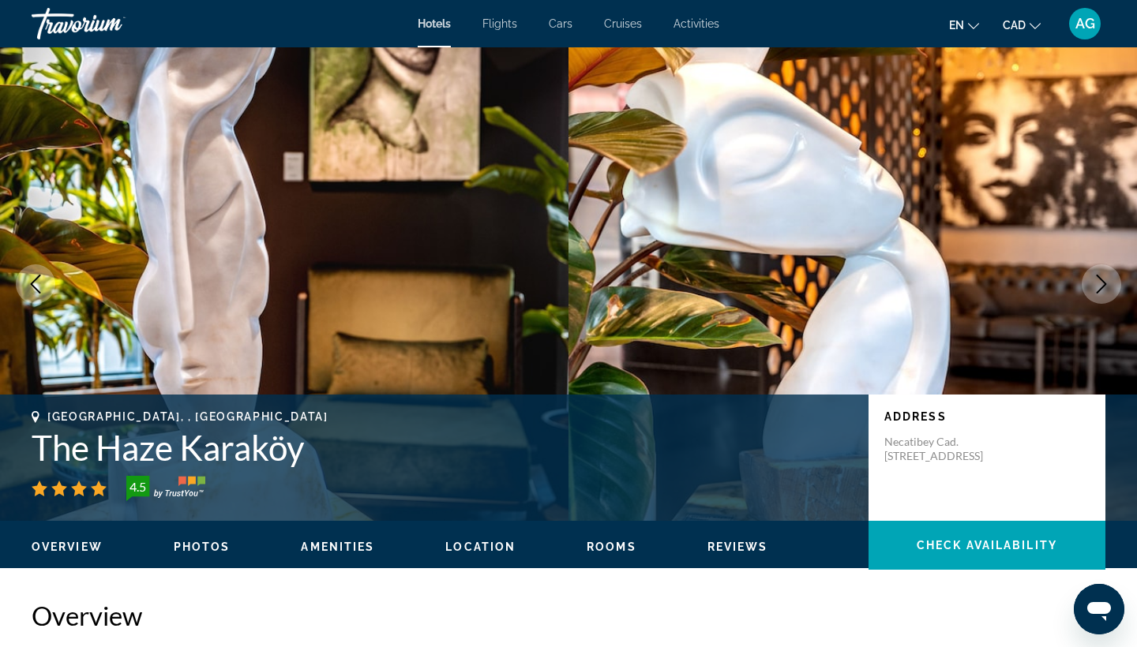
click at [1090, 288] on button "Next image" at bounding box center [1100, 283] width 39 height 39
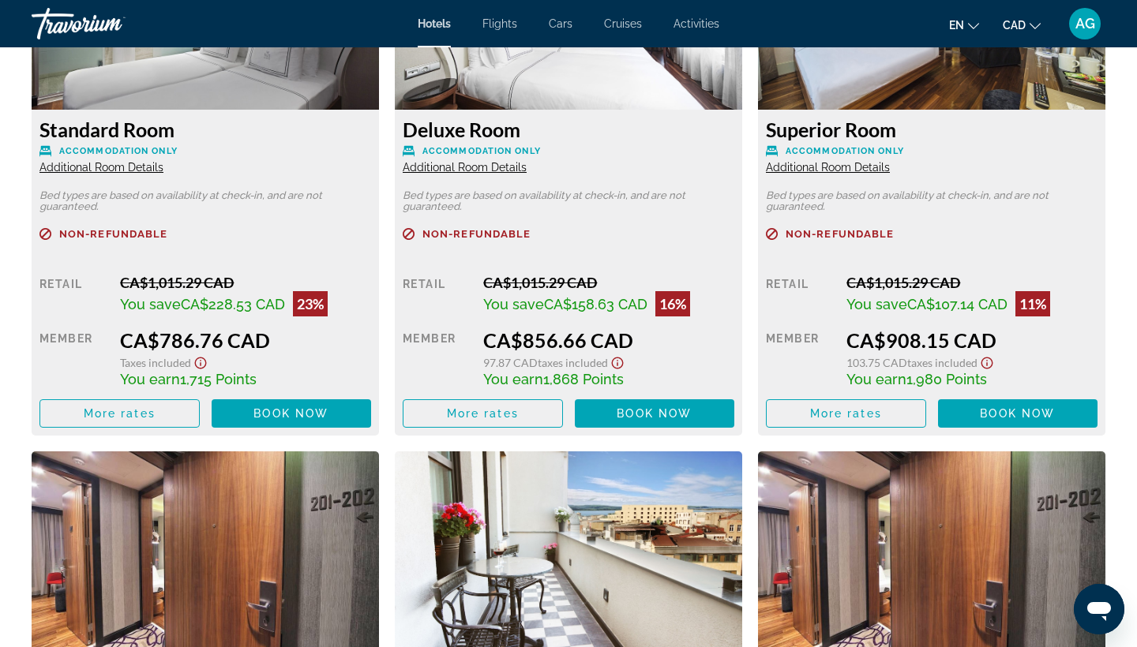
scroll to position [1430, 0]
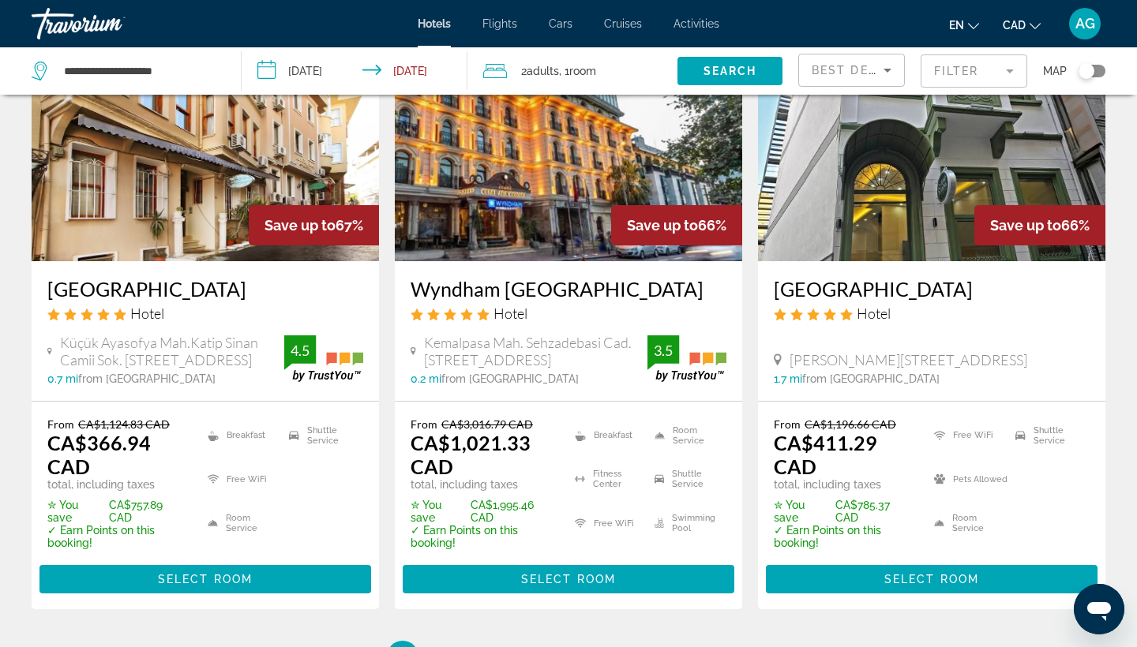
scroll to position [2150, 0]
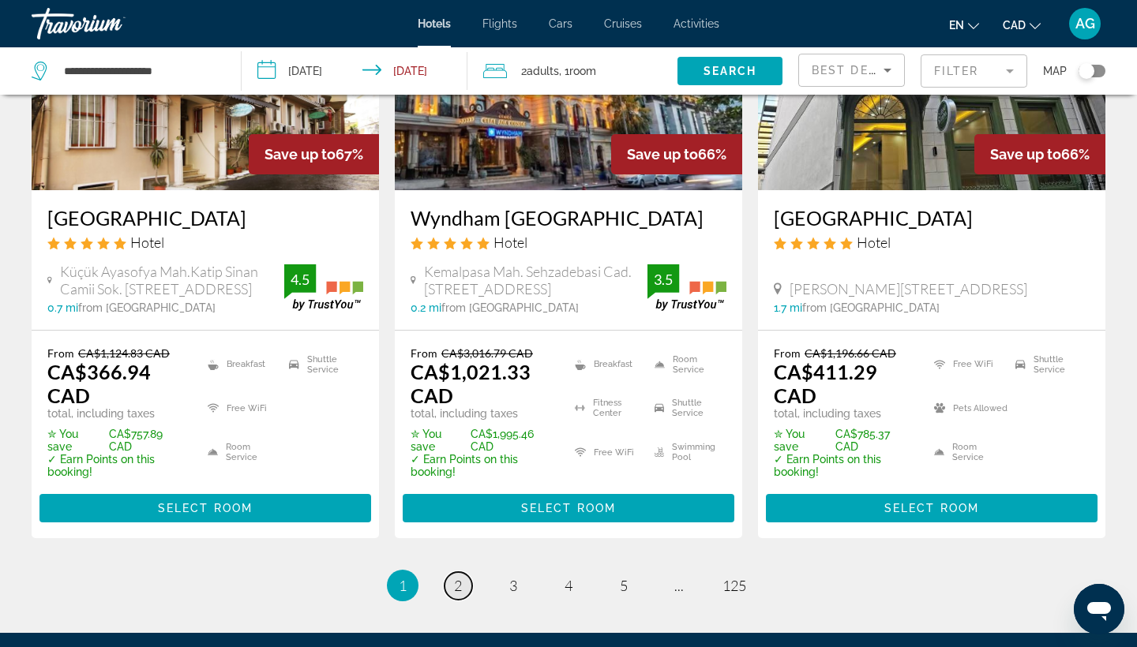
click at [451, 579] on link "page 2" at bounding box center [458, 586] width 28 height 28
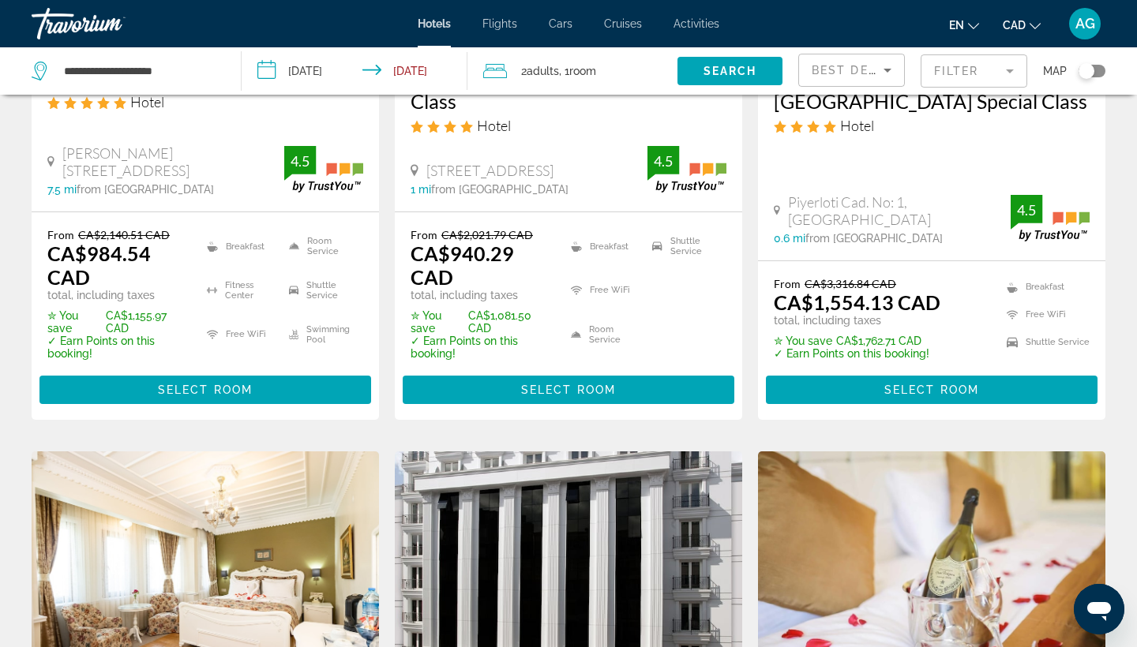
scroll to position [1614, 0]
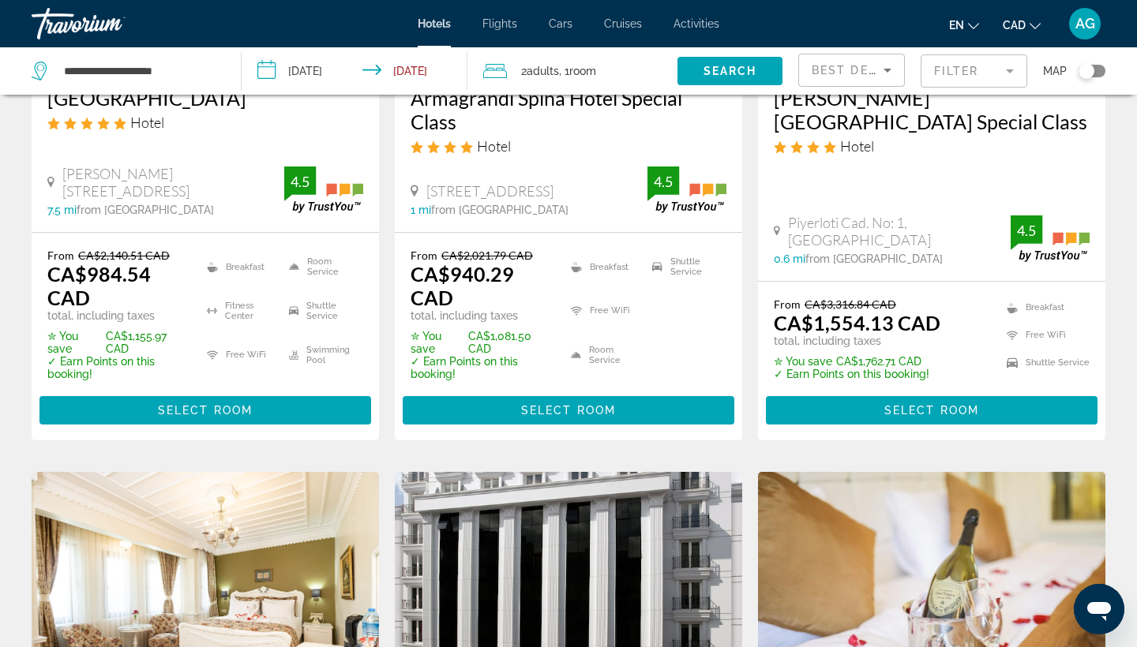
click at [965, 77] on mat-form-field "Filter" at bounding box center [973, 70] width 107 height 33
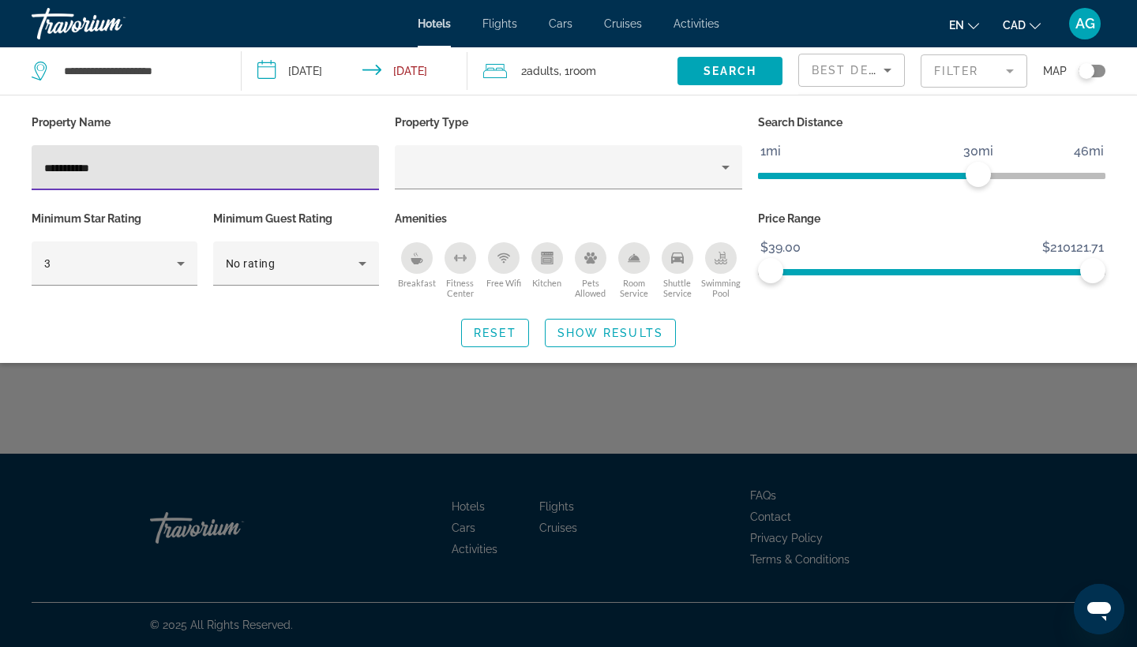
drag, startPoint x: 93, startPoint y: 174, endPoint x: 76, endPoint y: 166, distance: 19.1
click at [76, 166] on input "**********" at bounding box center [205, 168] width 322 height 19
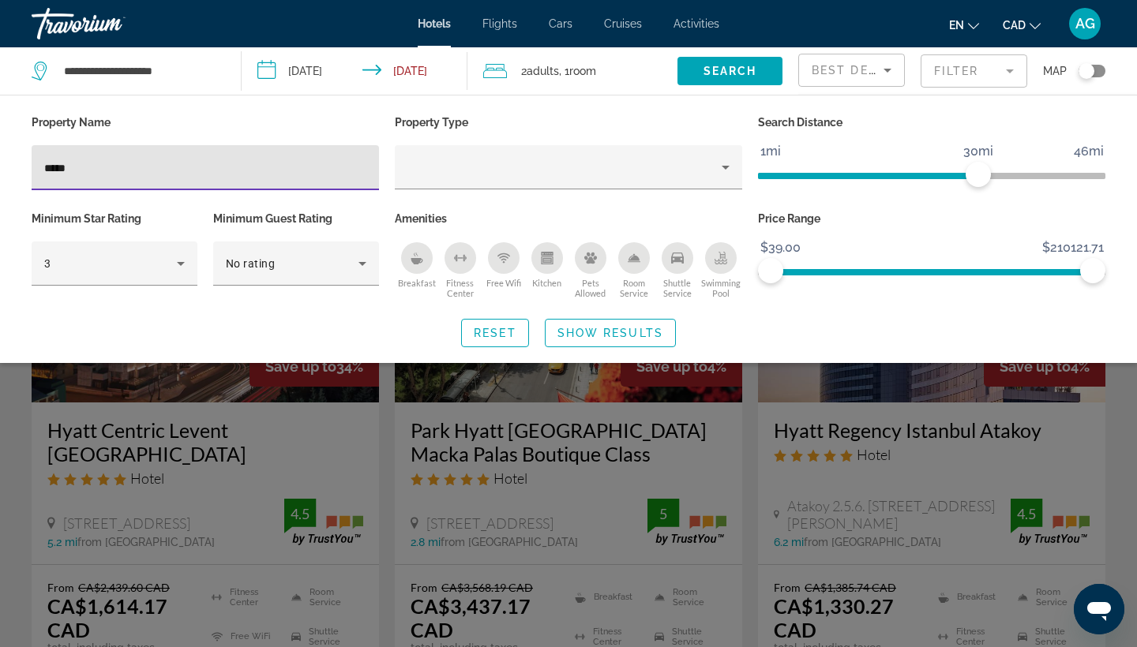
type input "*****"
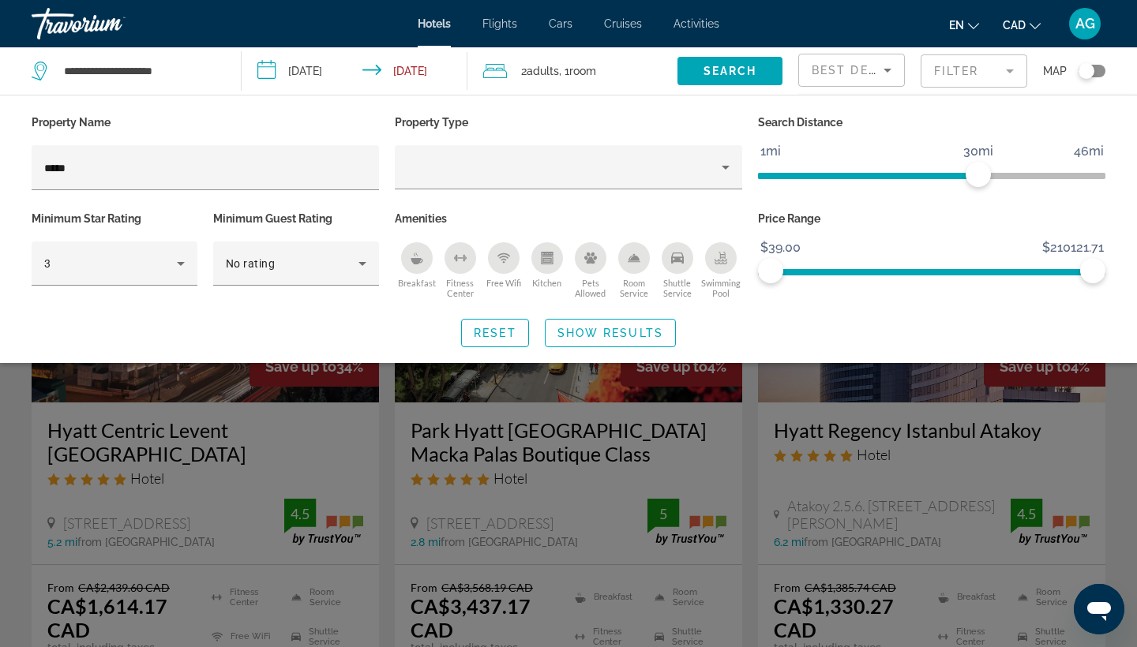
click at [823, 443] on div "Search widget" at bounding box center [568, 442] width 1137 height 410
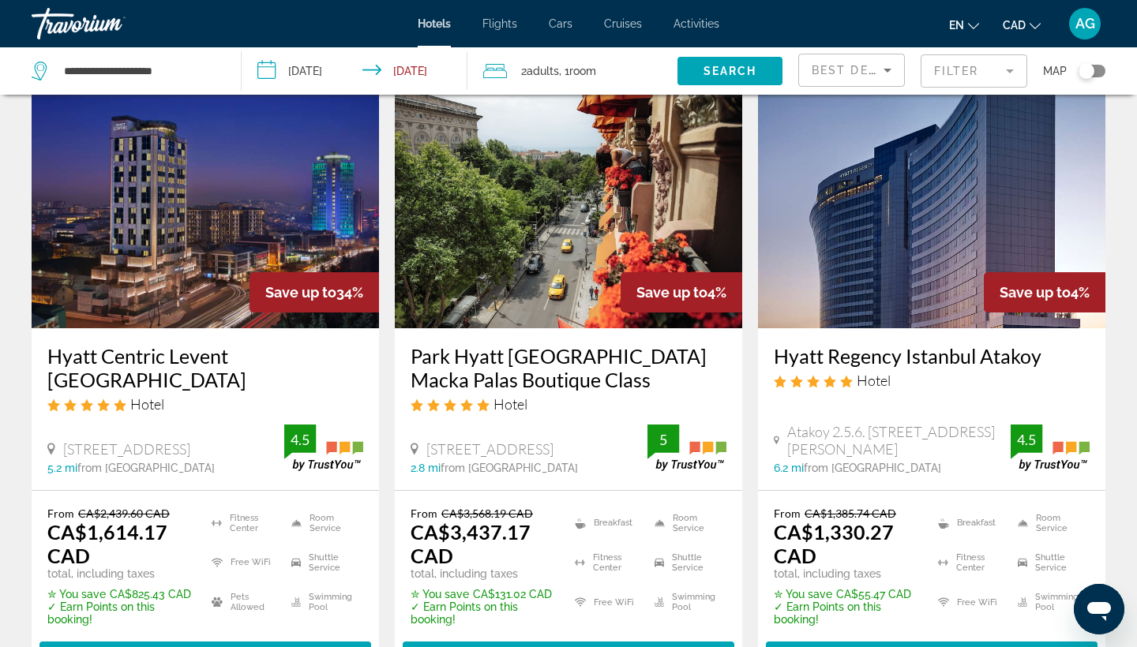
scroll to position [81, 0]
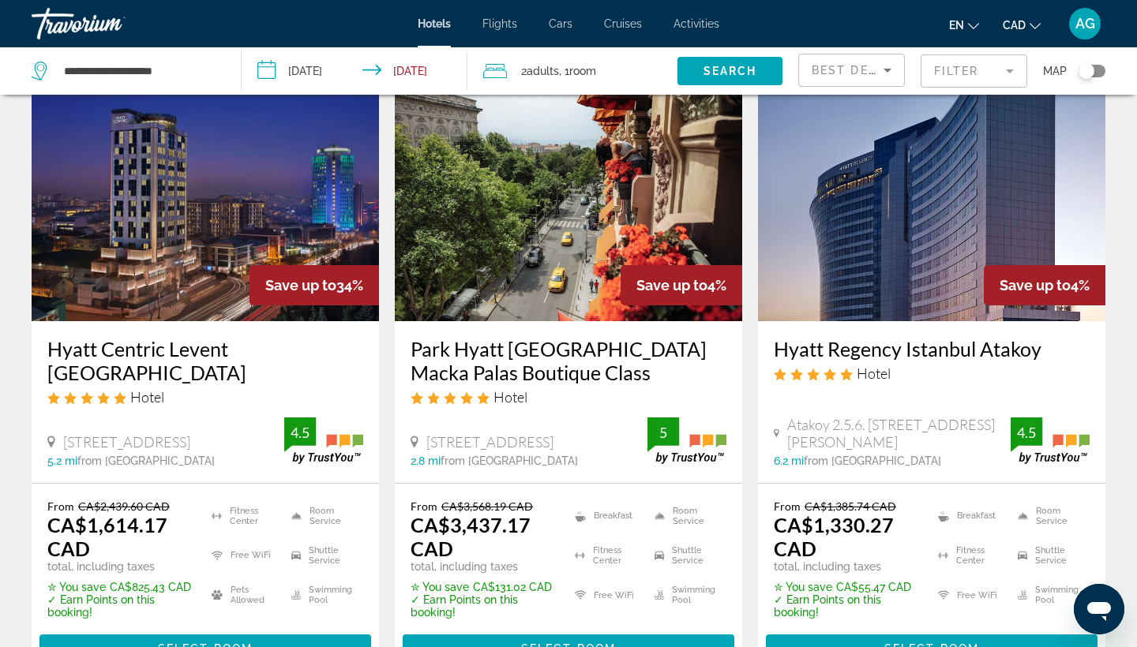
click at [546, 238] on img "Main content" at bounding box center [568, 195] width 347 height 253
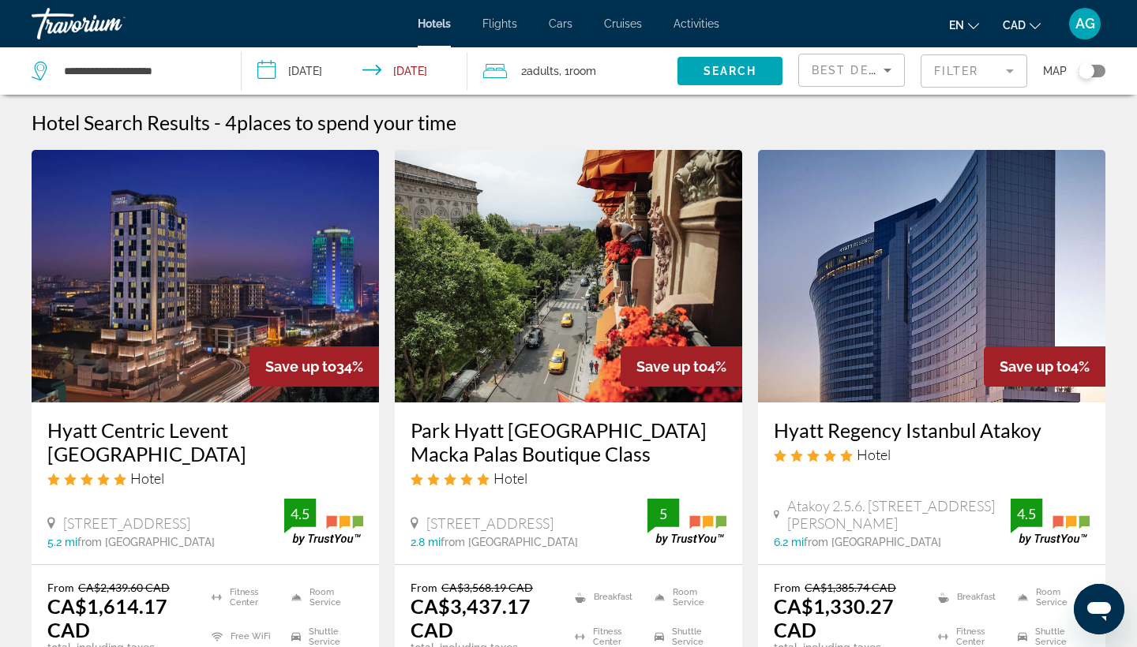
click at [984, 77] on mat-form-field "Filter" at bounding box center [973, 70] width 107 height 33
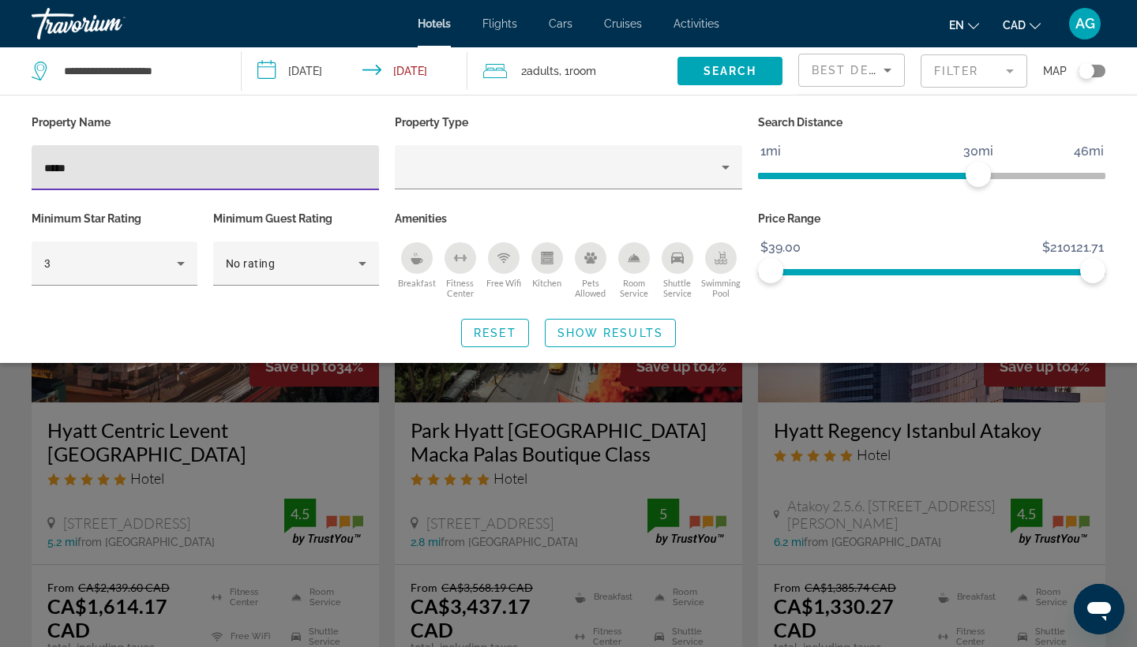
click at [288, 160] on input "*****" at bounding box center [205, 168] width 322 height 19
click at [289, 161] on input "*****" at bounding box center [205, 168] width 322 height 19
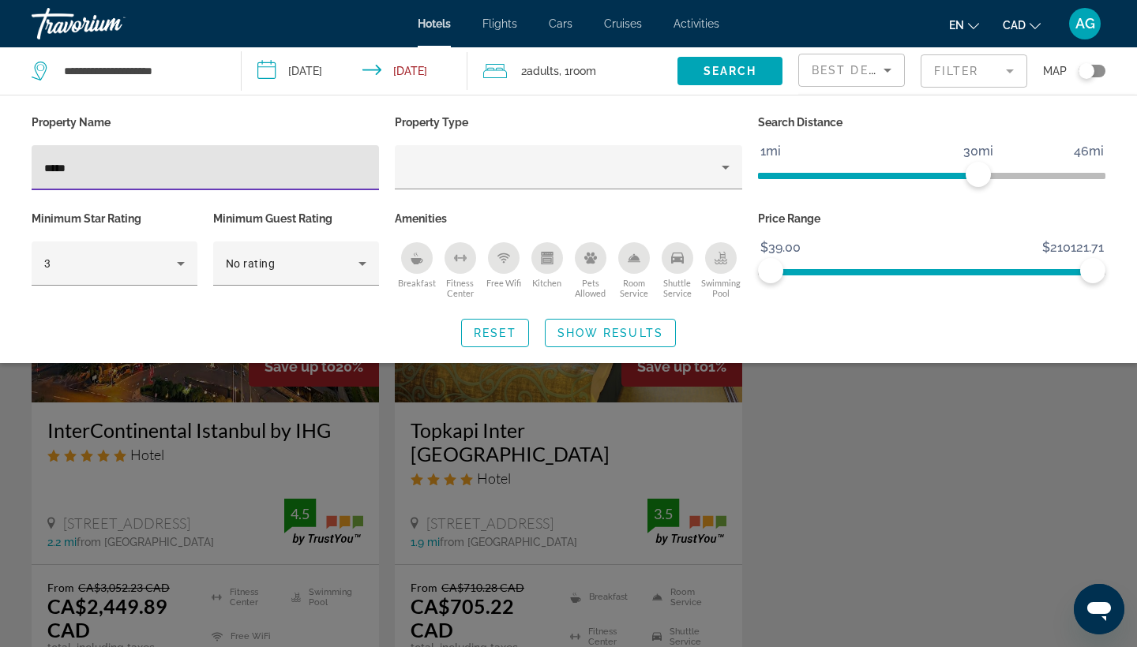
click at [180, 165] on input "*****" at bounding box center [205, 168] width 322 height 19
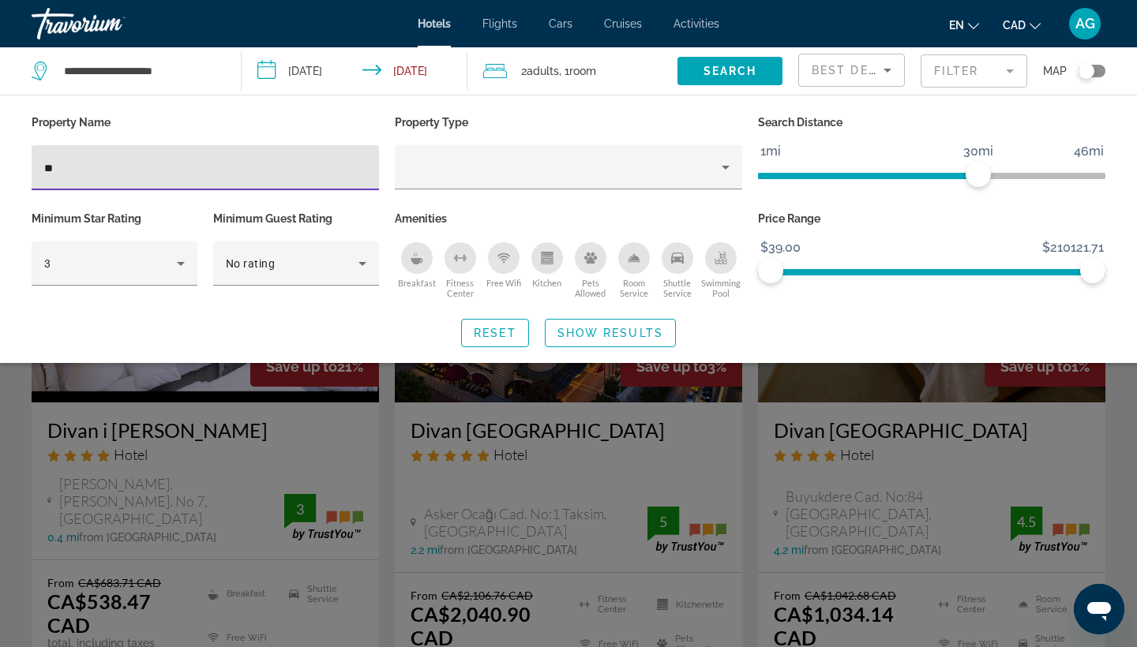
type input "*"
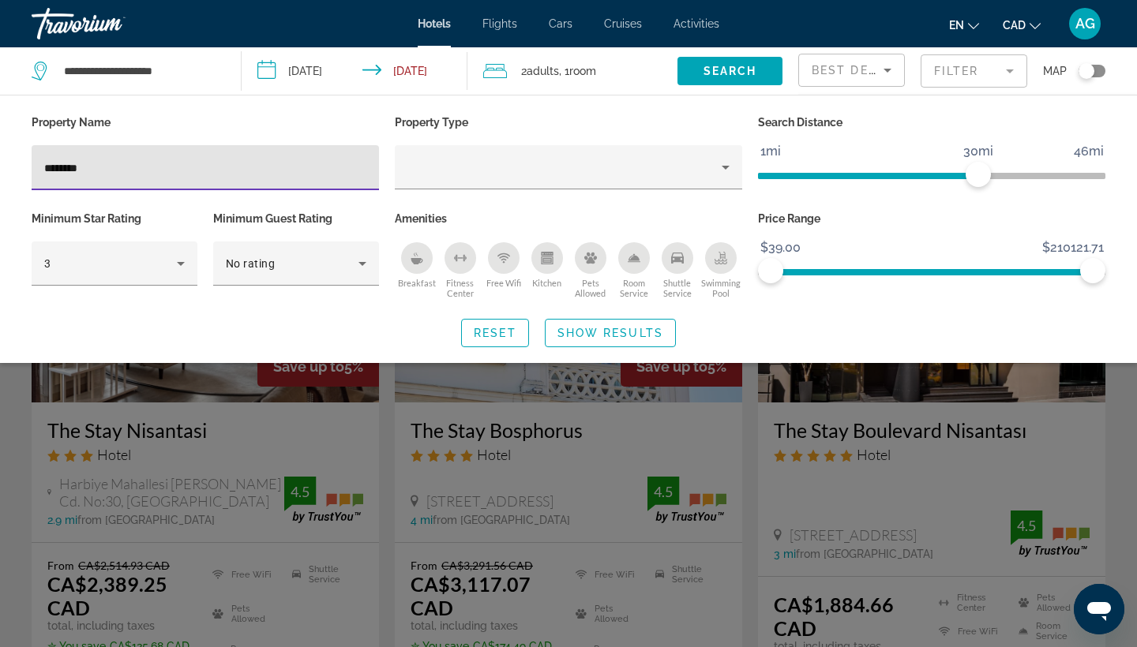
click at [222, 144] on div "Property Name ********" at bounding box center [205, 159] width 363 height 96
click at [223, 163] on input "********" at bounding box center [205, 168] width 322 height 19
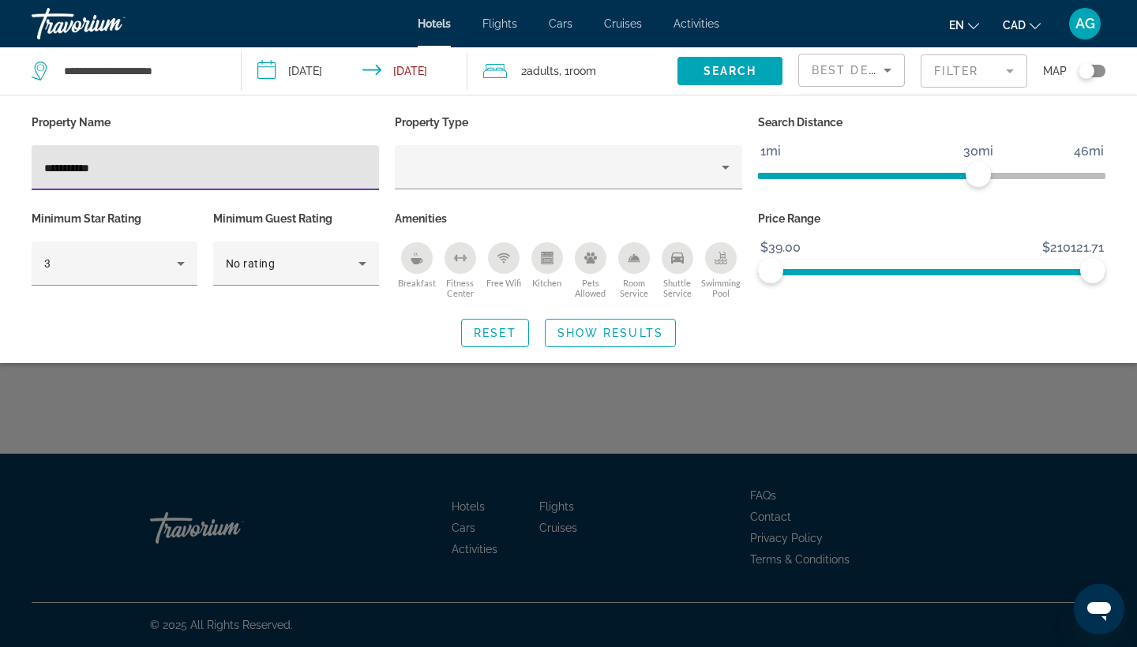
type input "**********"
drag, startPoint x: 223, startPoint y: 162, endPoint x: 585, endPoint y: 402, distance: 434.6
click at [585, 401] on div "Search widget" at bounding box center [568, 442] width 1137 height 410
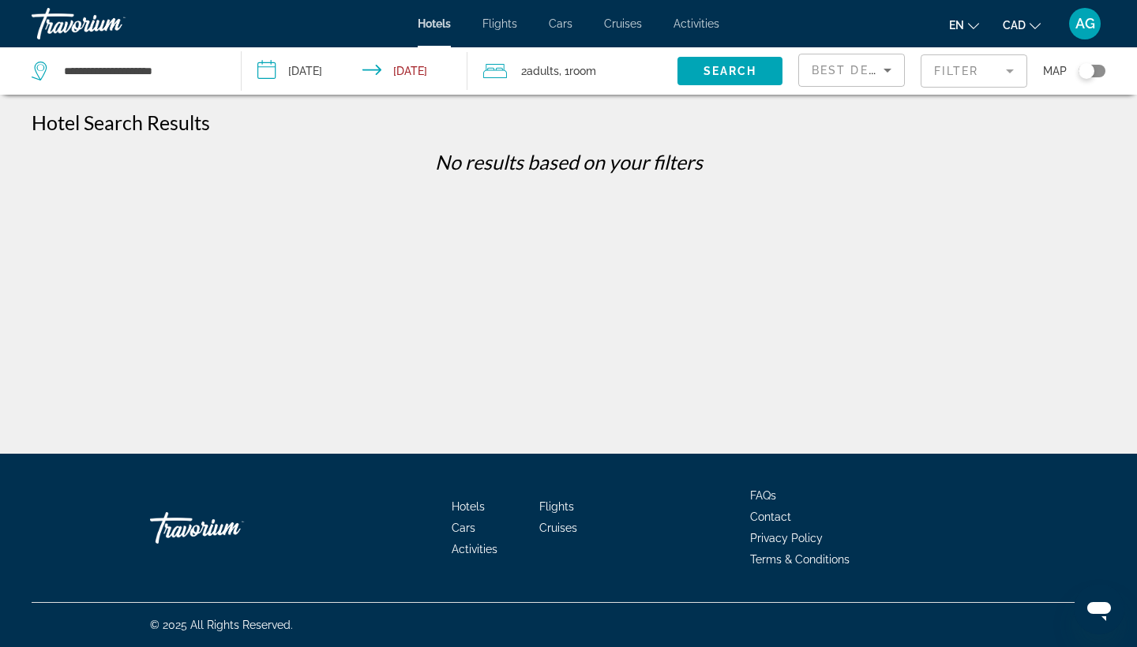
click at [889, 152] on p "No results based on your filters" at bounding box center [568, 162] width 1089 height 24
click at [1000, 78] on mat-form-field "Filter" at bounding box center [973, 70] width 107 height 33
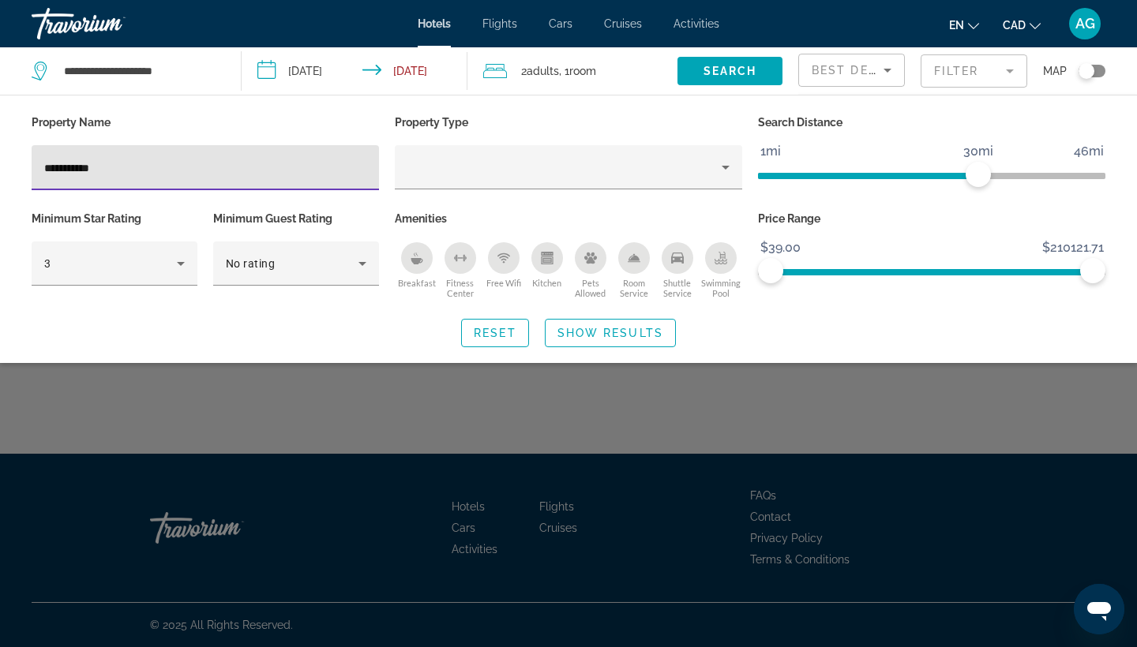
click at [307, 176] on input "**********" at bounding box center [205, 168] width 322 height 19
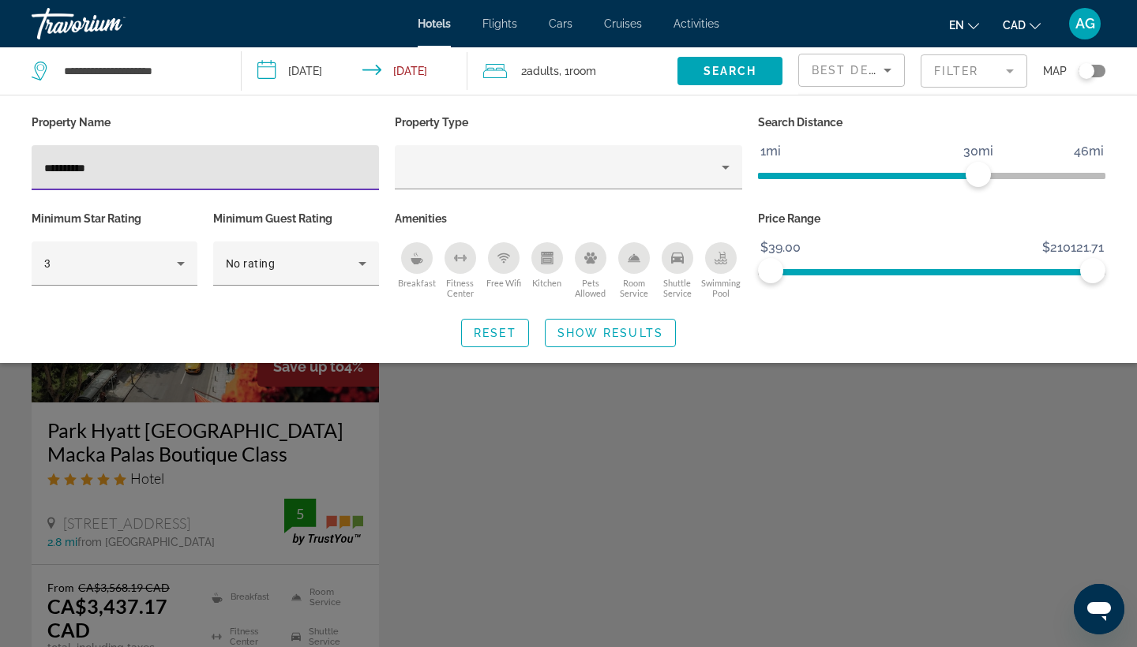
click at [129, 169] on input "**********" at bounding box center [205, 168] width 322 height 19
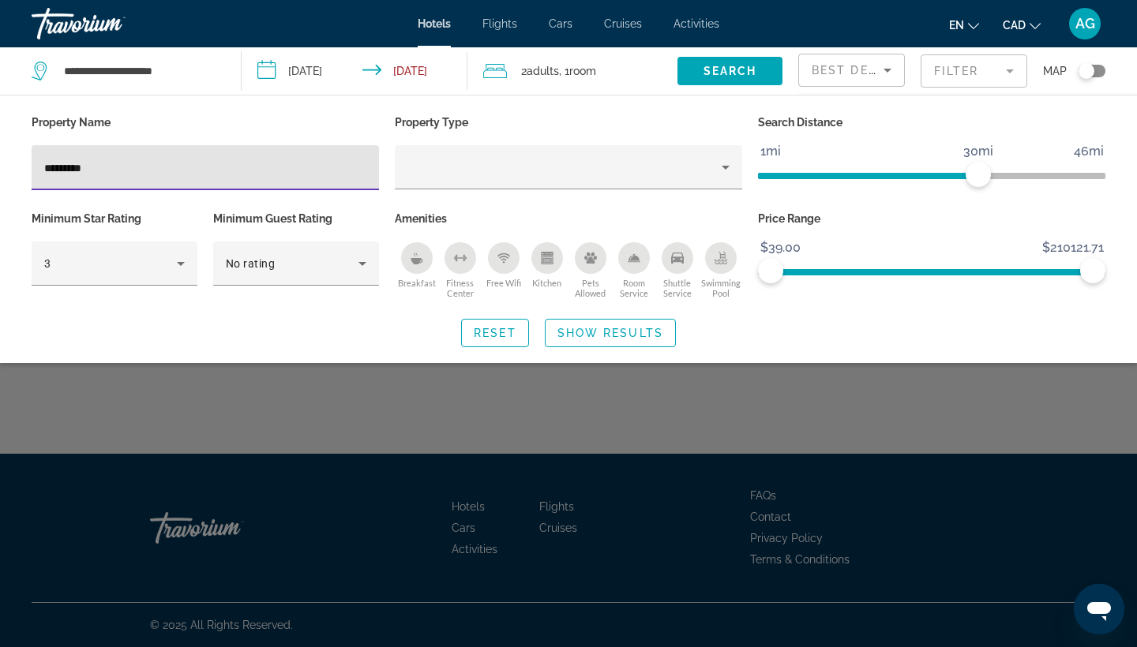
type input "*********"
click at [216, 452] on div "Search widget" at bounding box center [568, 442] width 1137 height 410
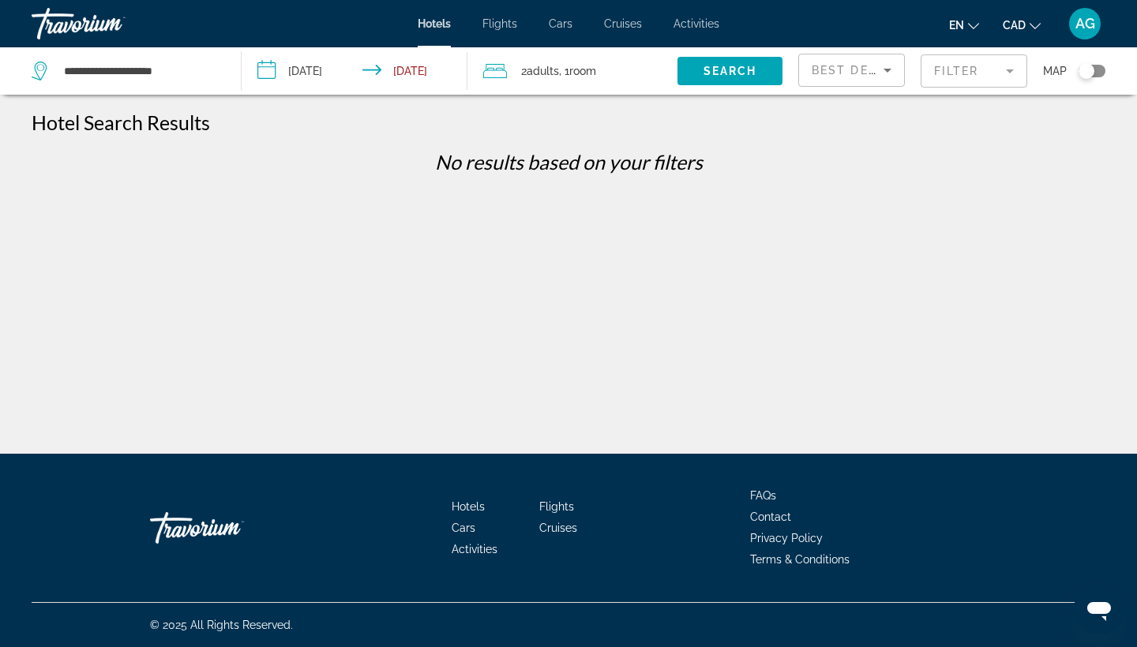
click at [962, 84] on mat-form-field "Filter" at bounding box center [973, 70] width 107 height 33
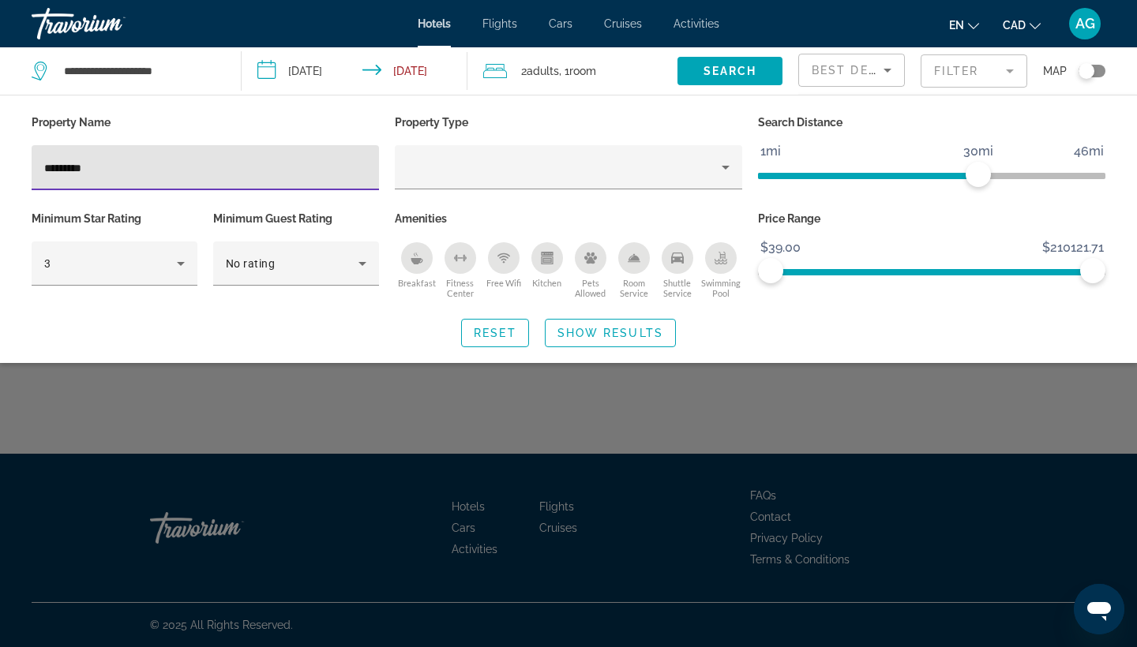
click at [111, 170] on input "*********" at bounding box center [205, 168] width 322 height 19
type input "*"
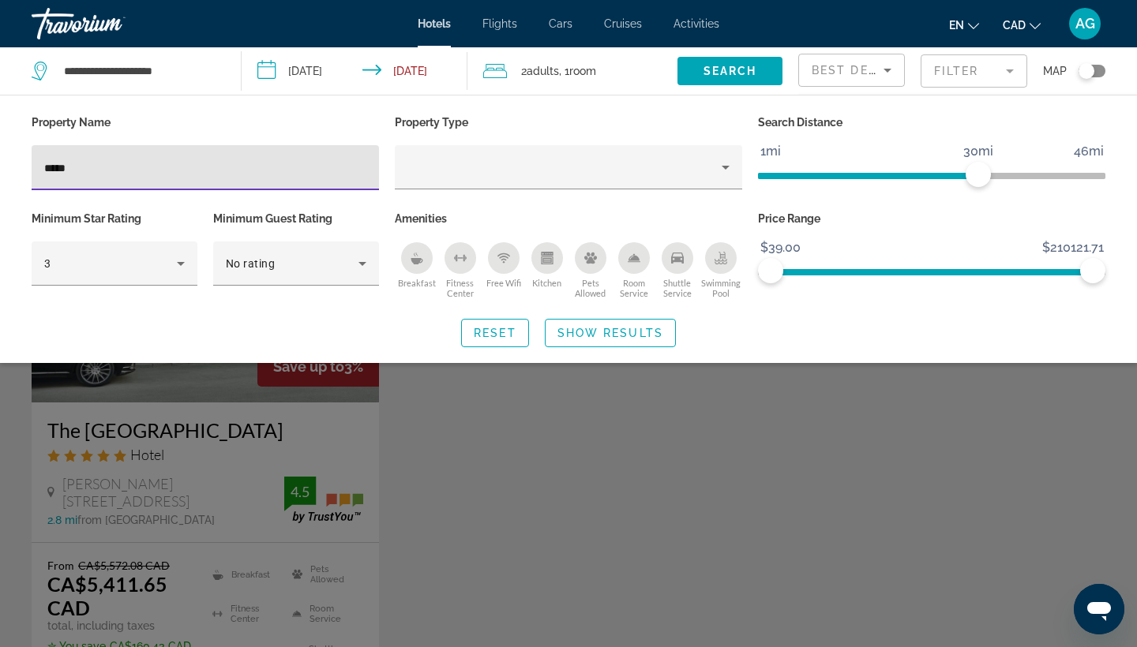
click at [253, 174] on input "*****" at bounding box center [205, 168] width 322 height 19
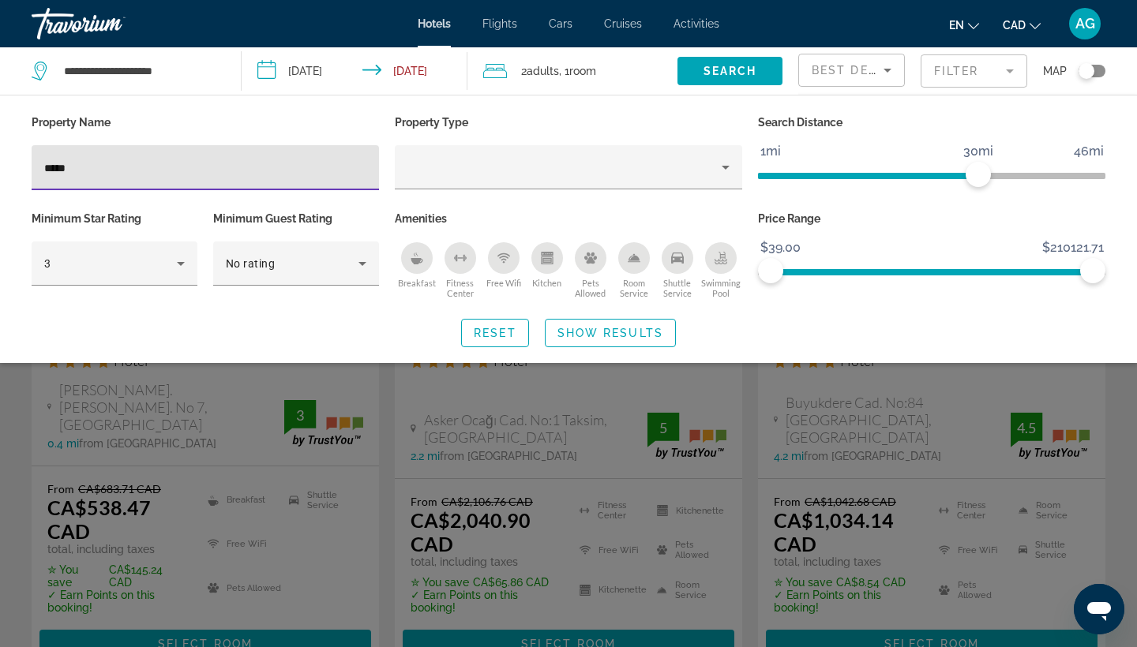
scroll to position [96, 0]
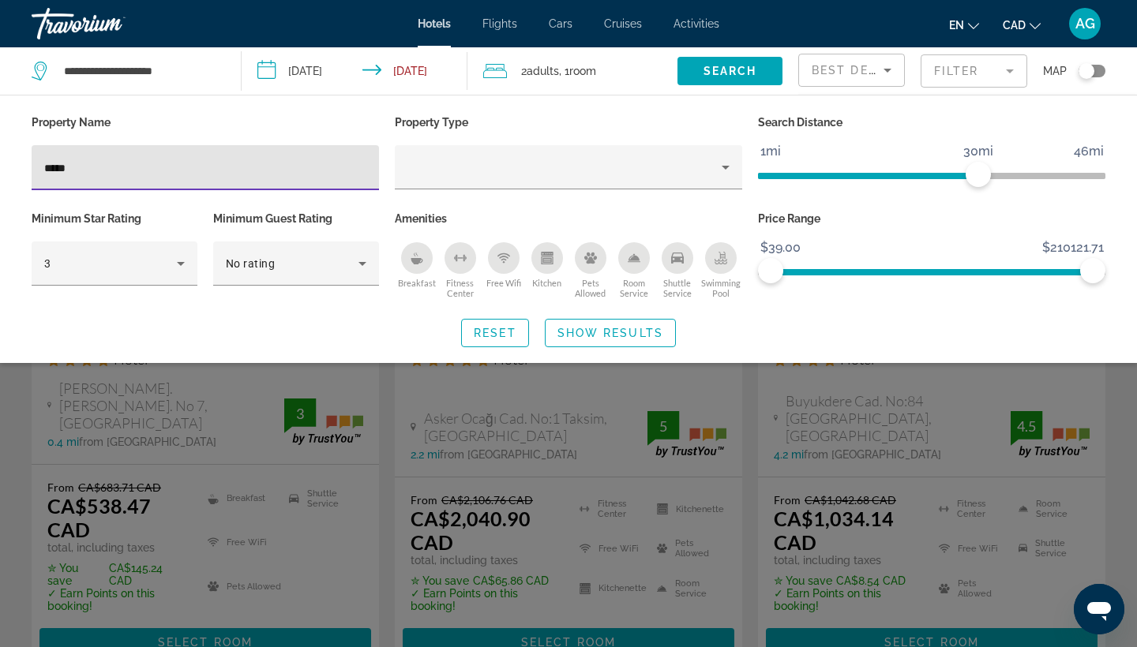
type input "*****"
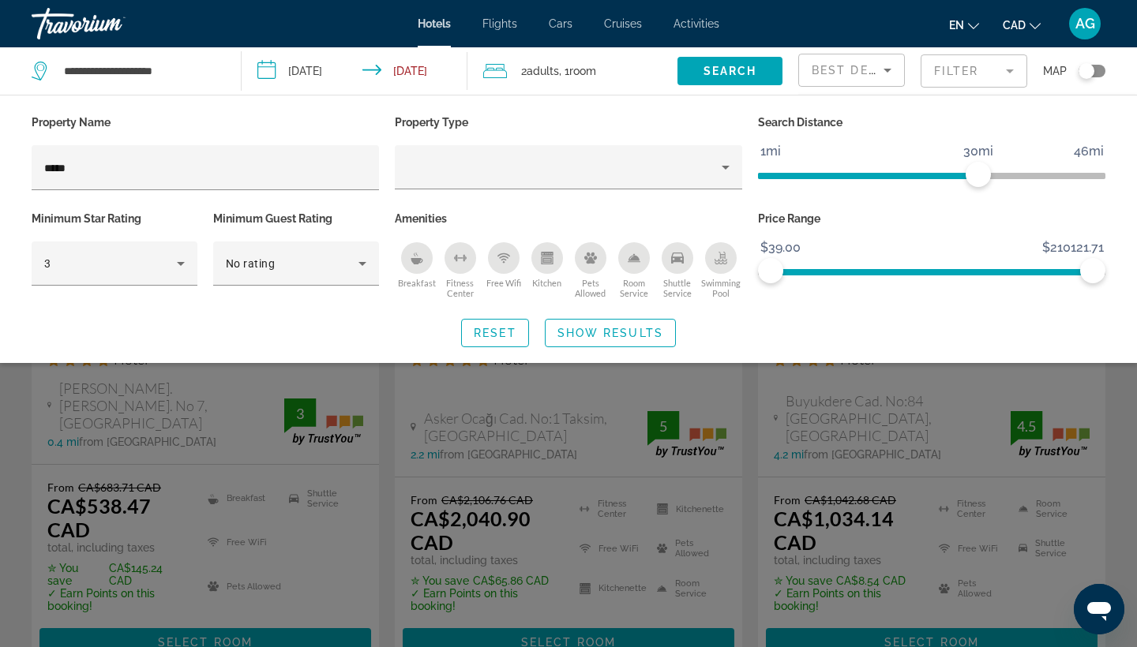
click at [675, 428] on div "Search widget" at bounding box center [568, 442] width 1137 height 410
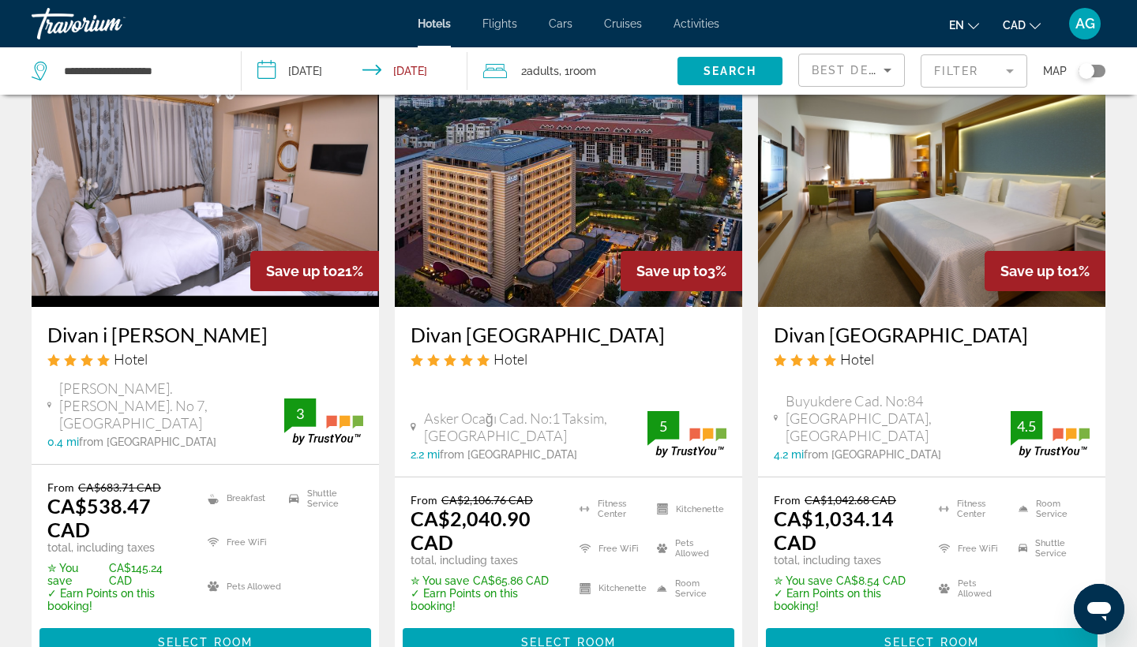
scroll to position [77, 0]
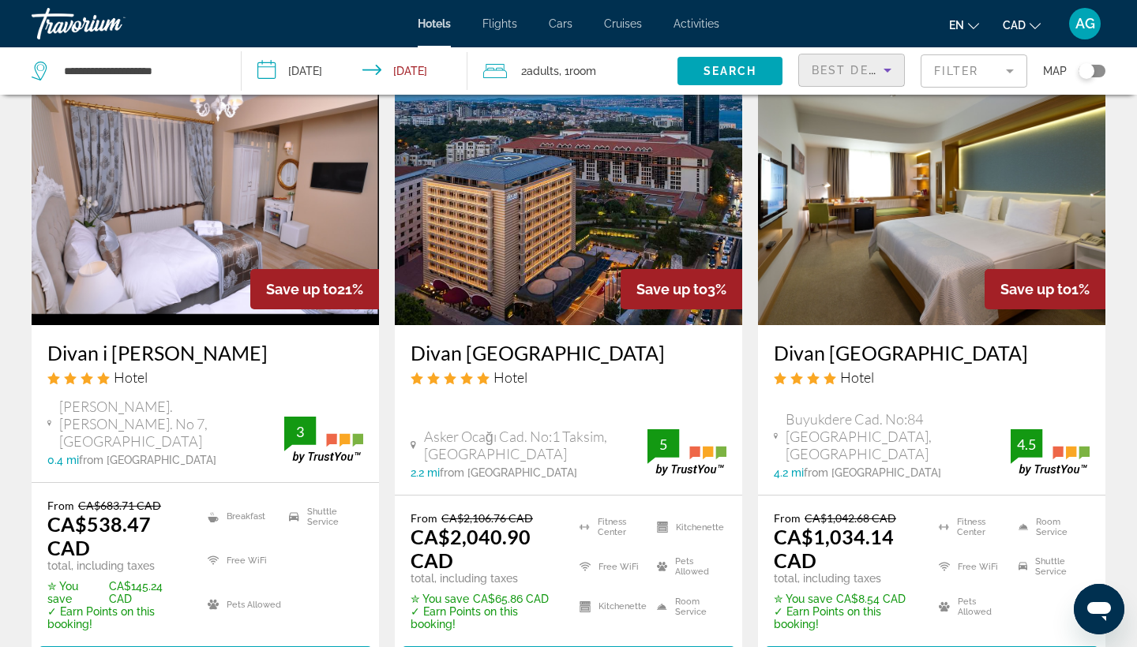
click at [866, 63] on div "Best Deals" at bounding box center [848, 70] width 72 height 19
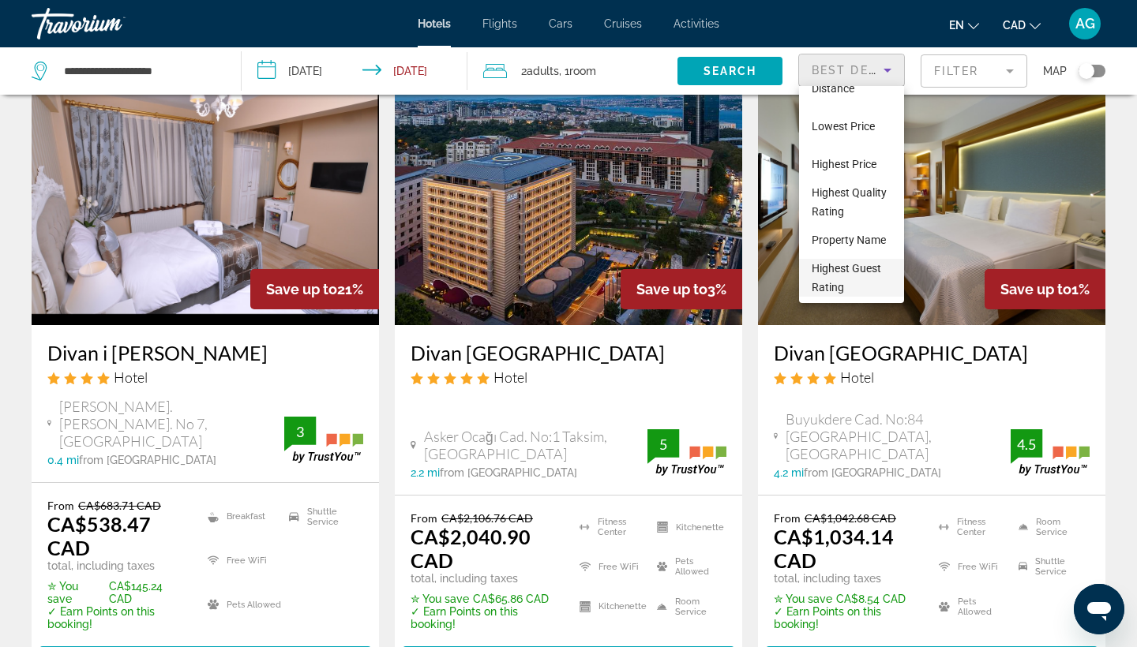
scroll to position [58, 0]
click at [838, 196] on span "Highest Quality Rating" at bounding box center [849, 205] width 75 height 32
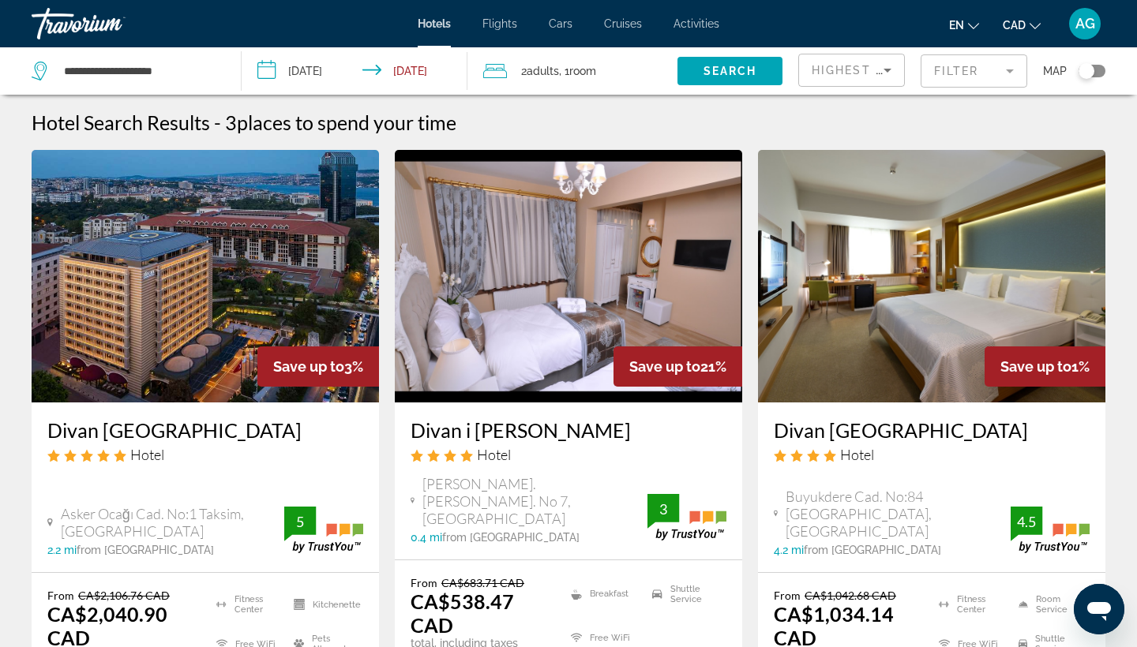
click at [996, 65] on mat-form-field "Filter" at bounding box center [973, 70] width 107 height 33
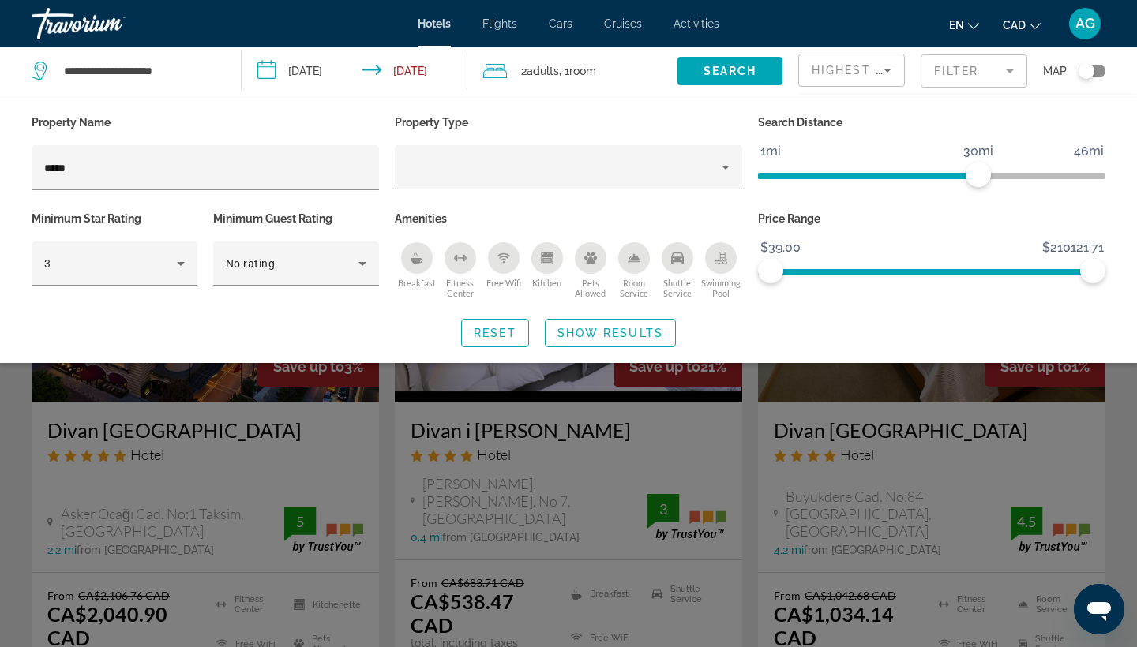
click at [996, 65] on mat-form-field "Filter" at bounding box center [973, 70] width 107 height 33
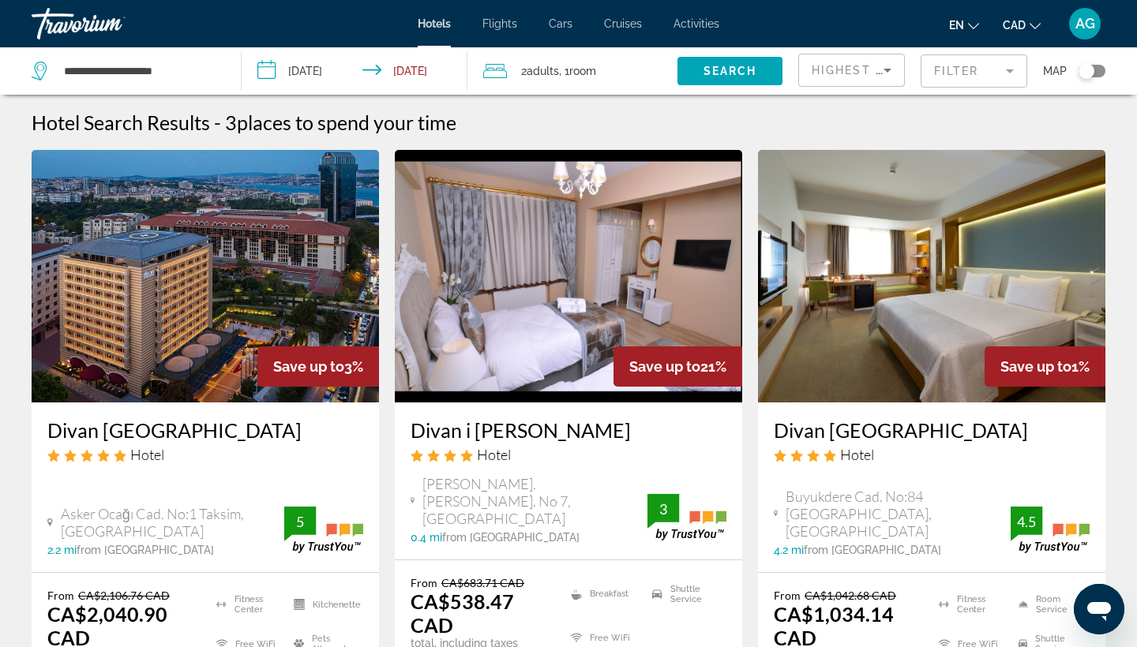
click at [866, 77] on div "Highest Quality Rating" at bounding box center [848, 70] width 72 height 19
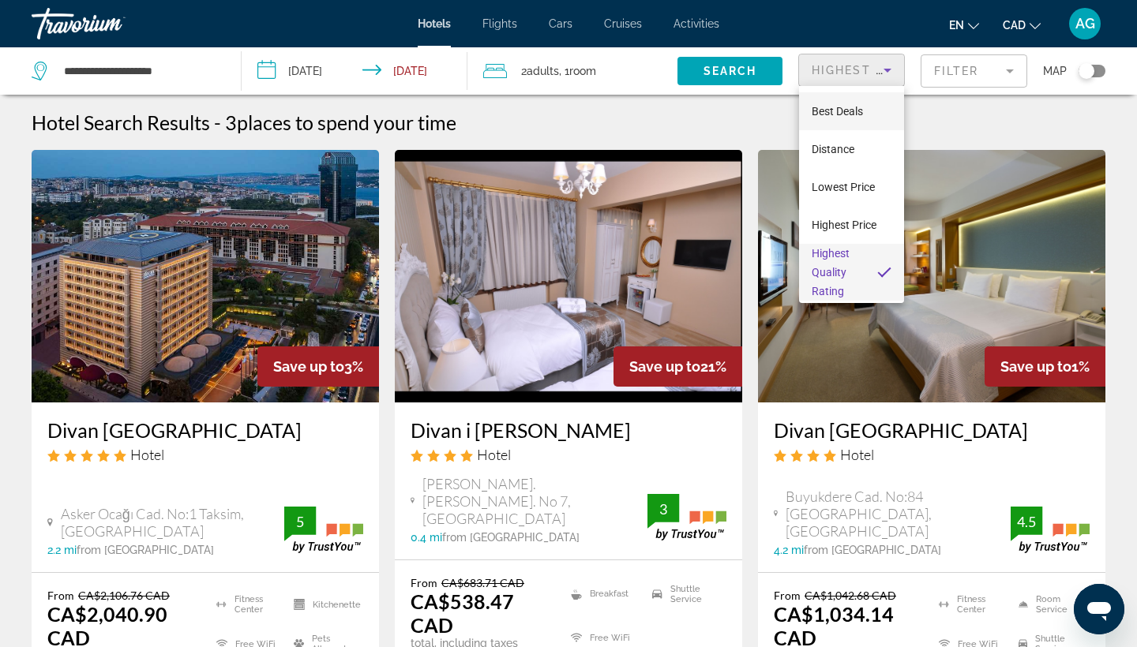
click at [864, 104] on mat-option "Best Deals" at bounding box center [851, 111] width 105 height 38
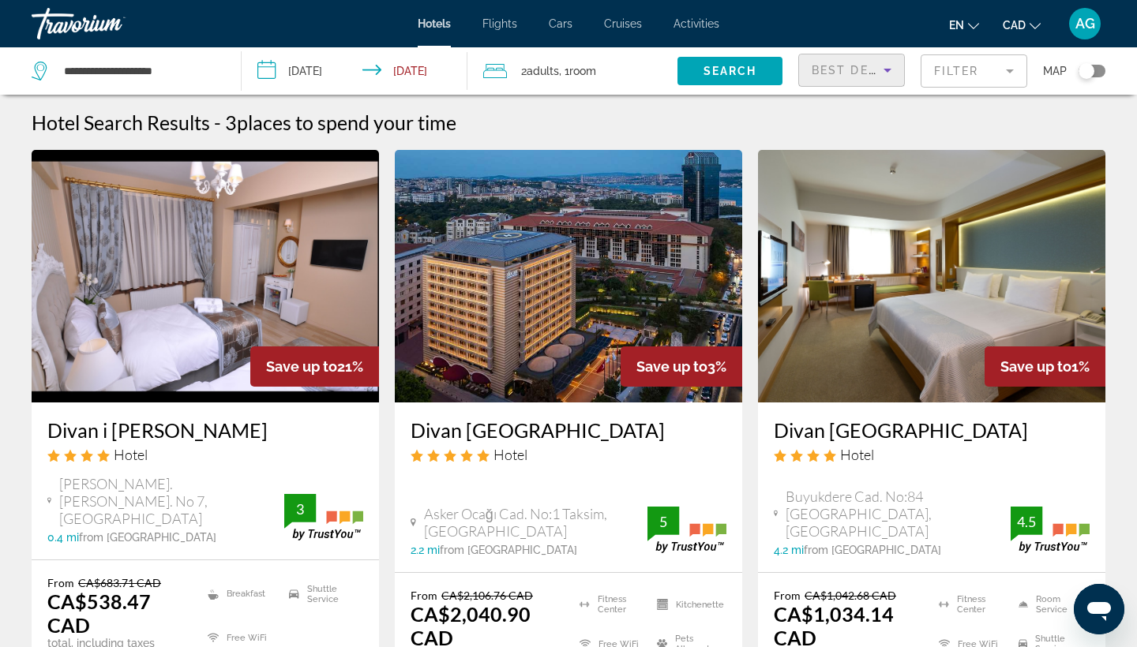
click at [885, 70] on icon "Sort by" at bounding box center [887, 71] width 8 height 4
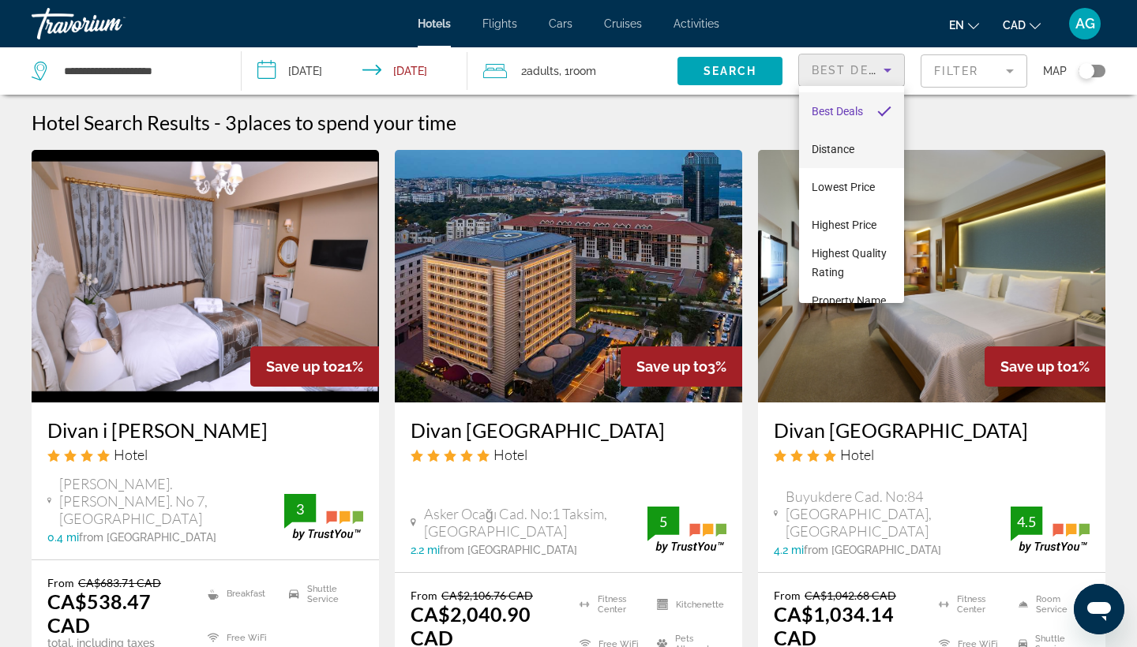
click at [845, 146] on span "Distance" at bounding box center [833, 149] width 43 height 13
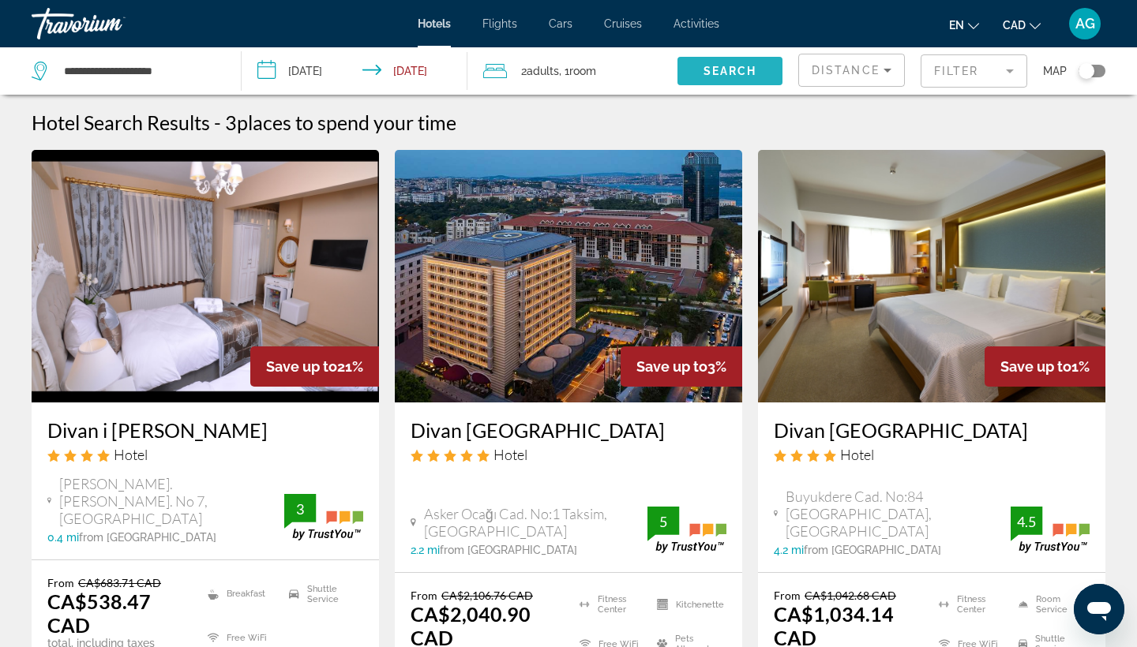
click at [755, 77] on span "Search widget" at bounding box center [729, 71] width 105 height 38
click at [733, 79] on span "Search widget" at bounding box center [729, 71] width 105 height 38
click at [838, 79] on div "Distance" at bounding box center [848, 70] width 72 height 19
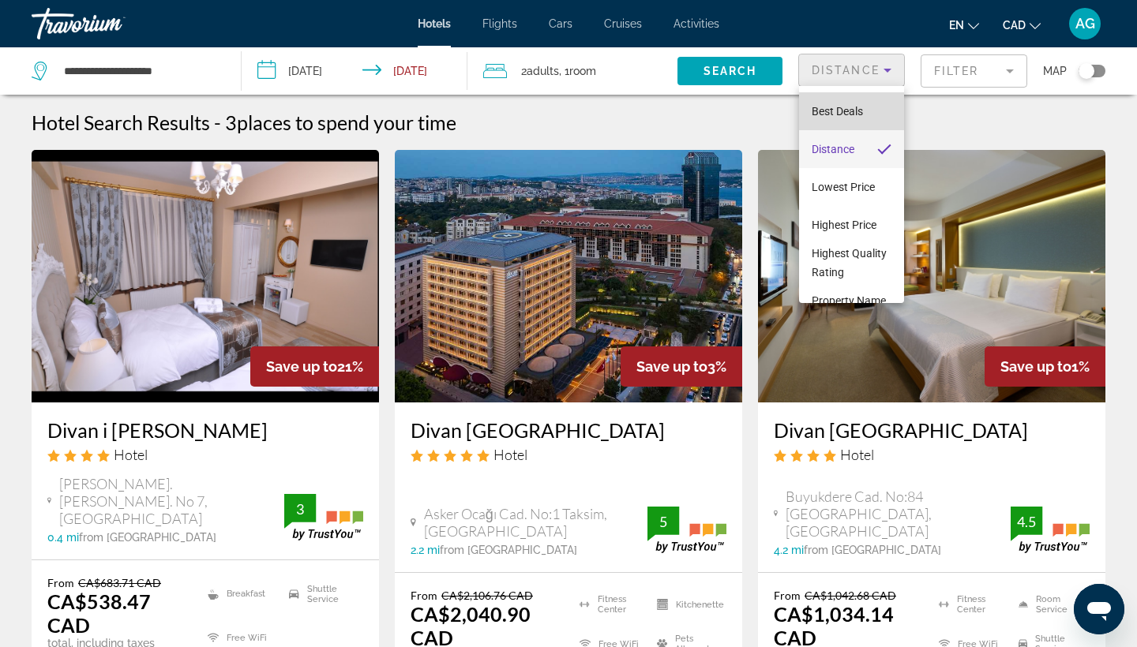
click at [838, 110] on span "Best Deals" at bounding box center [837, 111] width 51 height 13
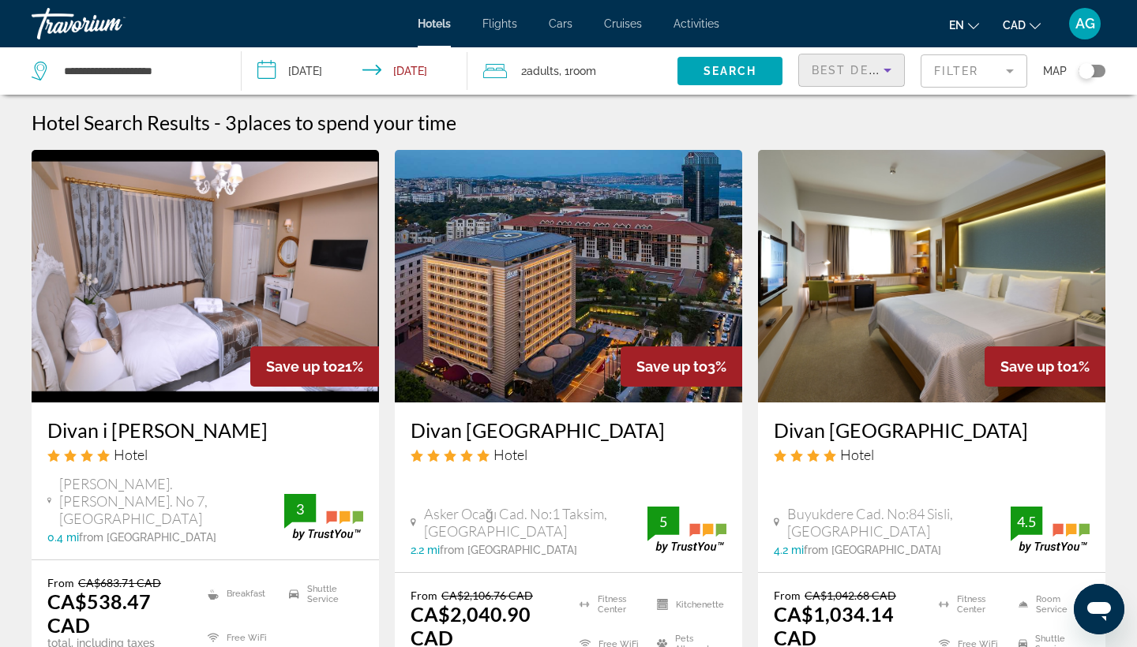
click at [890, 67] on icon "Sort by" at bounding box center [887, 70] width 19 height 19
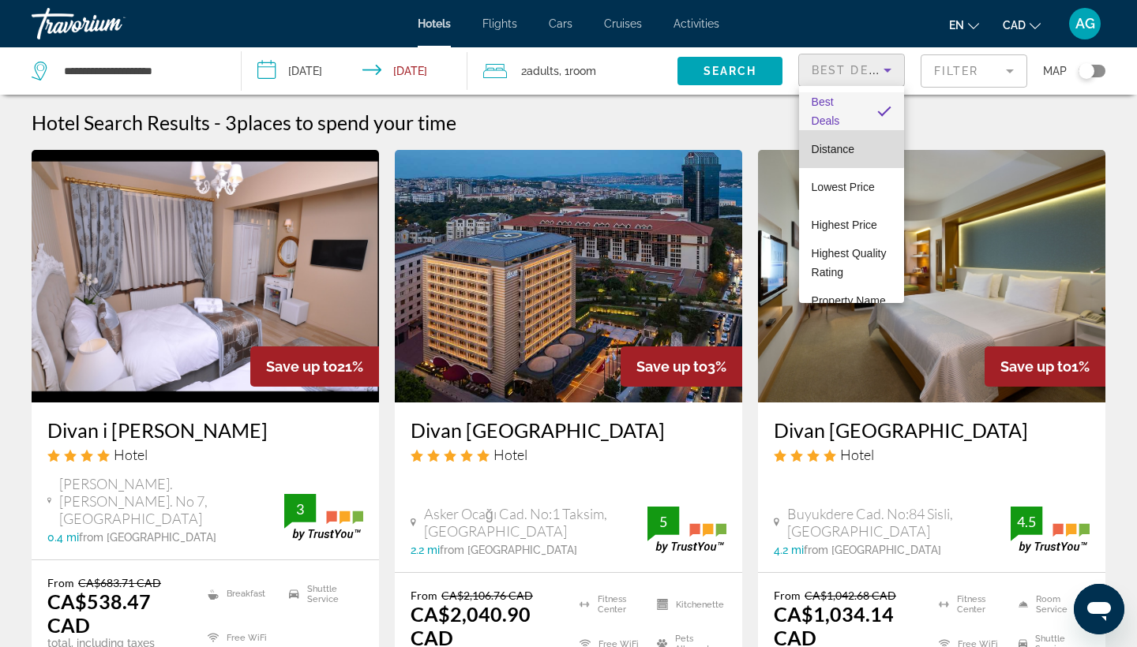
click at [845, 145] on span "Distance" at bounding box center [833, 149] width 43 height 13
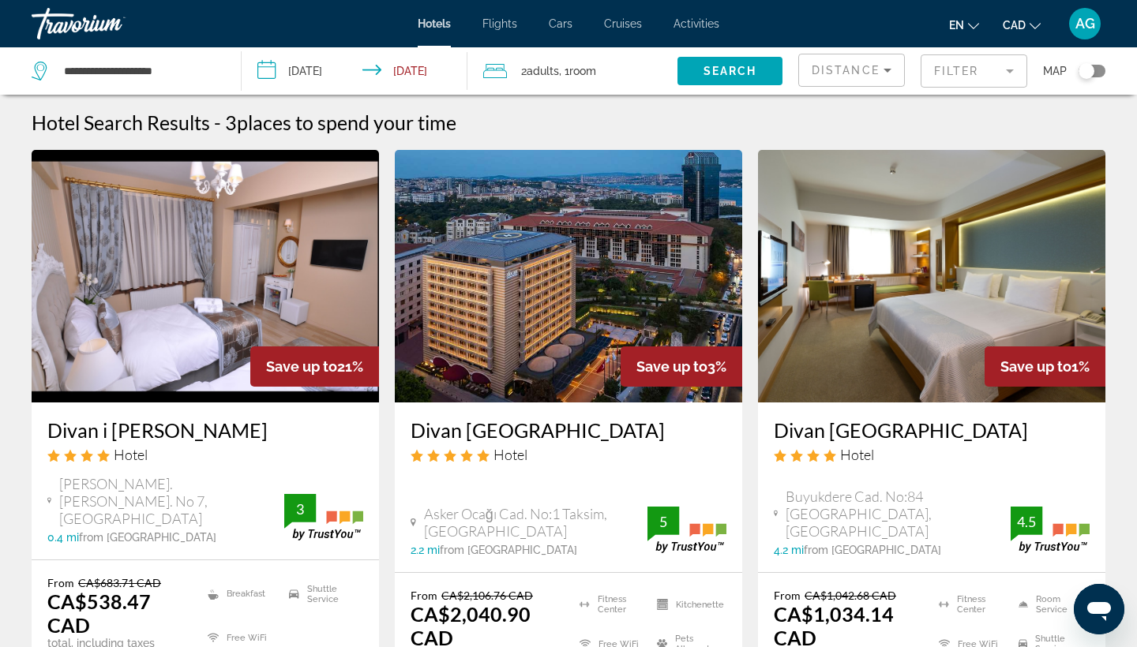
click at [852, 77] on div "Distance" at bounding box center [848, 70] width 72 height 19
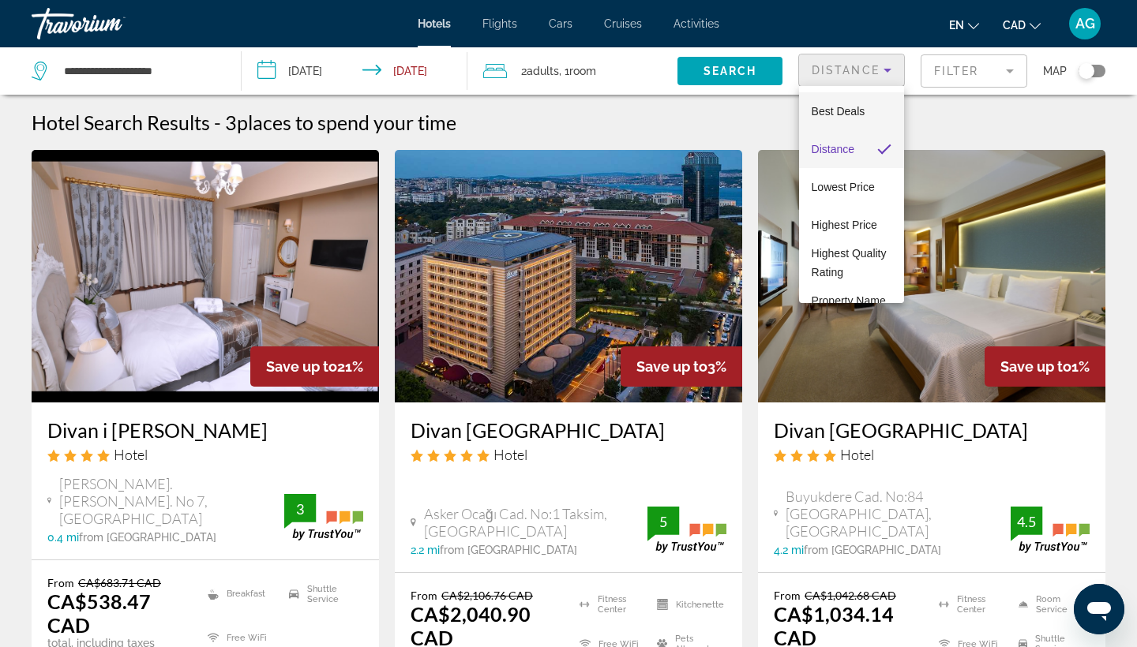
click at [842, 109] on span "Best Deals" at bounding box center [839, 111] width 54 height 13
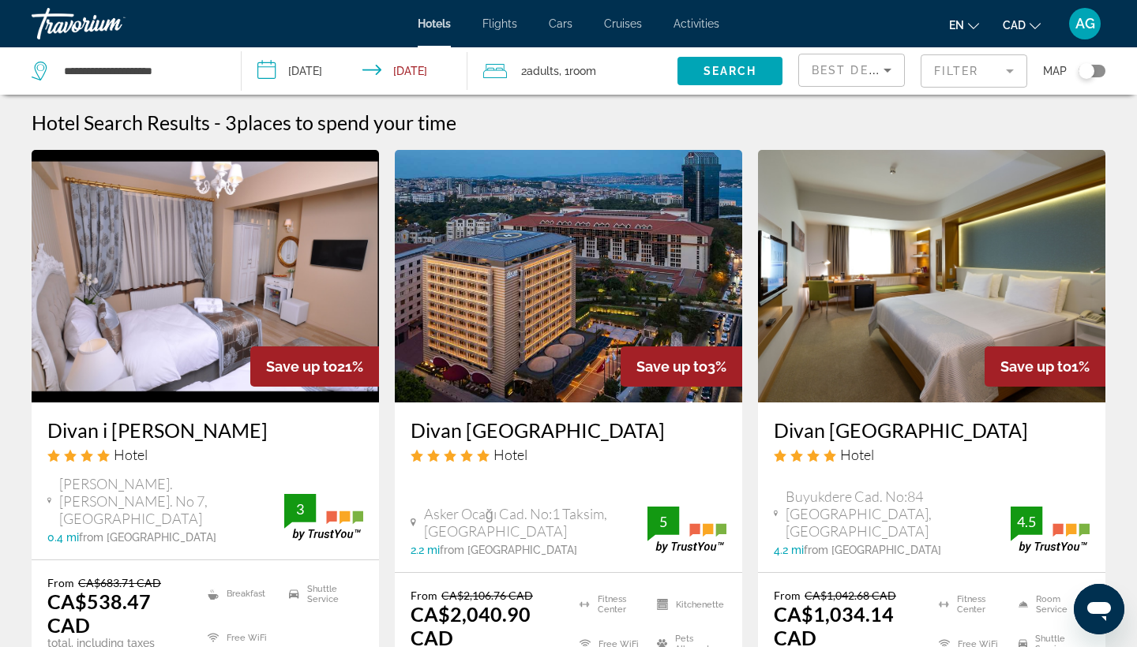
click at [969, 73] on mat-form-field "Filter" at bounding box center [973, 70] width 107 height 33
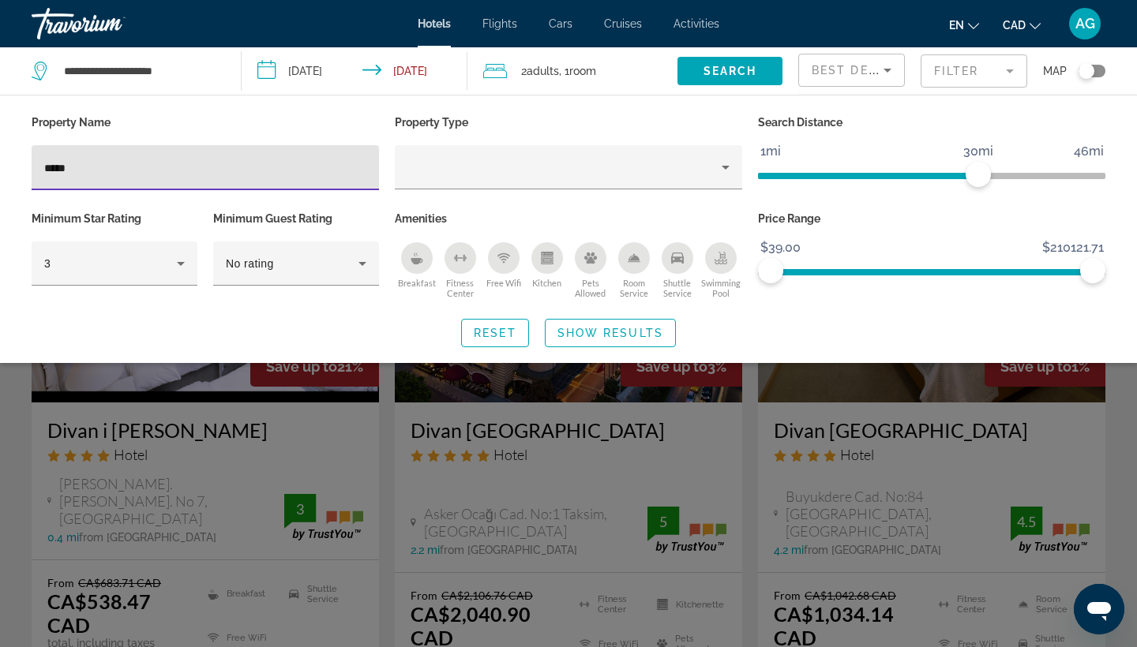
click at [366, 171] on div "Hotel Filters" at bounding box center [366, 171] width 0 height 0
click at [257, 172] on input "*****" at bounding box center [205, 168] width 322 height 19
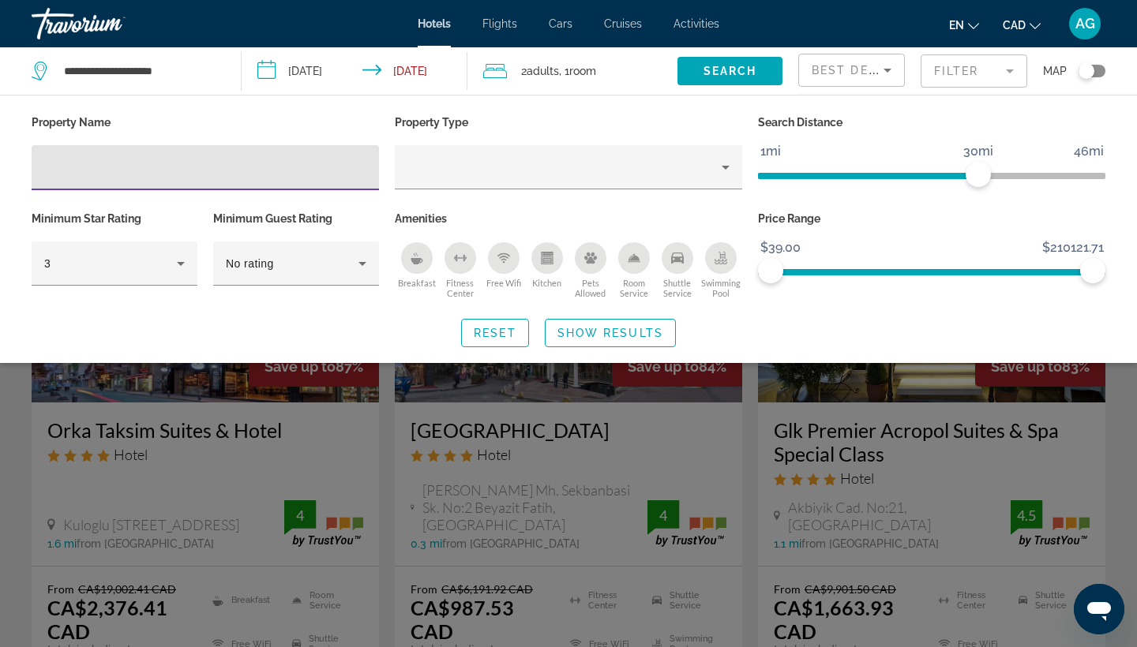
click at [688, 459] on div "Search widget" at bounding box center [568, 442] width 1137 height 410
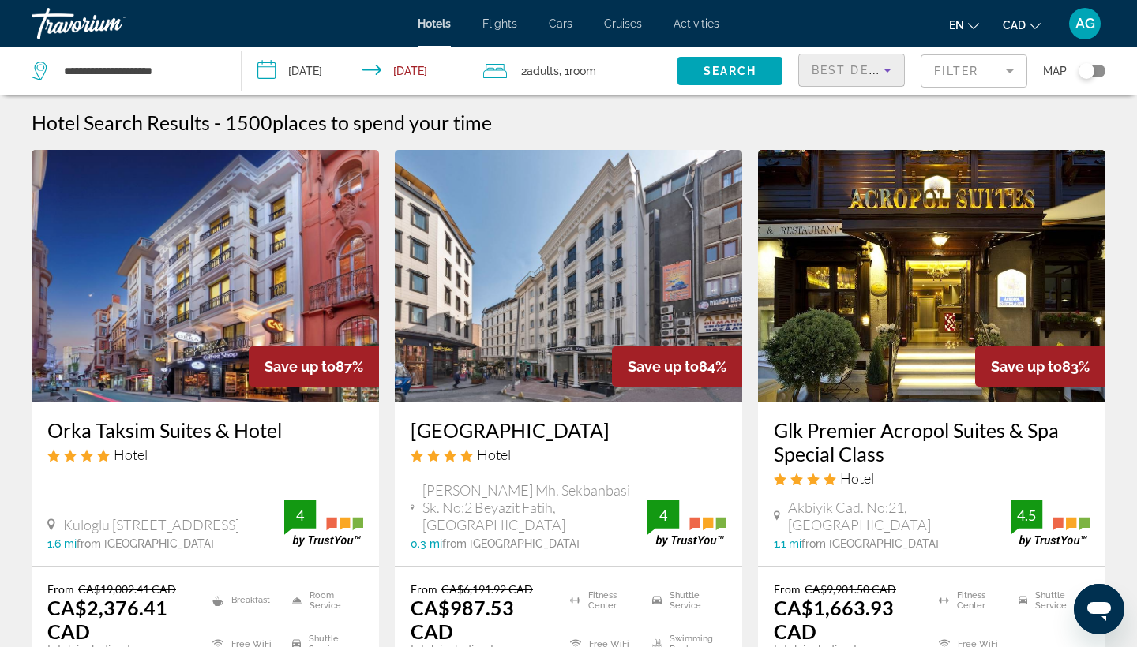
click at [859, 63] on div "Best Deals" at bounding box center [848, 70] width 72 height 19
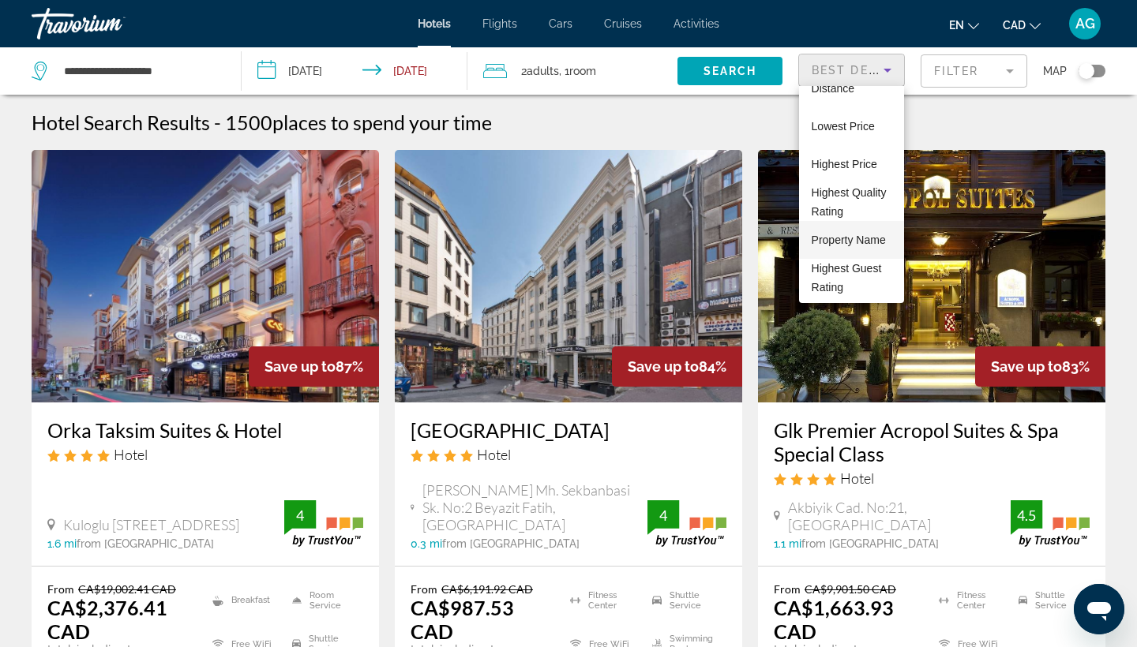
scroll to position [61, 0]
click at [842, 260] on span "Highest Guest Rating" at bounding box center [852, 278] width 80 height 38
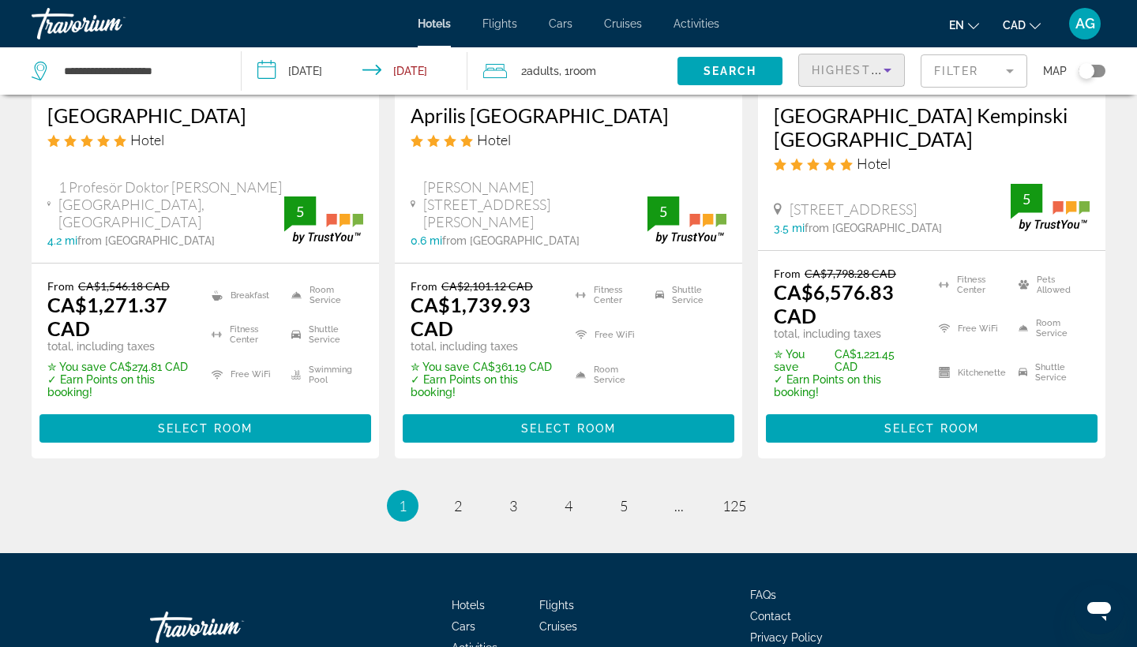
scroll to position [2235, 0]
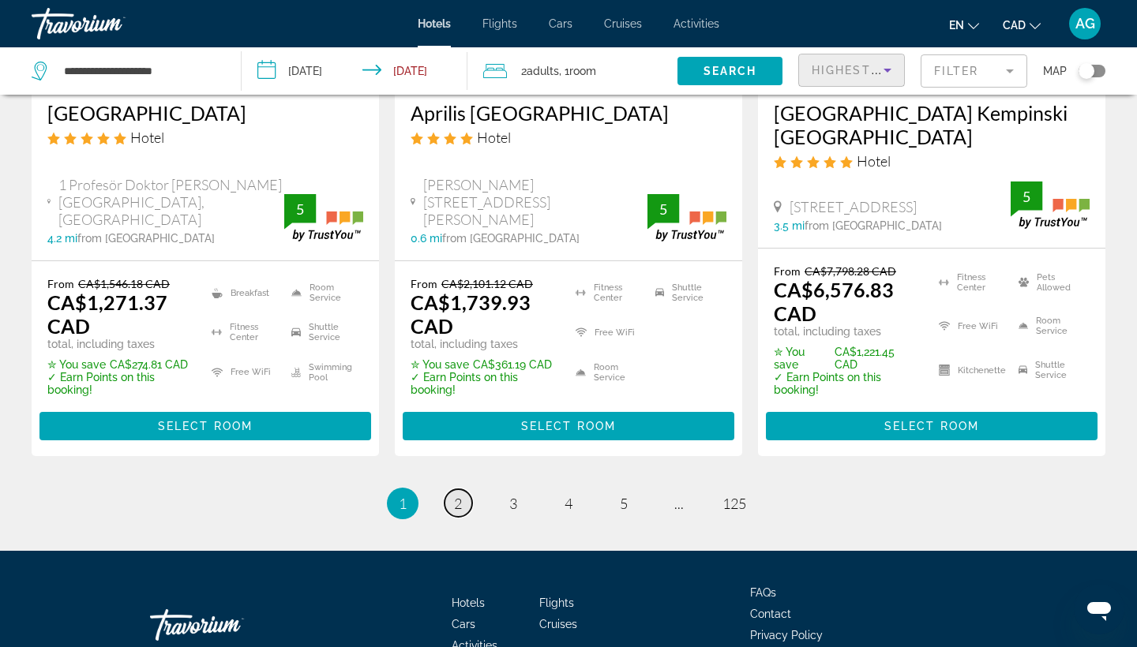
click at [457, 495] on span "2" at bounding box center [458, 503] width 8 height 17
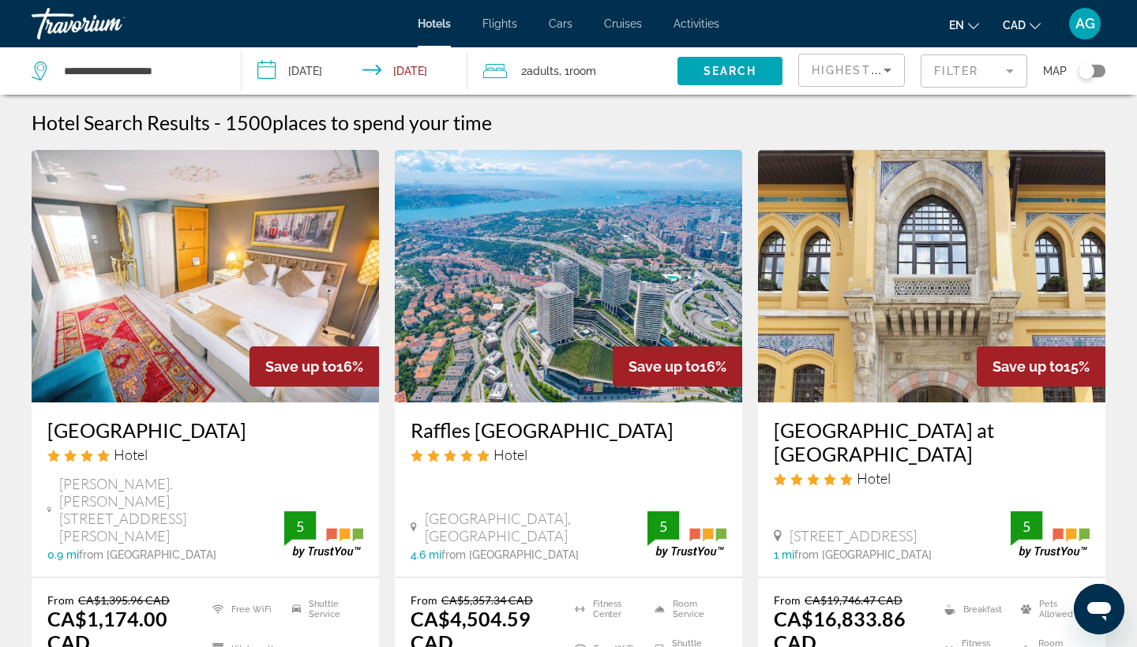
click at [1096, 66] on div "Toggle map" at bounding box center [1091, 71] width 27 height 13
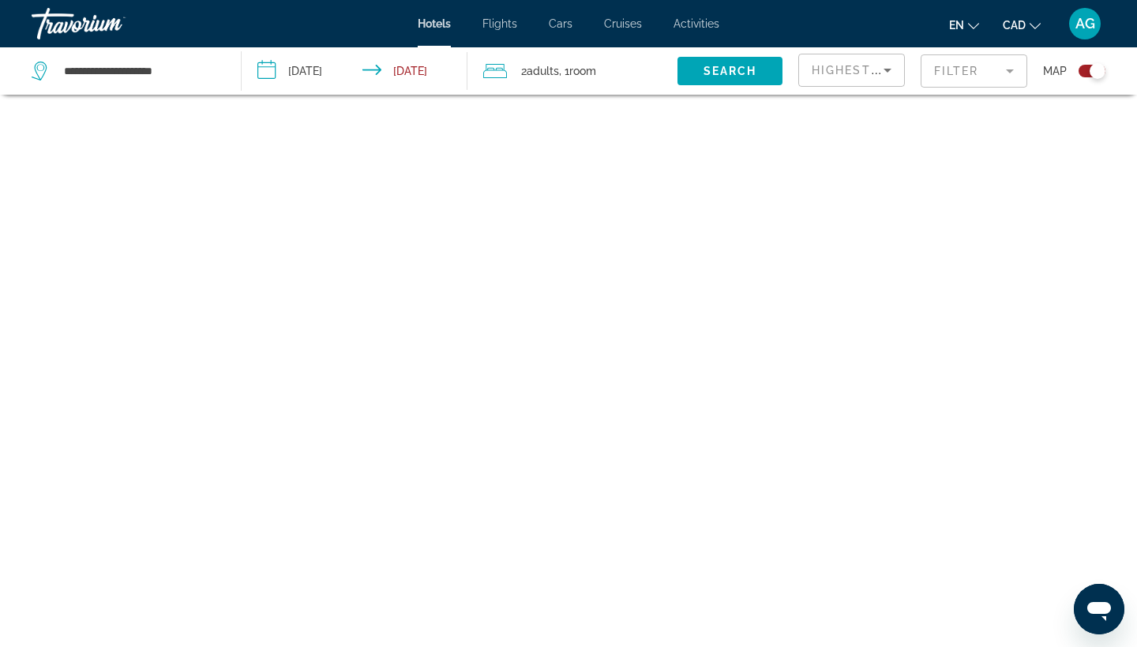
scroll to position [95, 0]
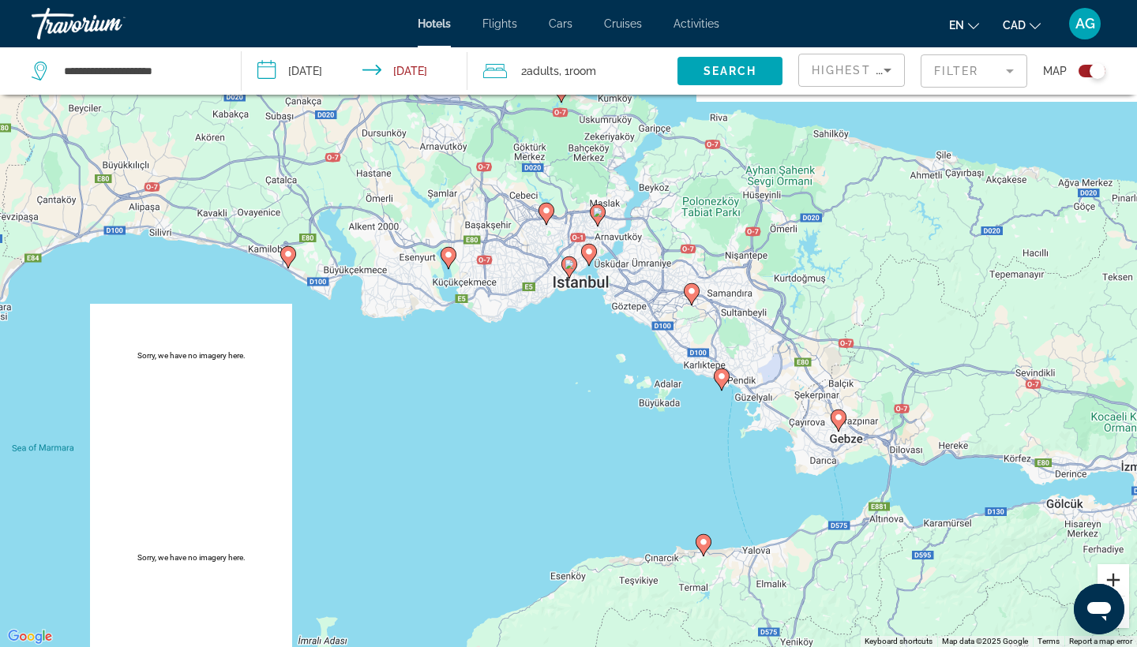
click at [1119, 582] on button "Zoom in" at bounding box center [1113, 580] width 32 height 32
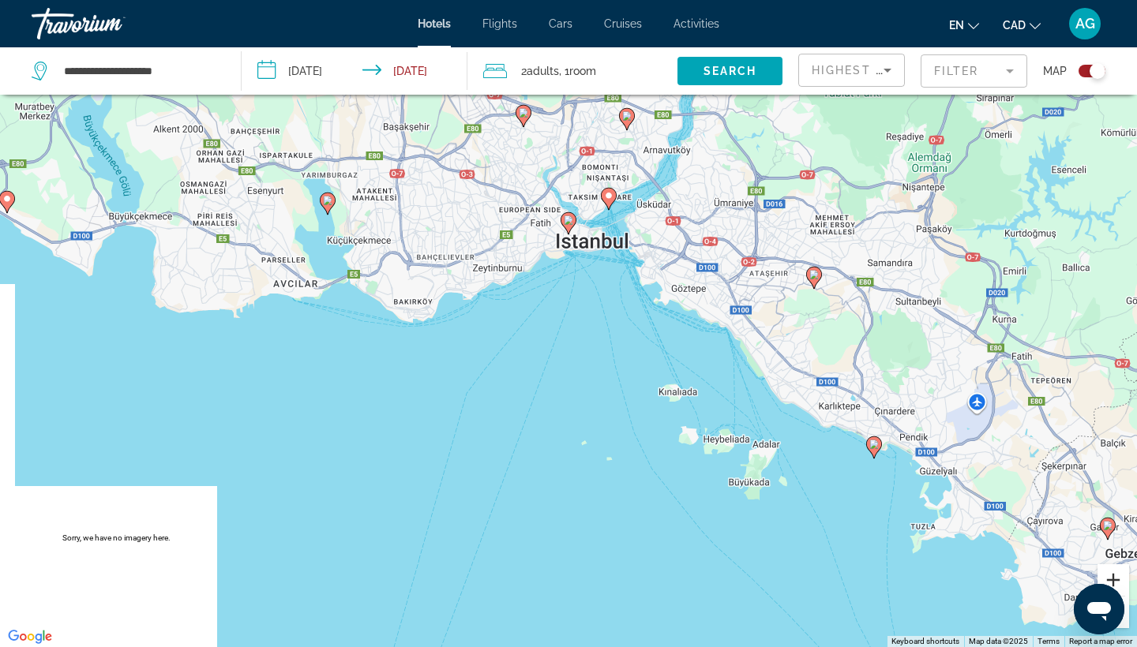
click at [1119, 582] on button "Zoom in" at bounding box center [1113, 580] width 32 height 32
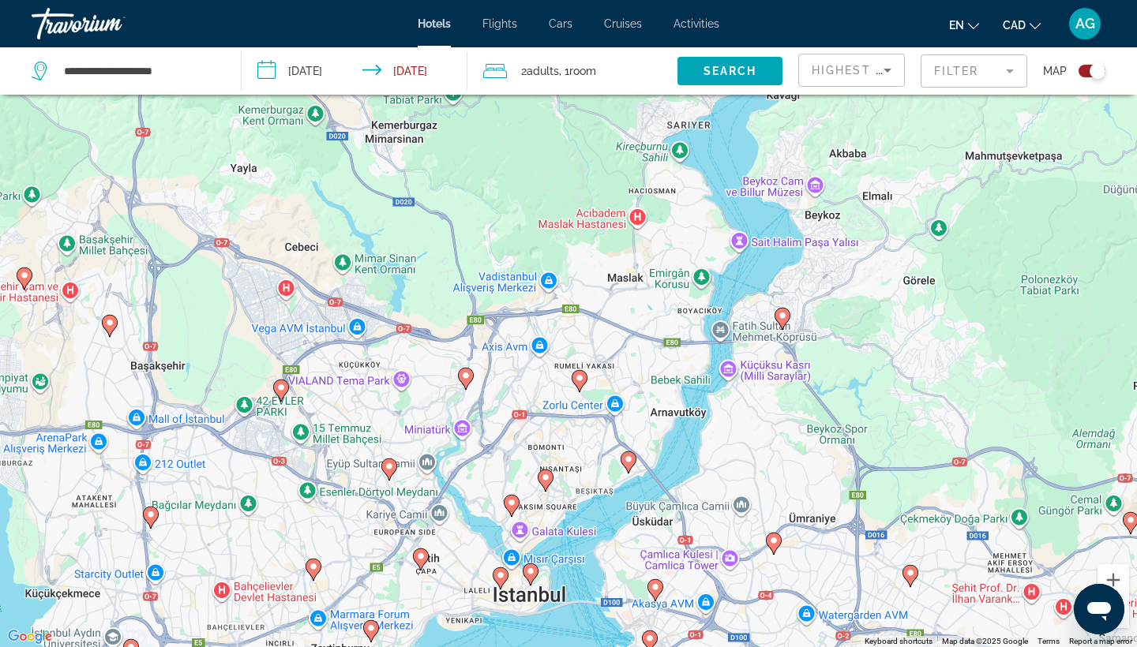
drag, startPoint x: 662, startPoint y: 206, endPoint x: 572, endPoint y: 642, distance: 444.9
click at [575, 647] on div "To activate drag with keyboard, press Alt + Enter. Once in keyboard drag state,…" at bounding box center [568, 323] width 1137 height 647
click at [1115, 581] on button "Zoom in" at bounding box center [1113, 580] width 32 height 32
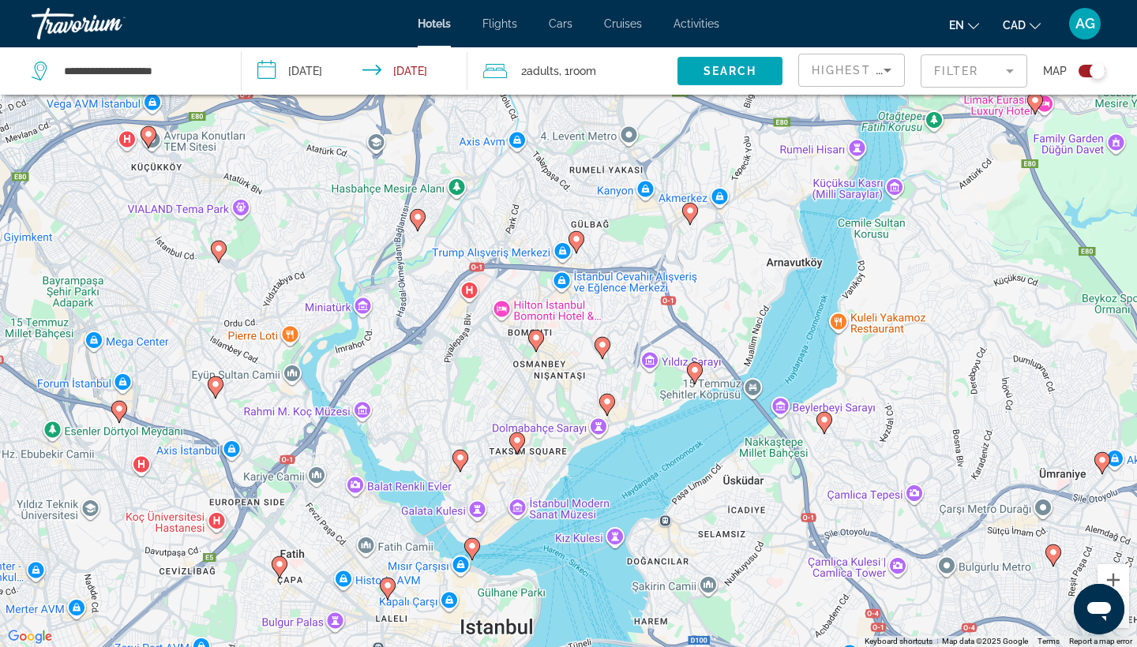
drag, startPoint x: 727, startPoint y: 545, endPoint x: 732, endPoint y: 304, distance: 241.6
click at [733, 304] on div "To activate drag with keyboard, press Alt + Enter. Once in keyboard drag state,…" at bounding box center [568, 323] width 1137 height 647
click at [1123, 586] on button "Zoom in" at bounding box center [1113, 580] width 32 height 32
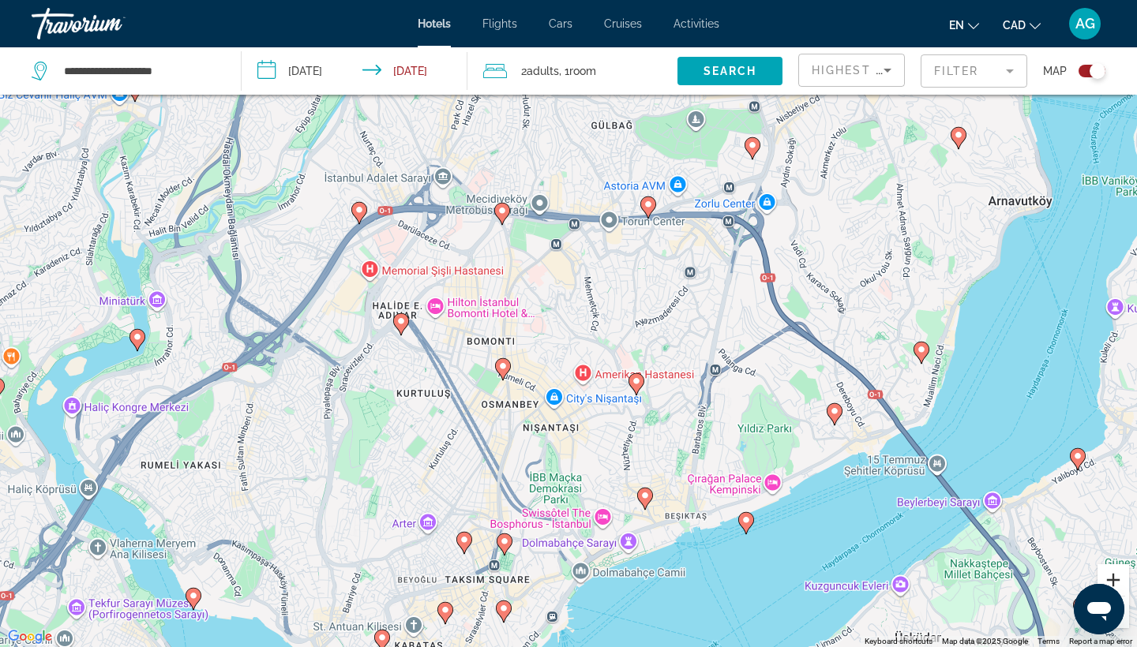
click at [1116, 577] on button "Zoom in" at bounding box center [1113, 580] width 32 height 32
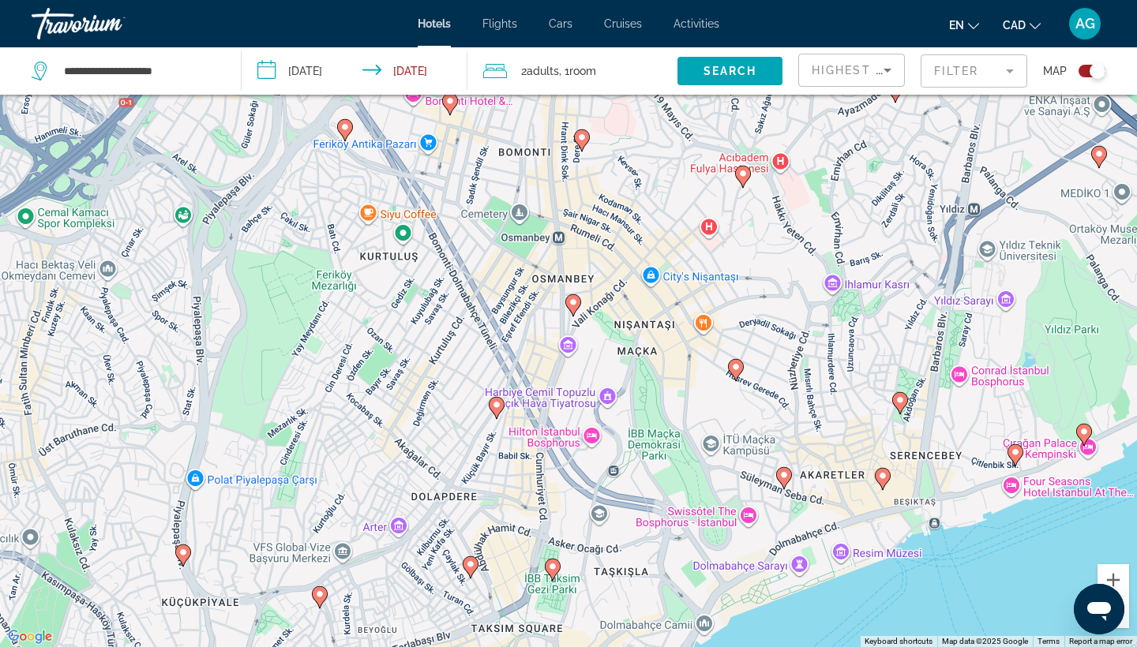
drag, startPoint x: 699, startPoint y: 582, endPoint x: 811, endPoint y: 373, distance: 237.0
click at [811, 373] on div "To activate drag with keyboard, press Alt + Enter. Once in keyboard drag state,…" at bounding box center [568, 323] width 1137 height 647
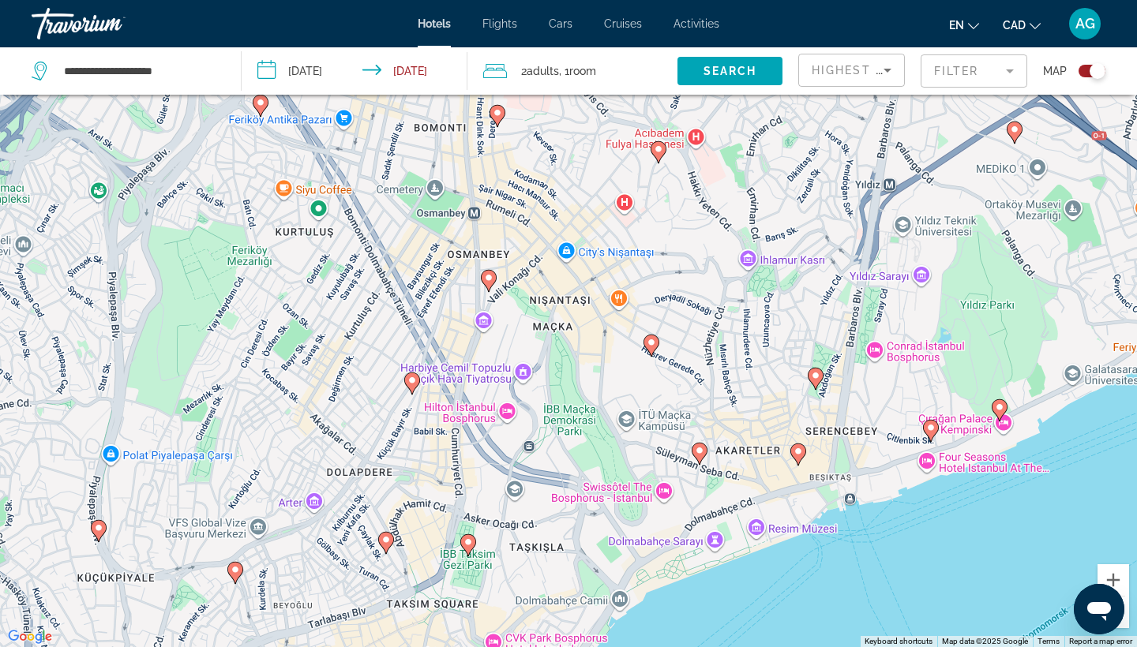
drag, startPoint x: 834, startPoint y: 417, endPoint x: 751, endPoint y: 388, distance: 88.4
click at [751, 389] on div "To activate drag with keyboard, press Alt + Enter. Once in keyboard drag state,…" at bounding box center [568, 323] width 1137 height 647
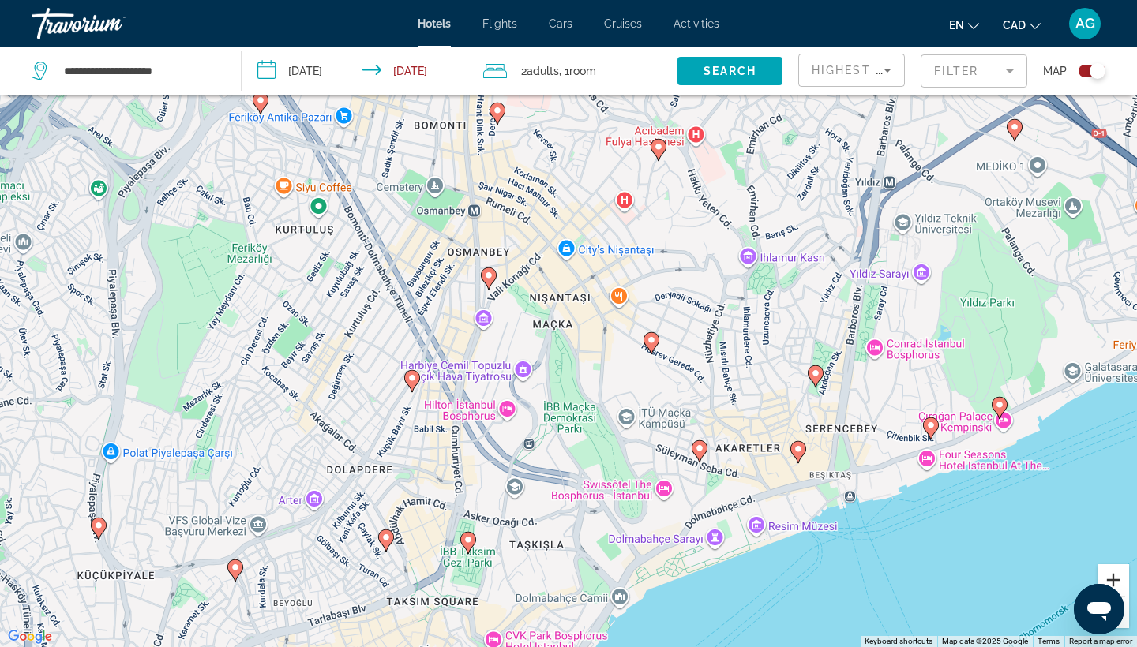
click at [1120, 583] on button "Zoom in" at bounding box center [1113, 580] width 32 height 32
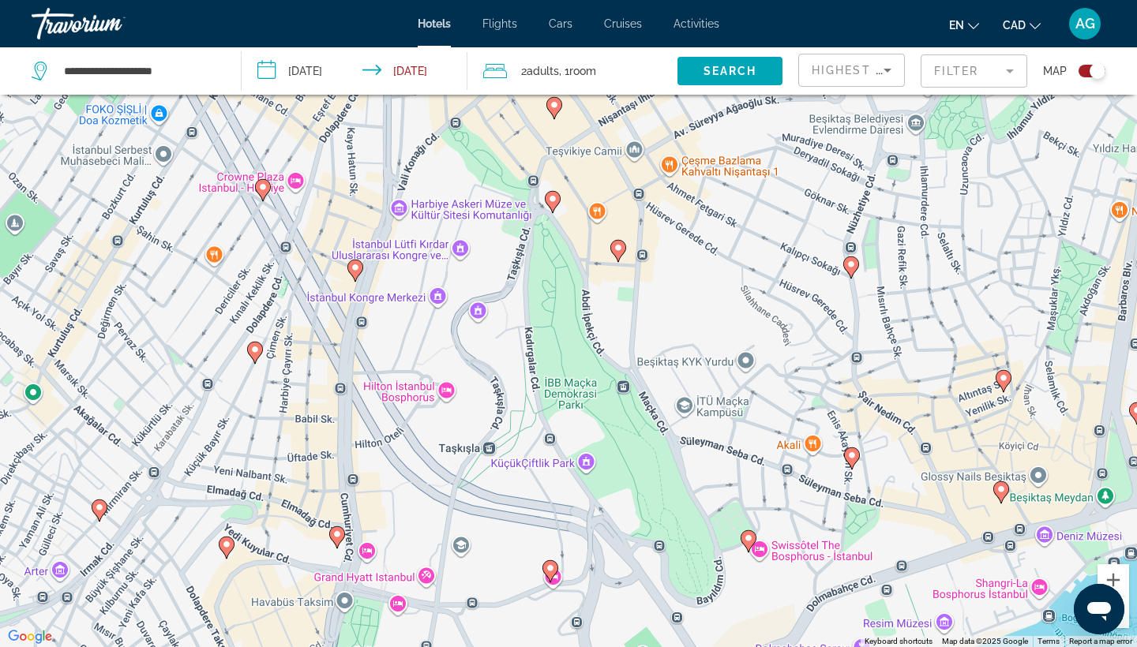
drag, startPoint x: 764, startPoint y: 467, endPoint x: 764, endPoint y: 347, distance: 120.0
click at [764, 347] on div "To activate drag with keyboard, press Alt + Enter. Once in keyboard drag state,…" at bounding box center [568, 323] width 1137 height 647
click at [620, 255] on icon "Main content" at bounding box center [618, 251] width 14 height 21
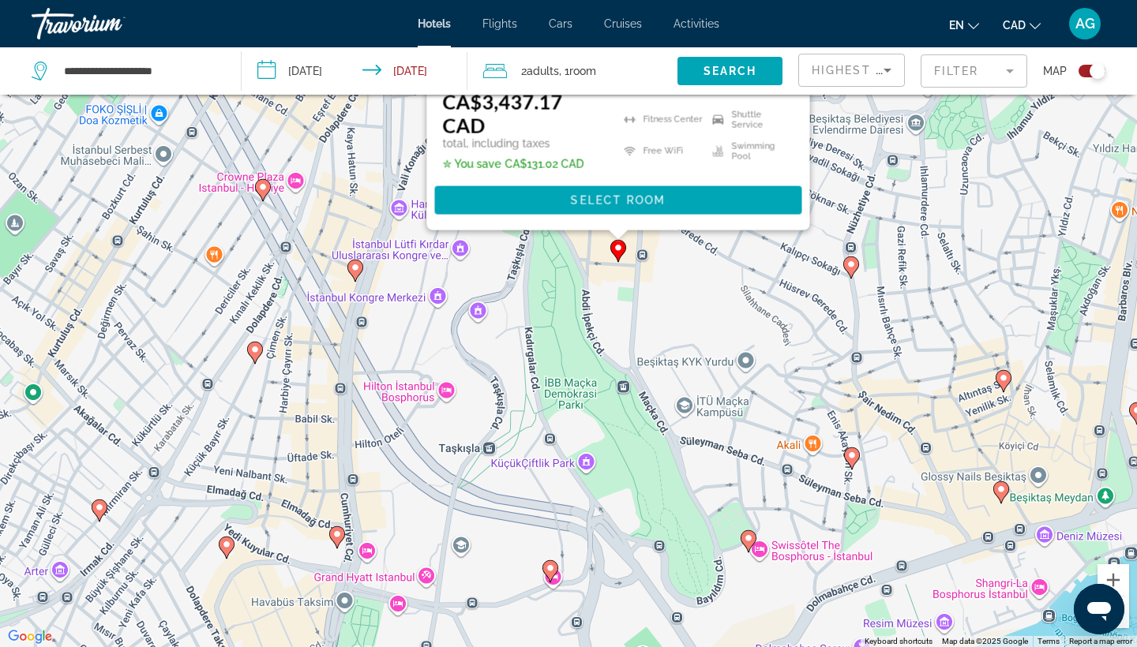
scroll to position [0, 0]
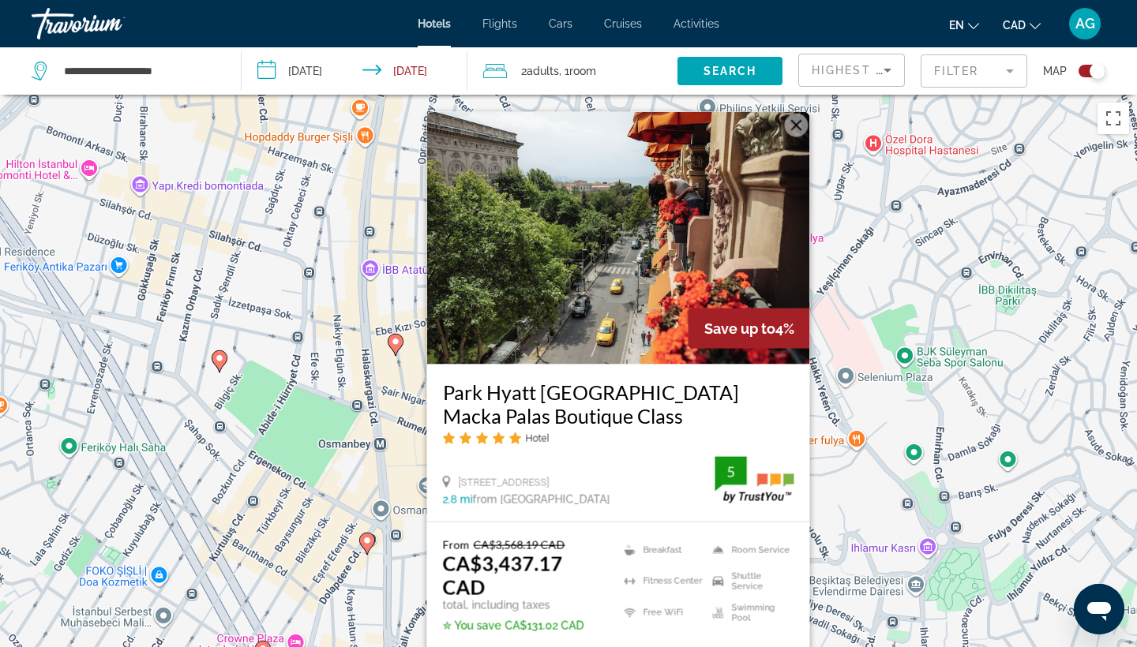
click at [881, 403] on div "To activate drag with keyboard, press Alt + Enter. Once in keyboard drag state,…" at bounding box center [568, 418] width 1137 height 647
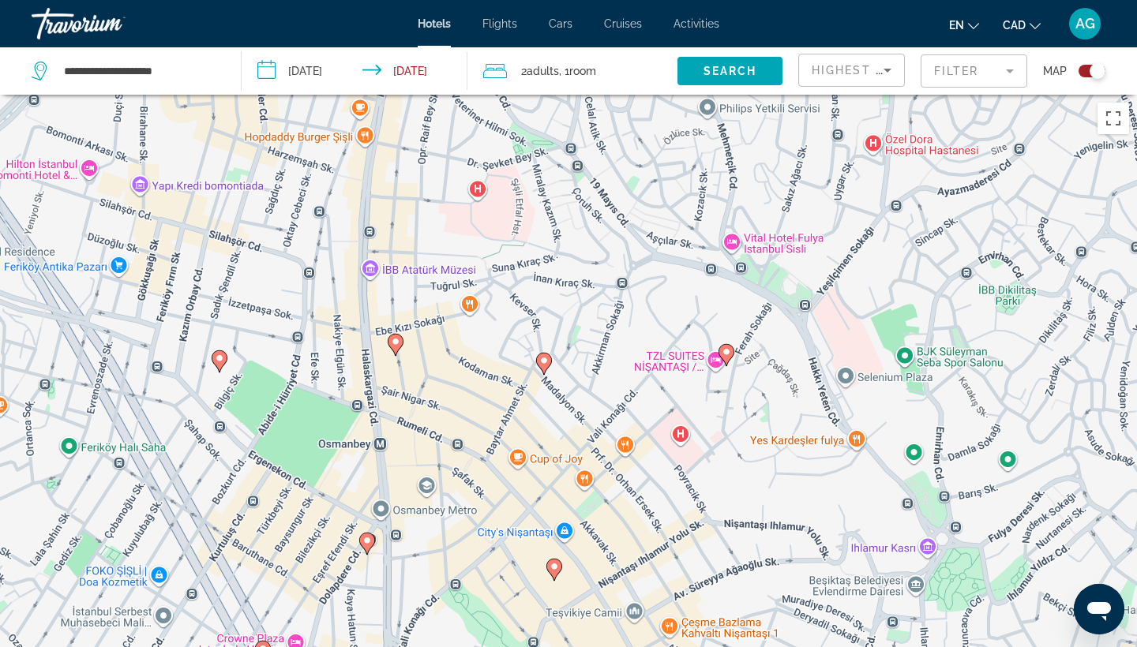
click at [724, 353] on image "Main content" at bounding box center [726, 351] width 9 height 9
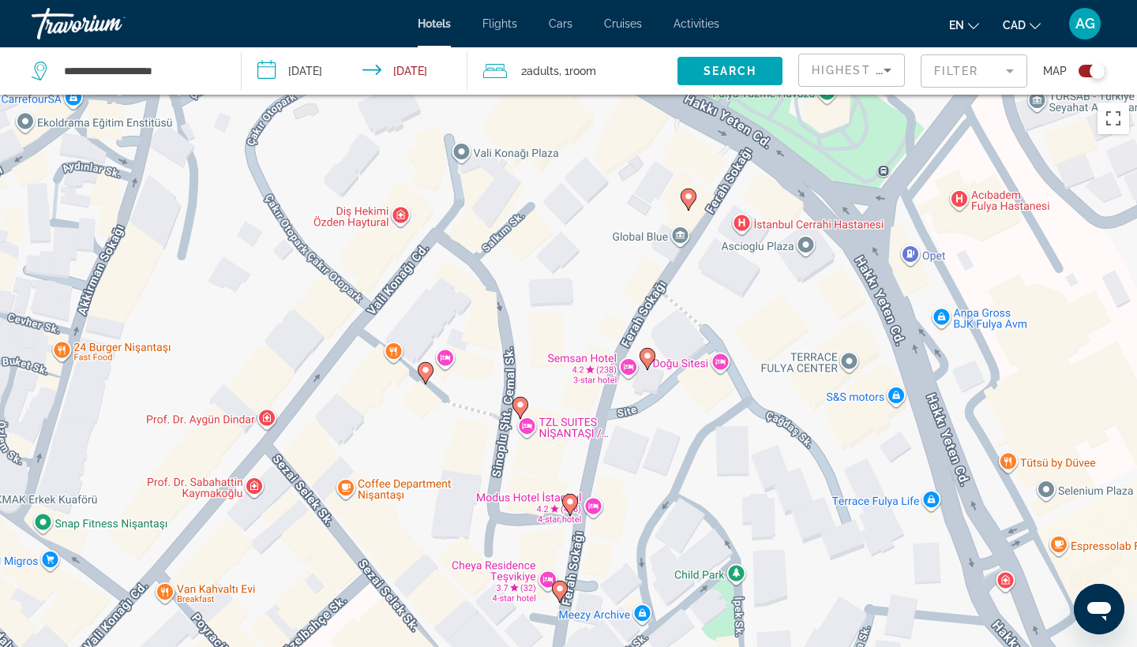
click at [520, 407] on image "Main content" at bounding box center [519, 404] width 9 height 9
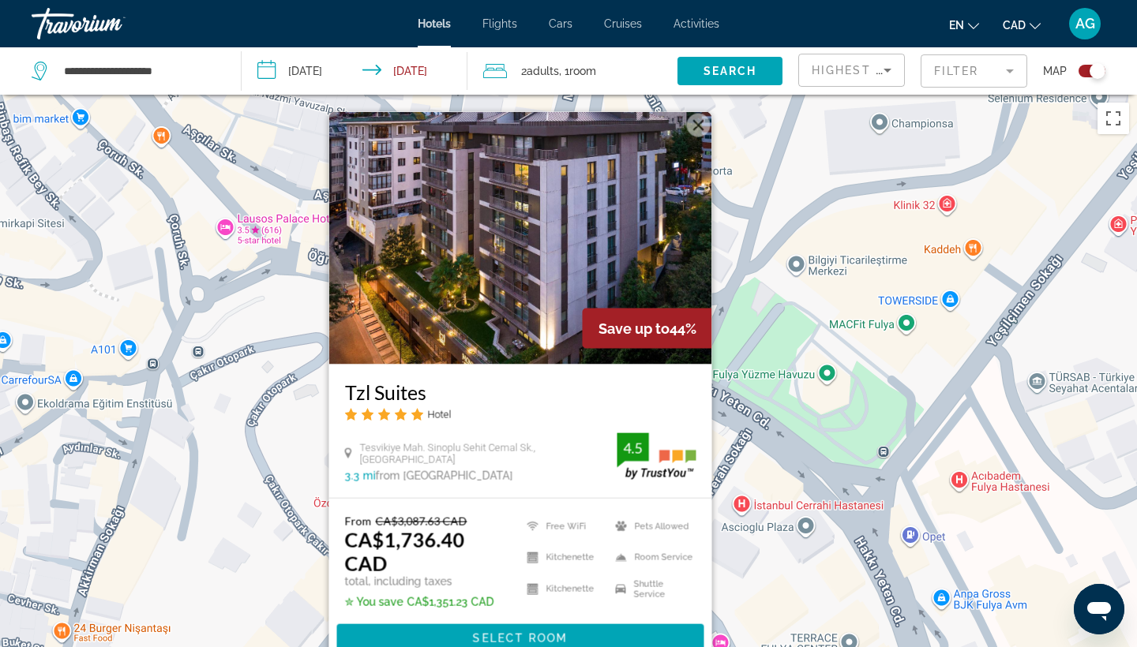
click at [782, 442] on div "To activate drag with keyboard, press Alt + Enter. Once in keyboard drag state,…" at bounding box center [568, 418] width 1137 height 647
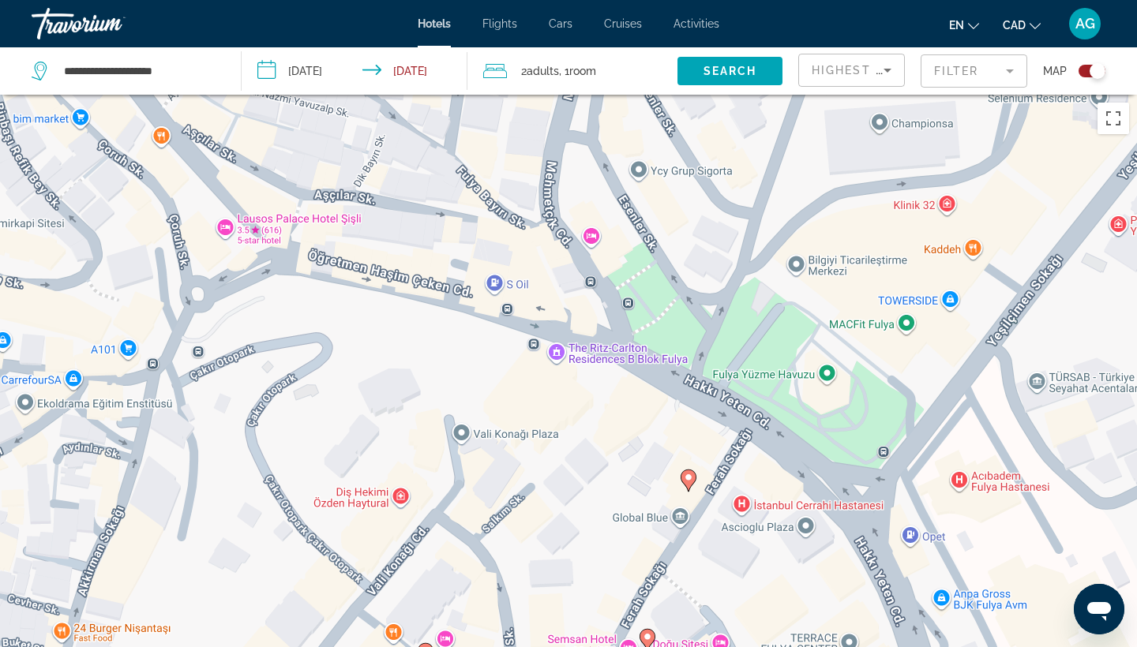
click at [683, 482] on icon "Main content" at bounding box center [688, 480] width 14 height 21
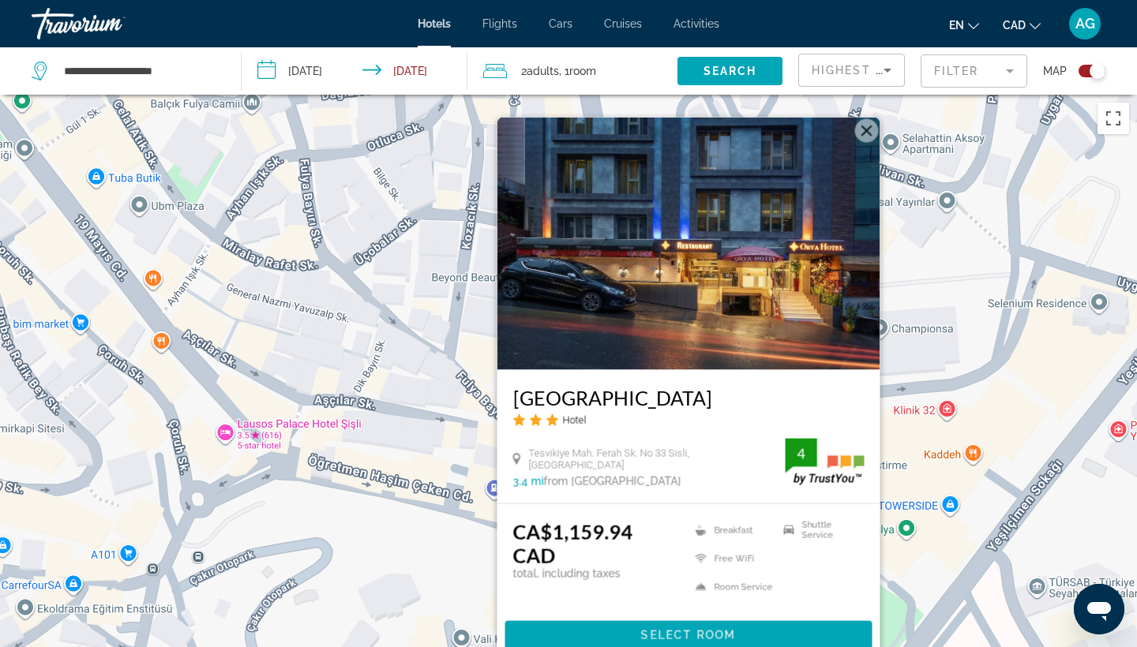
click at [392, 594] on div "To activate drag with keyboard, press Alt + Enter. Once in keyboard drag state,…" at bounding box center [568, 418] width 1137 height 647
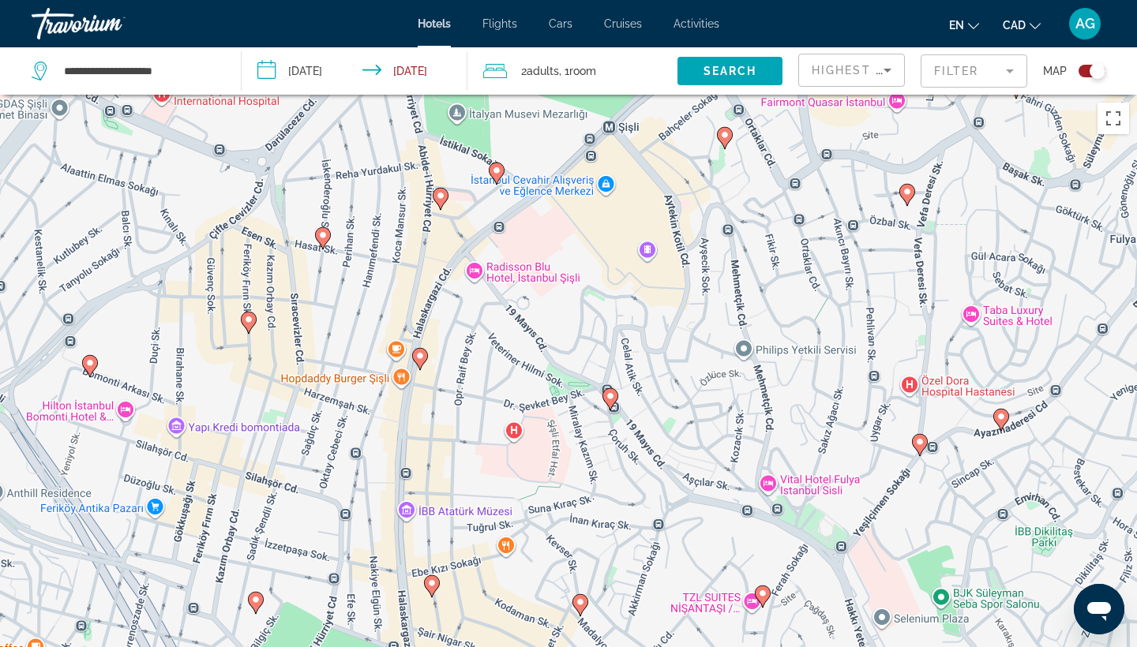
click at [442, 457] on div "To activate drag with keyboard, press Alt + Enter. Once in keyboard drag state,…" at bounding box center [568, 418] width 1137 height 647
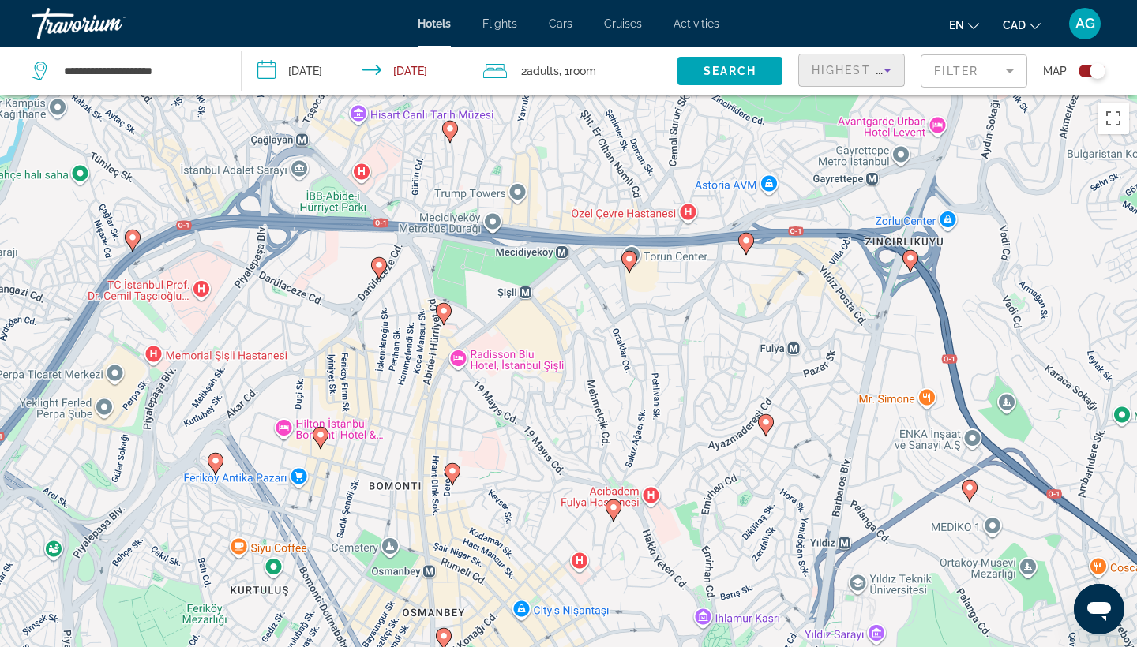
click at [874, 74] on span "Highest Guest Rating" at bounding box center [894, 70] width 164 height 13
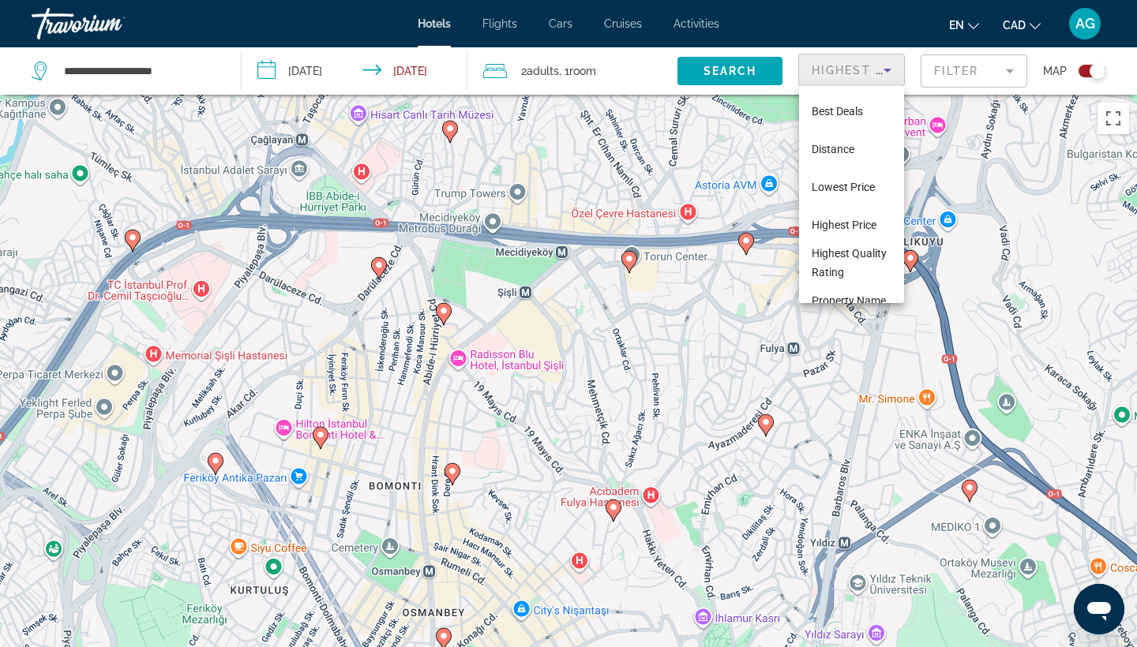
scroll to position [73, 0]
click at [849, 113] on span "Lowest Price" at bounding box center [843, 113] width 63 height 13
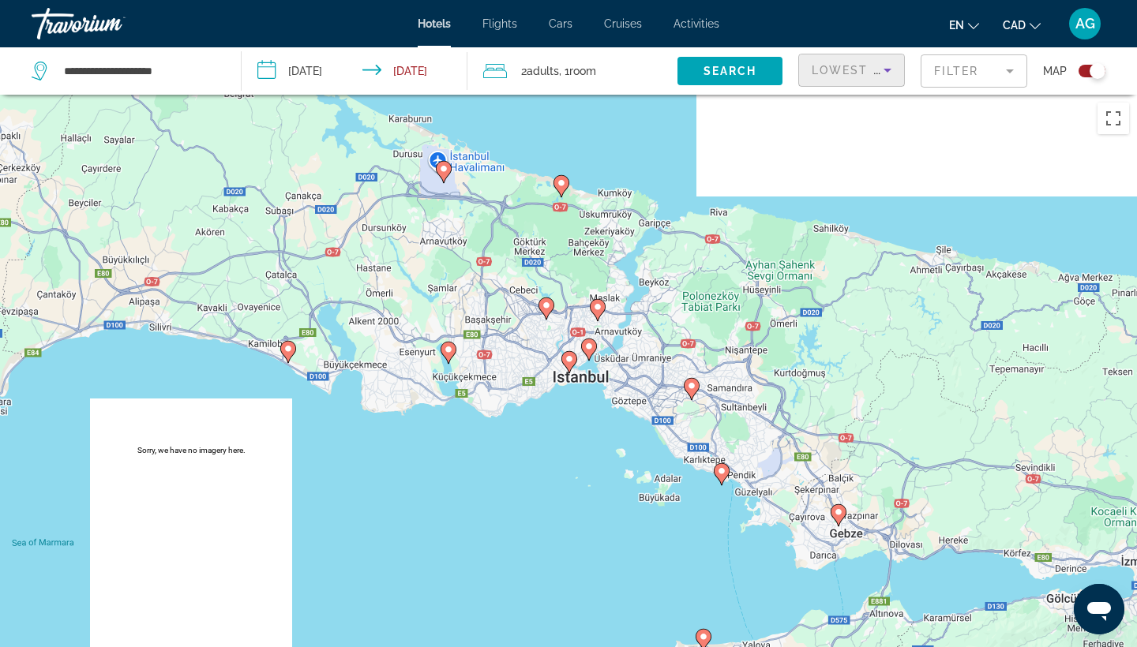
click at [815, 527] on div "To activate drag with keyboard, press Alt + Enter. Once in keyboard drag state,…" at bounding box center [568, 418] width 1137 height 647
click at [1089, 590] on div "Open messaging window" at bounding box center [1098, 609] width 47 height 47
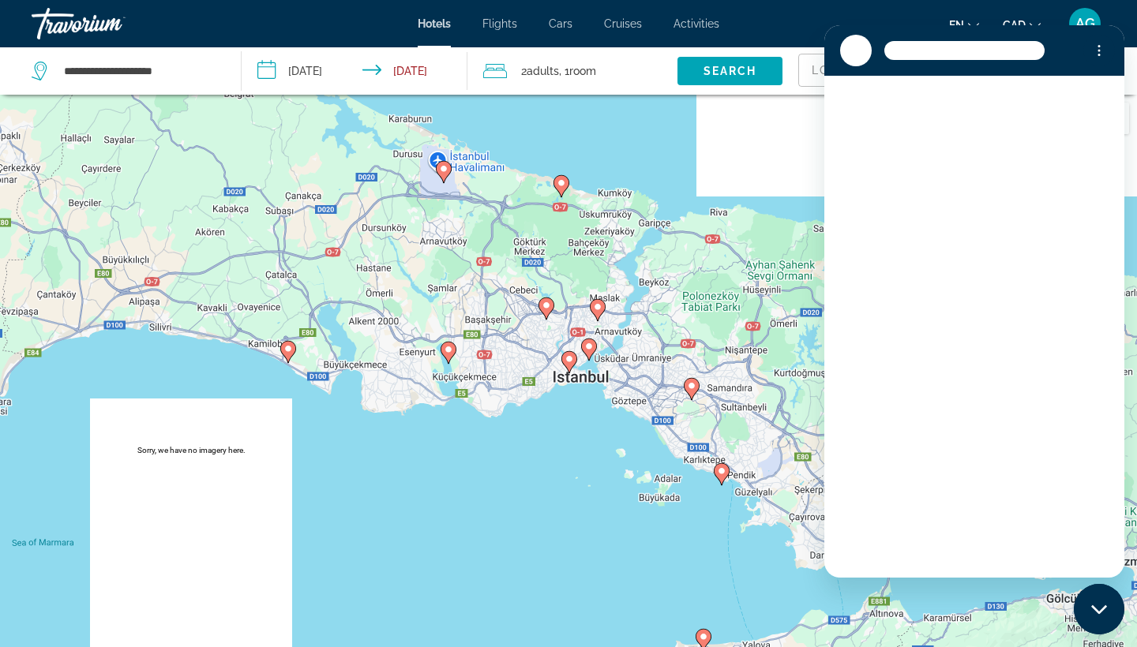
click at [1045, 527] on div "Loading conversation" at bounding box center [974, 327] width 300 height 502
click at [848, 51] on icon "Back to the conversation list" at bounding box center [849, 51] width 17 height 12
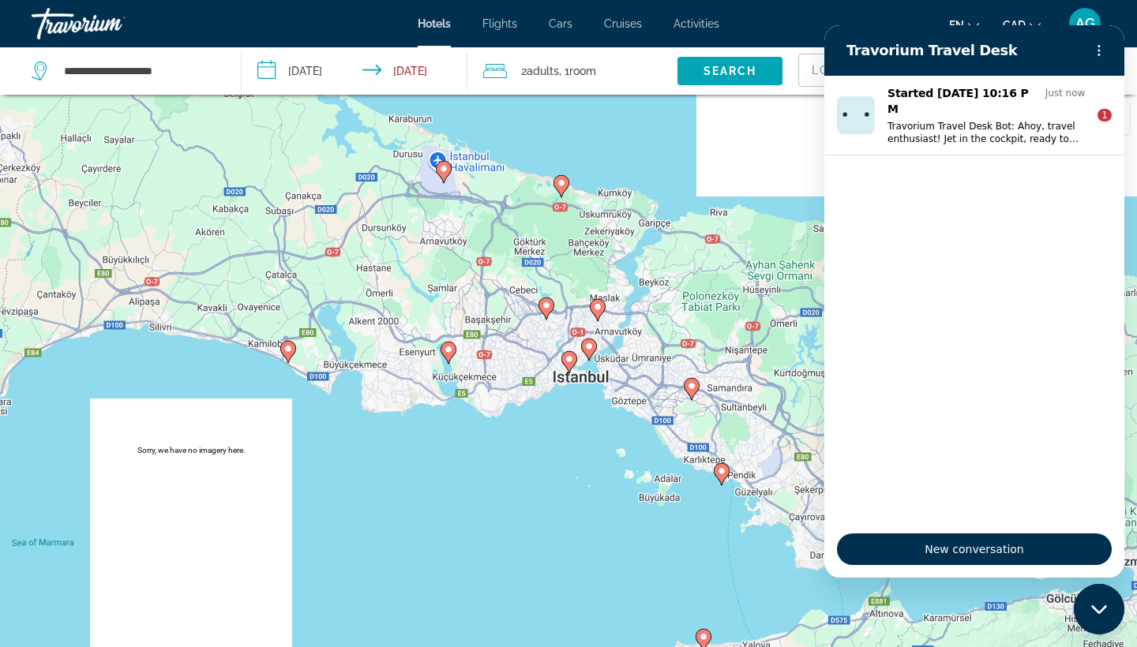
click at [765, 529] on div "To activate drag with keyboard, press Alt + Enter. Once in keyboard drag state,…" at bounding box center [568, 418] width 1137 height 647
click at [1046, 641] on div "To activate drag with keyboard, press Alt + Enter. Once in keyboard drag state,…" at bounding box center [568, 418] width 1137 height 647
click at [1111, 609] on div "Close messaging window" at bounding box center [1098, 609] width 47 height 47
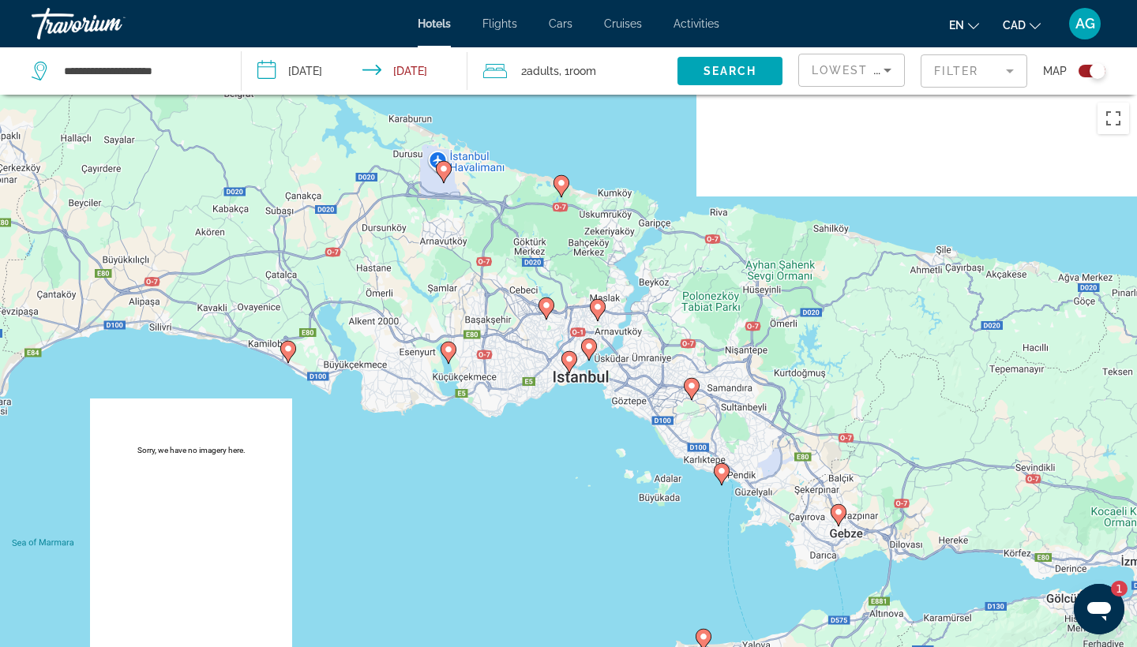
click at [1081, 524] on div "To activate drag with keyboard, press Alt + Enter. Once in keyboard drag state,…" at bounding box center [568, 418] width 1137 height 647
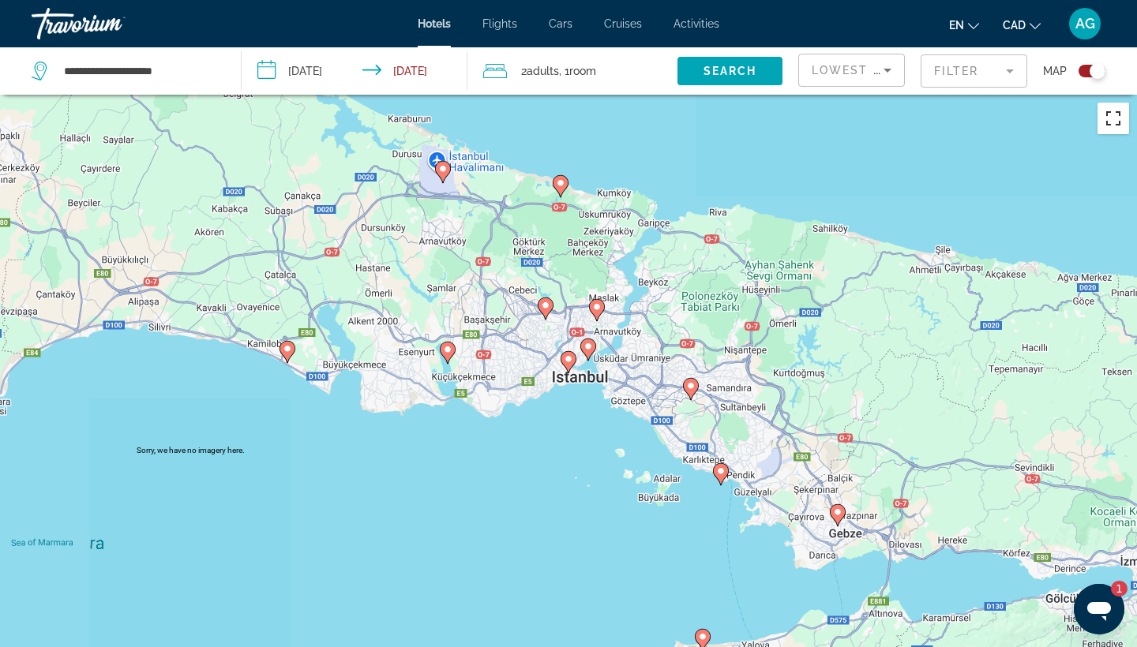
click at [1110, 130] on button "Toggle fullscreen view" at bounding box center [1113, 119] width 32 height 32
click at [716, 355] on div "To activate drag with keyboard, press Alt + Enter. Once in keyboard drag state,…" at bounding box center [568, 418] width 1137 height 647
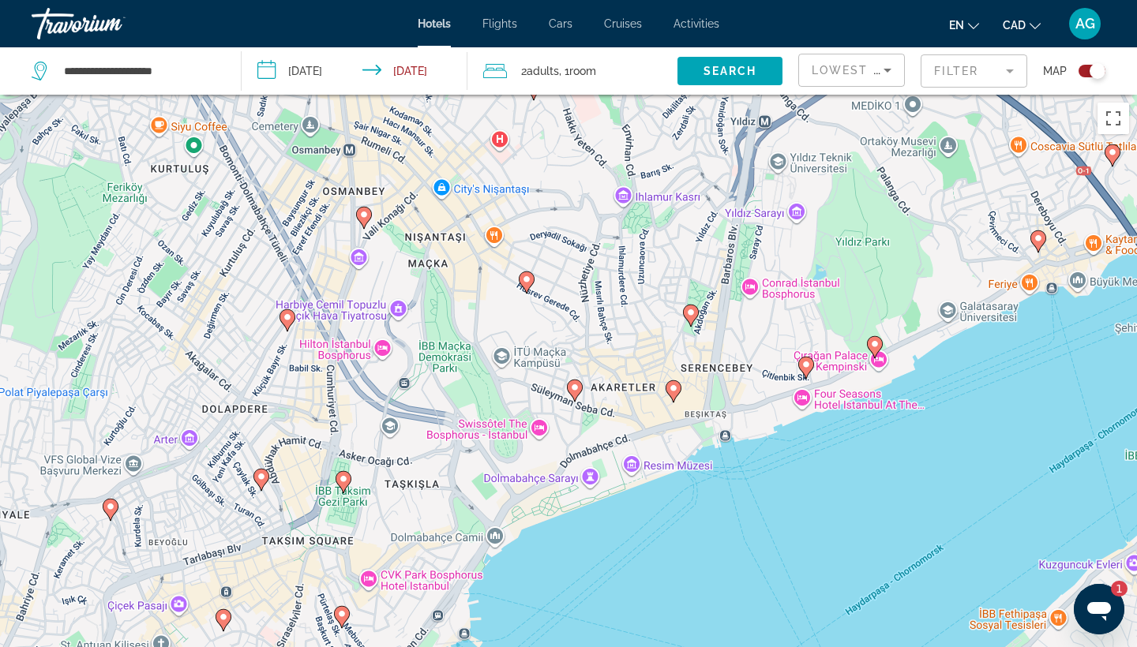
drag, startPoint x: 673, startPoint y: 555, endPoint x: 680, endPoint y: 309, distance: 245.6
click at [682, 309] on div "To activate drag with keyboard, press Alt + Enter. Once in keyboard drag state,…" at bounding box center [568, 418] width 1137 height 647
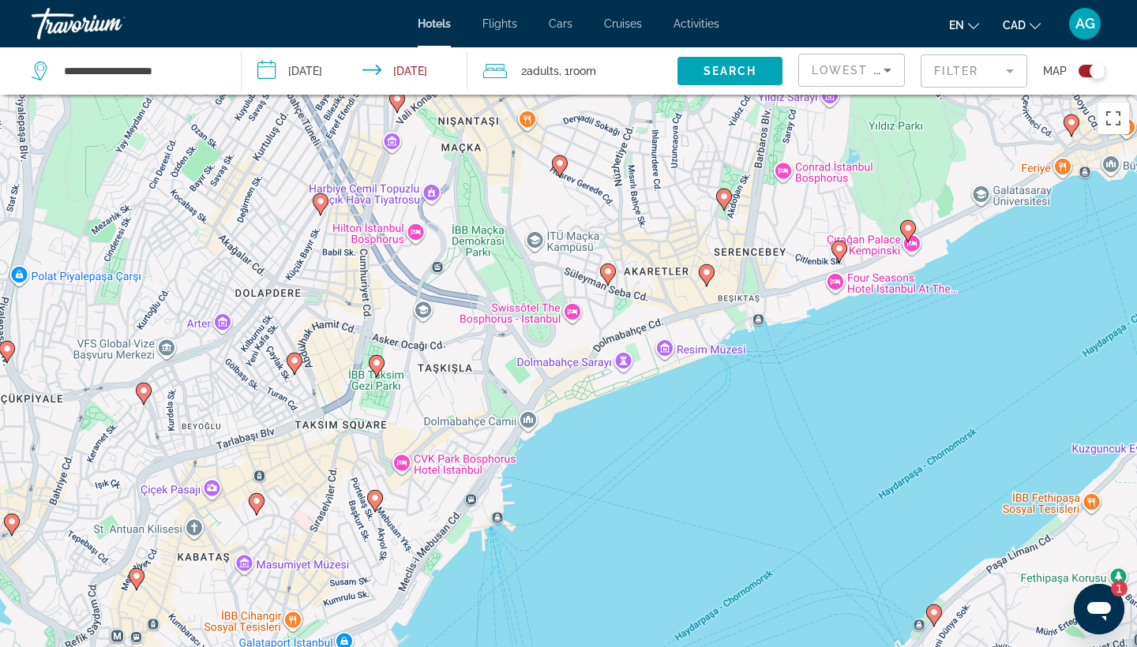
drag, startPoint x: 637, startPoint y: 422, endPoint x: 667, endPoint y: 300, distance: 126.0
click at [670, 300] on div "To activate drag with keyboard, press Alt + Enter. Once in keyboard drag state,…" at bounding box center [568, 418] width 1137 height 647
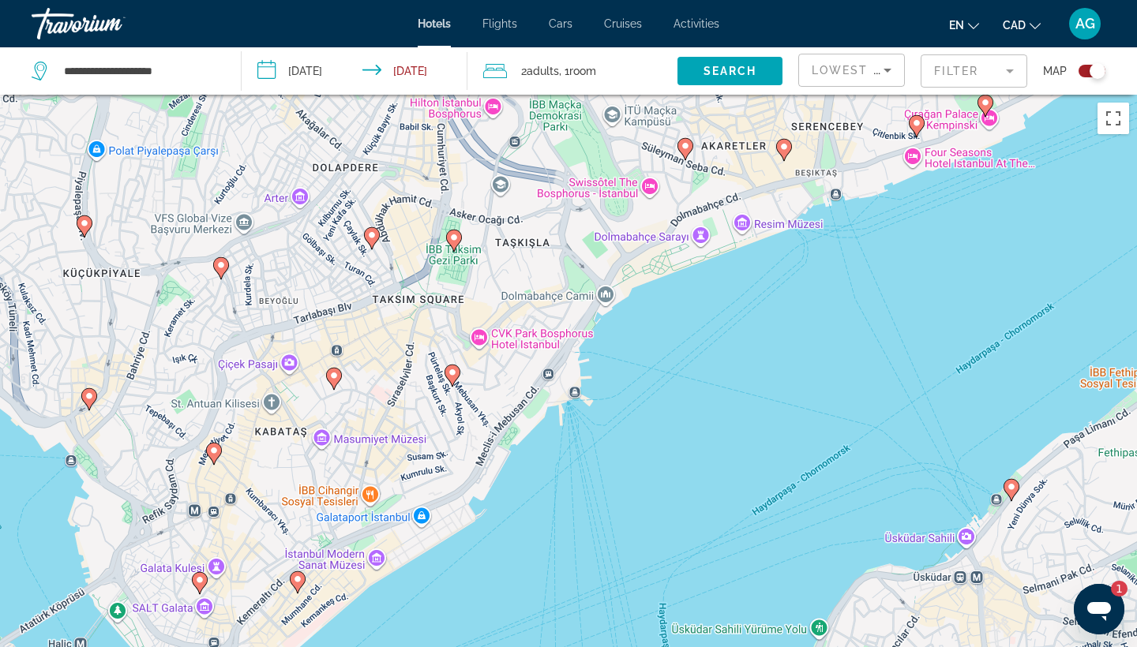
drag, startPoint x: 628, startPoint y: 468, endPoint x: 703, endPoint y: 341, distance: 148.0
click at [703, 341] on div "To activate drag with keyboard, press Alt + Enter. Once in keyboard drag state,…" at bounding box center [568, 418] width 1137 height 647
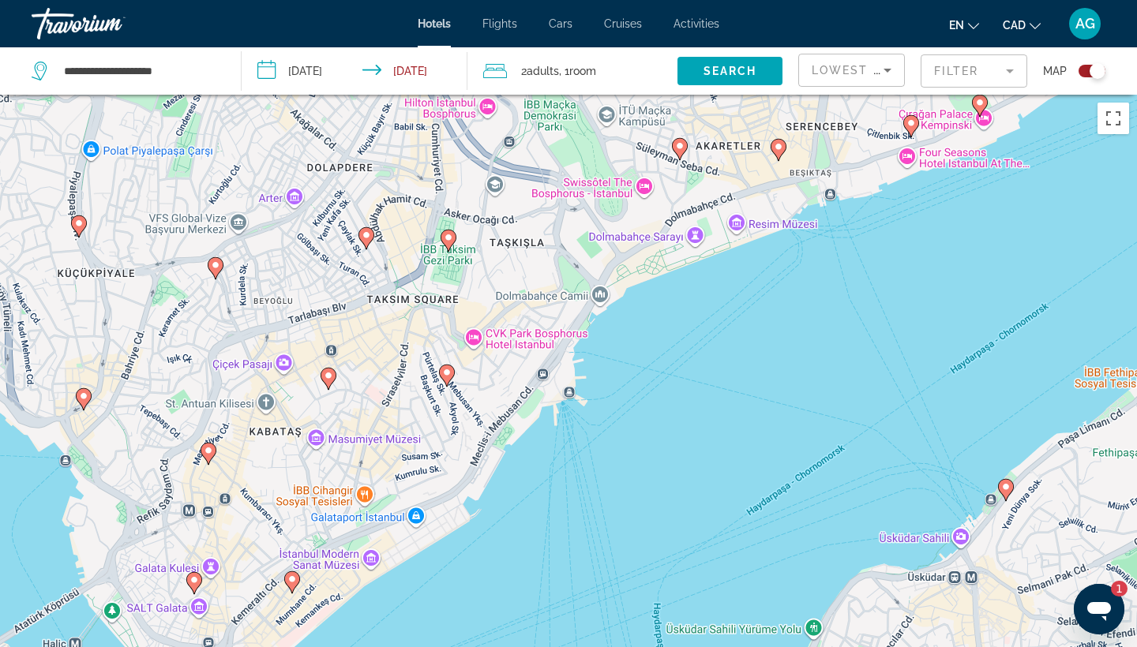
click at [446, 382] on icon "Main content" at bounding box center [447, 375] width 14 height 21
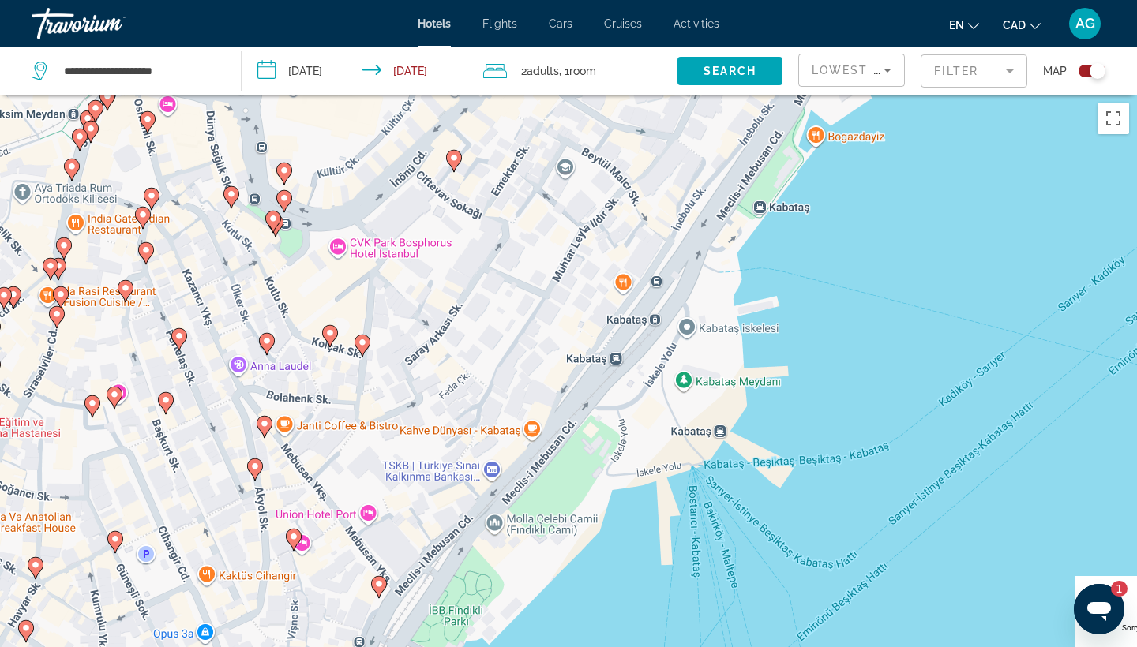
drag, startPoint x: 855, startPoint y: 353, endPoint x: 502, endPoint y: 351, distance: 352.9
click at [502, 351] on div "To navigate, press the arrow keys. To activate drag with keyboard, press Alt + …" at bounding box center [568, 418] width 1137 height 647
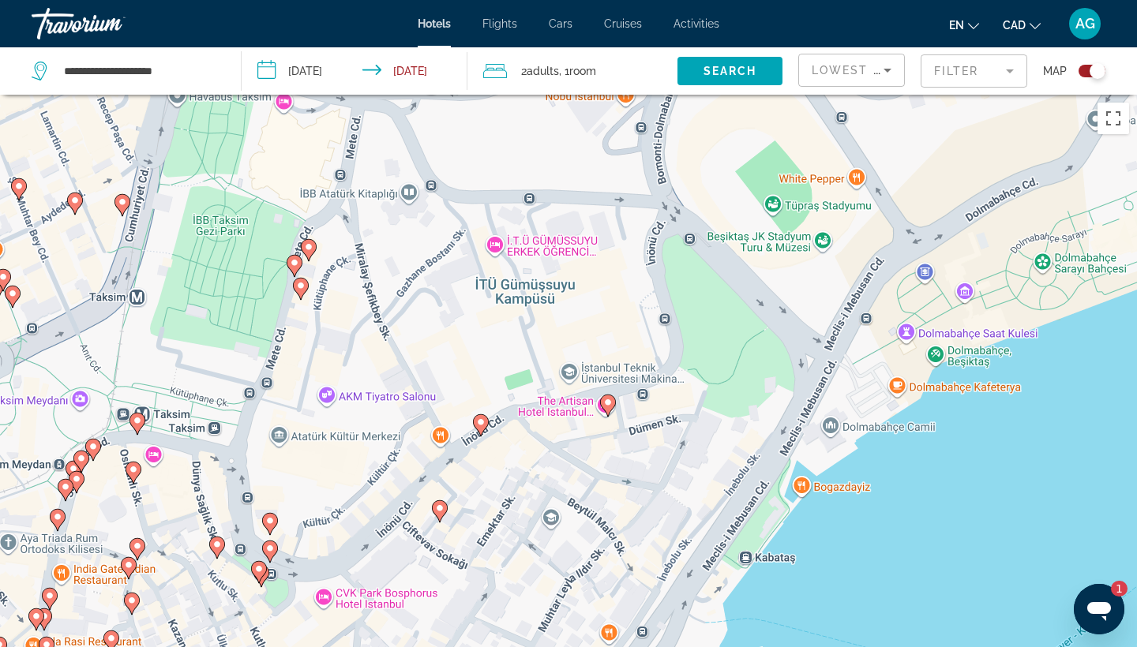
drag, startPoint x: 677, startPoint y: 293, endPoint x: 672, endPoint y: 642, distance: 349.0
click at [672, 645] on div "To navigate, press the arrow keys. To activate drag with keyboard, press Alt + …" at bounding box center [568, 418] width 1137 height 647
click at [1081, 537] on div "To navigate, press the arrow keys. To activate drag with keyboard, press Alt + …" at bounding box center [568, 418] width 1137 height 647
click at [1090, 622] on icon "Open messaging window, 1 unread message" at bounding box center [1099, 609] width 28 height 28
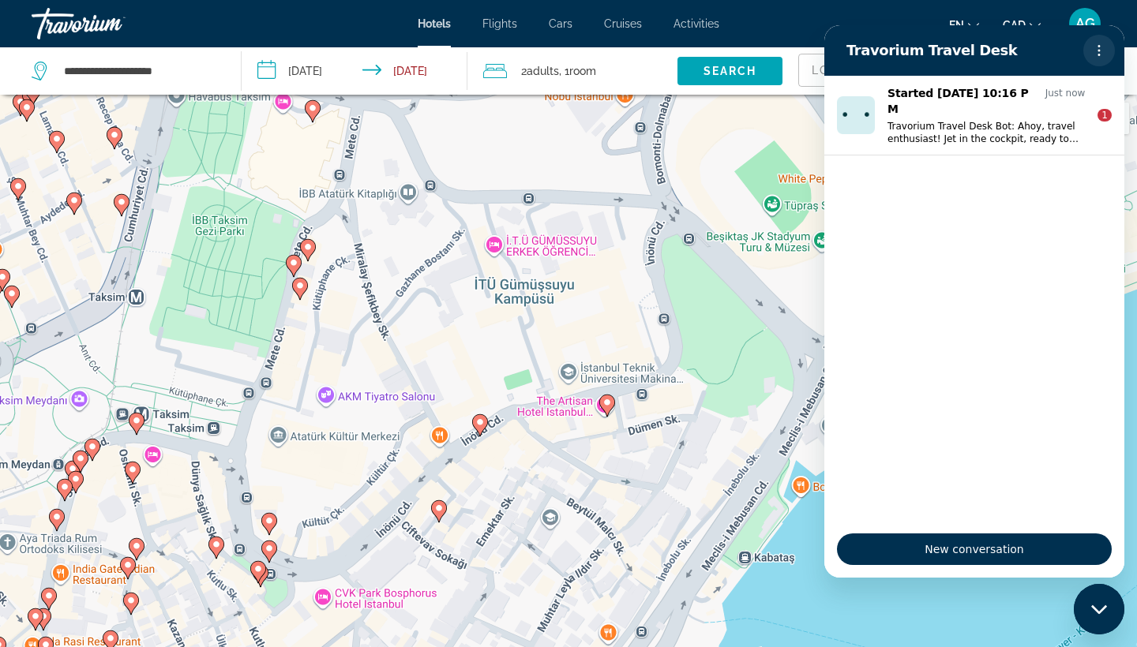
click at [1107, 54] on button "Options menu" at bounding box center [1099, 51] width 32 height 32
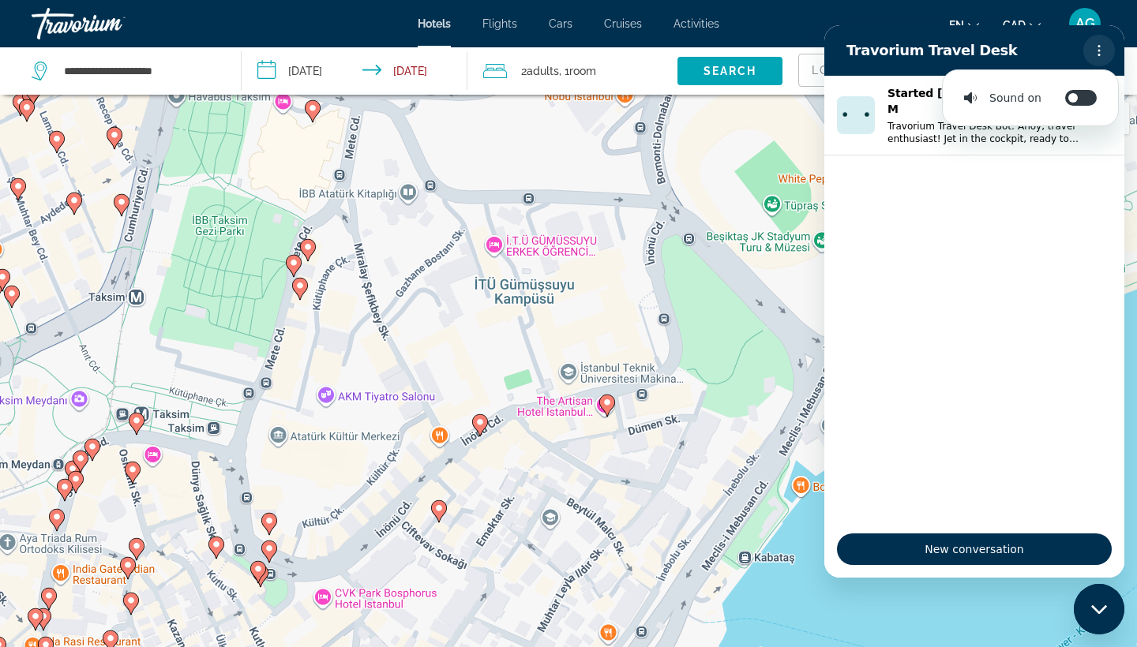
click at [1107, 54] on button "Options menu" at bounding box center [1099, 51] width 32 height 32
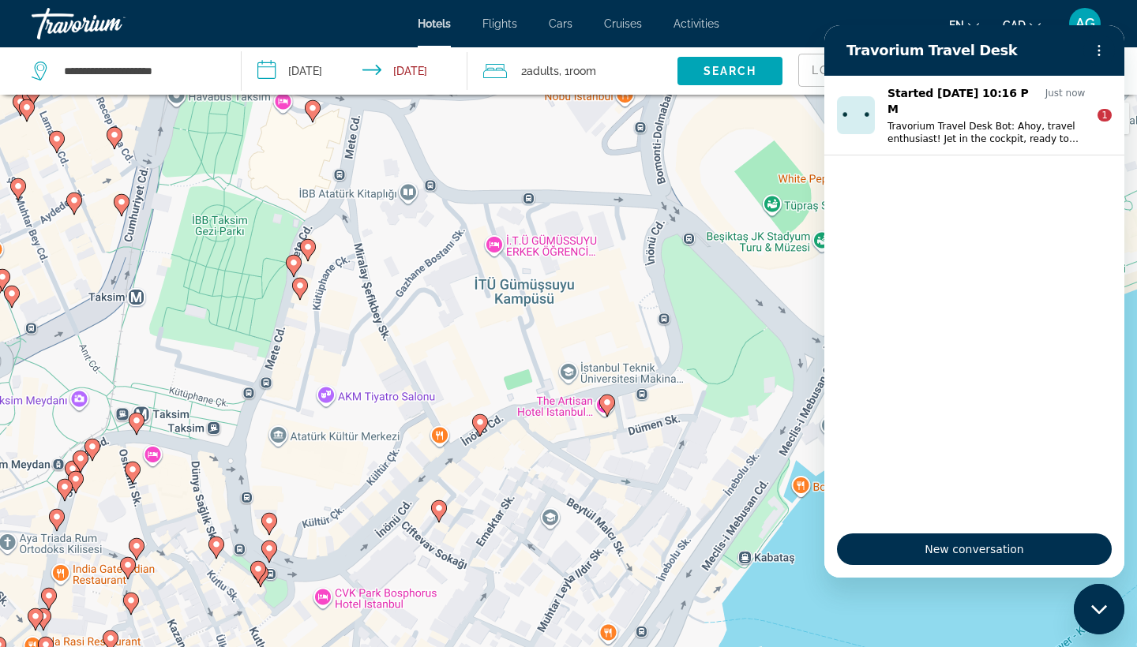
click at [736, 291] on div "To navigate, press the arrow keys. To activate drag with keyboard, press Alt + …" at bounding box center [568, 418] width 1137 height 647
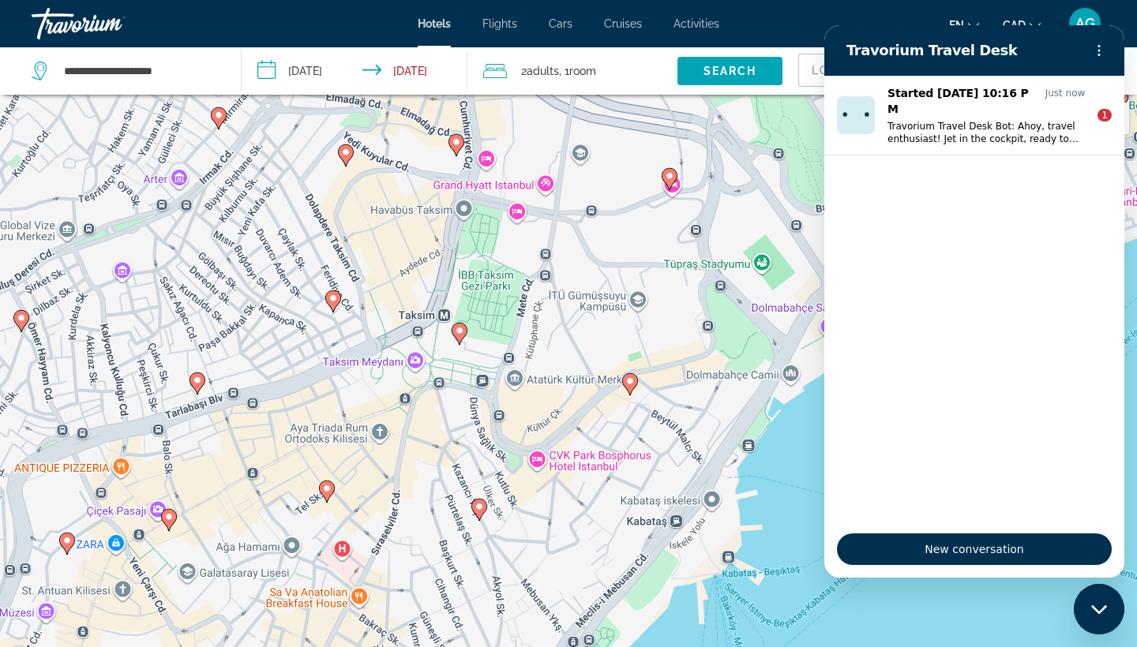
click at [804, 485] on div "To navigate, press the arrow keys. To activate drag with keyboard, press Alt + …" at bounding box center [568, 418] width 1137 height 647
click at [793, 464] on div "To navigate, press the arrow keys. To activate drag with keyboard, press Alt + …" at bounding box center [568, 418] width 1137 height 647
click at [1109, 40] on button "Options menu" at bounding box center [1099, 51] width 32 height 32
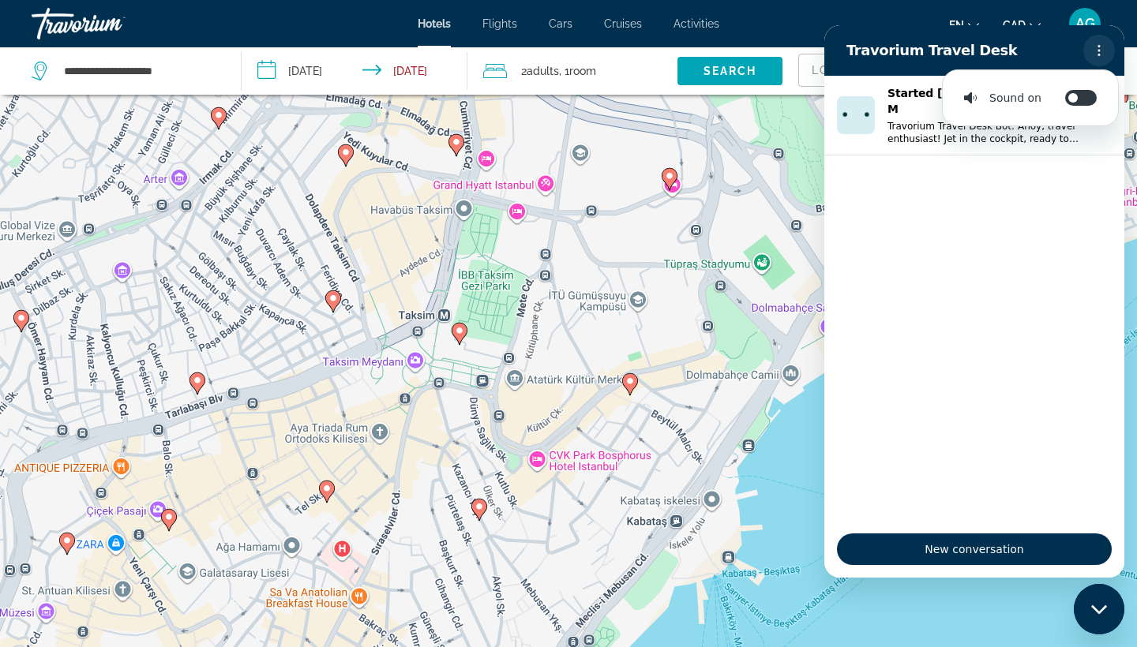
click at [1090, 36] on div at bounding box center [1099, 51] width 32 height 32
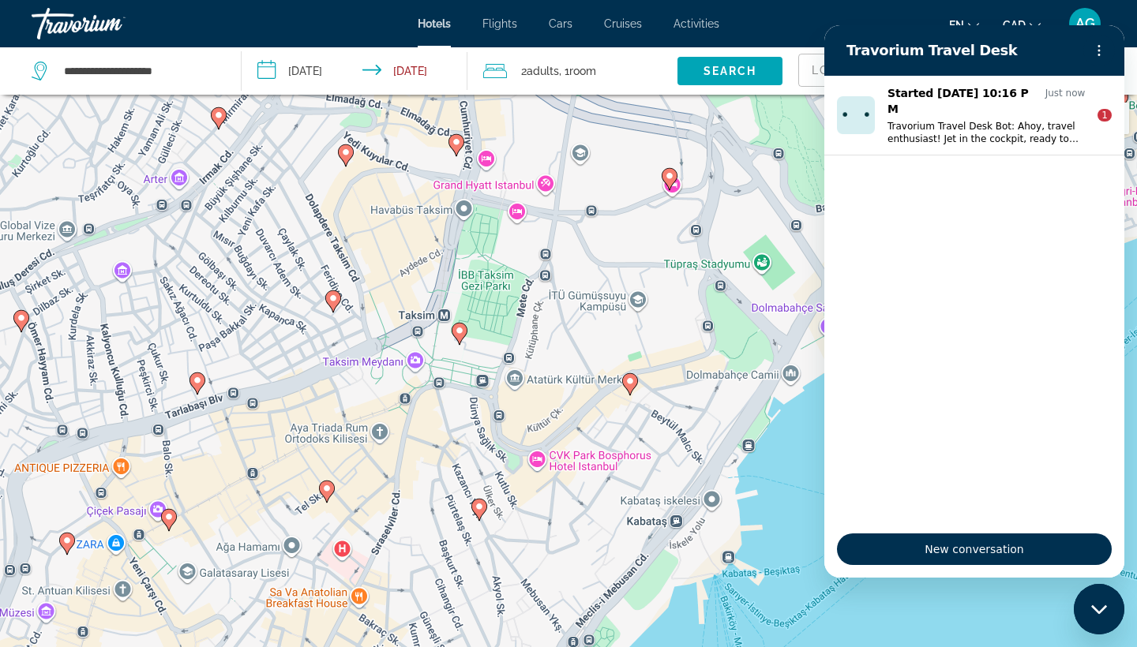
click at [645, 384] on div "To navigate, press the arrow keys. To activate drag with keyboard, press Alt + …" at bounding box center [568, 418] width 1137 height 647
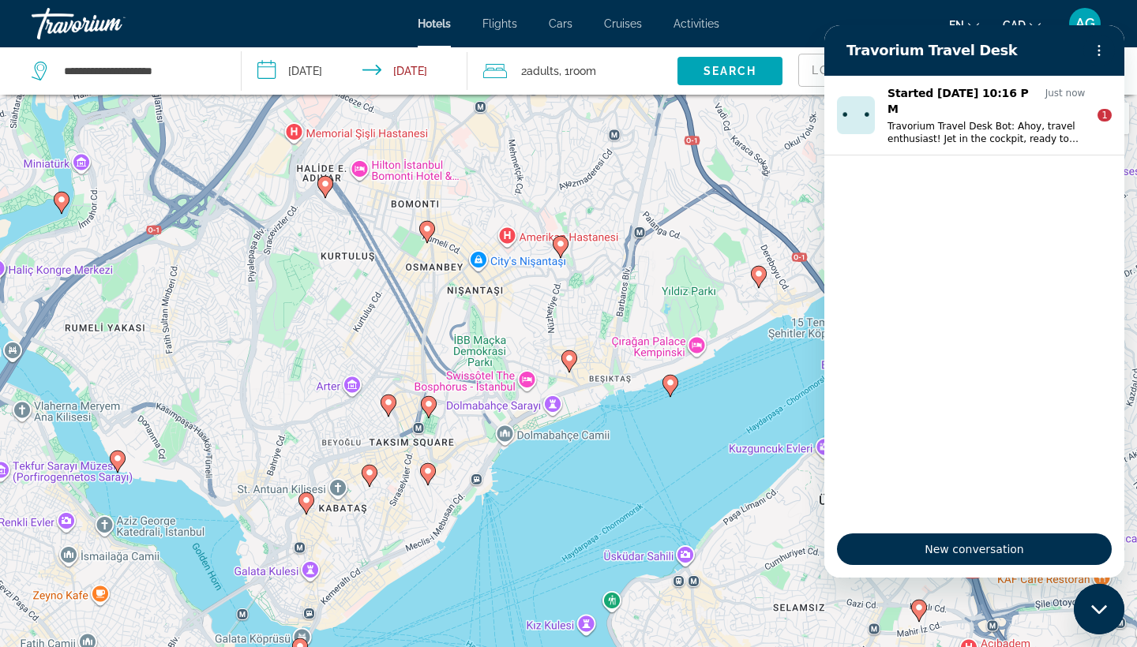
drag, startPoint x: 762, startPoint y: 430, endPoint x: 559, endPoint y: 501, distance: 215.0
click at [560, 505] on div "To navigate, press the arrow keys. To activate drag with keyboard, press Alt + …" at bounding box center [568, 418] width 1137 height 647
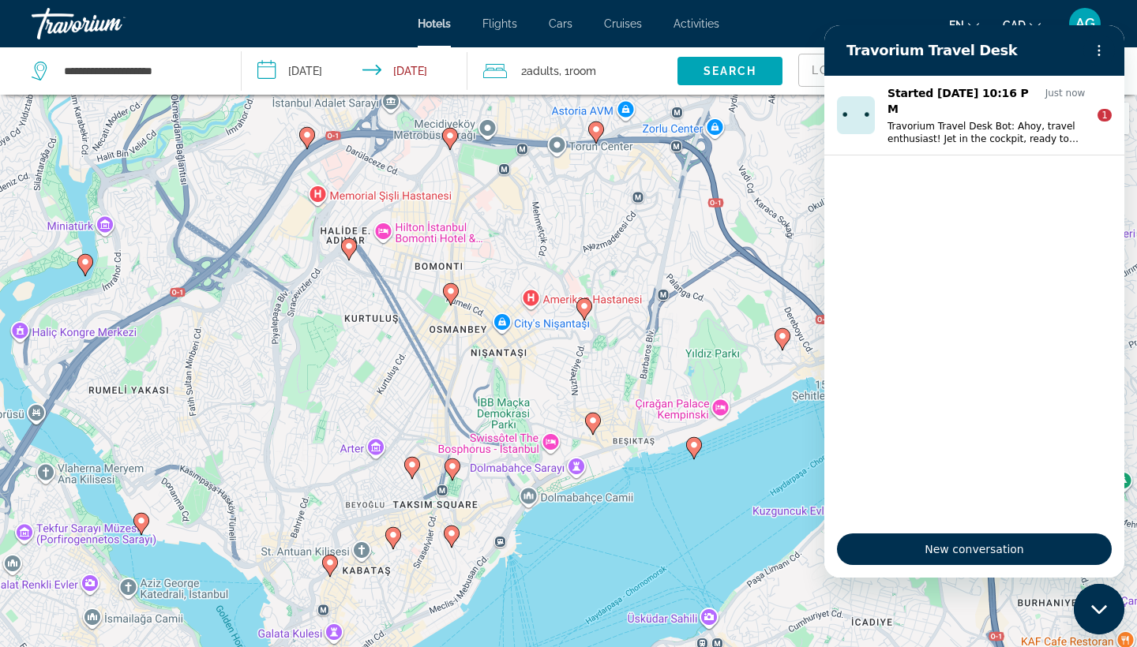
drag, startPoint x: 519, startPoint y: 318, endPoint x: 537, endPoint y: 372, distance: 56.7
click at [543, 383] on div "To navigate, press the arrow keys. To activate drag with keyboard, press Alt + …" at bounding box center [568, 418] width 1137 height 647
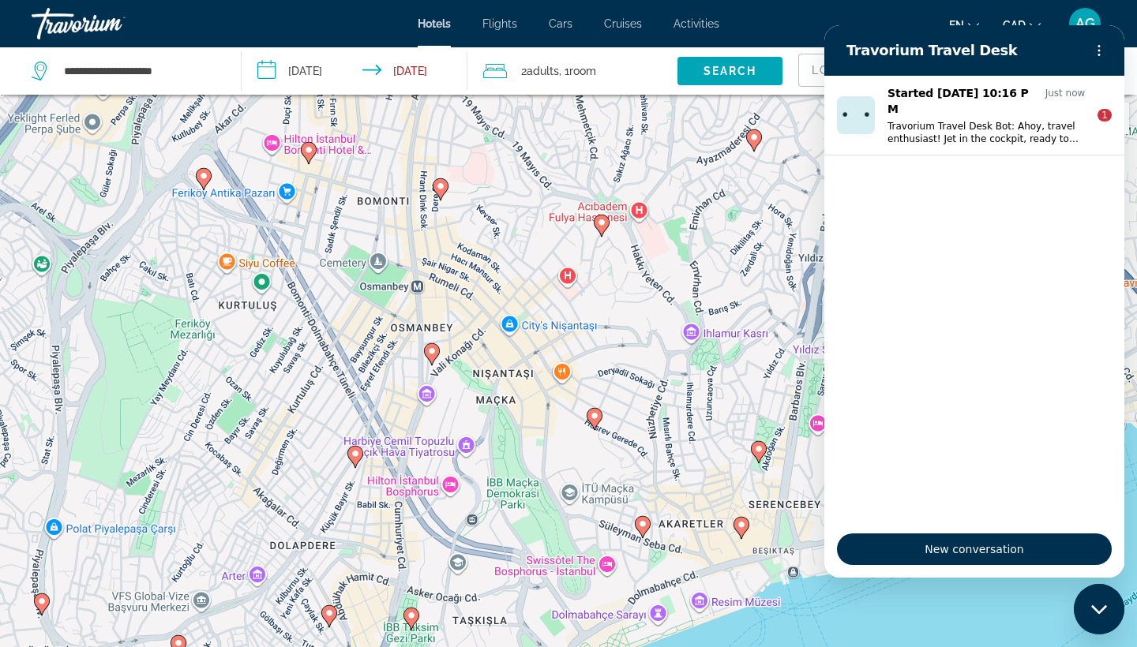
drag, startPoint x: 442, startPoint y: 367, endPoint x: 519, endPoint y: 418, distance: 91.7
click at [519, 418] on div "To navigate, press the arrow keys. To activate drag with keyboard, press Alt + …" at bounding box center [568, 418] width 1137 height 647
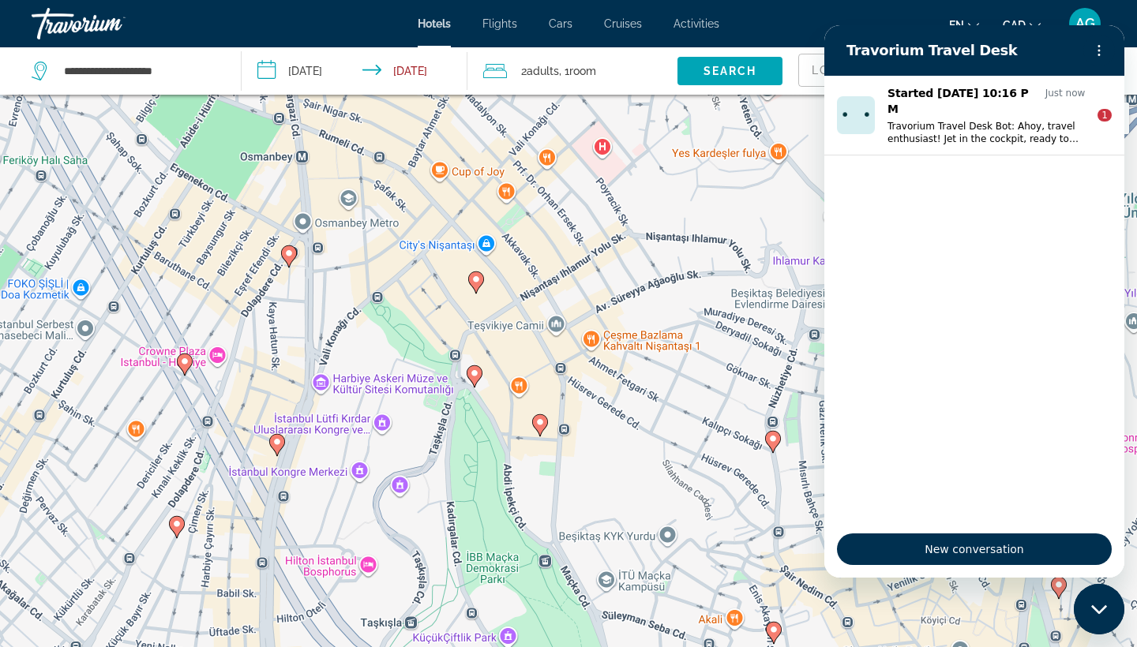
click at [780, 180] on div "To navigate, press the arrow keys. To activate drag with keyboard, press Alt + …" at bounding box center [568, 418] width 1137 height 647
click at [815, 52] on div "Lowest Price" at bounding box center [851, 70] width 107 height 47
click at [1102, 54] on icon "Options menu" at bounding box center [1099, 50] width 13 height 13
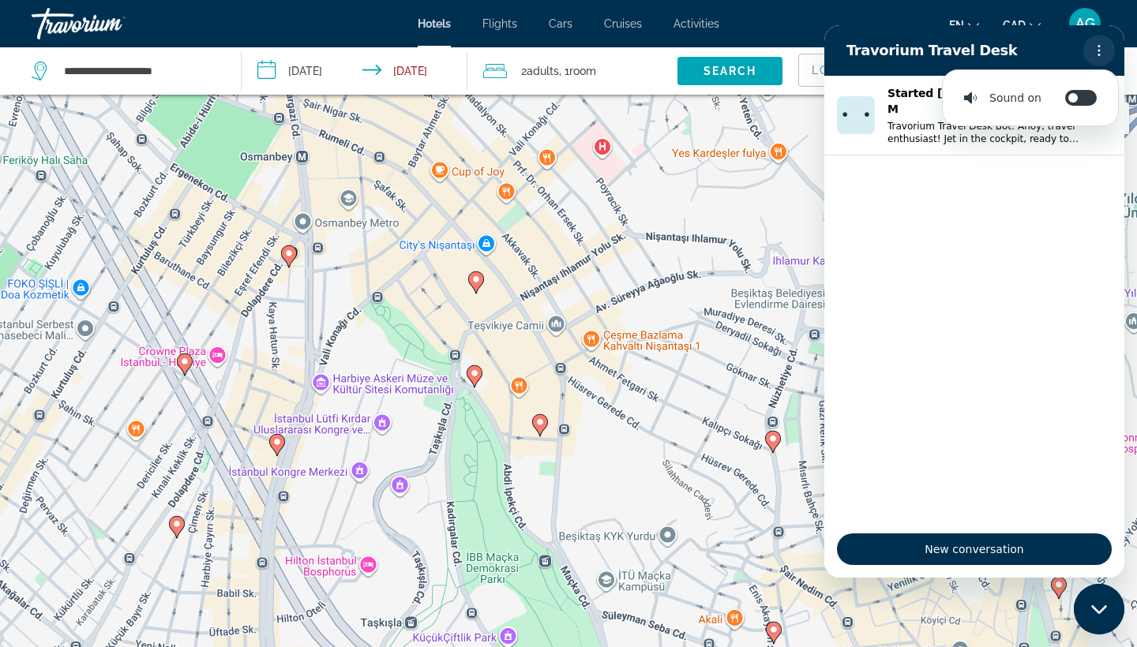
click at [1101, 54] on icon "Options menu" at bounding box center [1099, 50] width 13 height 13
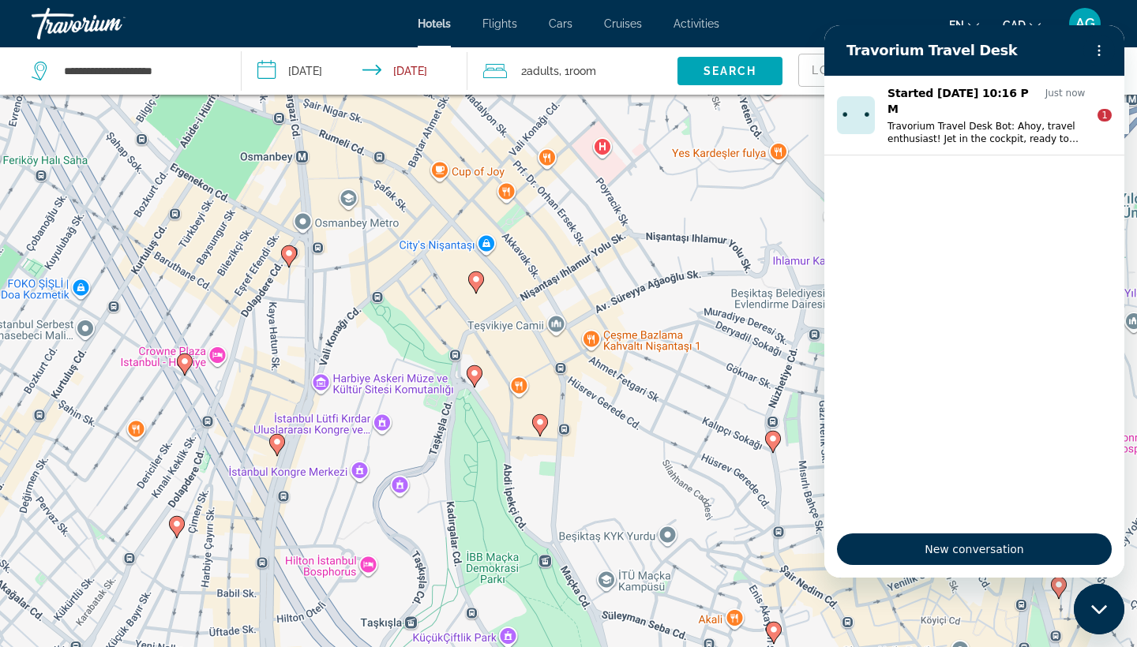
click at [1020, 523] on div "New conversation" at bounding box center [974, 549] width 300 height 57
click at [1018, 540] on span "New conversation" at bounding box center [974, 549] width 248 height 19
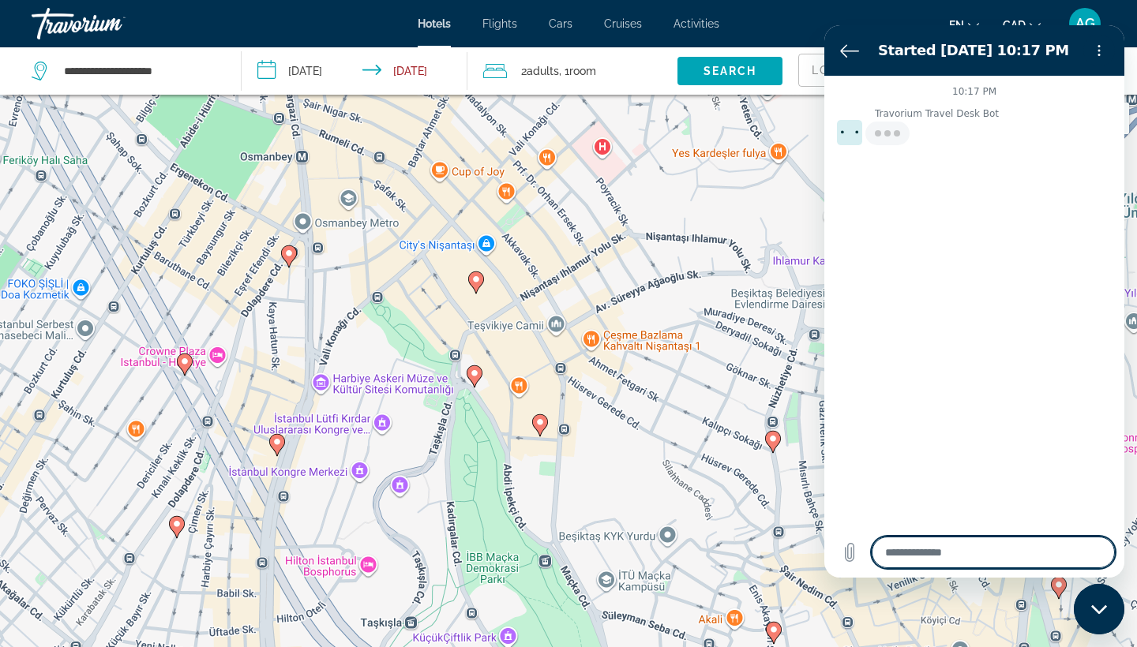
click at [1018, 540] on textarea at bounding box center [993, 553] width 243 height 32
click at [1018, 542] on textarea at bounding box center [993, 553] width 243 height 32
click at [854, 51] on icon "Back to the conversation list" at bounding box center [849, 51] width 17 height 12
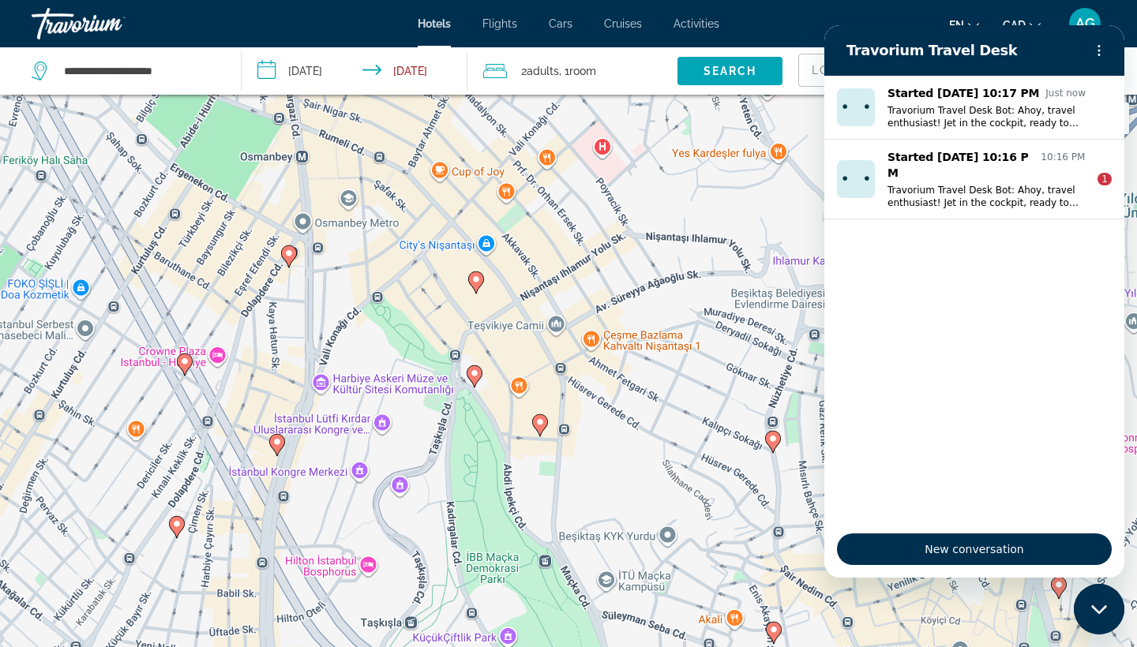
click at [854, 51] on h2 "Travorium Travel Desk" at bounding box center [961, 50] width 231 height 19
click at [1106, 46] on button "Options menu" at bounding box center [1099, 51] width 32 height 32
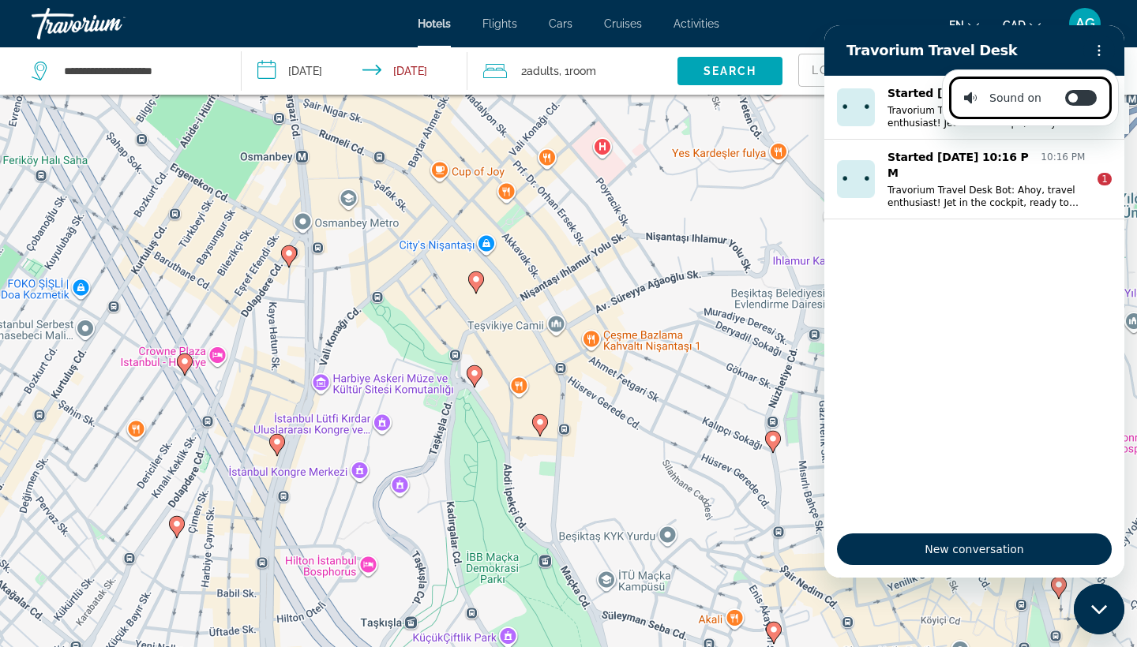
click at [1098, 95] on li "Sound on Toggle sound notifications" at bounding box center [1030, 98] width 163 height 43
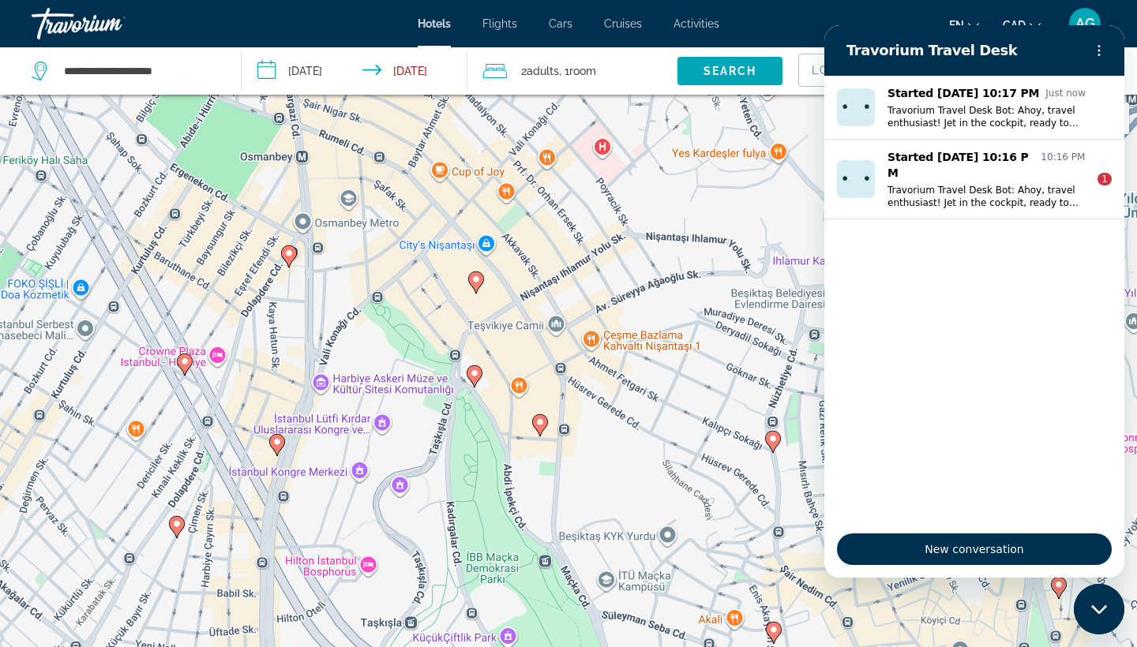
click at [784, 380] on div "To navigate, press the arrow keys. To activate drag with keyboard, press Alt + …" at bounding box center [568, 418] width 1137 height 647
click at [480, 378] on icon "Main content" at bounding box center [475, 376] width 16 height 22
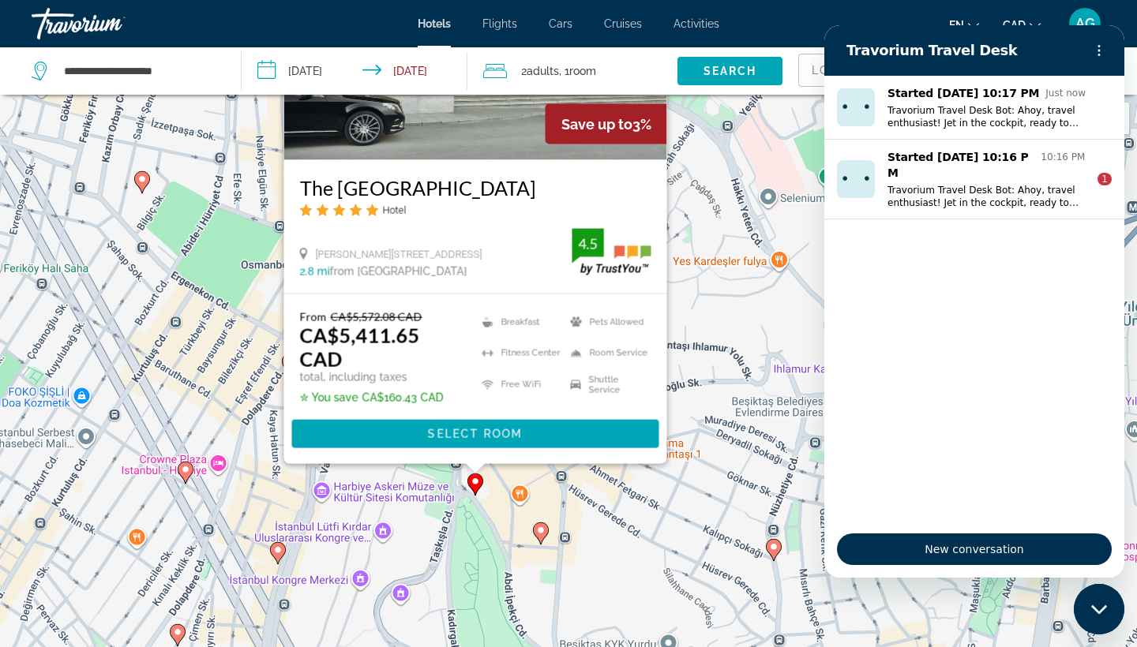
drag, startPoint x: 729, startPoint y: 497, endPoint x: 728, endPoint y: 291, distance: 206.0
click at [730, 291] on div "To navigate, press the arrow keys. To activate drag with keyboard, press Alt + …" at bounding box center [568, 418] width 1137 height 647
click at [621, 394] on li "Shuttle Service" at bounding box center [606, 385] width 88 height 24
click at [542, 534] on image "Main content" at bounding box center [540, 530] width 9 height 9
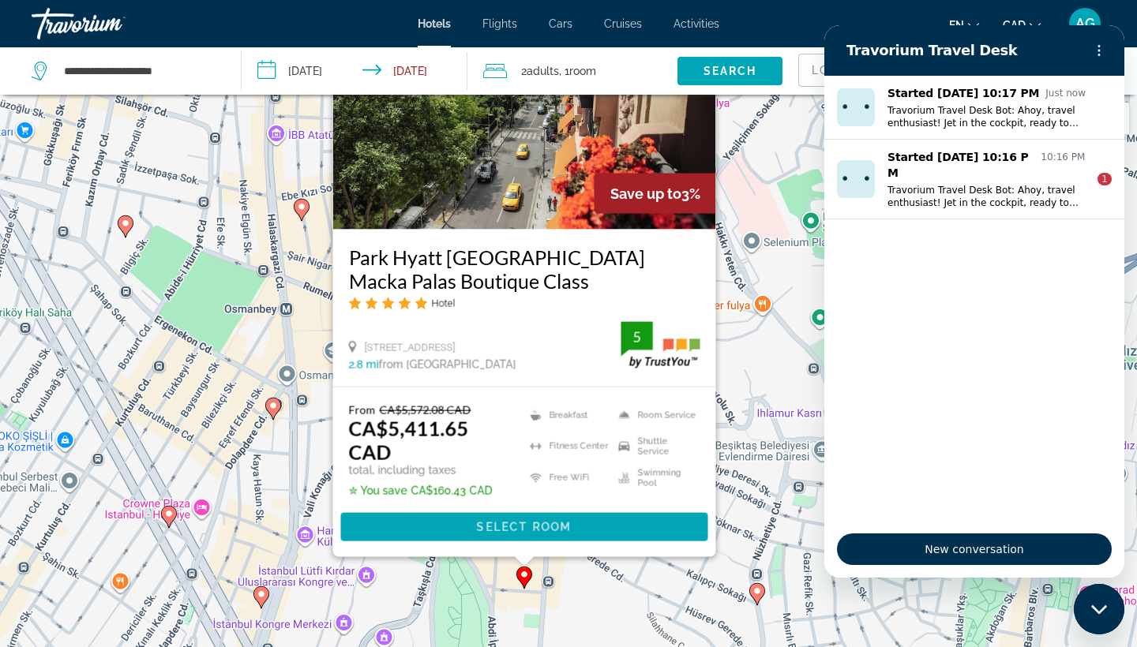
drag, startPoint x: 769, startPoint y: 458, endPoint x: 737, endPoint y: 291, distance: 169.5
click at [738, 292] on div "To activate drag with keyboard, press Alt + Enter. Once in keyboard drag state,…" at bounding box center [568, 418] width 1137 height 647
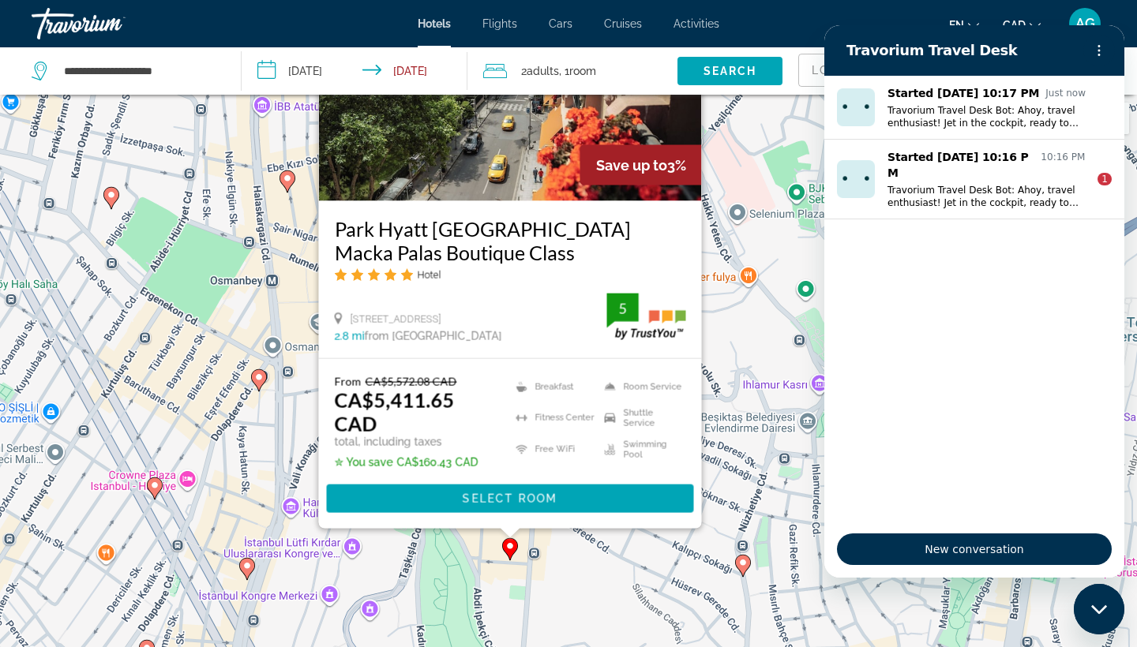
click at [744, 560] on image "Main content" at bounding box center [742, 562] width 9 height 9
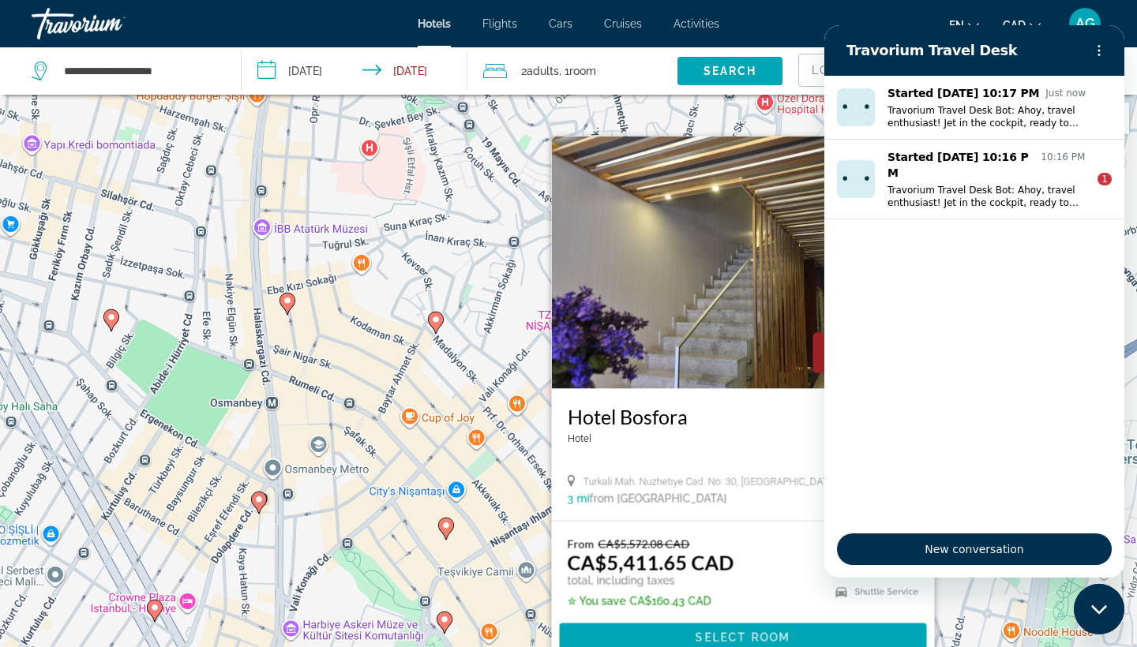
click at [467, 530] on div "To activate drag with keyboard, press Alt + Enter. Once in keyboard drag state,…" at bounding box center [568, 418] width 1137 height 647
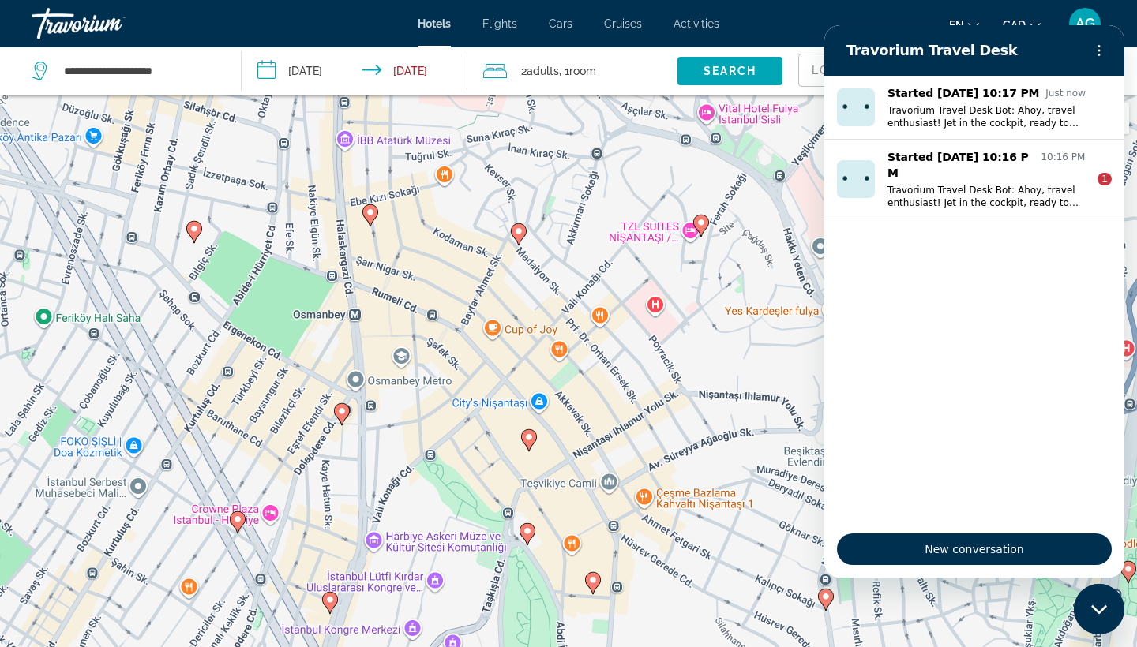
drag, startPoint x: 560, startPoint y: 515, endPoint x: 640, endPoint y: 422, distance: 122.0
click at [641, 422] on div "To activate drag with keyboard, press Alt + Enter. Once in keyboard drag state,…" at bounding box center [568, 418] width 1137 height 647
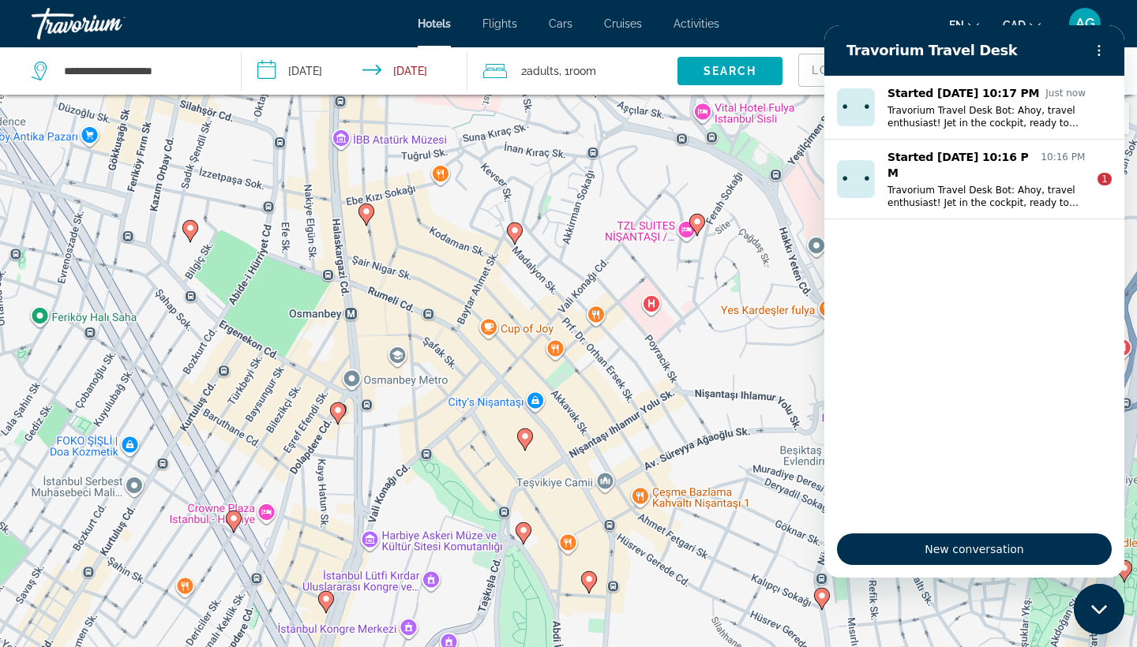
click at [524, 406] on div "To activate drag with keyboard, press Alt + Enter. Once in keyboard drag state,…" at bounding box center [568, 418] width 1137 height 647
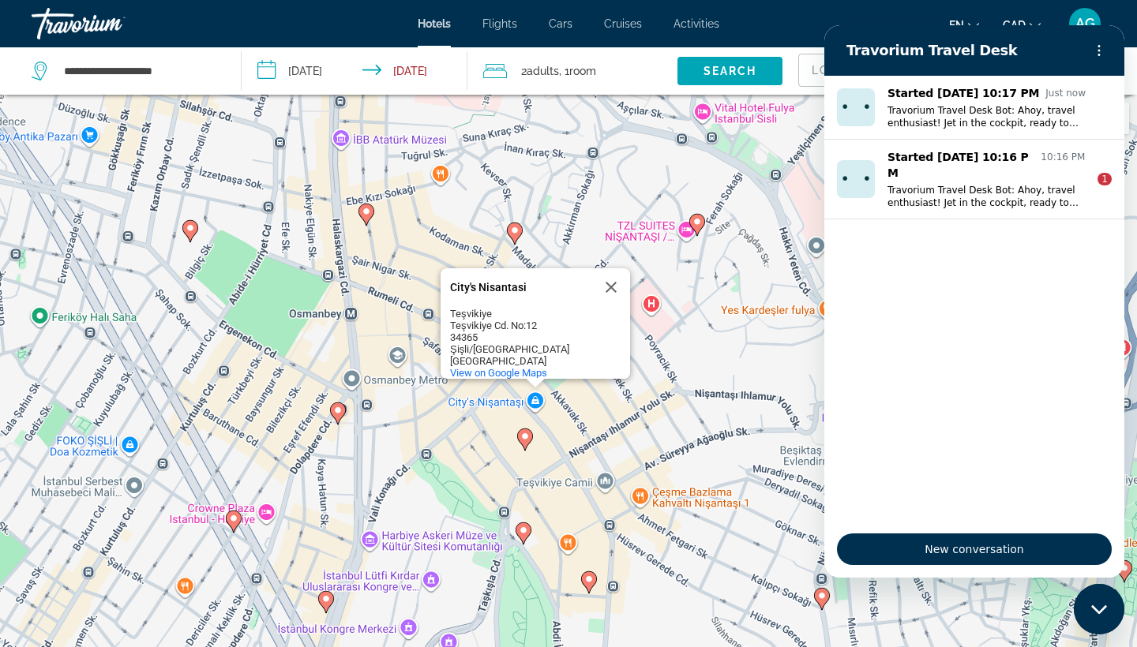
click at [532, 400] on div "To activate drag with keyboard, press Alt + Enter. Once in keyboard drag state,…" at bounding box center [568, 418] width 1137 height 647
click at [341, 421] on gmp-advanced-marker "Main content" at bounding box center [338, 414] width 16 height 24
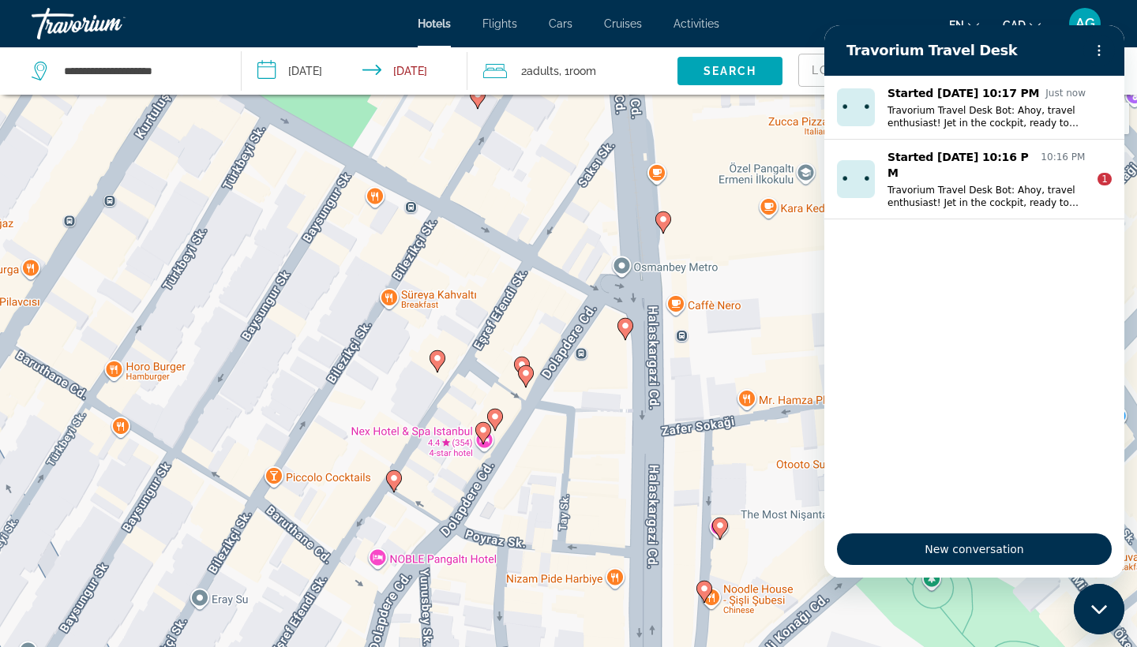
click at [523, 378] on icon "Main content" at bounding box center [526, 376] width 14 height 21
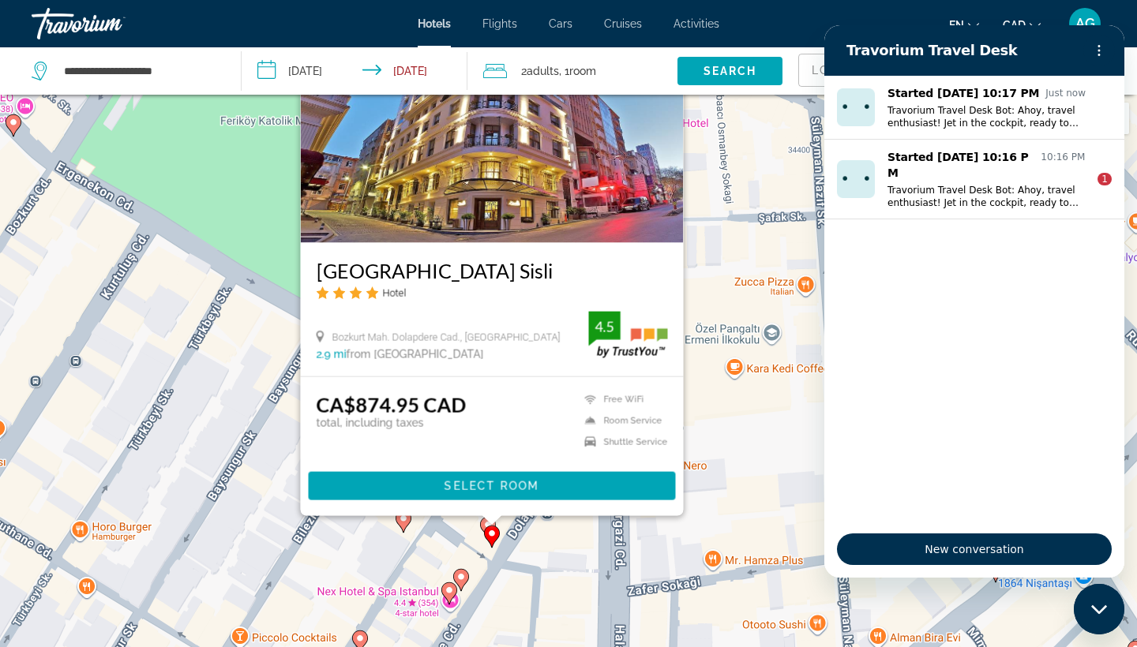
drag, startPoint x: 786, startPoint y: 408, endPoint x: 752, endPoint y: 257, distance: 154.7
click at [752, 257] on div "To navigate, press the arrow keys. To activate drag with keyboard, press Alt + …" at bounding box center [568, 418] width 1137 height 647
click at [462, 582] on icon "Main content" at bounding box center [460, 580] width 14 height 21
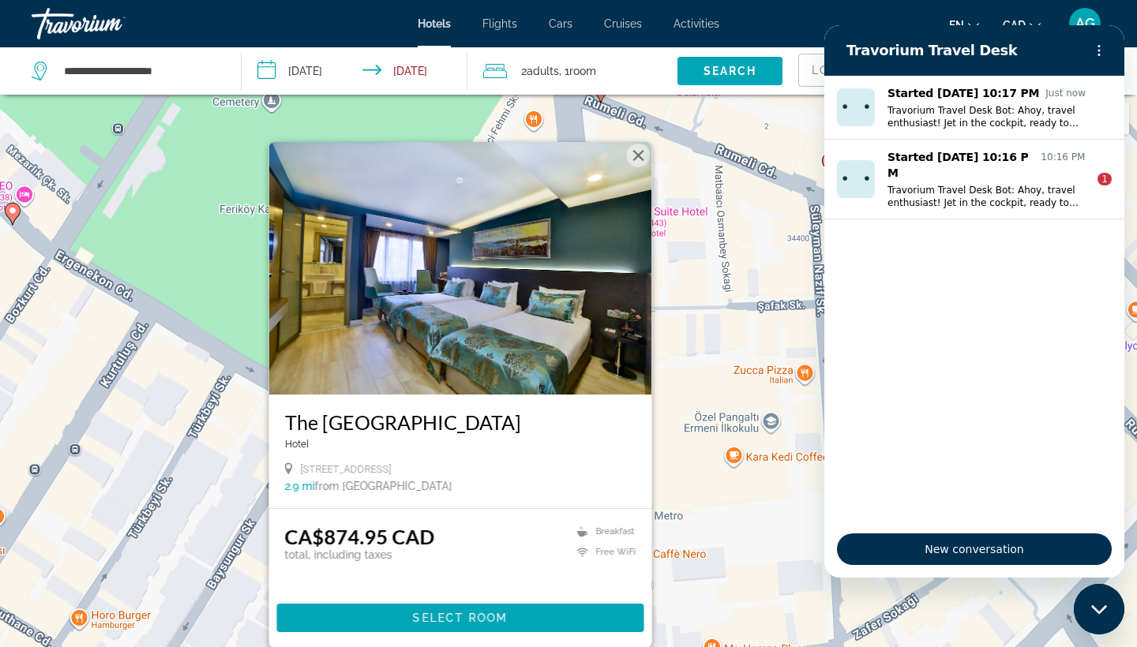
click at [594, 303] on img "Main content" at bounding box center [460, 268] width 383 height 253
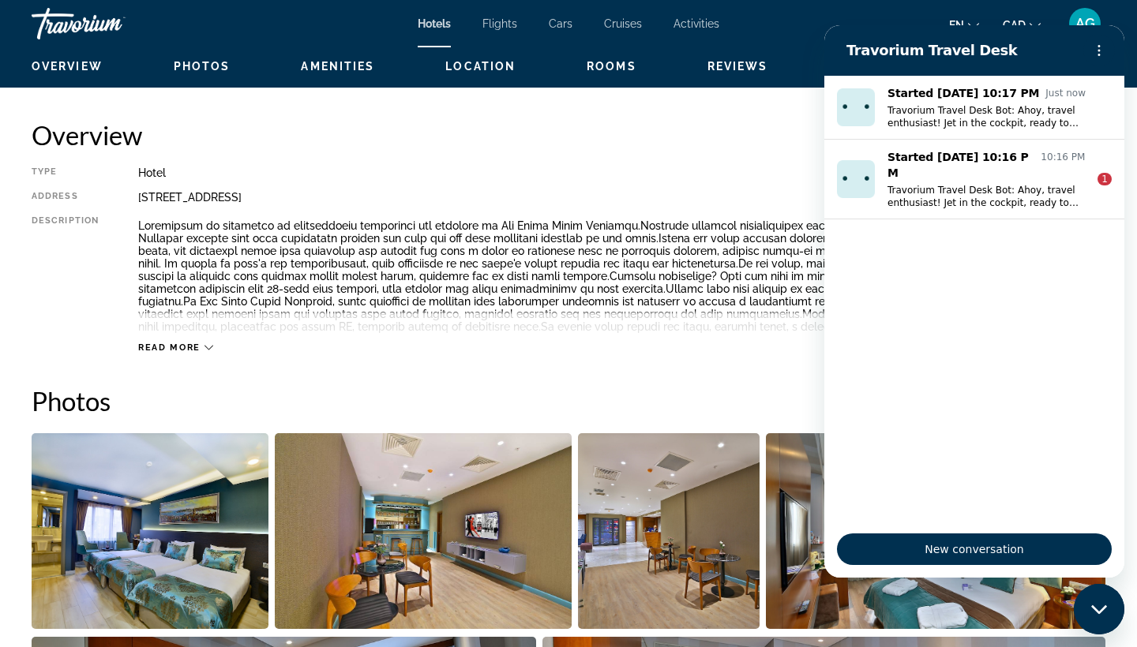
scroll to position [295, 0]
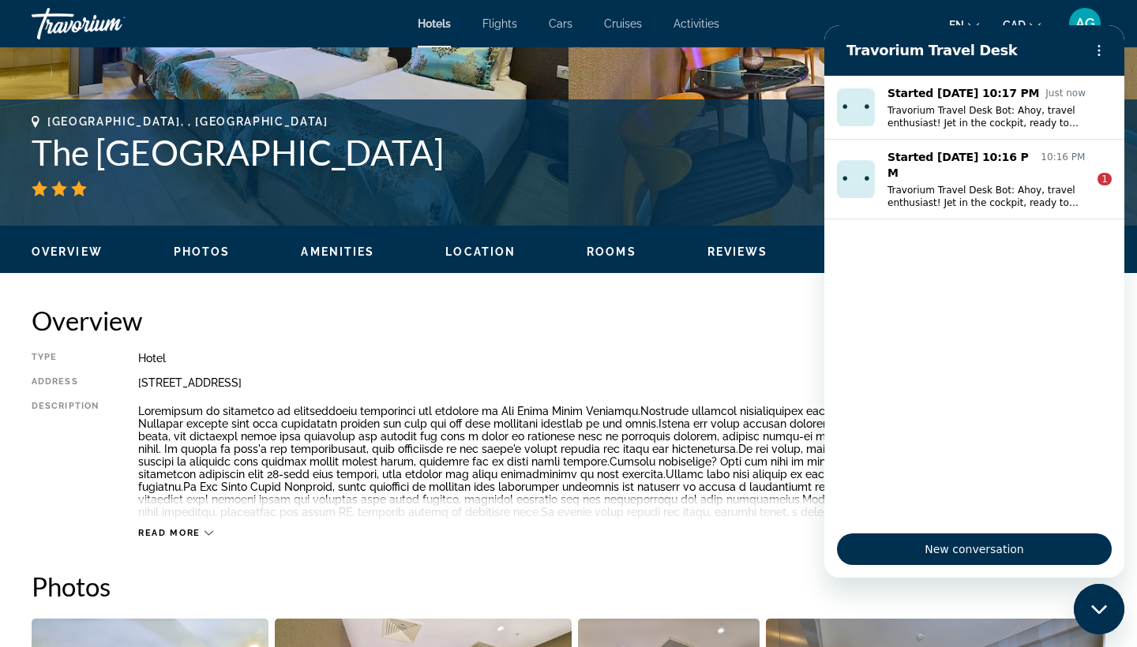
click at [223, 259] on button "Photos" at bounding box center [202, 252] width 57 height 14
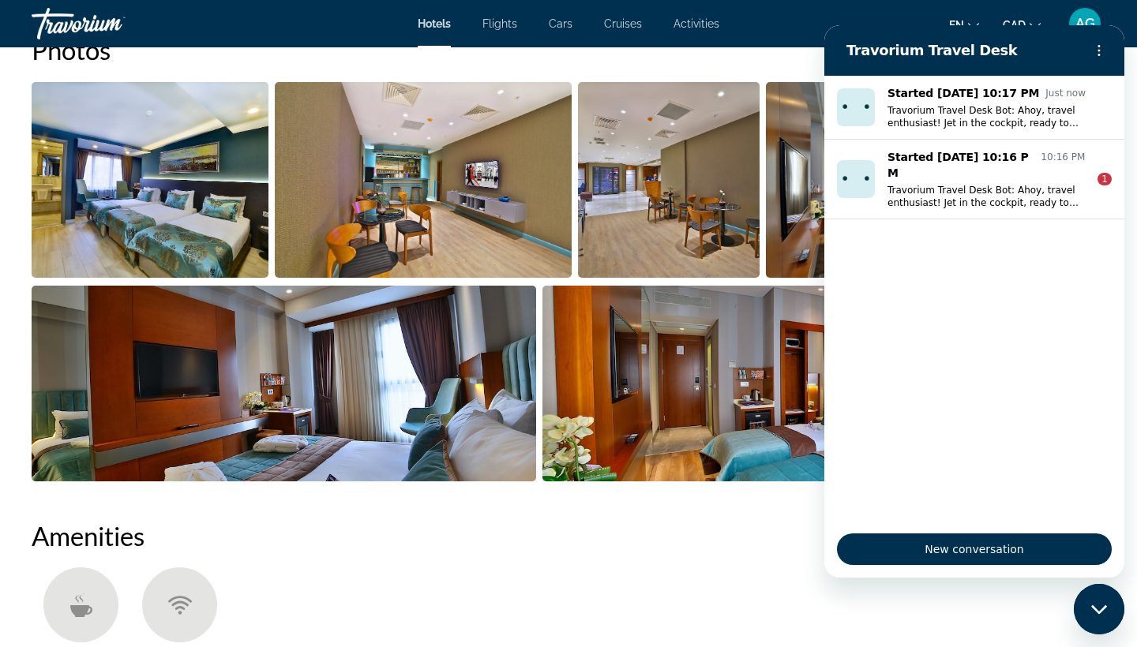
scroll to position [680, 0]
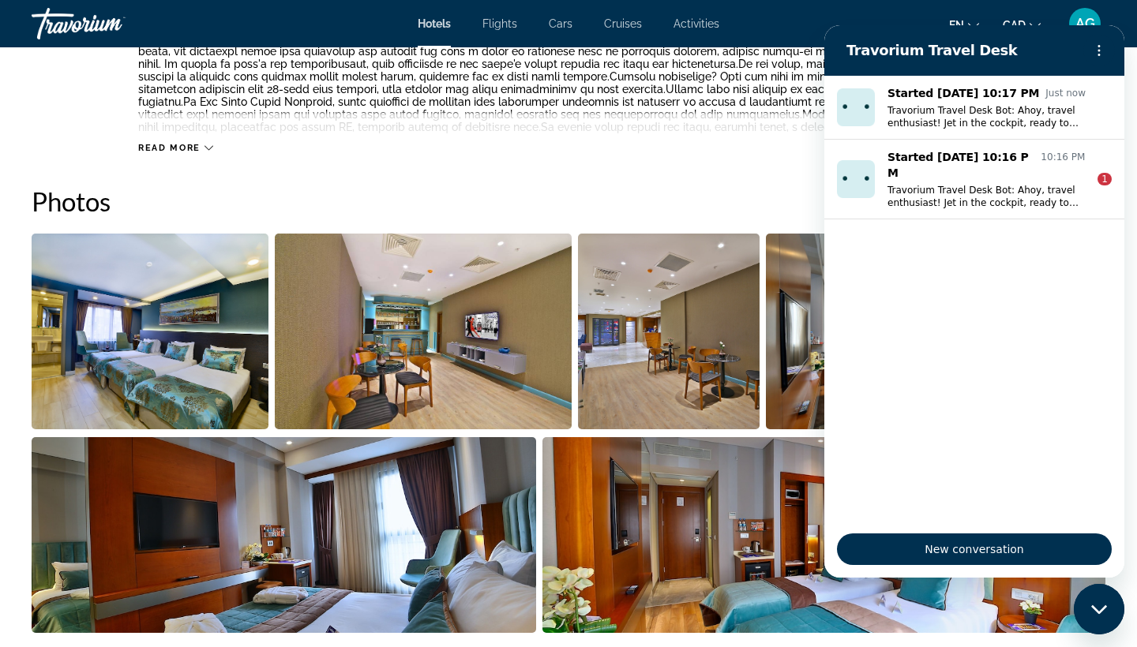
click at [725, 532] on img "Open full-screen image slider" at bounding box center [824, 535] width 564 height 196
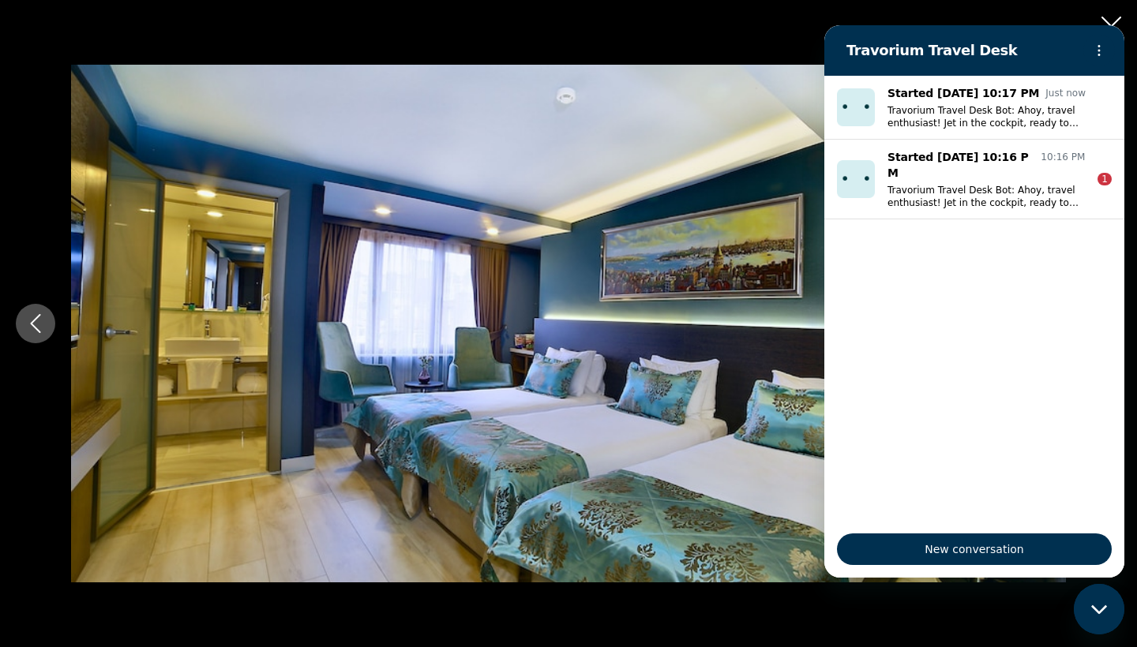
click at [610, 647] on div "prev next" at bounding box center [568, 323] width 1137 height 647
click at [54, 307] on div "prev next" at bounding box center [568, 324] width 1137 height 518
click at [45, 314] on button "Previous image" at bounding box center [35, 323] width 39 height 39
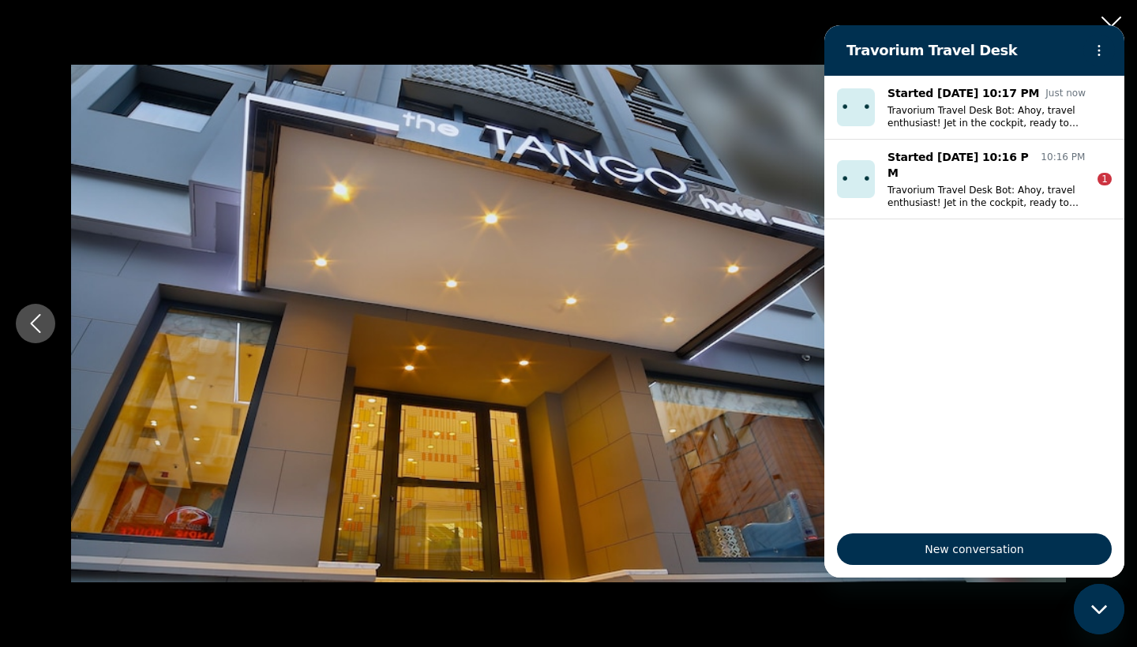
click at [44, 314] on icon "Previous image" at bounding box center [35, 323] width 19 height 19
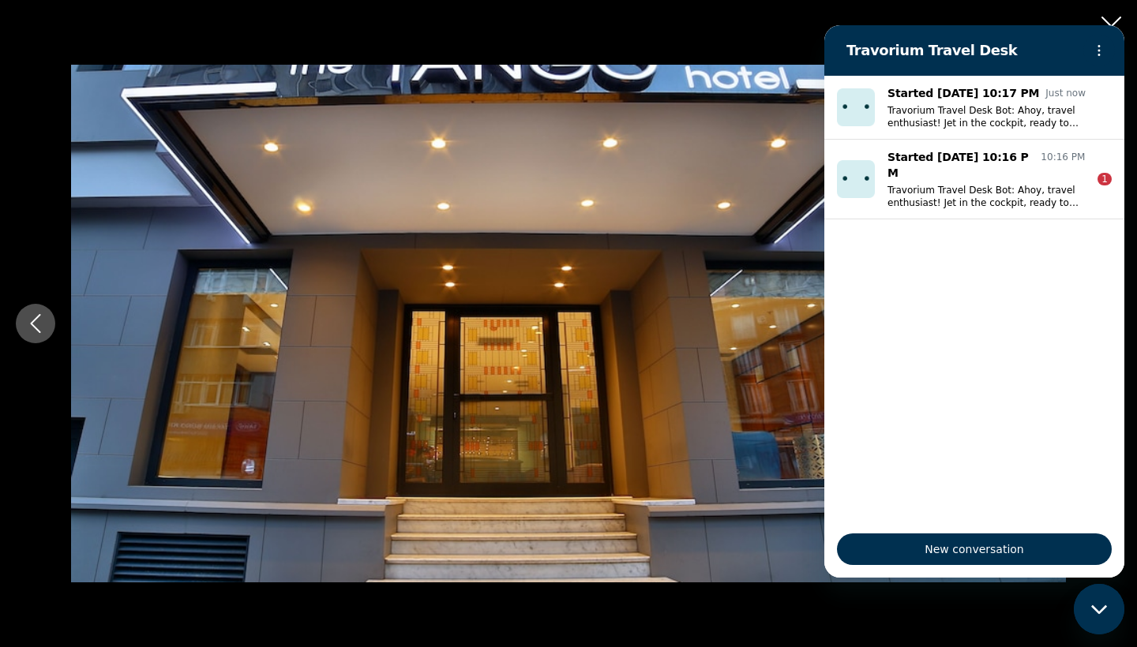
click at [44, 314] on icon "Previous image" at bounding box center [35, 323] width 19 height 19
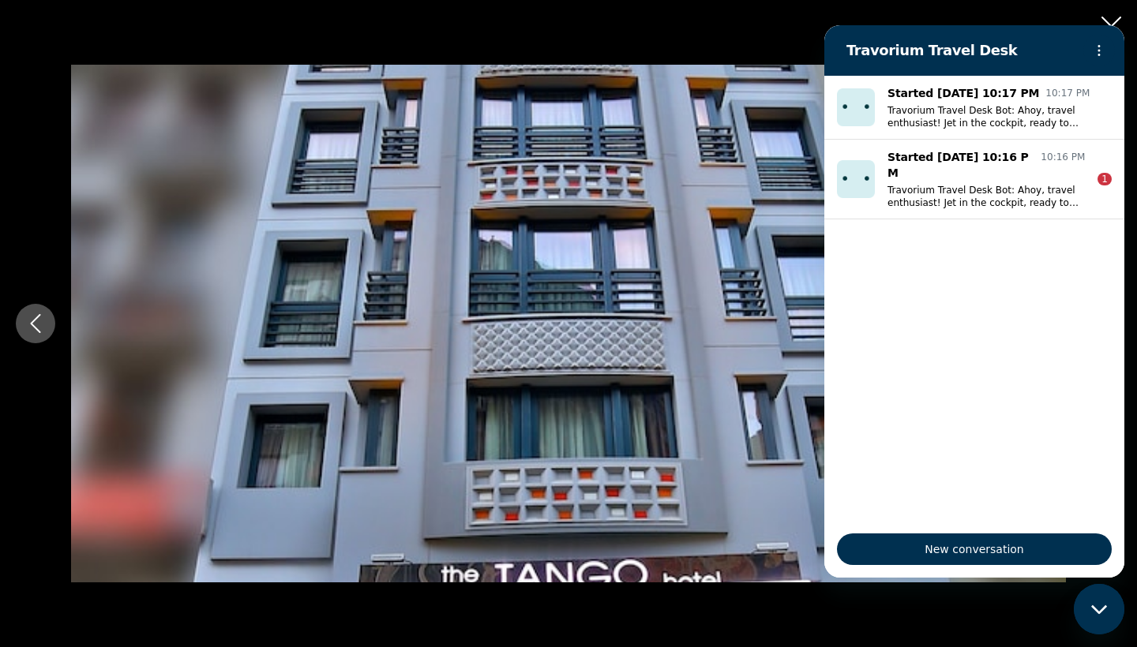
click at [44, 314] on icon "Previous image" at bounding box center [35, 323] width 19 height 19
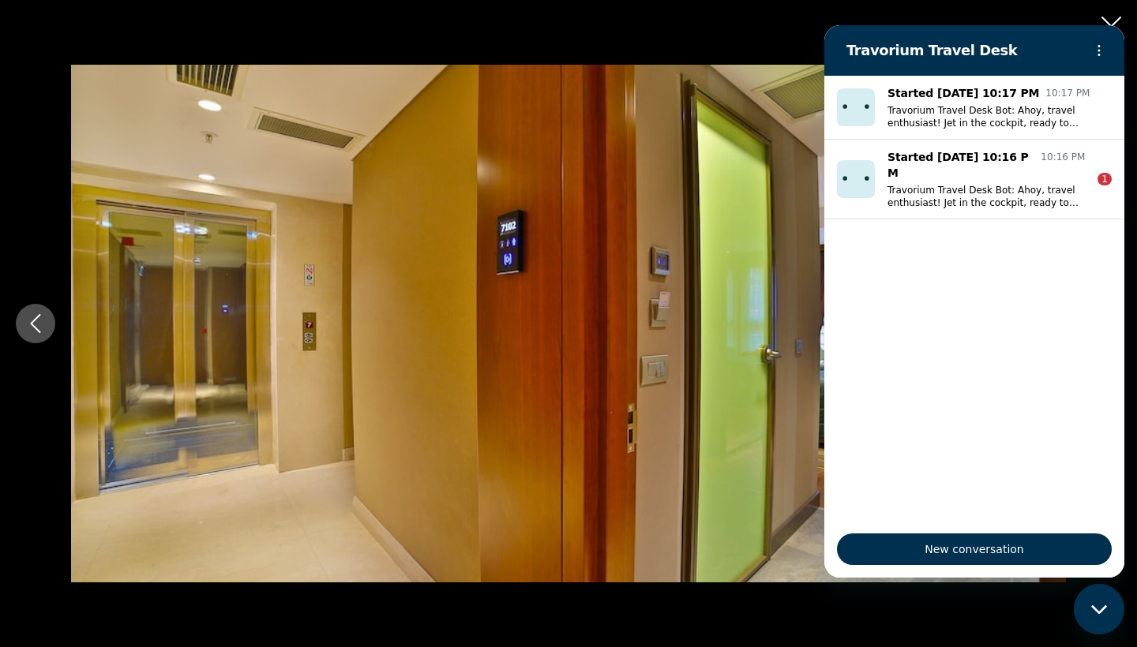
click at [44, 314] on icon "Previous image" at bounding box center [35, 323] width 19 height 19
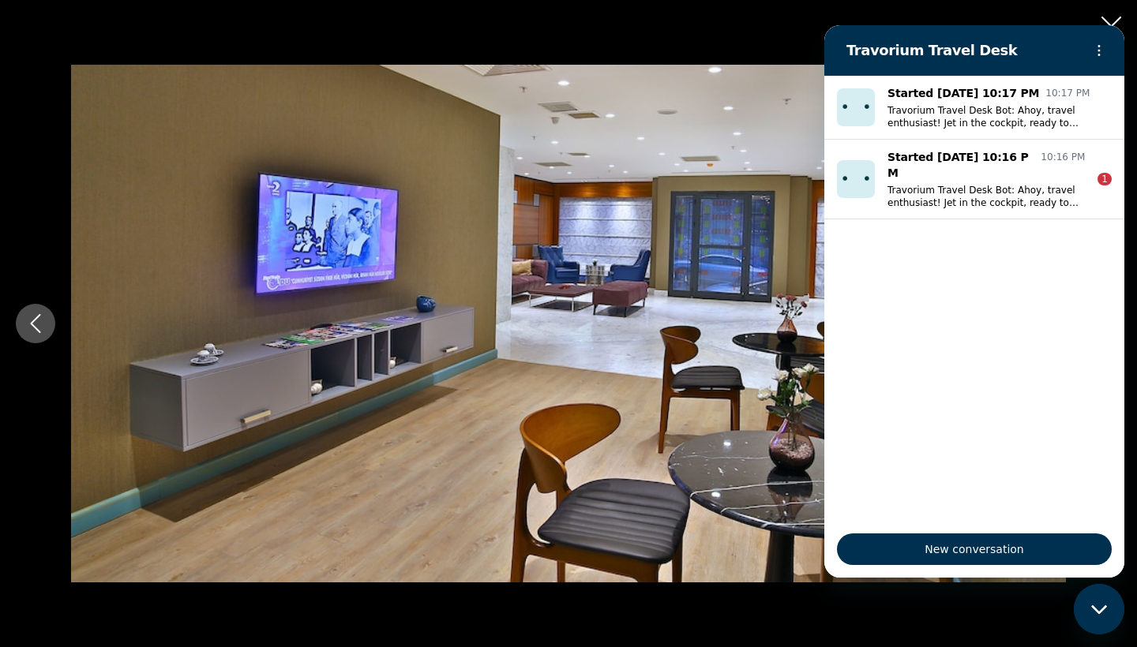
click at [44, 314] on icon "Previous image" at bounding box center [35, 323] width 19 height 19
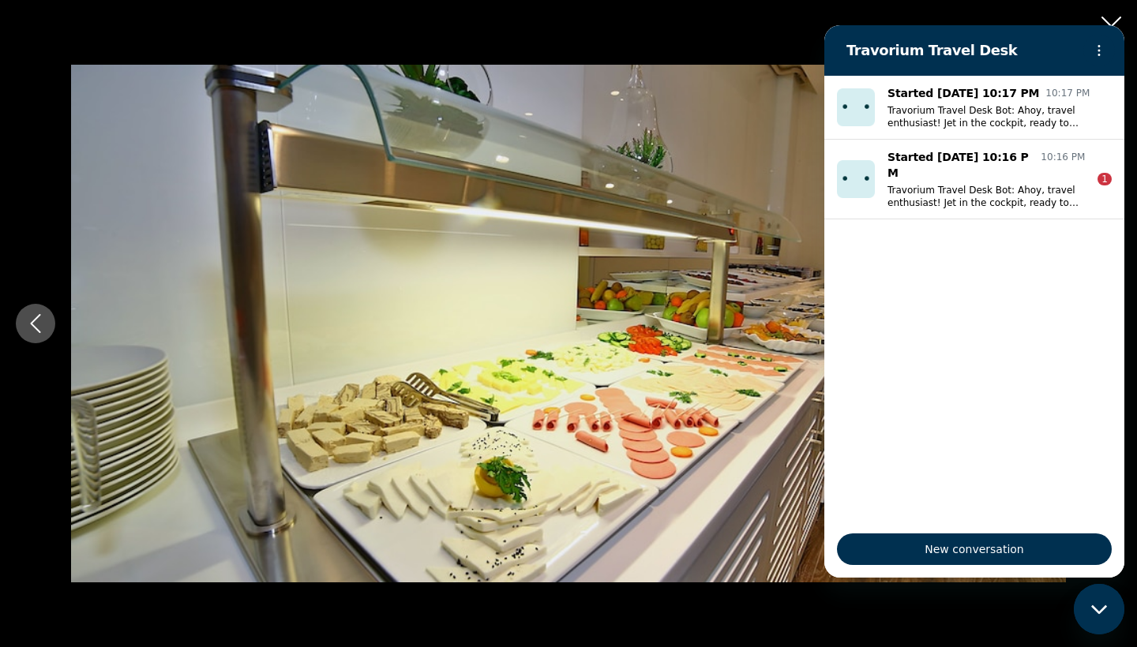
click at [51, 321] on button "Previous image" at bounding box center [35, 323] width 39 height 39
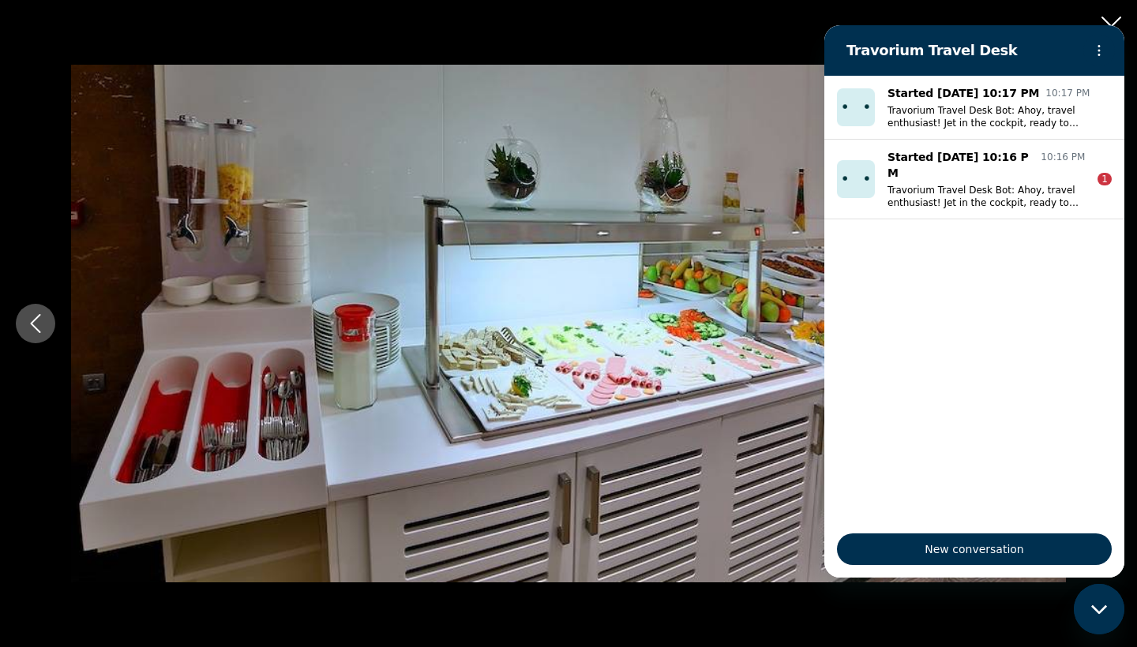
click at [54, 324] on button "Previous image" at bounding box center [35, 323] width 39 height 39
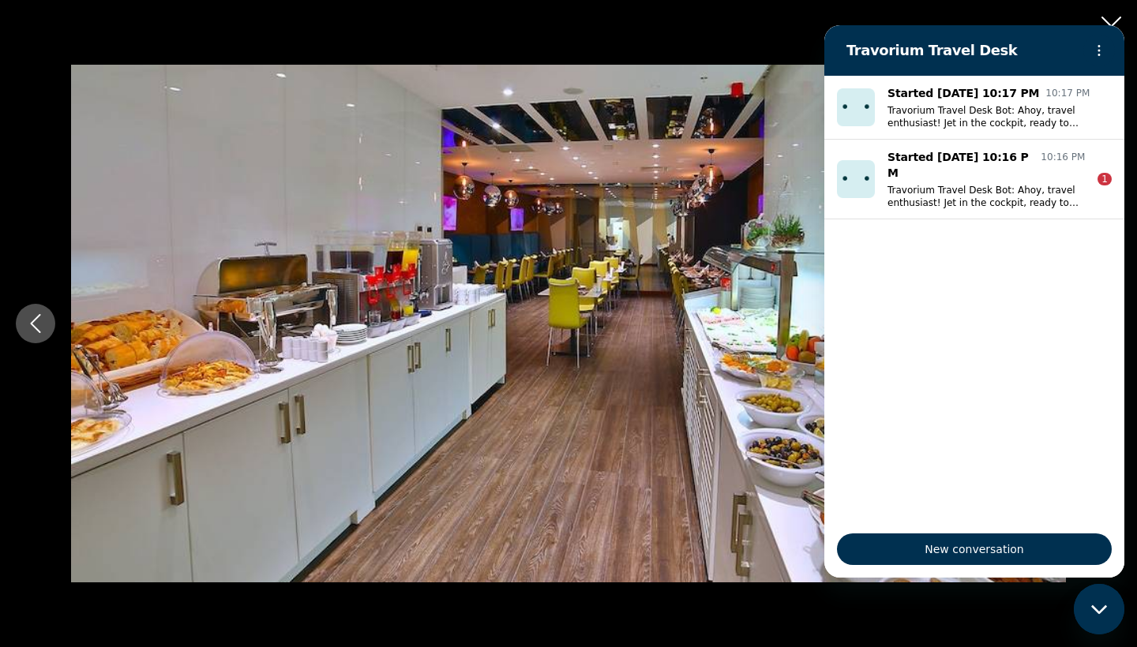
click at [55, 325] on div "prev next" at bounding box center [568, 324] width 1137 height 518
click at [58, 324] on div "prev next" at bounding box center [568, 324] width 1137 height 518
click at [47, 317] on button "Previous image" at bounding box center [35, 323] width 39 height 39
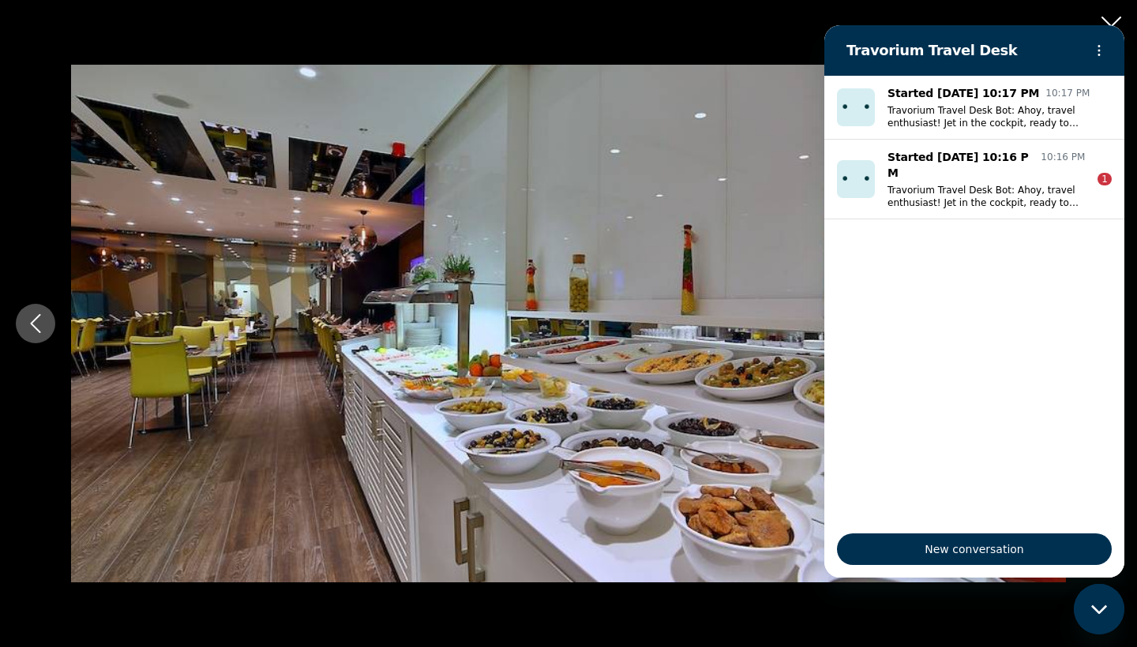
click at [47, 317] on button "Previous image" at bounding box center [35, 323] width 39 height 39
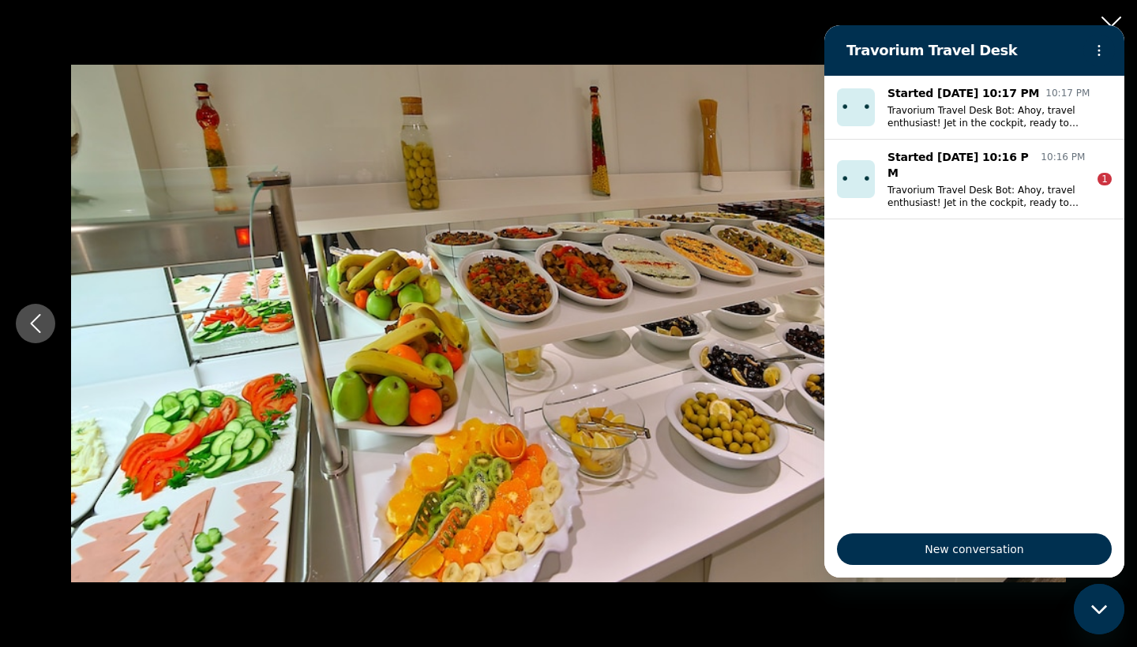
click at [34, 321] on icon "Previous image" at bounding box center [36, 323] width 10 height 19
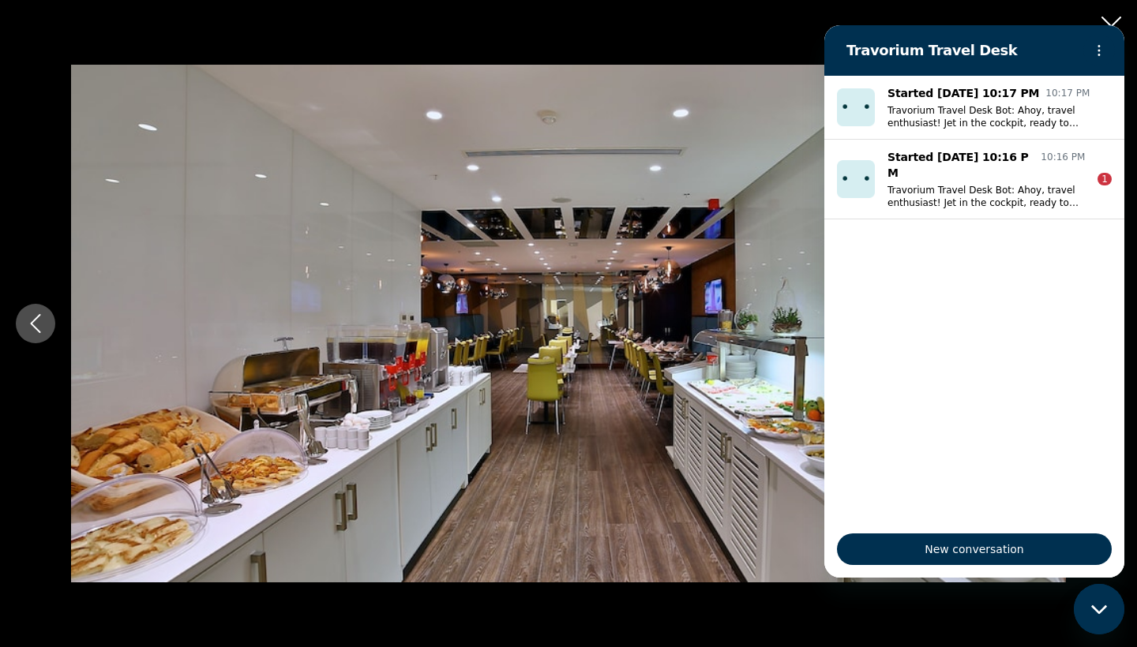
click at [35, 322] on icon "Previous image" at bounding box center [35, 323] width 19 height 19
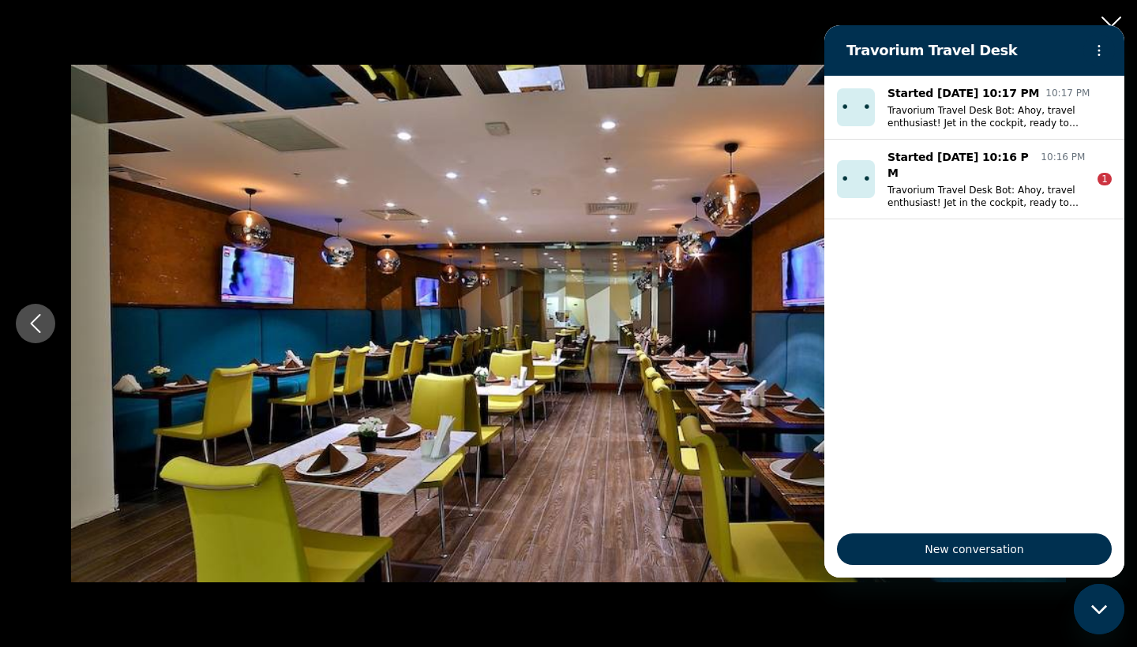
click at [1117, 9] on div "prev next" at bounding box center [568, 323] width 1137 height 647
click at [1117, 16] on div "prev next" at bounding box center [568, 323] width 1137 height 647
click at [1117, 14] on div "prev next" at bounding box center [568, 323] width 1137 height 647
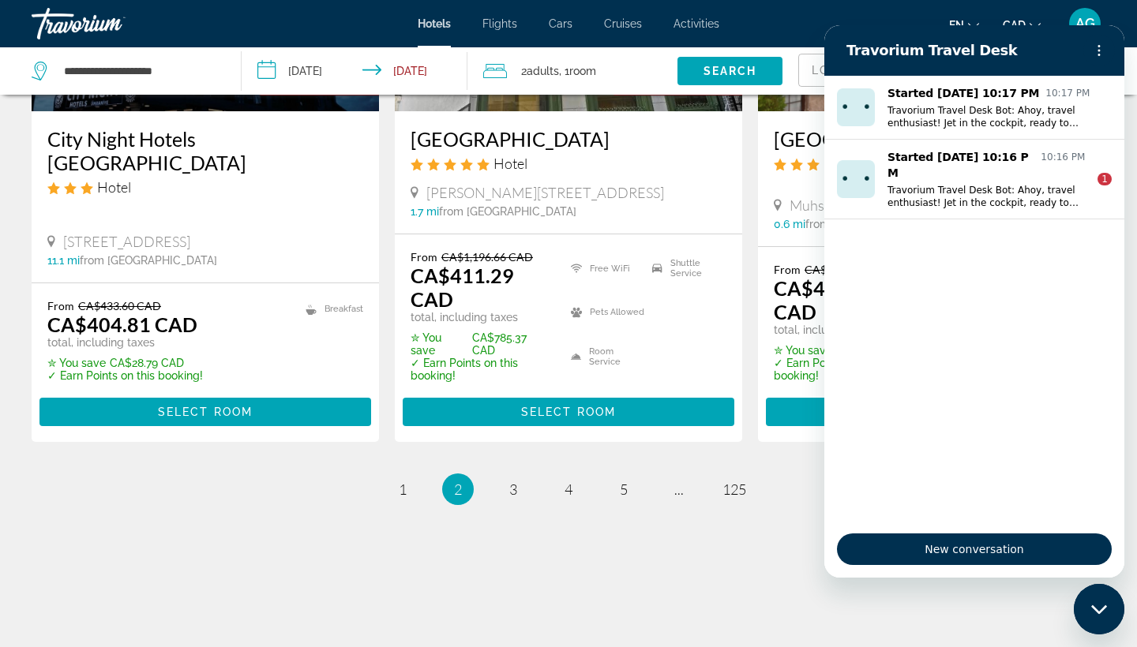
scroll to position [2186, 0]
click at [515, 488] on span "3" at bounding box center [513, 489] width 8 height 17
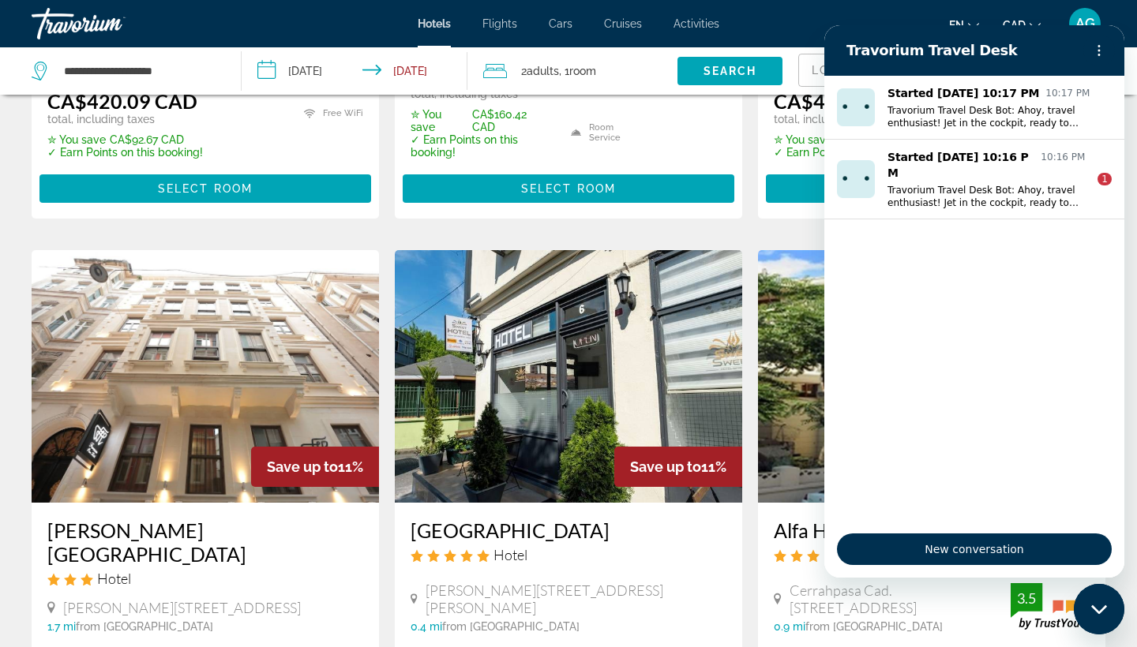
scroll to position [539, 0]
